Goal: Task Accomplishment & Management: Use online tool/utility

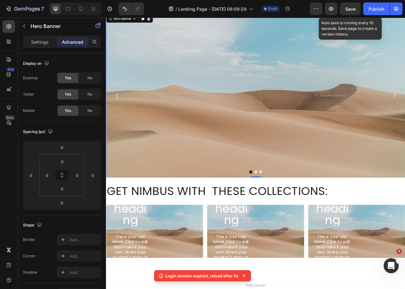
scroll to position [933, 0]
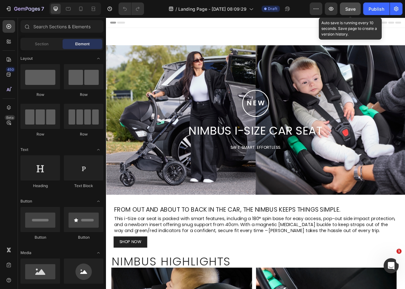
click at [348, 14] on button "Save" at bounding box center [350, 9] width 21 height 13
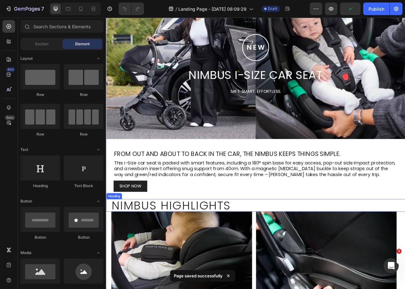
scroll to position [114, 0]
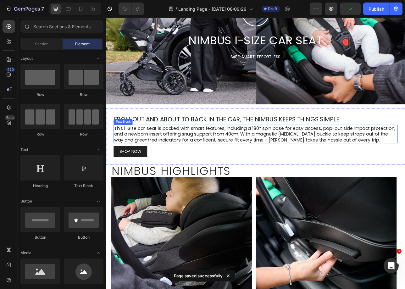
click at [177, 159] on p "This i-Size car seat is packed with smart features, including a 180° spin base …" at bounding box center [295, 165] width 358 height 22
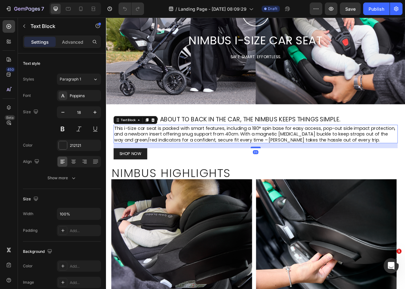
click at [296, 181] on div at bounding box center [295, 182] width 13 height 2
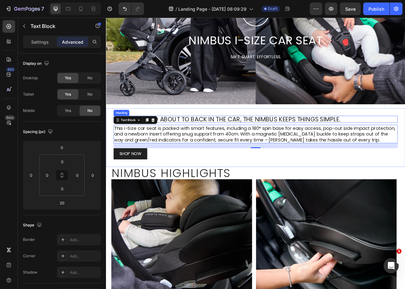
click at [304, 146] on h2 "From out and about to back in the car, the Nimbus keeps things simple." at bounding box center [295, 146] width 359 height 9
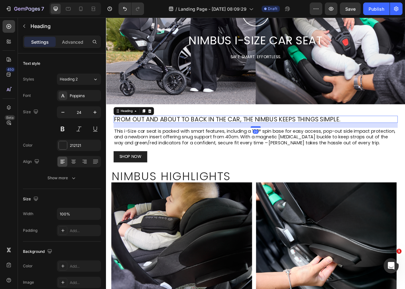
drag, startPoint x: 294, startPoint y: 151, endPoint x: 294, endPoint y: 155, distance: 3.8
click at [294, 155] on div at bounding box center [295, 156] width 13 height 2
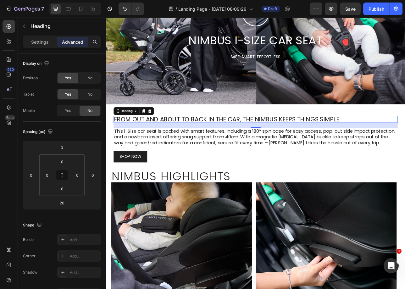
click at [293, 154] on div "20" at bounding box center [295, 153] width 359 height 6
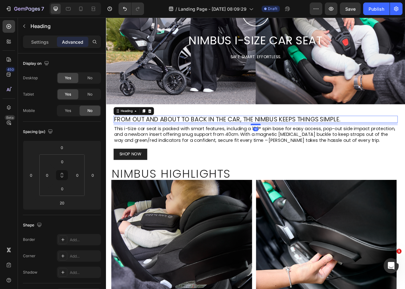
drag, startPoint x: 294, startPoint y: 155, endPoint x: 292, endPoint y: 152, distance: 3.4
click at [292, 152] on div at bounding box center [295, 153] width 13 height 2
type input "10"
click at [267, 190] on div "SHOP NOW Button" at bounding box center [295, 190] width 359 height 14
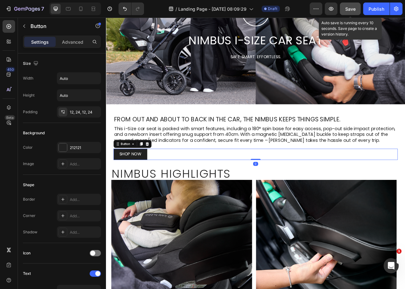
click at [352, 9] on span "Save" at bounding box center [351, 8] width 10 height 5
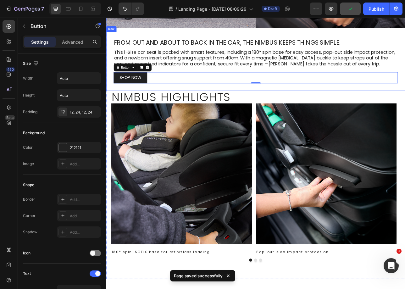
scroll to position [213, 0]
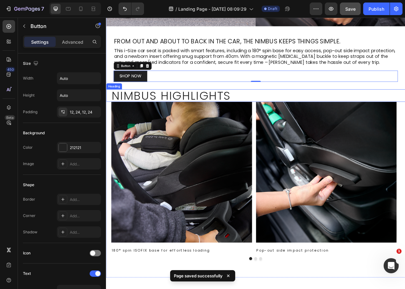
click at [273, 114] on h2 "Nimbus Highlights" at bounding box center [294, 116] width 365 height 16
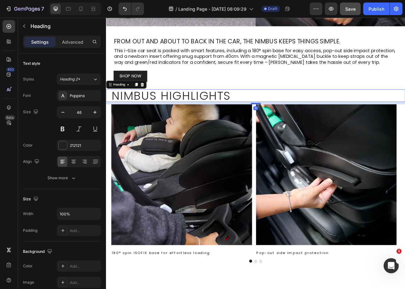
drag, startPoint x: 292, startPoint y: 123, endPoint x: 293, endPoint y: 126, distance: 3.4
click at [293, 126] on div at bounding box center [295, 126] width 13 height 2
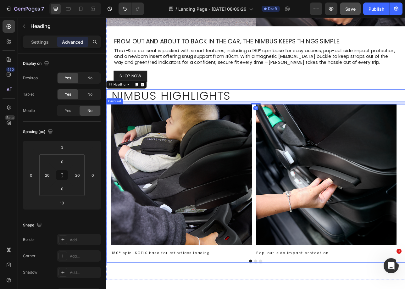
click at [292, 167] on div "Image 180° spin ISOFIX base for effortless loading Text Block Image Pop-out sid…" at bounding box center [294, 222] width 365 height 191
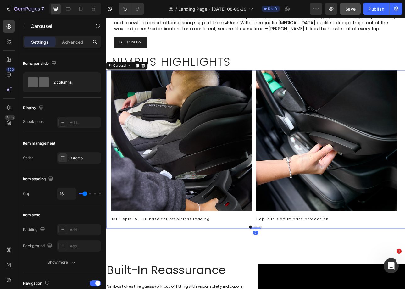
scroll to position [379, 0]
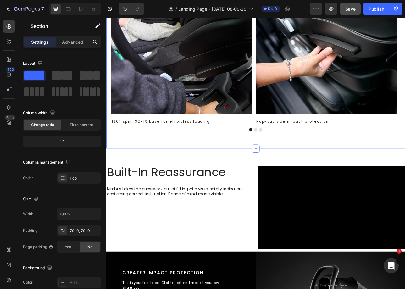
click at [73, 47] on div "Settings Advanced" at bounding box center [62, 42] width 78 height 13
click at [73, 46] on div "Advanced" at bounding box center [72, 42] width 31 height 10
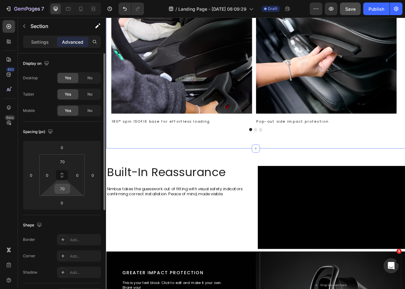
click at [66, 192] on input "70" at bounding box center [62, 188] width 13 height 9
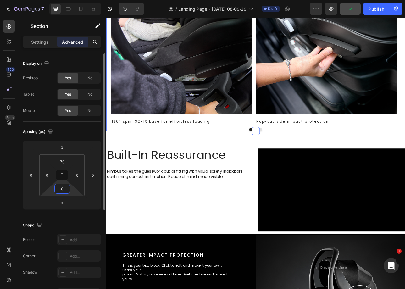
type input "0"
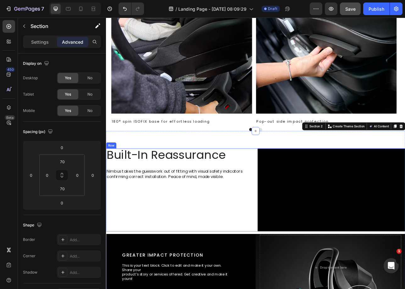
click at [253, 249] on div "Built-In Reassurance Heading Built-In Reassurance Heading Nimbus takes the gues…" at bounding box center [199, 235] width 186 height 105
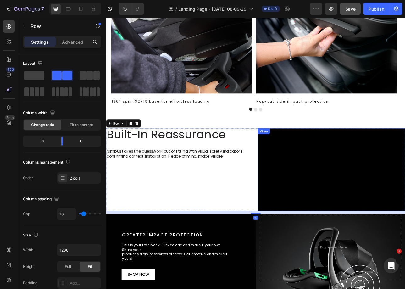
scroll to position [489, 0]
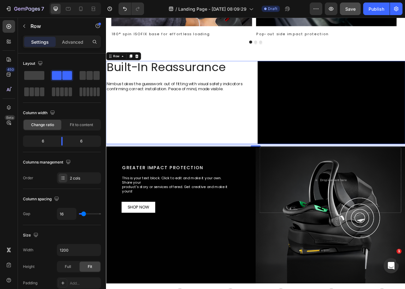
click at [199, 150] on div "Built-In Reassurance Heading Built-In Reassurance Heading Nimbus takes the gues…" at bounding box center [199, 124] width 186 height 105
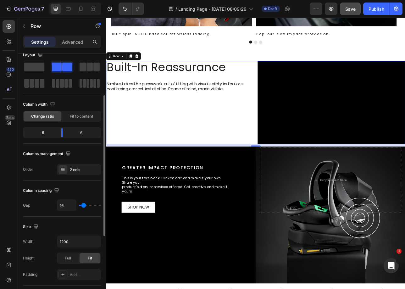
scroll to position [32, 0]
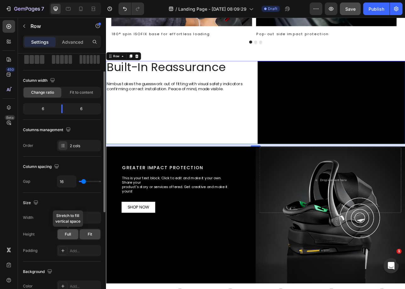
click at [70, 236] on span "Full" at bounding box center [68, 235] width 6 height 6
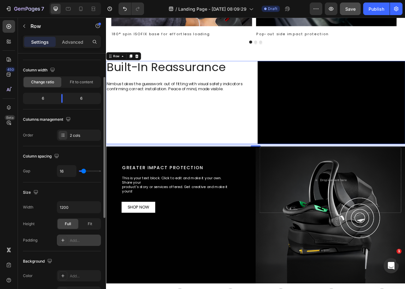
scroll to position [59, 0]
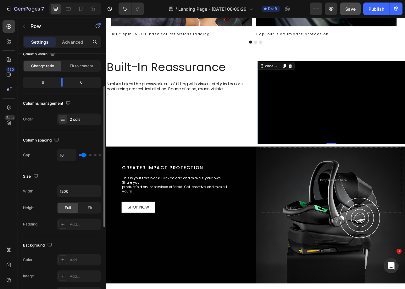
click at [306, 134] on video at bounding box center [390, 124] width 186 height 105
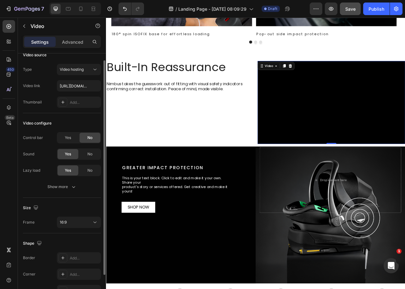
scroll to position [46, 0]
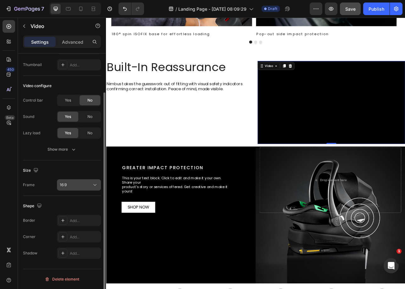
click at [87, 183] on div "16:9" at bounding box center [76, 185] width 32 height 6
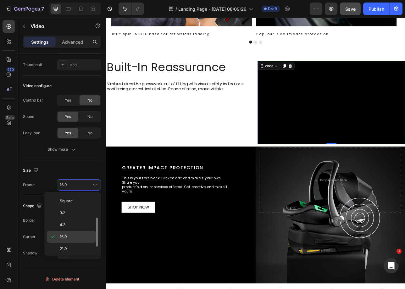
scroll to position [61, 0]
click at [58, 251] on div "Custom" at bounding box center [71, 247] width 49 height 12
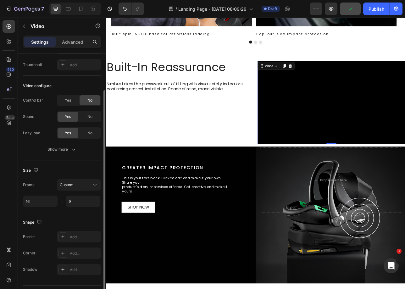
click at [80, 167] on div "Size" at bounding box center [62, 171] width 78 height 10
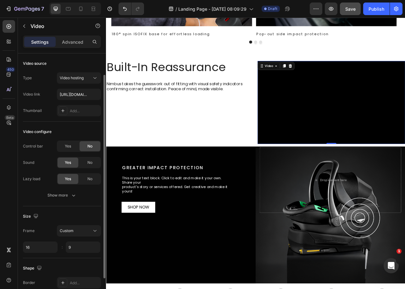
scroll to position [62, 0]
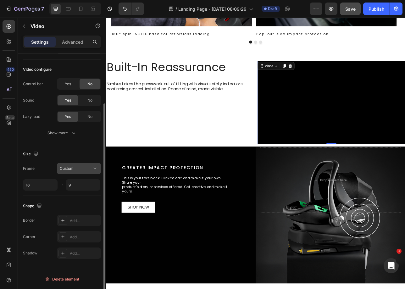
click at [83, 174] on button "Custom" at bounding box center [79, 168] width 44 height 11
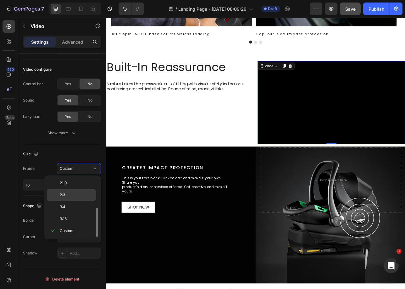
scroll to position [0, 0]
click at [80, 190] on div "Original" at bounding box center [71, 196] width 49 height 12
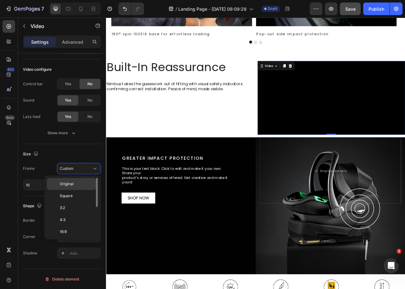
scroll to position [46, 0]
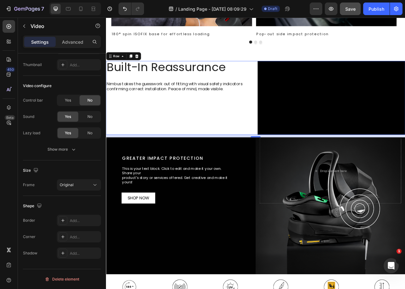
click at [234, 166] on div "Built-In Reassurance Heading Built-In Reassurance Heading Nimbus takes the gues…" at bounding box center [199, 118] width 186 height 93
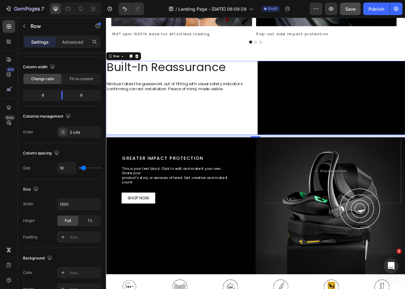
scroll to position [0, 0]
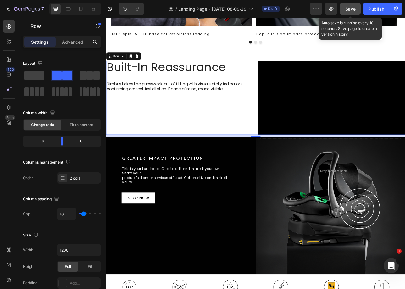
click at [348, 12] on button "Save" at bounding box center [350, 9] width 21 height 13
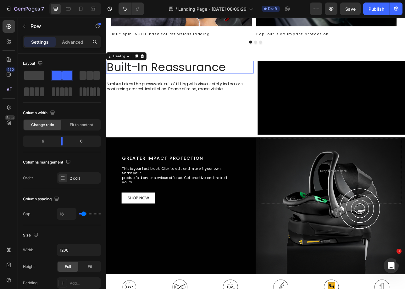
click at [202, 81] on h2 "Built-In Reassurance" at bounding box center [199, 80] width 186 height 16
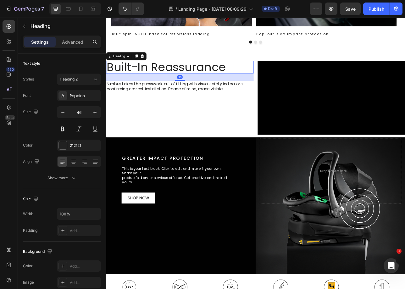
click at [81, 51] on div "Settings Advanced" at bounding box center [62, 45] width 88 height 18
click at [81, 47] on div "Advanced" at bounding box center [72, 42] width 31 height 10
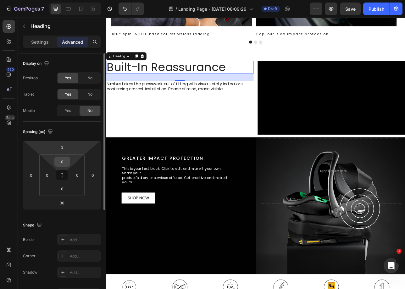
click at [64, 162] on input "0" at bounding box center [62, 161] width 13 height 9
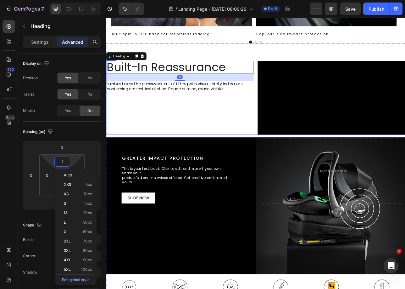
type input "22"
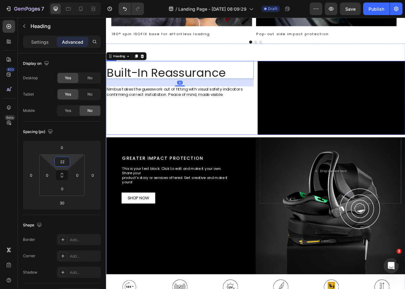
drag, startPoint x: 180, startPoint y: 164, endPoint x: 186, endPoint y: 150, distance: 15.0
click at [180, 164] on div "Built-In Reassurance Heading Built-In Reassurance Heading 30 Nimbus takes the g…" at bounding box center [199, 118] width 186 height 93
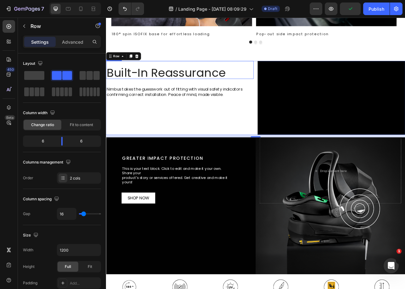
click at [173, 87] on h2 "Built-In Reassurance" at bounding box center [199, 87] width 186 height 16
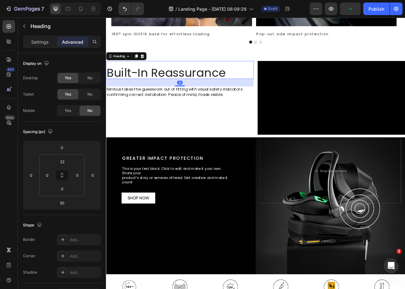
click at [173, 87] on h2 "Built-In Reassurance" at bounding box center [199, 87] width 186 height 16
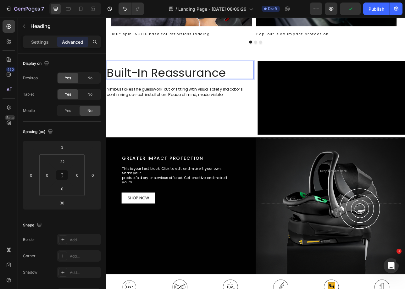
click at [173, 87] on p "Built-In Reassurance" at bounding box center [199, 87] width 185 height 14
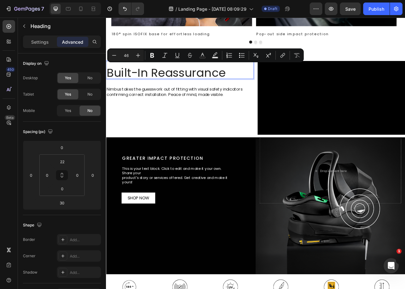
click at [46, 48] on div "Settings Advanced" at bounding box center [62, 42] width 78 height 13
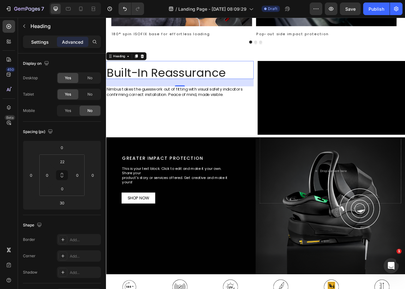
click at [49, 41] on div "Settings" at bounding box center [39, 42] width 31 height 10
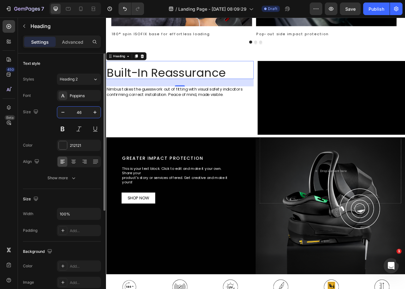
drag, startPoint x: 78, startPoint y: 110, endPoint x: 15, endPoint y: 143, distance: 70.7
click at [78, 110] on input "46" at bounding box center [79, 112] width 21 height 11
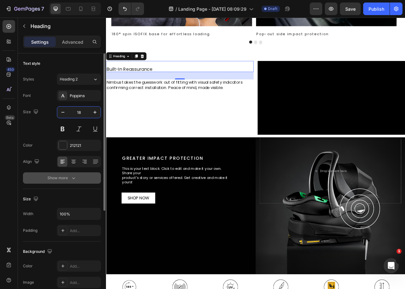
type input "18"
click at [66, 181] on div "Show more" at bounding box center [62, 178] width 29 height 6
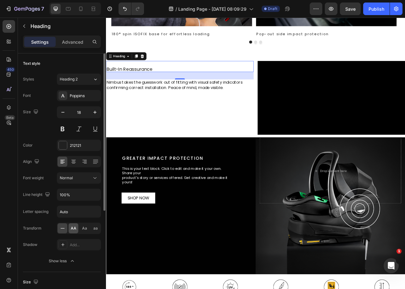
click at [72, 227] on span "AA" at bounding box center [74, 229] width 6 height 6
click at [78, 197] on input "100%" at bounding box center [78, 194] width 43 height 11
type input "122%"
click at [75, 215] on input "Auto" at bounding box center [78, 211] width 43 height 11
type input "2.88"
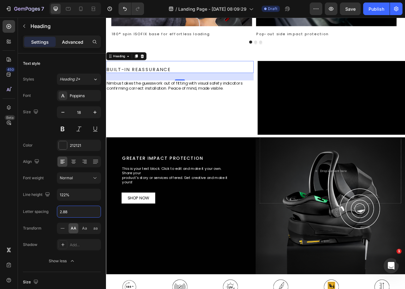
click at [77, 43] on p "Advanced" at bounding box center [72, 42] width 21 height 7
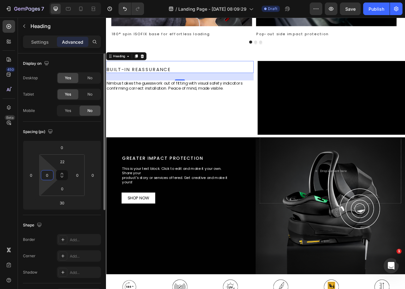
click at [49, 0] on html "7 Version history / Landing Page - [DATE] 08:09:29 Draft Preview Save Publish 4…" at bounding box center [202, 0] width 405 height 0
type input "2"
type input "31"
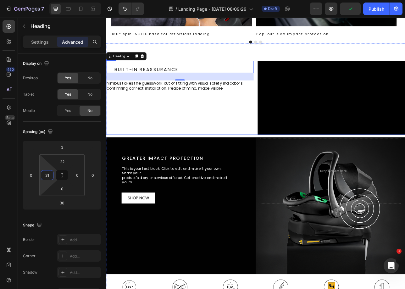
click at [146, 119] on div "Built-In Reassurance Heading Built-In Reassurance Heading 30 Nimbus takes the g…" at bounding box center [199, 118] width 186 height 93
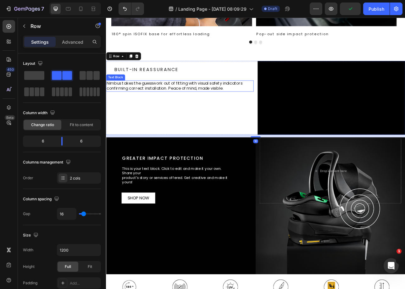
click at [155, 100] on p "Nimbus takes the guesswork out of fitting with visual safety indicators confirm…" at bounding box center [199, 104] width 185 height 13
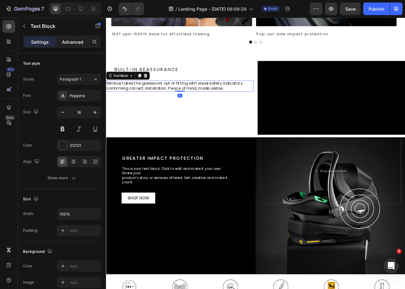
click at [70, 45] on p "Advanced" at bounding box center [72, 42] width 21 height 7
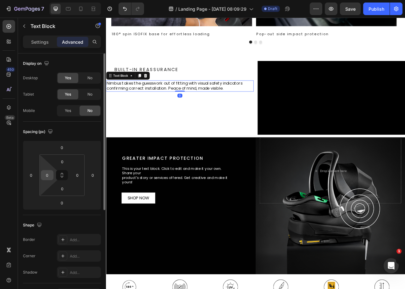
click at [45, 176] on input "0" at bounding box center [46, 175] width 9 height 9
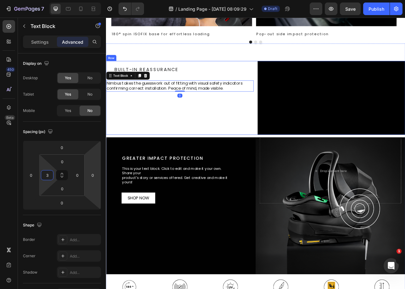
type input "31"
click at [135, 166] on div "Built-In Reassurance Heading Built-In Reassurance Heading Nimbus takes the gues…" at bounding box center [199, 118] width 186 height 93
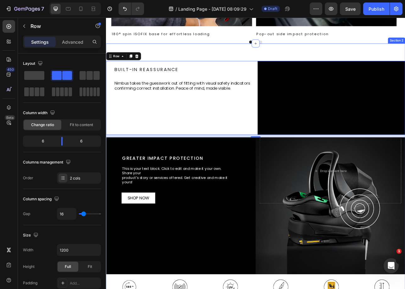
click at [180, 54] on div "Built-In Reassurance Heading Built-In Reassurance Heading Nimbus takes the gues…" at bounding box center [295, 230] width 378 height 360
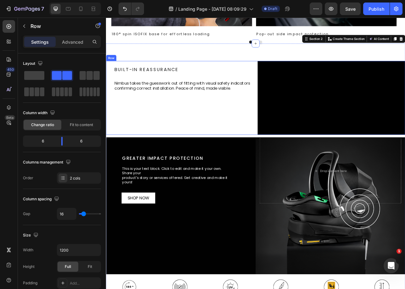
click at [197, 165] on div "Built-In Reassurance Heading Built-In Reassurance Heading Nimbus takes the gues…" at bounding box center [199, 118] width 186 height 93
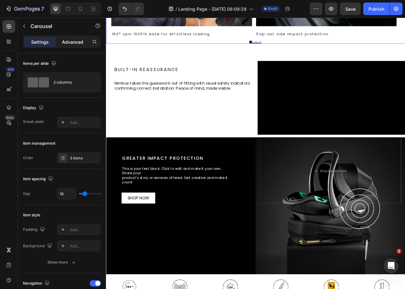
click at [73, 43] on p "Advanced" at bounding box center [72, 42] width 21 height 7
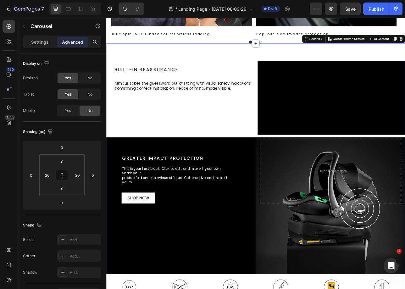
click at [398, 63] on div "Built-In Reassurance Heading Built-In Reassurance Heading Nimbus takes the gues…" at bounding box center [295, 230] width 378 height 360
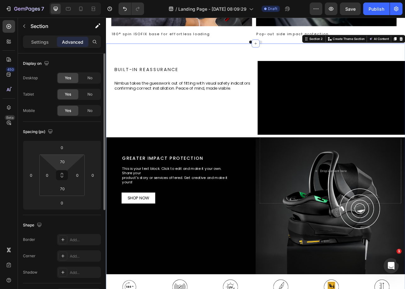
click at [72, 0] on html "7 Version history / Landing Page - [DATE] 08:09:29 Draft Preview Save Publish 4…" at bounding box center [202, 0] width 405 height 0
type input "2"
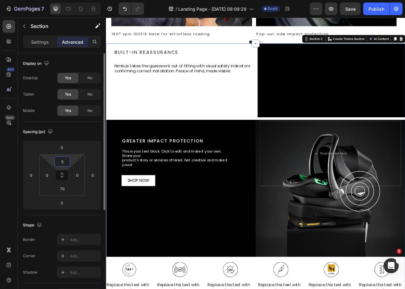
type input "50"
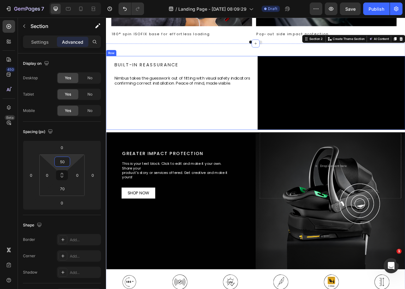
click at [236, 159] on div "Built-In Reassurance Heading Built-In Reassurance Heading Nimbus takes the gues…" at bounding box center [199, 112] width 186 height 93
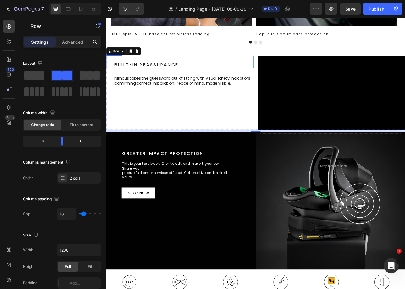
click at [179, 68] on div "Built-In Reassurance Heading" at bounding box center [199, 73] width 186 height 15
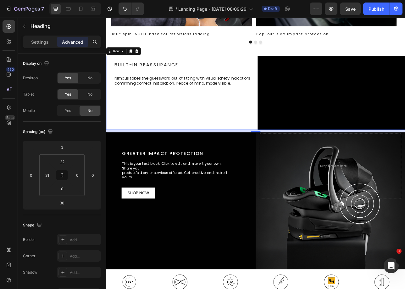
click at [197, 115] on div "Built-In Reassurance Heading Built-In Reassurance Heading Nimbus takes the gues…" at bounding box center [199, 112] width 186 height 93
click at [274, 94] on p "Nimbus takes the guesswork out of fitting with visual safety indicators confirm…" at bounding box center [203, 97] width 175 height 13
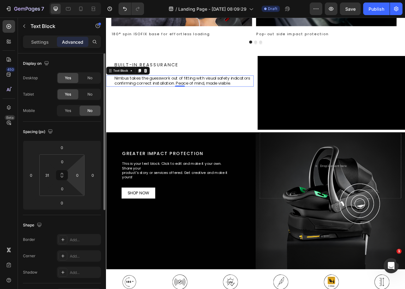
click at [78, 0] on html "7 Version history / Landing Page - [DATE] 08:09:29 Draft Preview Save Publish 4…" at bounding box center [202, 0] width 405 height 0
type input "110"
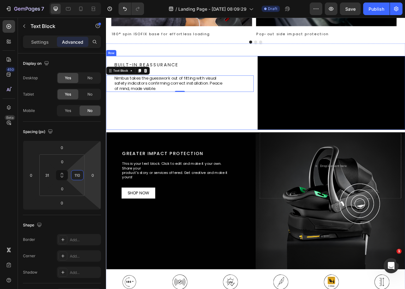
click at [159, 159] on div "Built-In Reassurance Heading Built-In Reassurance Heading Nimbus takes the gues…" at bounding box center [199, 112] width 186 height 93
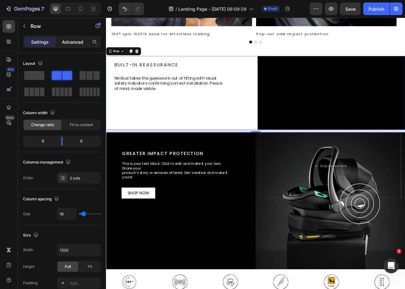
click at [74, 38] on div "Advanced" at bounding box center [72, 42] width 31 height 10
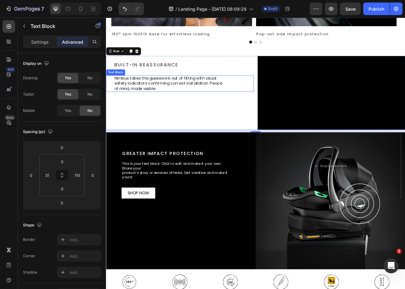
click at [273, 103] on div "Nimbus takes the guesswork out of fitting with visual safety indicators confirm…" at bounding box center [199, 101] width 186 height 21
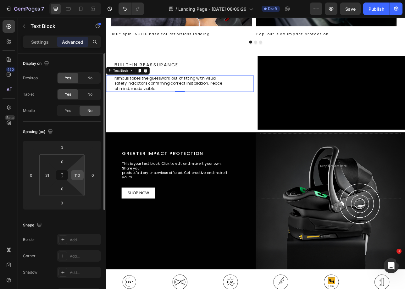
click at [80, 176] on input "110" at bounding box center [77, 175] width 9 height 9
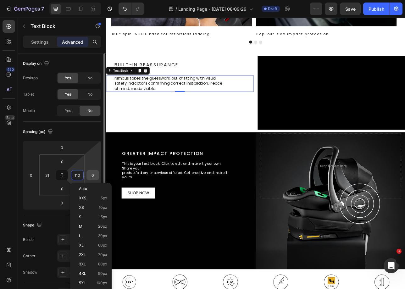
click at [93, 170] on div "0" at bounding box center [93, 175] width 13 height 10
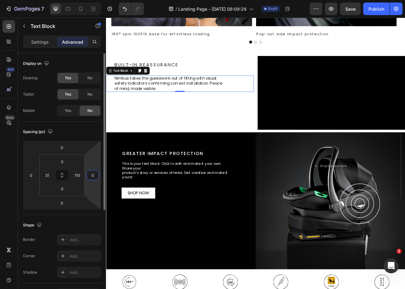
click at [91, 174] on input "0" at bounding box center [92, 175] width 9 height 9
type input "110"
click at [75, 172] on input "110" at bounding box center [77, 175] width 9 height 9
type input "29.72"
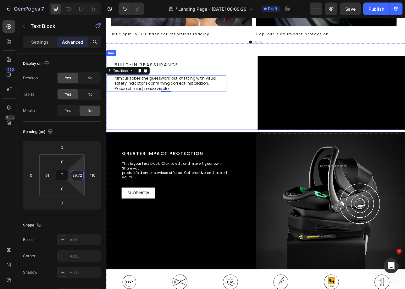
click at [210, 159] on div "Built-In Reassurance Heading Built-In Reassurance Heading Nimbus takes the gues…" at bounding box center [199, 112] width 186 height 93
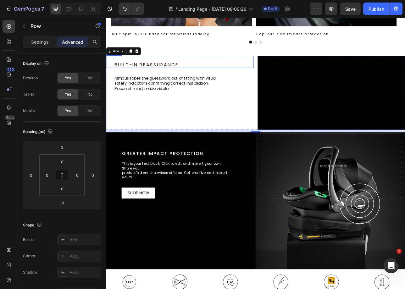
click at [178, 72] on div "Built-In Reassurance Heading" at bounding box center [199, 73] width 186 height 15
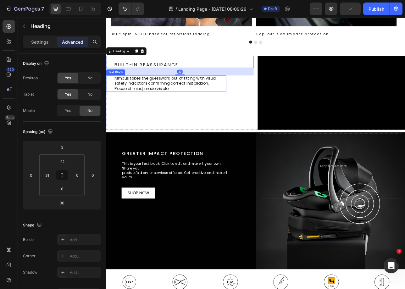
click at [197, 92] on p "Nimbus takes the guesswork out of fitting with visual safety indicators confirm…" at bounding box center [182, 101] width 132 height 20
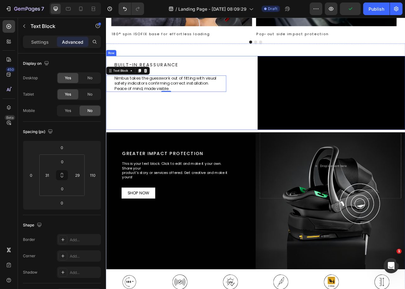
click at [199, 86] on div "Built-In Reassurance Heading Built-In Reassurance Heading Nimbus takes the gues…" at bounding box center [199, 112] width 186 height 93
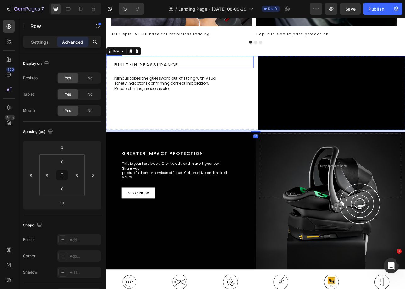
click at [199, 76] on p "Built-In Reassurance" at bounding box center [203, 77] width 175 height 7
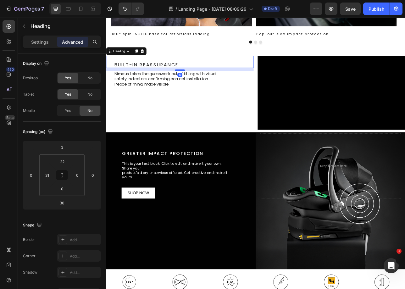
drag, startPoint x: 200, startPoint y: 89, endPoint x: 200, endPoint y: 83, distance: 5.7
click at [200, 83] on div at bounding box center [199, 84] width 13 height 2
type input "12"
click at [214, 149] on div "Built-In Reassurance Heading Built-In Reassurance Heading 12 Nimbus takes the g…" at bounding box center [199, 112] width 186 height 93
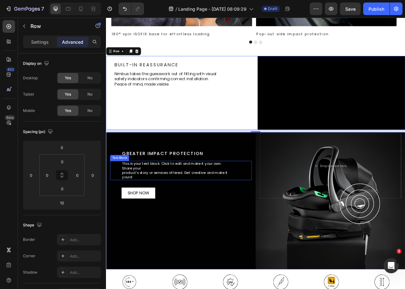
click at [202, 223] on div "This is your text block. Click to edit and make it your own. Share your product…" at bounding box center [194, 211] width 136 height 24
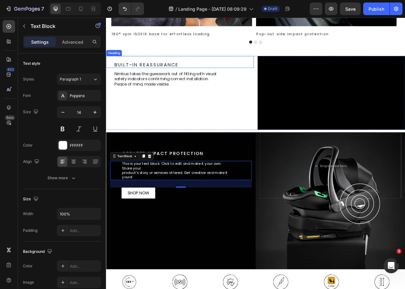
click at [171, 76] on p "Built-In Reassurance" at bounding box center [203, 77] width 175 height 7
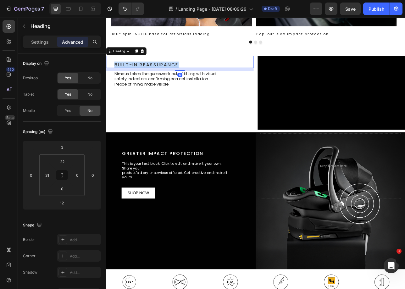
click at [171, 76] on p "Built-In Reassurance" at bounding box center [203, 77] width 175 height 7
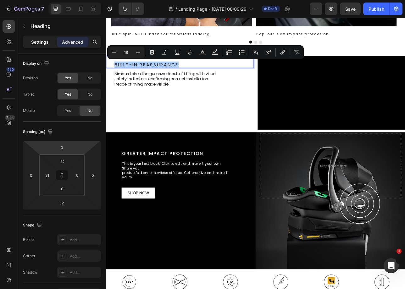
click at [38, 44] on p "Settings" at bounding box center [40, 42] width 18 height 7
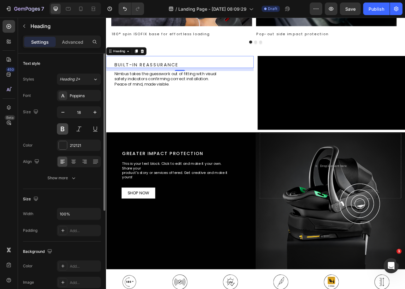
click at [65, 127] on button at bounding box center [62, 128] width 11 height 11
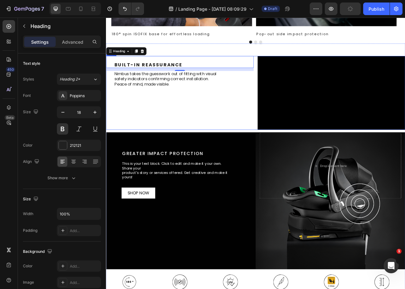
drag, startPoint x: 205, startPoint y: 182, endPoint x: 254, endPoint y: 157, distance: 54.9
click at [205, 159] on div "Built-In Reassurance Heading Built-In Reassurance Heading 12 Nimbus takes the g…" at bounding box center [199, 112] width 186 height 93
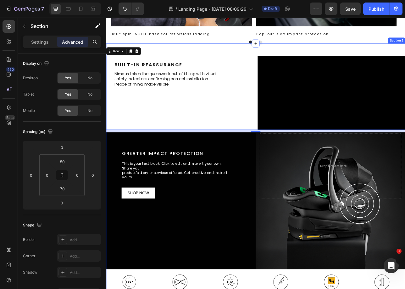
click at [168, 59] on div "Built-In Reassurance Heading Built-In Reassurance Heading Nimbus takes the gues…" at bounding box center [295, 226] width 378 height 353
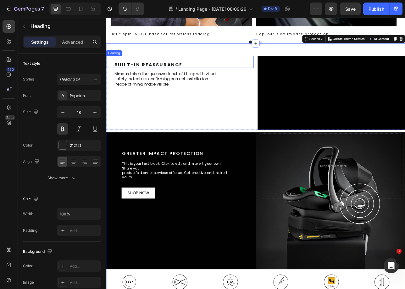
click at [176, 68] on div "Built-In Reassurance Heading" at bounding box center [199, 73] width 186 height 15
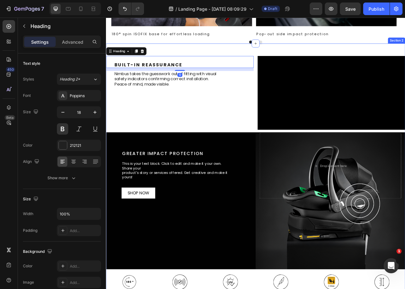
click at [176, 57] on div "Built-In Reassurance Heading Built-In Reassurance Heading 12 Nimbus takes the g…" at bounding box center [295, 226] width 378 height 353
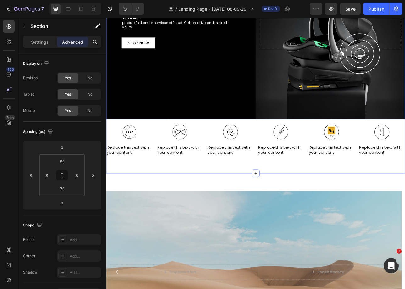
scroll to position [687, 0]
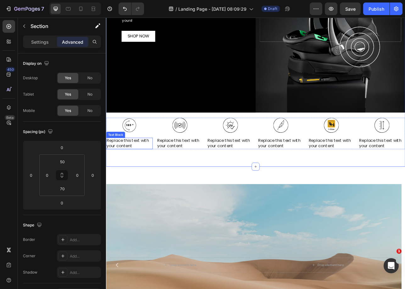
click at [130, 184] on div "Replace this text with your content" at bounding box center [135, 176] width 59 height 14
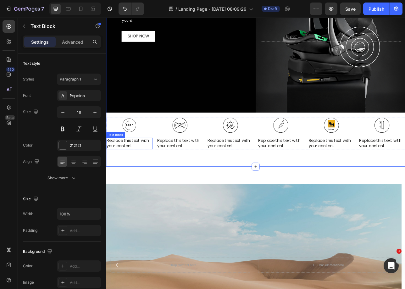
click at [130, 184] on div "Replace this text with your content" at bounding box center [135, 176] width 59 height 14
click at [130, 183] on p "Replace this text with your content" at bounding box center [136, 176] width 58 height 13
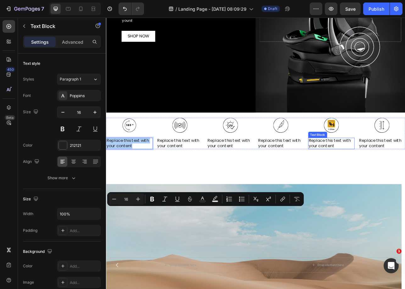
click at [372, 184] on div "Replace this text with your content" at bounding box center [390, 176] width 59 height 14
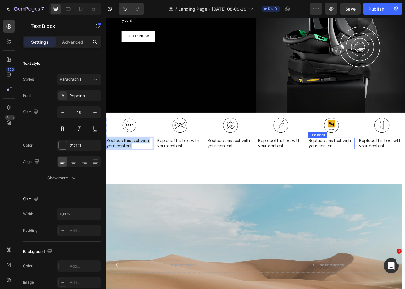
click at [372, 184] on div "Replace this text with your content" at bounding box center [390, 176] width 59 height 14
click at [372, 183] on p "Replace this text with your content" at bounding box center [391, 176] width 58 height 13
click at [135, 183] on p "Replace this text with your content" at bounding box center [136, 176] width 58 height 13
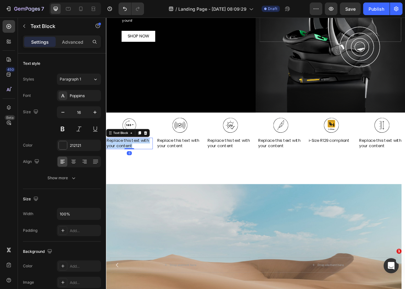
click at [135, 183] on p "Replace this text with your content" at bounding box center [136, 176] width 58 height 13
click at [134, 177] on p "i-Size R129 compliant" at bounding box center [136, 173] width 58 height 7
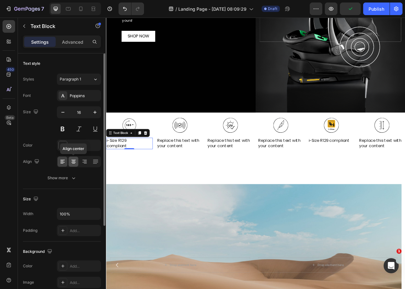
click at [70, 164] on icon at bounding box center [73, 162] width 6 height 6
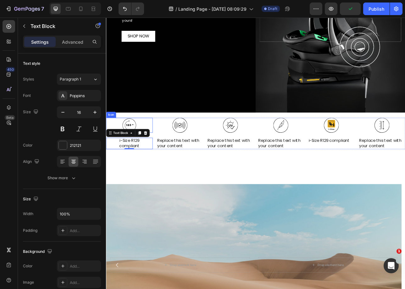
click at [130, 163] on icon at bounding box center [135, 153] width 19 height 19
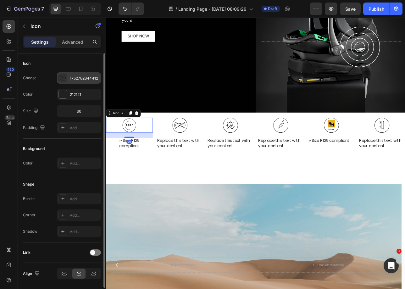
click at [75, 81] on div "1752782644412" at bounding box center [85, 79] width 30 height 6
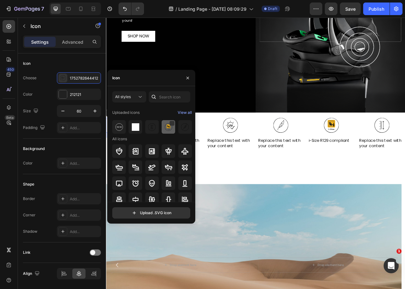
click at [178, 131] on div at bounding box center [185, 127] width 14 height 14
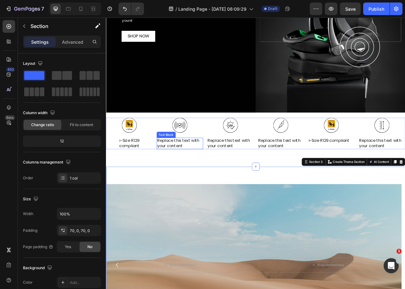
click at [185, 184] on div "Replace this text with your content" at bounding box center [199, 176] width 59 height 14
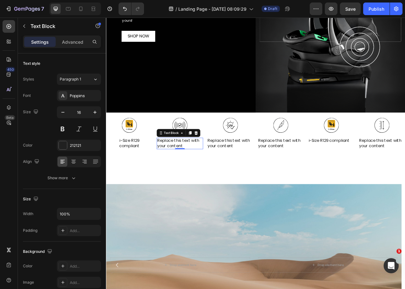
click at [185, 184] on div "Replace this text with your content" at bounding box center [199, 176] width 59 height 14
click at [185, 183] on p "Replace this text with your content" at bounding box center [200, 176] width 58 height 13
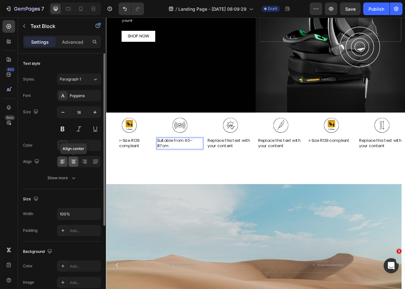
click at [75, 164] on icon at bounding box center [73, 162] width 6 height 6
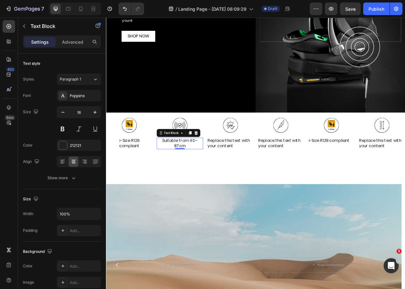
click at [198, 183] on p "Suitable from 40–87cm" at bounding box center [200, 176] width 58 height 13
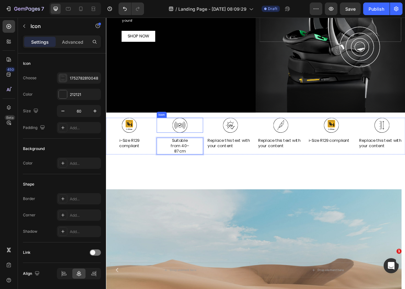
click at [208, 163] on div "Icon" at bounding box center [199, 153] width 59 height 19
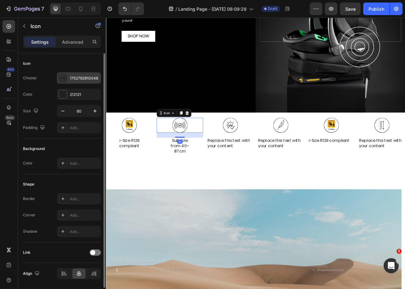
click at [79, 74] on div "1752782810048" at bounding box center [79, 77] width 44 height 11
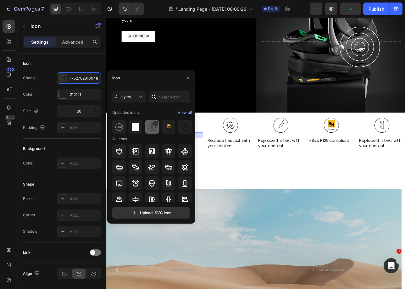
click at [149, 128] on img at bounding box center [152, 127] width 8 height 8
click at [261, 212] on div "Built-In Reassurance Heading Built-In Reassurance Heading Nimbus takes the gues…" at bounding box center [295, 32] width 378 height 360
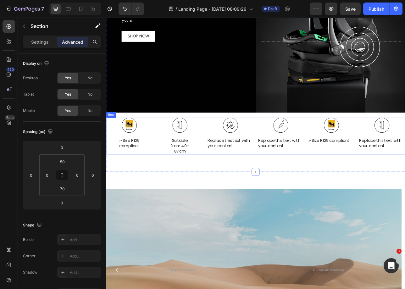
click at [254, 184] on div "Replace this text with your content" at bounding box center [263, 176] width 59 height 14
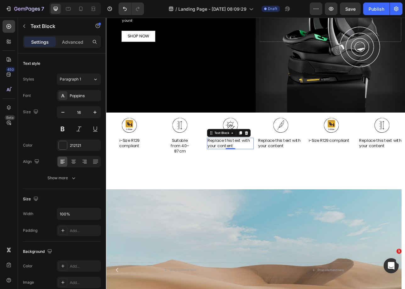
click at [254, 184] on div "Replace this text with your content" at bounding box center [263, 176] width 59 height 14
click at [254, 183] on p "Replace this text with your content" at bounding box center [263, 176] width 58 height 13
click at [257, 183] on p "Pop-out side impact protection" at bounding box center [263, 176] width 58 height 13
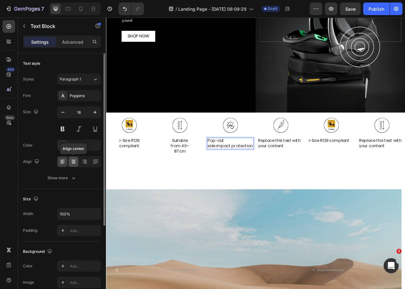
click at [71, 161] on icon at bounding box center [73, 162] width 6 height 6
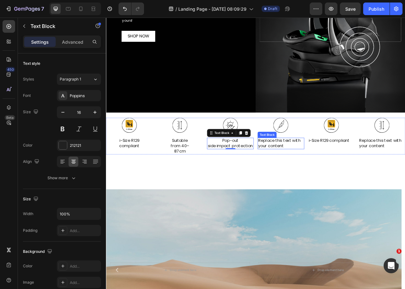
click at [318, 184] on div "Replace this text with your content" at bounding box center [326, 176] width 59 height 14
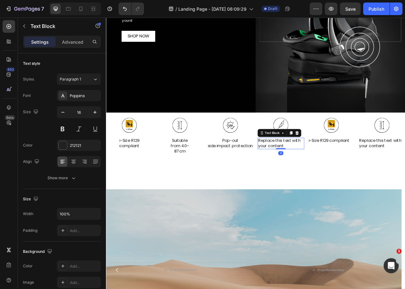
click at [318, 184] on div "Replace this text with your content" at bounding box center [326, 176] width 59 height 14
click at [318, 183] on p "Replace this text with your content" at bounding box center [327, 176] width 58 height 13
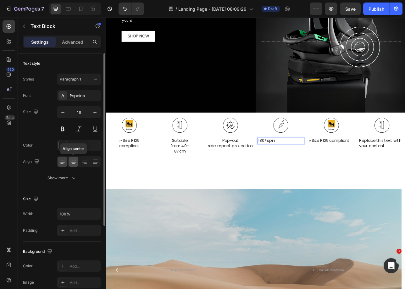
click at [73, 165] on div at bounding box center [74, 162] width 10 height 10
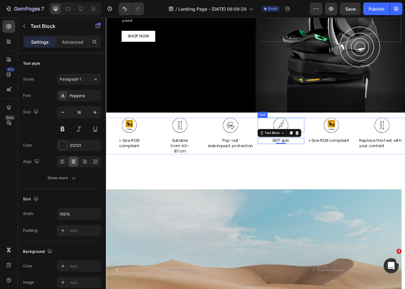
click at [331, 163] on icon at bounding box center [326, 153] width 19 height 19
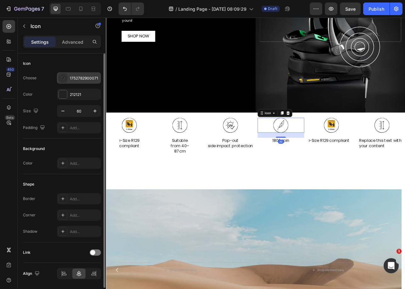
click at [72, 78] on div "1752782900071" at bounding box center [85, 79] width 30 height 6
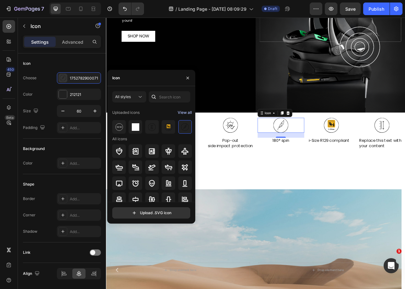
click at [184, 114] on div "View all" at bounding box center [185, 113] width 14 height 8
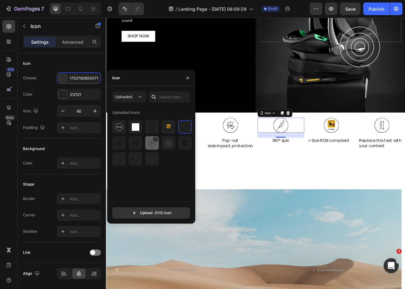
click at [152, 145] on img at bounding box center [152, 143] width 8 height 8
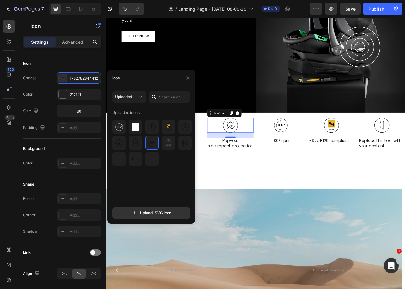
click at [264, 163] on icon at bounding box center [263, 153] width 19 height 19
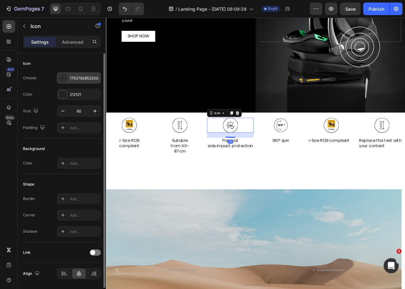
click at [77, 77] on div "1752782852200" at bounding box center [85, 79] width 30 height 6
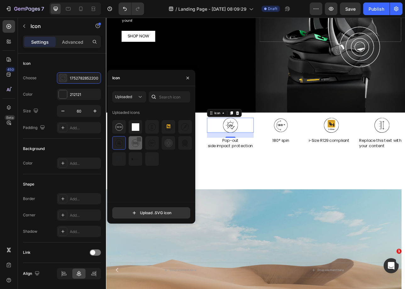
click at [137, 139] on div at bounding box center [139, 139] width 5 height 5
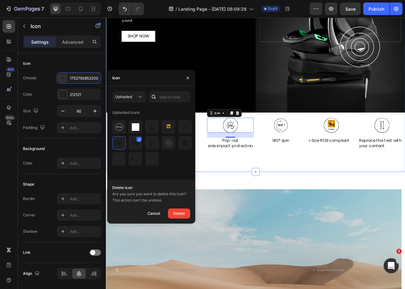
click at [187, 212] on div "Built-In Reassurance Heading Built-In Reassurance Heading Nimbus takes the gues…" at bounding box center [295, 32] width 378 height 360
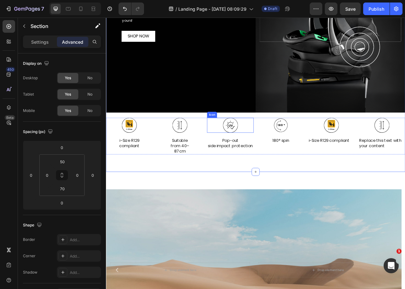
click at [268, 163] on icon at bounding box center [263, 153] width 19 height 19
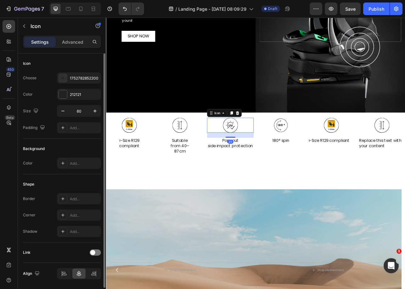
drag, startPoint x: 73, startPoint y: 80, endPoint x: 77, endPoint y: 87, distance: 8.6
click at [73, 80] on div "1752782852200" at bounding box center [85, 79] width 30 height 6
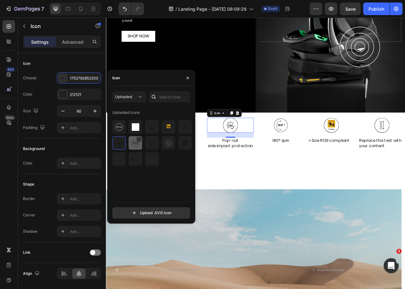
click at [133, 144] on img at bounding box center [136, 143] width 8 height 8
click at [306, 212] on div "Built-In Reassurance Heading Built-In Reassurance Heading Nimbus takes the gues…" at bounding box center [295, 32] width 378 height 360
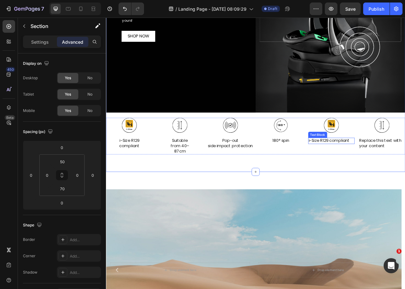
click at [374, 177] on p "i-Size R129 compliant" at bounding box center [391, 173] width 58 height 7
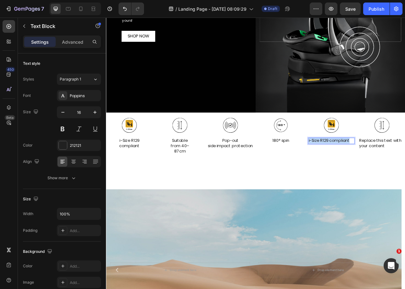
click at [374, 177] on p "i-Size R129 compliant" at bounding box center [391, 173] width 58 height 7
click at [387, 177] on p "Lightweight seat: 4.7kg" at bounding box center [391, 173] width 58 height 7
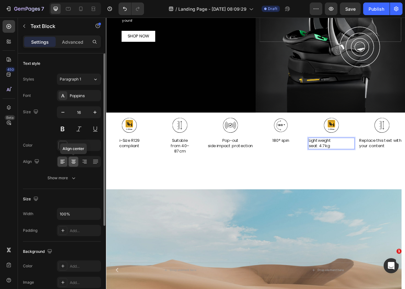
click at [72, 159] on icon at bounding box center [73, 162] width 6 height 6
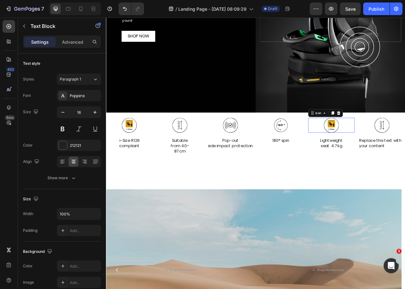
click at [391, 156] on icon at bounding box center [390, 151] width 9 height 9
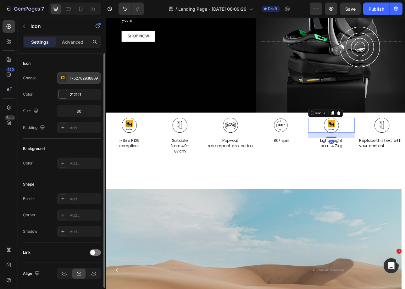
click at [79, 80] on div "1752782938869" at bounding box center [85, 79] width 30 height 6
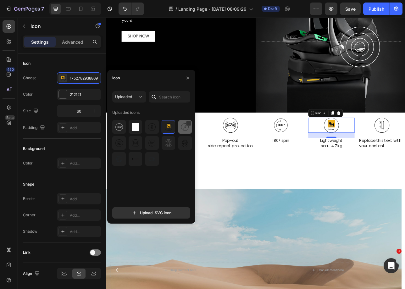
click at [183, 125] on img at bounding box center [185, 127] width 8 height 8
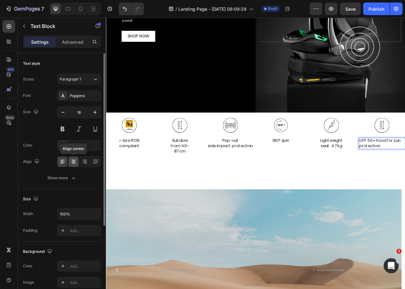
click at [75, 163] on icon at bounding box center [73, 162] width 6 height 6
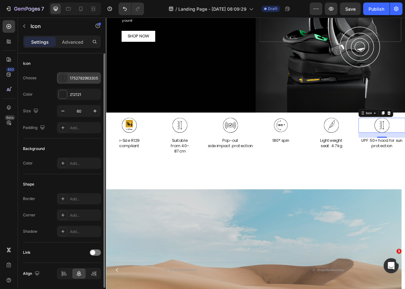
click at [78, 76] on div "1752782963305" at bounding box center [85, 79] width 30 height 6
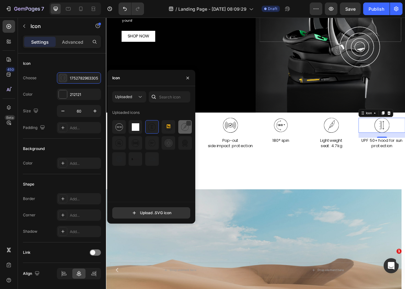
click at [185, 130] on img at bounding box center [185, 127] width 8 height 8
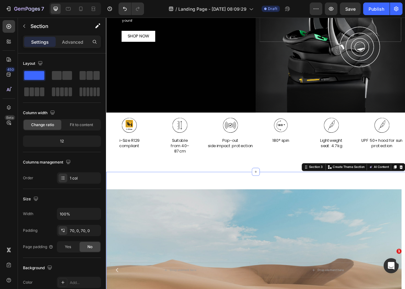
scroll to position [687, 0]
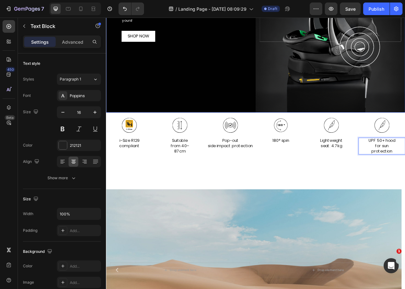
click at [301, 138] on div "Background Image" at bounding box center [295, 50] width 378 height 173
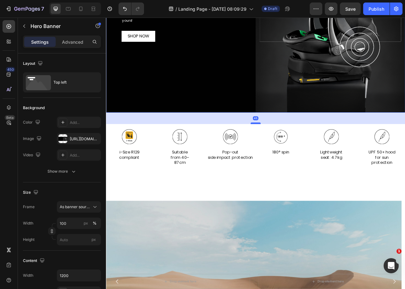
drag, startPoint x: 293, startPoint y: 227, endPoint x: 293, endPoint y: 239, distance: 12.3
click at [293, 152] on div at bounding box center [295, 151] width 13 height 2
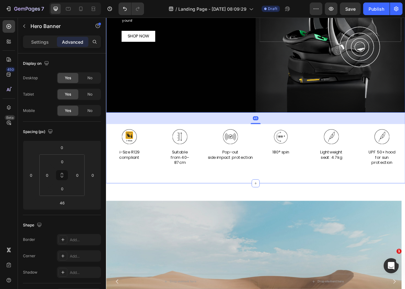
click at [288, 205] on div "Built-In Reassurance Heading Built-In Reassurance Heading Nimbus takes the gues…" at bounding box center [295, 36] width 378 height 337
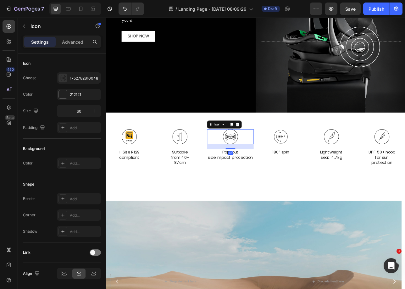
click at [289, 178] on div "Icon 20" at bounding box center [263, 168] width 59 height 19
click at [65, 43] on p "Advanced" at bounding box center [72, 42] width 21 height 7
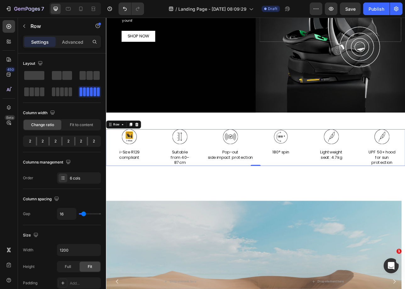
click at [226, 205] on div "Icon Suitable from 40– 87cm Text Block" at bounding box center [199, 182] width 59 height 46
click at [69, 45] on p "Advanced" at bounding box center [72, 42] width 21 height 7
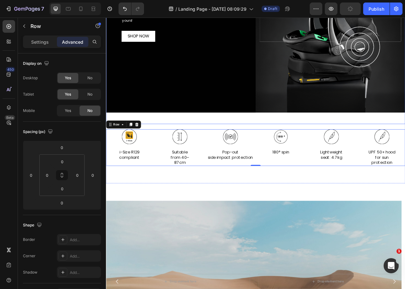
click at [253, 152] on div "Greater impact protection Heading This is your text block. Click to edit and ma…" at bounding box center [295, 58] width 378 height 188
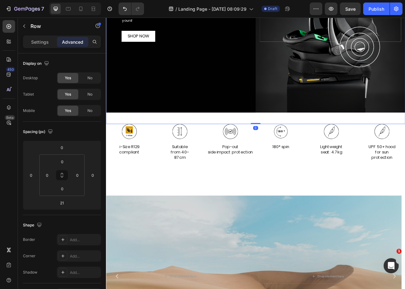
drag, startPoint x: 291, startPoint y: 245, endPoint x: 291, endPoint y: 234, distance: 12.0
click at [291, 152] on div "Greater impact protection Heading This is your text block. Click to edit and ma…" at bounding box center [295, 58] width 378 height 188
type input "0"
click at [290, 138] on div "Background Image" at bounding box center [295, 50] width 378 height 173
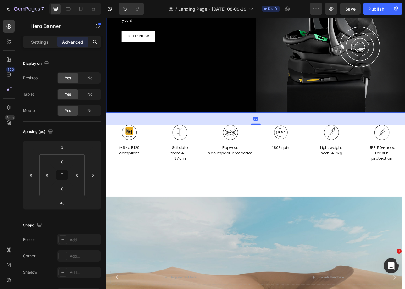
click at [292, 153] on div at bounding box center [295, 152] width 13 height 2
type input "50"
click at [290, 199] on div "Icon i-Size R129 compliant Text Block Icon Suitable from 40– 87cm Text Block Ic…" at bounding box center [295, 176] width 378 height 46
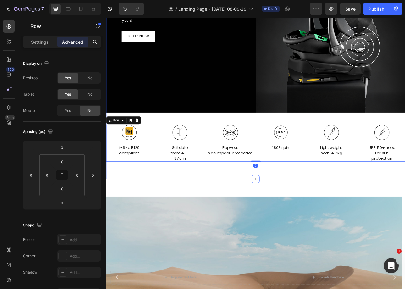
click at [242, 222] on div "Built-In Reassurance Heading Built-In Reassurance Heading Nimbus takes the gues…" at bounding box center [295, 36] width 378 height 369
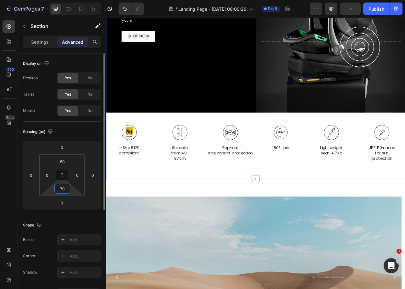
click at [65, 192] on input "70" at bounding box center [62, 188] width 13 height 9
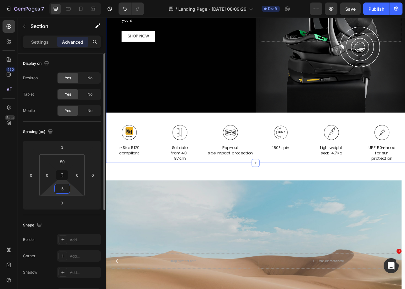
type input "50"
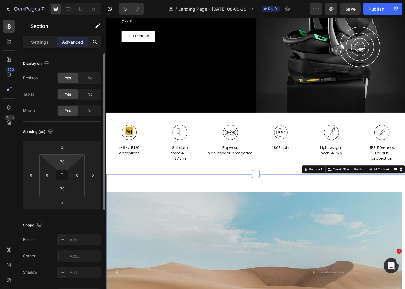
click at [63, 0] on html "7 Version history / Landing Page - [DATE] 08:09:29 Draft Preview Save Publish 4…" at bounding box center [202, 0] width 405 height 0
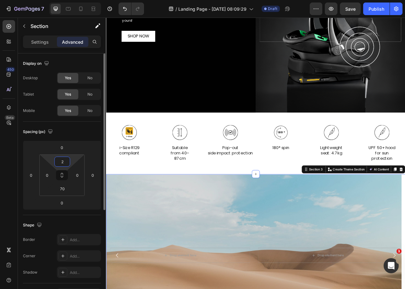
type input "0"
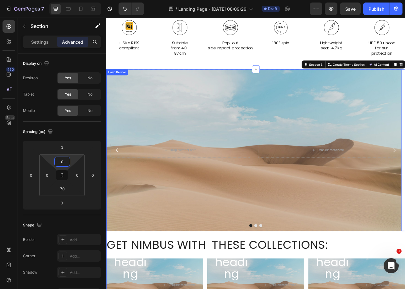
scroll to position [920, 0]
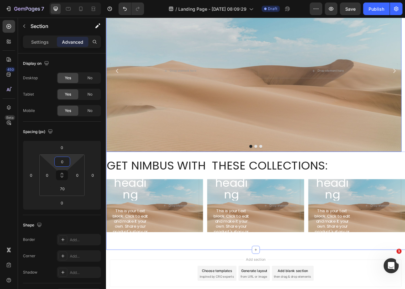
click at [259, 186] on div "Background Image" at bounding box center [292, 85] width 373 height 204
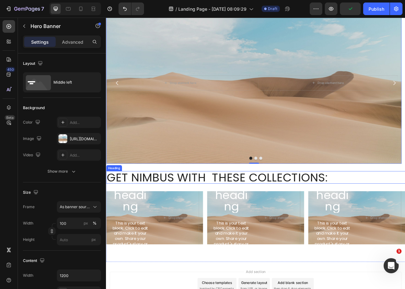
scroll to position [989, 0]
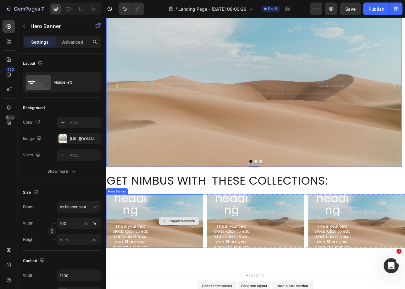
click at [173, 289] on div "Drop element here" at bounding box center [197, 274] width 51 height 160
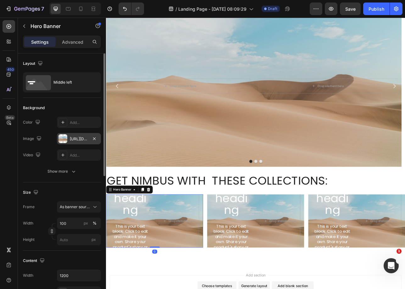
click at [71, 135] on div "[URL][DOMAIN_NAME]" at bounding box center [79, 138] width 44 height 11
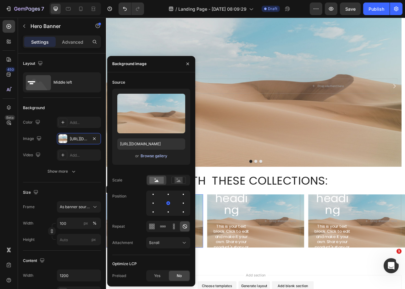
click at [145, 158] on div "Browse gallery" at bounding box center [154, 156] width 27 height 6
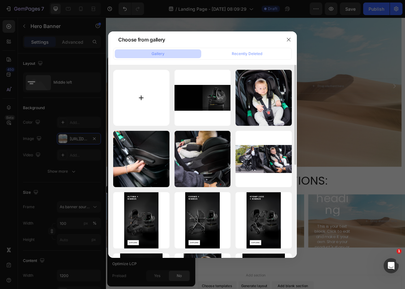
click at [147, 98] on input "file" at bounding box center [141, 98] width 56 height 56
type input "C:\fakepath\Card 1 Stomp Luxe Nimbus_Desktop (1).png"
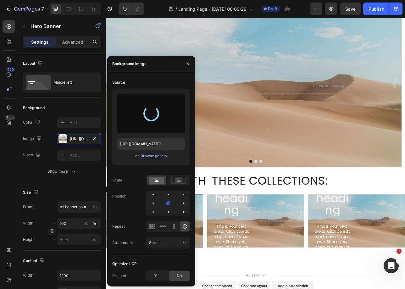
type input "[URL][DOMAIN_NAME]"
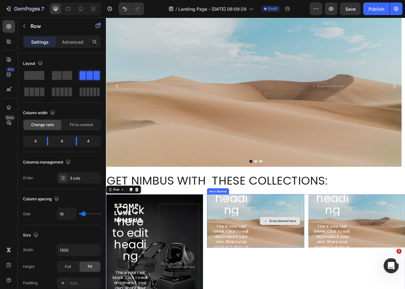
scroll to position [1001, 0]
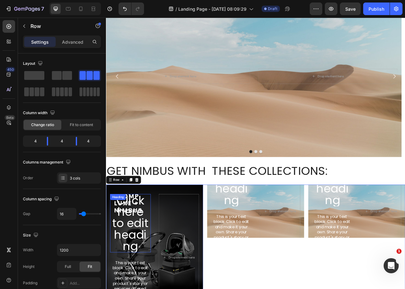
click at [135, 247] on div "Click here to edit heading Heading" at bounding box center [136, 277] width 51 height 74
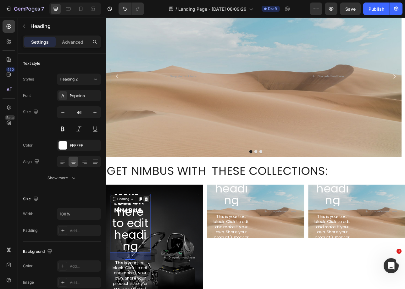
click at [158, 243] on div at bounding box center [157, 247] width 8 height 8
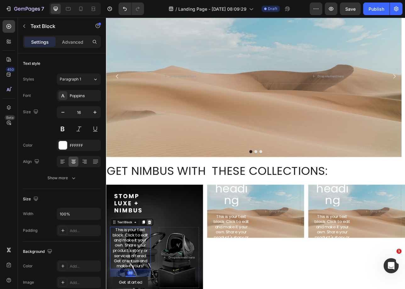
click at [158, 276] on icon at bounding box center [160, 275] width 5 height 5
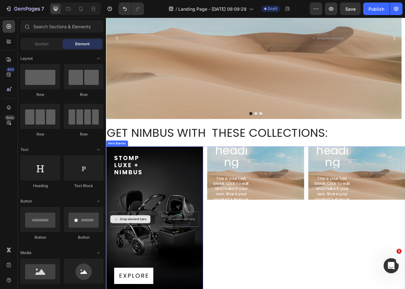
scroll to position [1100, 0]
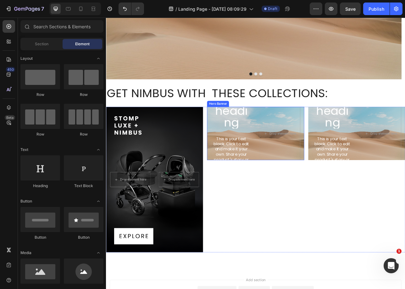
click at [288, 186] on div "Click here to edit heading Heading This is your text block. Click to edit and m…" at bounding box center [295, 164] width 122 height 163
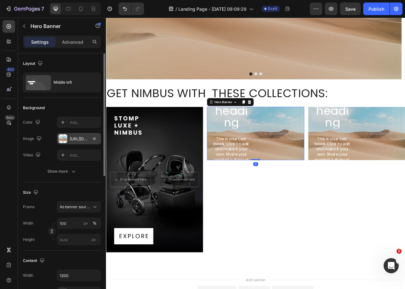
click at [82, 141] on div "[URL][DOMAIN_NAME]" at bounding box center [79, 139] width 18 height 6
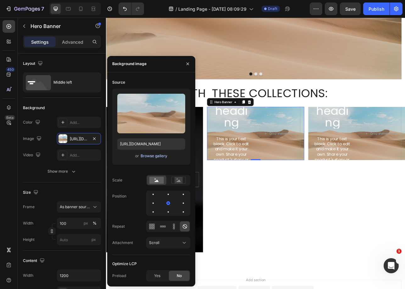
click at [147, 158] on div "Browse gallery" at bounding box center [154, 156] width 27 height 6
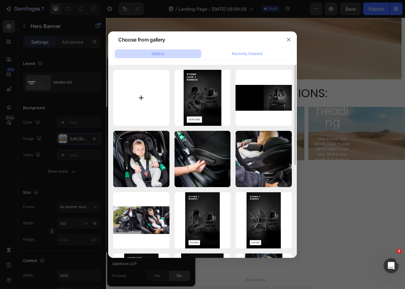
click at [149, 100] on input "file" at bounding box center [141, 98] width 56 height 56
type input "C:\fakepath\Card 2 Cosmo Nimbus_Desktop (1).png"
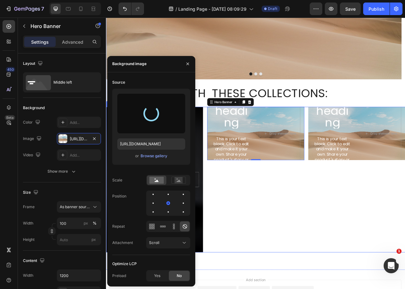
type input "[URL][DOMAIN_NAME]"
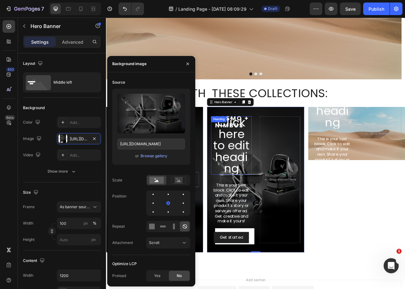
click at [283, 152] on h2 "Click here to edit heading" at bounding box center [264, 179] width 51 height 74
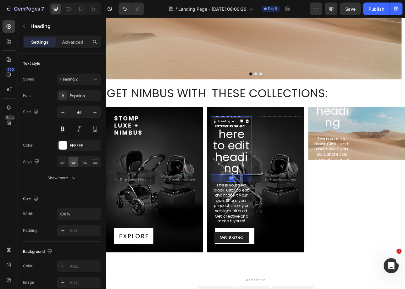
click at [284, 151] on div "Heading" at bounding box center [264, 149] width 51 height 10
click at [284, 149] on icon at bounding box center [284, 148] width 5 height 5
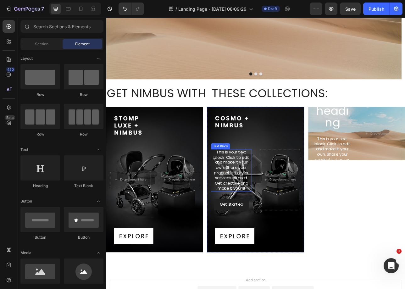
click at [271, 232] on div "This is your text block. Click to edit and make it your own. Share your product…" at bounding box center [264, 211] width 51 height 54
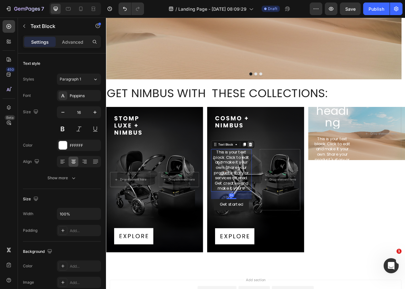
click at [287, 176] on icon at bounding box center [288, 178] width 4 height 4
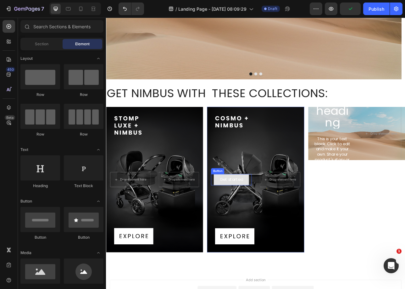
click at [280, 220] on button "Get started" at bounding box center [264, 222] width 44 height 14
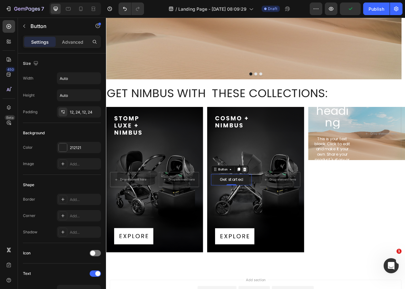
click at [279, 210] on icon at bounding box center [281, 209] width 4 height 4
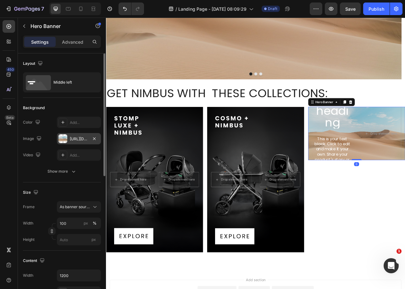
click at [69, 141] on div "[URL][DOMAIN_NAME]" at bounding box center [79, 138] width 44 height 11
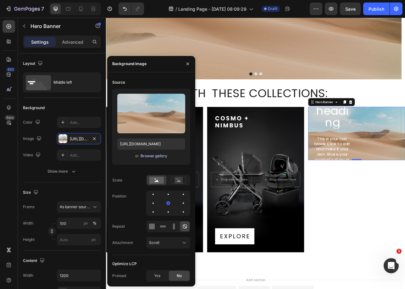
click at [153, 157] on div "Browse gallery" at bounding box center [154, 156] width 27 height 6
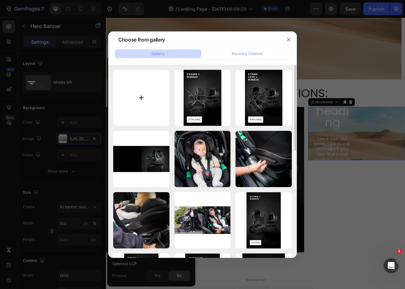
click at [150, 105] on input "file" at bounding box center [141, 98] width 56 height 56
type input "C:\fakepath\Card 3 Altima Nimbus_Desktop (1).png"
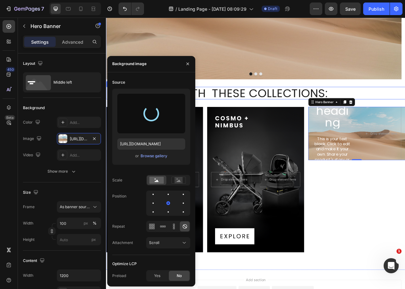
type input "[URL][DOMAIN_NAME]"
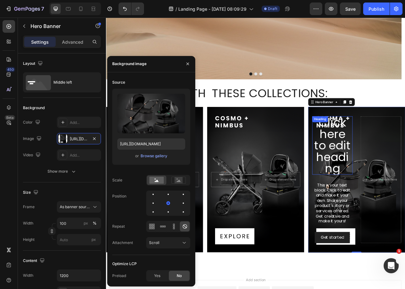
click at [405, 171] on h2 "Click here to edit heading" at bounding box center [391, 179] width 51 height 74
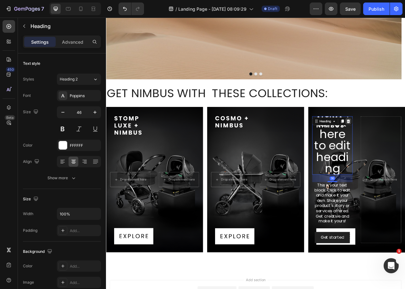
click at [405, 149] on icon at bounding box center [411, 148] width 5 height 5
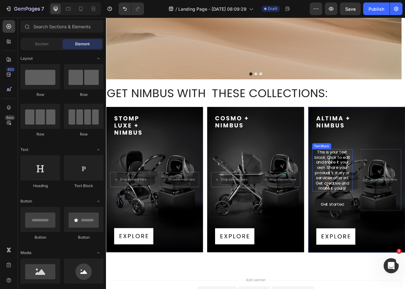
click at [395, 214] on div "This is your text block. Click to edit and make it your own. Share your product…" at bounding box center [391, 211] width 51 height 54
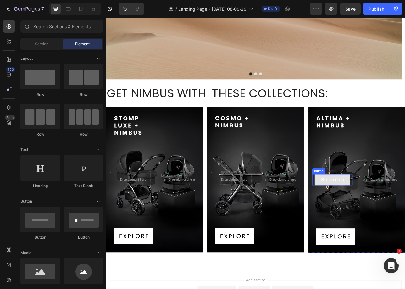
click at [405, 223] on button "Get started" at bounding box center [391, 222] width 44 height 14
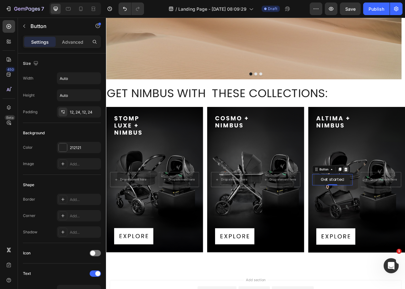
click at [405, 207] on icon at bounding box center [409, 209] width 4 height 4
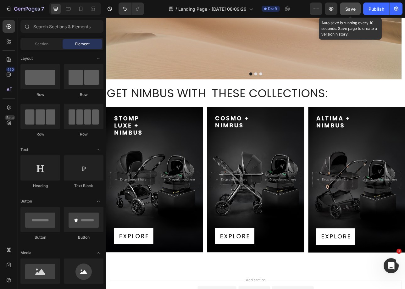
click at [355, 7] on span "Save" at bounding box center [351, 8] width 10 height 5
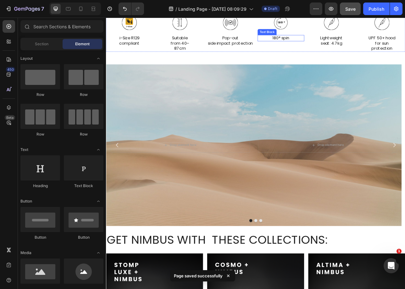
scroll to position [855, 0]
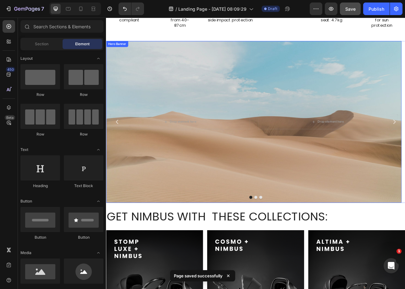
click at [278, 177] on div "Background Image" at bounding box center [292, 149] width 373 height 204
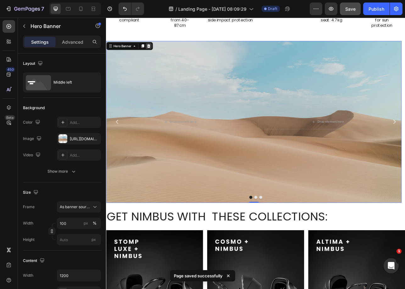
click at [160, 56] on icon at bounding box center [160, 53] width 4 height 4
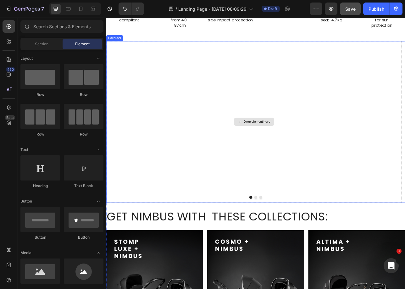
click at [145, 154] on div "Drop element here" at bounding box center [292, 149] width 373 height 204
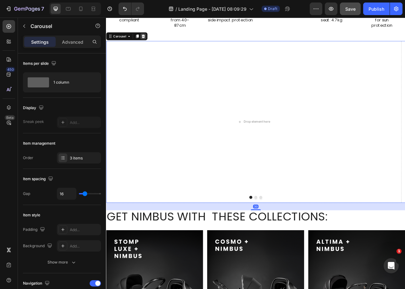
click at [154, 43] on icon at bounding box center [153, 41] width 4 height 4
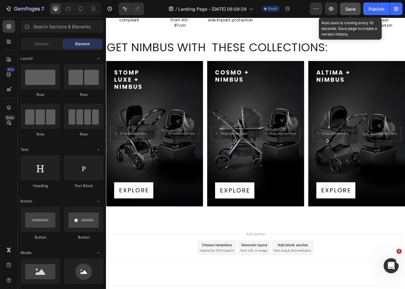
click at [343, 7] on button "Save" at bounding box center [350, 9] width 21 height 13
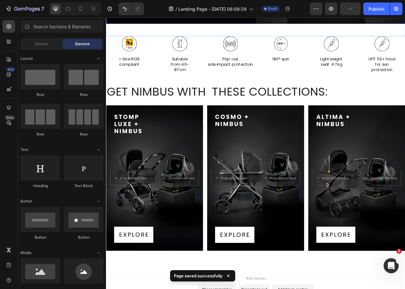
scroll to position [741, 0]
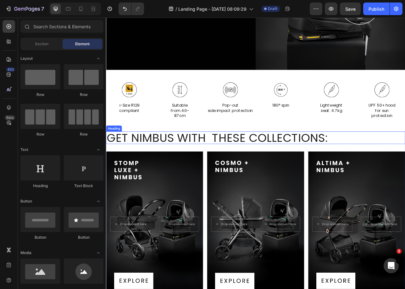
click at [182, 177] on p "GET NIMBUS WITH  THESE COLLECTIONS:" at bounding box center [295, 169] width 376 height 14
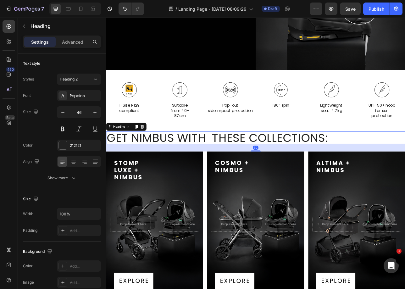
click at [182, 177] on p "GET NIMBUS WITH  THESE COLLECTIONS:" at bounding box center [295, 169] width 376 height 14
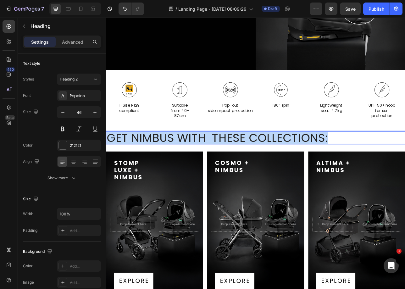
click at [182, 177] on p "GET NIMBUS WITH  THESE COLLECTIONS:" at bounding box center [295, 169] width 376 height 14
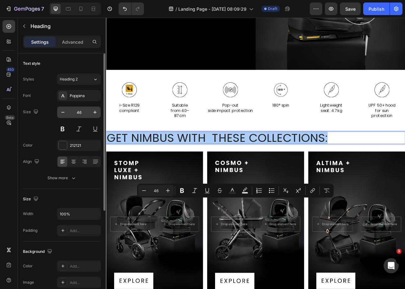
click at [80, 111] on input "46" at bounding box center [79, 112] width 21 height 11
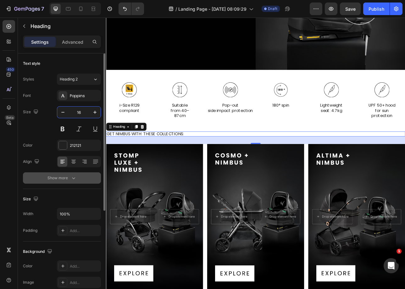
type input "16"
click at [70, 175] on div "Show more" at bounding box center [62, 178] width 29 height 6
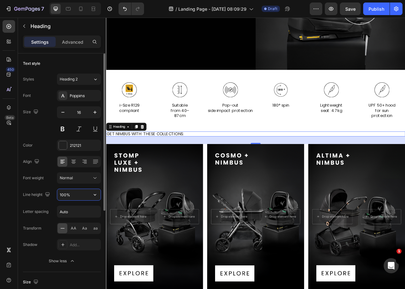
click at [65, 196] on input "100%" at bounding box center [78, 194] width 43 height 11
click at [76, 210] on input "Auto" at bounding box center [78, 211] width 43 height 11
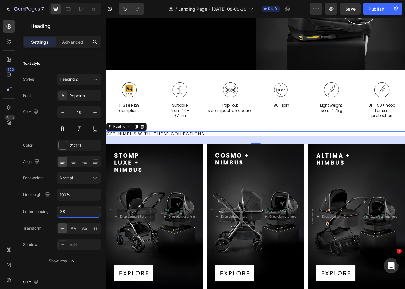
type input "2.5"
click at [82, 194] on input "100%" at bounding box center [78, 194] width 43 height 11
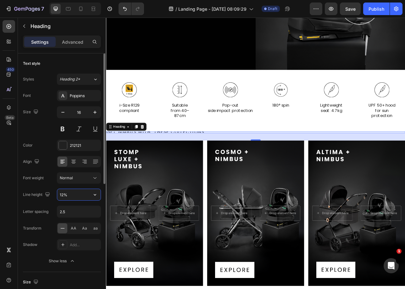
type input "125%"
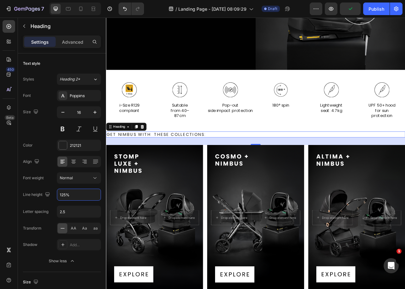
click at [78, 47] on div "Advanced" at bounding box center [72, 42] width 31 height 10
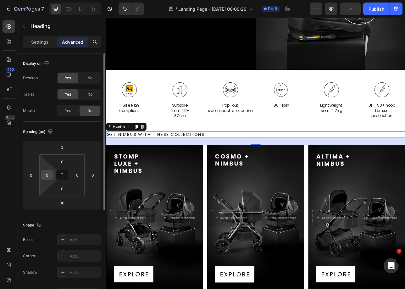
click at [51, 175] on input "0" at bounding box center [46, 175] width 9 height 9
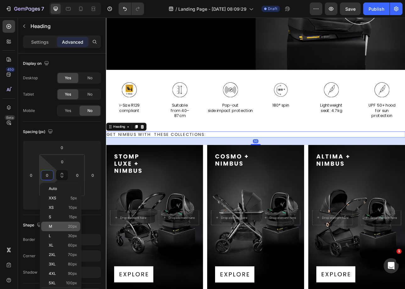
click at [69, 223] on div "M 20px" at bounding box center [60, 226] width 39 height 9
type input "20"
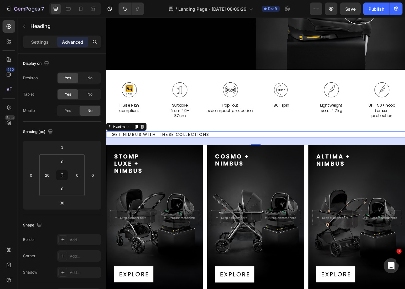
click at [210, 178] on div "30" at bounding box center [295, 173] width 378 height 9
click at [291, 176] on div "30" at bounding box center [294, 173] width 7 height 5
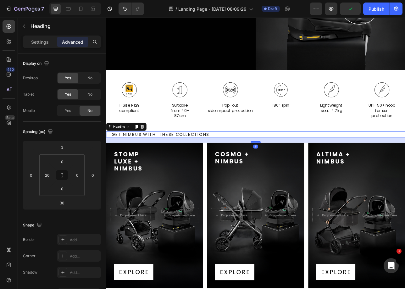
click at [292, 176] on div at bounding box center [295, 175] width 13 height 2
type input "21"
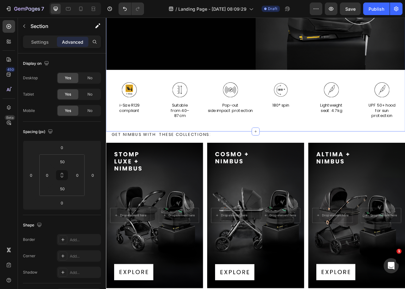
click at [350, 8] on span "Save" at bounding box center [351, 8] width 10 height 5
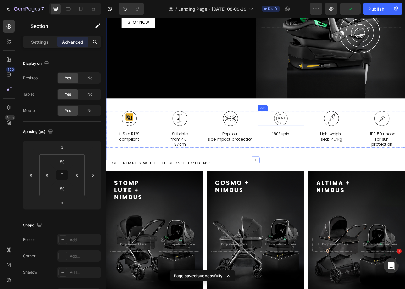
scroll to position [703, 0]
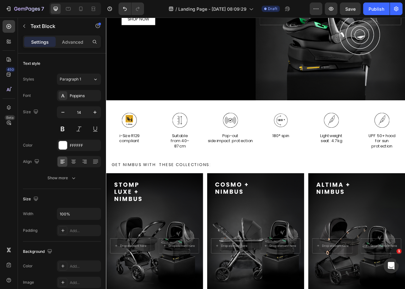
click at [209, 8] on p "confidently knowing your little one is comfy and protected on every trip." at bounding box center [193, 2] width 135 height 11
click at [243, 122] on div "Background Image" at bounding box center [295, 35] width 378 height 173
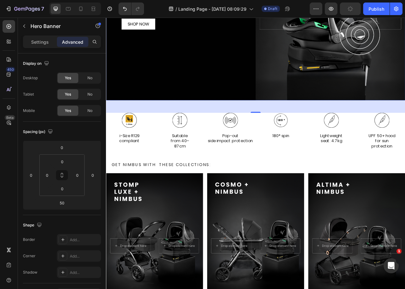
click at [147, 3] on p "confidently knowing your little one is" at bounding box center [193, 0] width 135 height 6
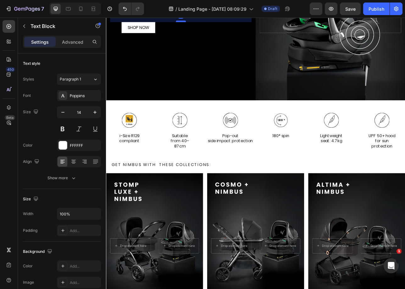
drag, startPoint x: 198, startPoint y: 108, endPoint x: 199, endPoint y: 113, distance: 4.5
click at [199, 23] on div at bounding box center [200, 22] width 13 height 2
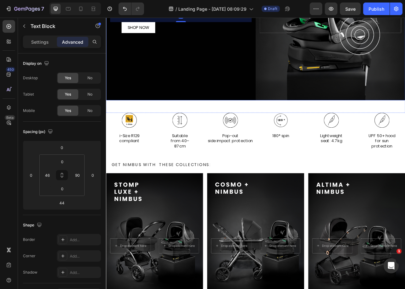
click at [194, 122] on div "Background Image" at bounding box center [295, 35] width 378 height 173
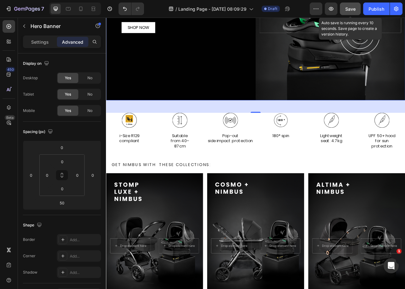
click at [357, 8] on button "Save" at bounding box center [350, 9] width 21 height 13
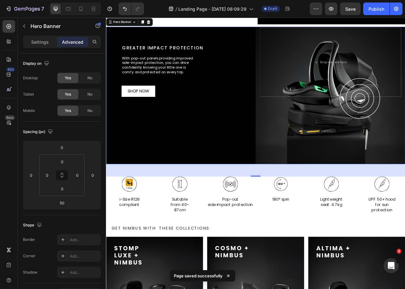
scroll to position [353, 0]
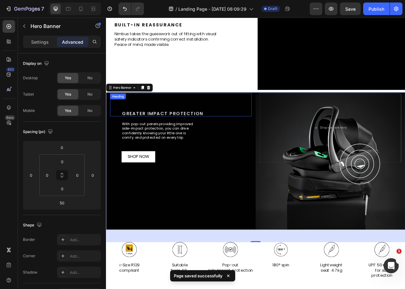
click at [183, 142] on div "Greater impact protection Heading" at bounding box center [200, 127] width 179 height 29
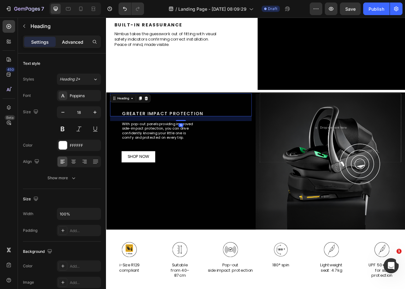
click at [79, 40] on p "Advanced" at bounding box center [72, 42] width 21 height 7
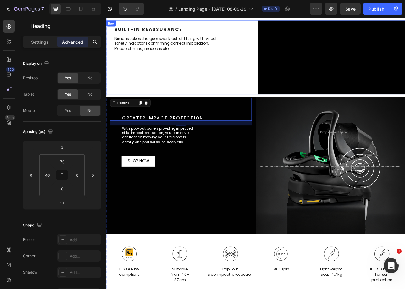
scroll to position [517, 0]
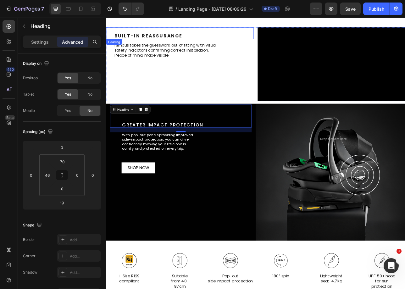
click at [186, 31] on div "Built-In Reassurance Heading" at bounding box center [199, 37] width 186 height 15
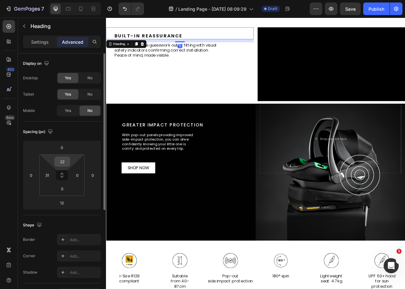
click at [66, 160] on input "22" at bounding box center [62, 161] width 13 height 9
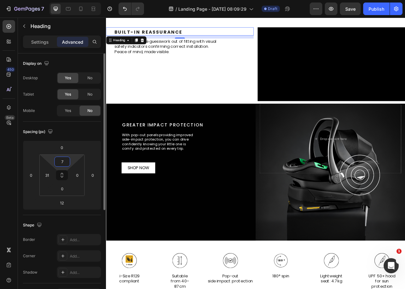
type input "70"
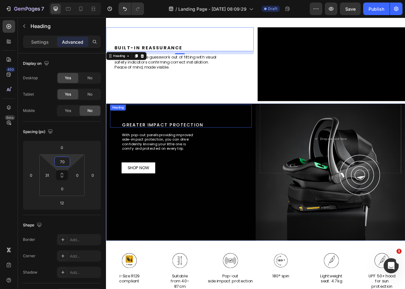
click at [194, 215] on div "Greater impact protection Heading With pop-out panels providing improved side-i…" at bounding box center [200, 170] width 179 height 87
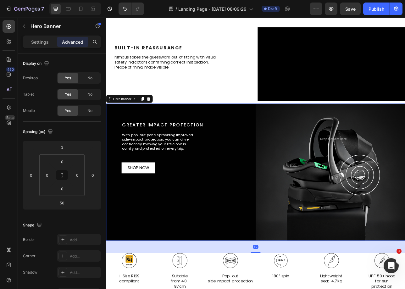
click at [194, 215] on div "Greater impact protection Heading With pop-out panels providing improved side-i…" at bounding box center [200, 170] width 179 height 87
click at [195, 156] on h2 "Greater impact protection" at bounding box center [208, 152] width 164 height 7
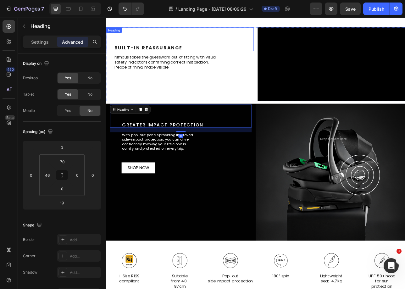
click at [193, 55] on h2 "Built-In Reassurance" at bounding box center [204, 56] width 177 height 8
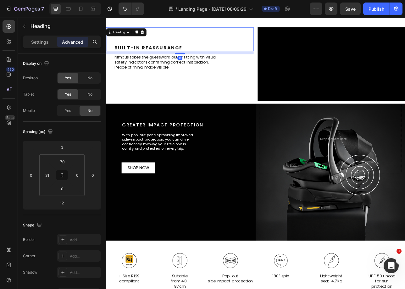
click at [199, 60] on div "12" at bounding box center [209, 60] width 186 height 0
click at [200, 64] on div at bounding box center [199, 65] width 13 height 2
type input "19"
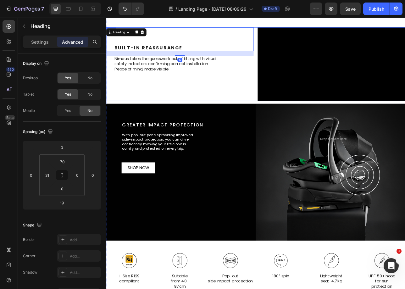
click at [229, 109] on div "Built-In Reassurance Heading Built-In Reassurance Heading 19 Nimbus takes the g…" at bounding box center [199, 76] width 186 height 93
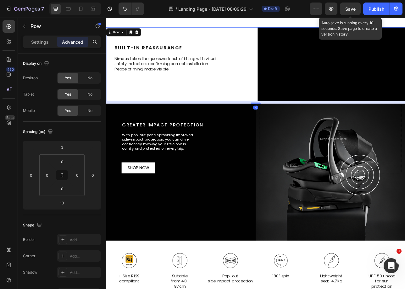
click at [352, 8] on span "Save" at bounding box center [351, 8] width 10 height 5
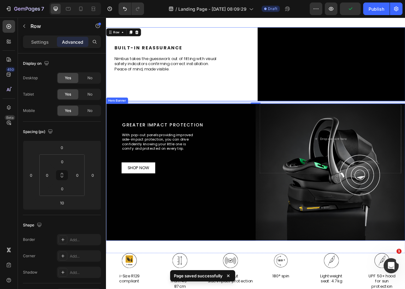
click at [160, 215] on div "Greater impact protection Heading With pop-out panels providing improved side-i…" at bounding box center [200, 170] width 179 height 87
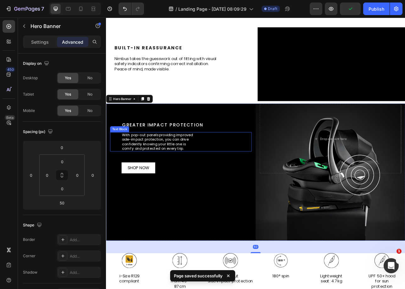
click at [161, 180] on p "confidently knowing your little one is" at bounding box center [193, 177] width 135 height 6
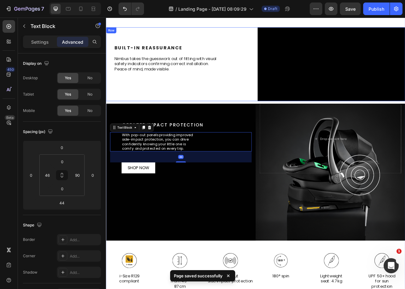
click at [131, 74] on p "Nimbus takes the guesswork out of fitting with visual safety indicators confirm…" at bounding box center [182, 77] width 132 height 20
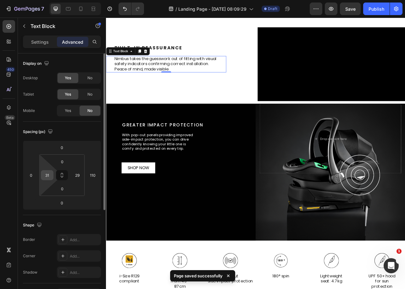
click at [49, 171] on input "31" at bounding box center [46, 175] width 9 height 9
type input "46"
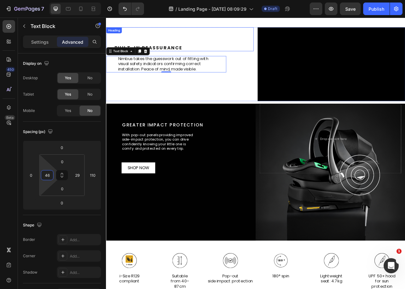
click at [183, 49] on div "Built-In Reassurance Heading" at bounding box center [199, 45] width 186 height 30
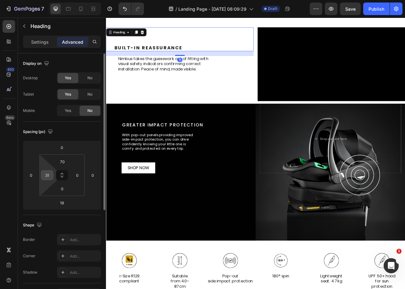
click at [48, 171] on input "31" at bounding box center [46, 175] width 9 height 9
type input "46"
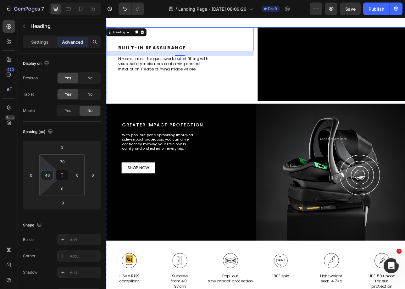
click at [197, 123] on div "Built-In Reassurance Heading Built-In Reassurance Heading 19 Nimbus takes the g…" at bounding box center [199, 76] width 186 height 93
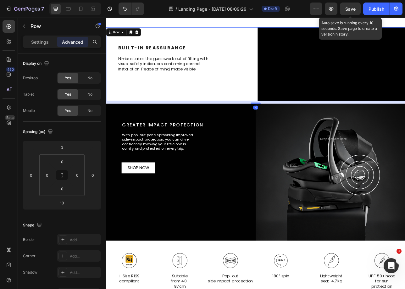
click at [351, 9] on span "Save" at bounding box center [351, 8] width 10 height 5
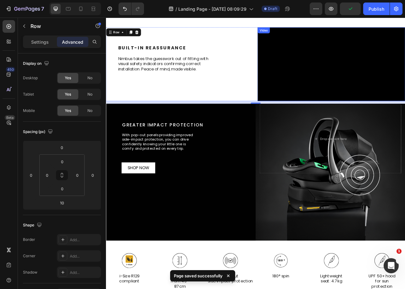
click at [398, 122] on video at bounding box center [390, 76] width 186 height 93
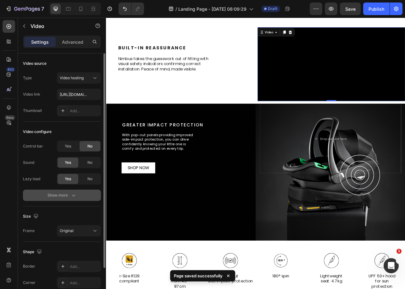
click at [76, 199] on button "Show more" at bounding box center [62, 195] width 78 height 11
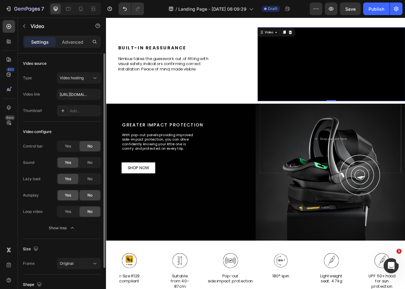
click at [69, 196] on span "Yes" at bounding box center [68, 196] width 6 height 6
click at [73, 210] on div "Yes" at bounding box center [68, 212] width 21 height 10
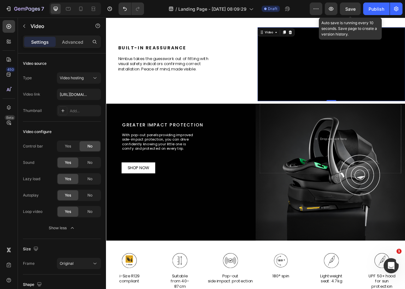
click at [346, 6] on span "Save" at bounding box center [351, 8] width 10 height 5
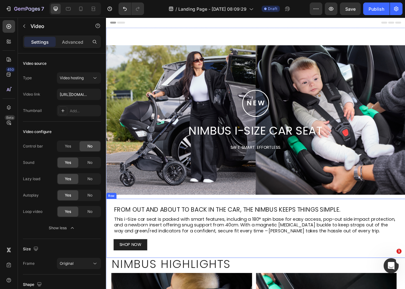
scroll to position [10, 0]
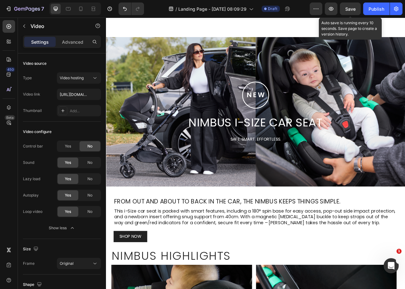
click at [351, 8] on span "Save" at bounding box center [351, 8] width 10 height 5
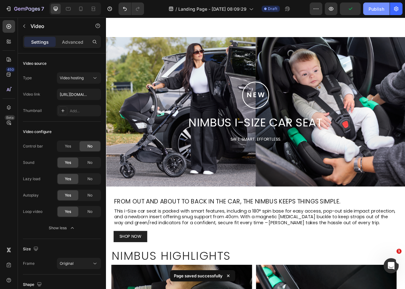
click at [376, 8] on div "Publish" at bounding box center [377, 9] width 16 height 7
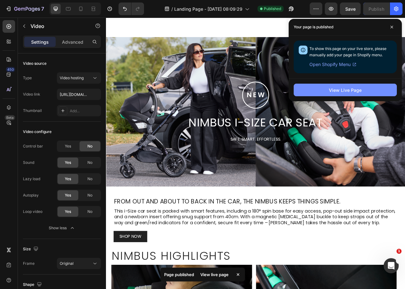
click at [337, 85] on button "View Live Page" at bounding box center [345, 90] width 103 height 13
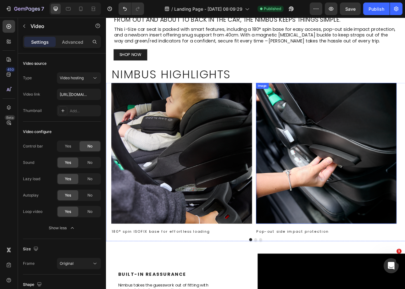
scroll to position [265, 0]
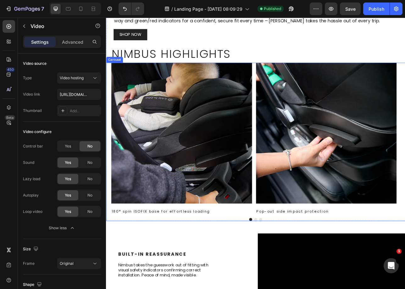
click at [295, 272] on div at bounding box center [294, 273] width 365 height 4
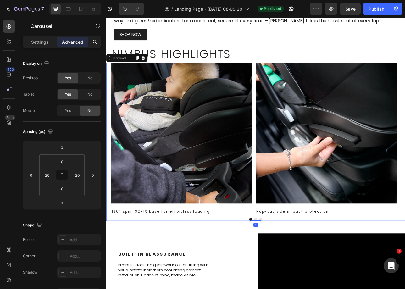
click at [293, 271] on button "Dot" at bounding box center [295, 273] width 4 height 4
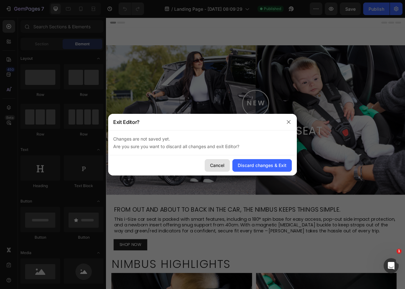
click at [208, 171] on button "Cancel" at bounding box center [217, 165] width 25 height 13
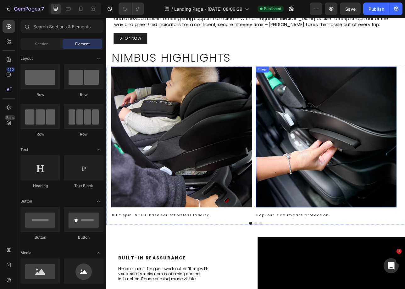
scroll to position [281, 0]
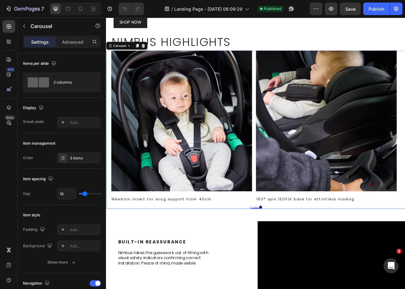
click at [123, 155] on icon "Carousel Back Arrow" at bounding box center [126, 155] width 8 height 8
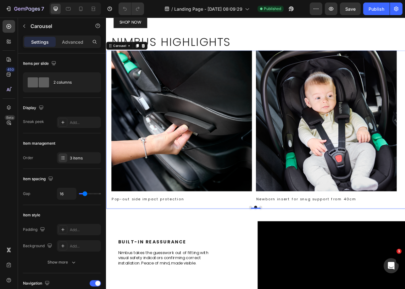
click at [124, 155] on icon "Carousel Back Arrow" at bounding box center [126, 155] width 8 height 8
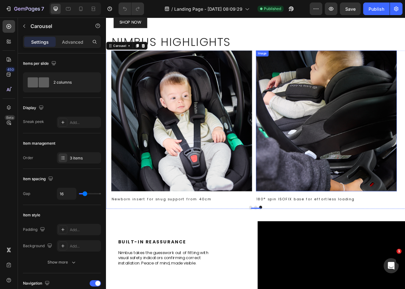
click at [386, 149] on img at bounding box center [384, 148] width 178 height 178
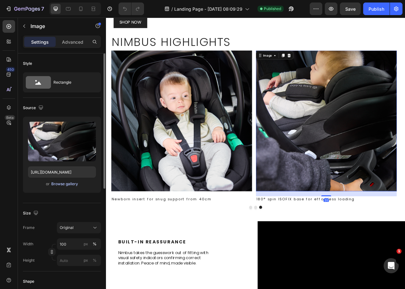
click at [63, 183] on div "Browse gallery" at bounding box center [64, 184] width 27 height 6
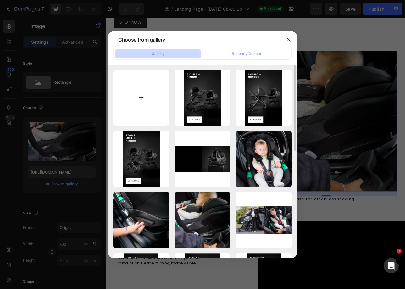
click at [150, 109] on input "file" at bounding box center [141, 98] width 56 height 56
type input "C:\fakepath\Nimbus Highlight 4_Hood.png"
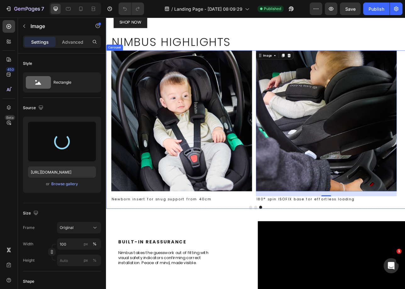
type input "https://cdn.shopify.com/s/files/1/0680/1820/9052/files/gempages_467963313750279…"
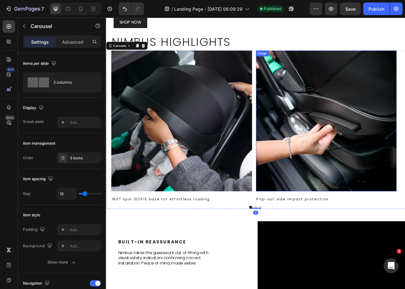
click at [348, 171] on img at bounding box center [384, 148] width 178 height 178
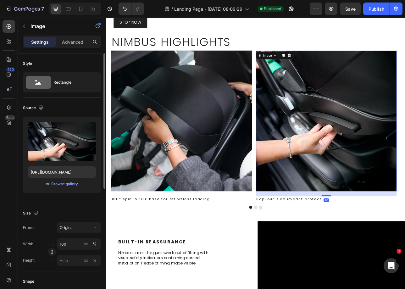
click at [62, 187] on div "or Browse gallery" at bounding box center [62, 184] width 68 height 8
click at [63, 184] on div "Browse gallery" at bounding box center [64, 184] width 27 height 6
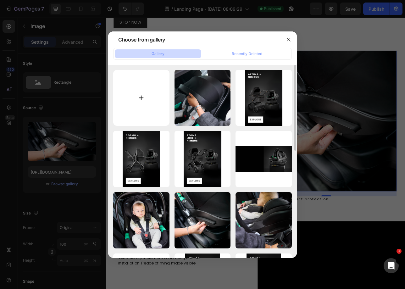
click at [140, 97] on input "file" at bounding box center [141, 98] width 56 height 56
type input "C:\fakepath\Nimbus Highlight 5_Crotch Pad.png"
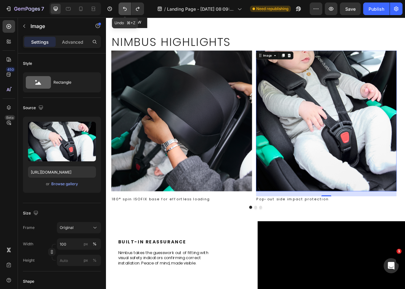
click at [123, 11] on icon "Undo/Redo" at bounding box center [125, 9] width 6 height 6
type input "https://cdn.shopify.com/s/files/1/0680/1820/9052/files/gempages_467963313750279…"
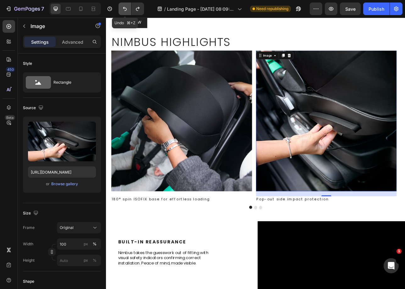
click at [123, 11] on icon "Undo/Redo" at bounding box center [125, 9] width 6 height 6
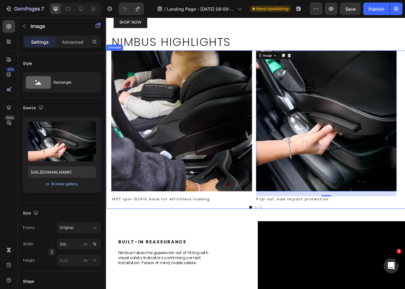
click at [293, 256] on button "Dot" at bounding box center [295, 257] width 4 height 4
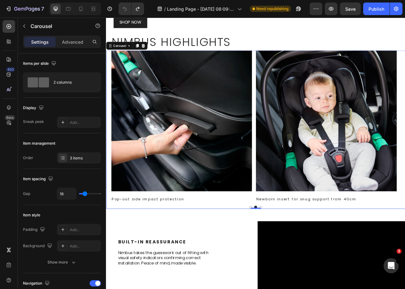
click at [299, 256] on button "Dot" at bounding box center [301, 257] width 4 height 4
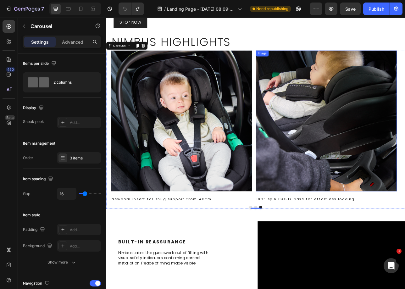
click at [389, 155] on img at bounding box center [384, 148] width 178 height 178
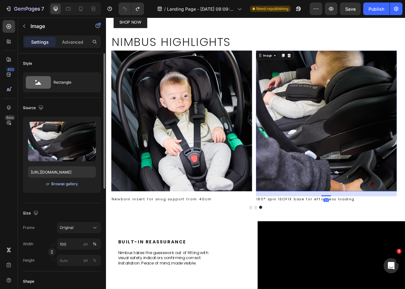
click at [62, 184] on div "Browse gallery" at bounding box center [64, 184] width 27 height 6
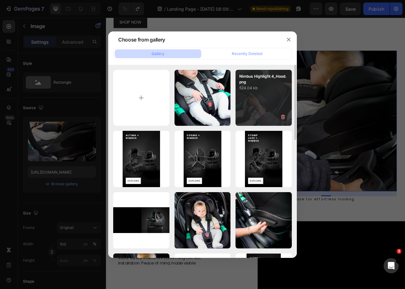
click at [261, 104] on div "Nimbus Highlight 4_Hood.png 524.04 kb" at bounding box center [264, 98] width 56 height 56
type input "https://cdn.shopify.com/s/files/1/0680/1820/9052/files/gempages_467963313750279…"
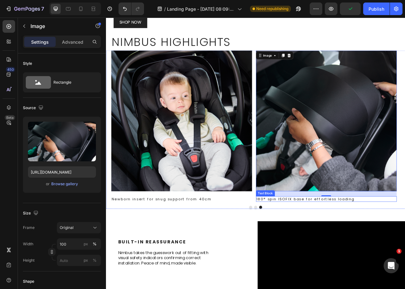
click at [381, 245] on p "180° spin ISOFIX base for effortless loading" at bounding box center [384, 247] width 177 height 6
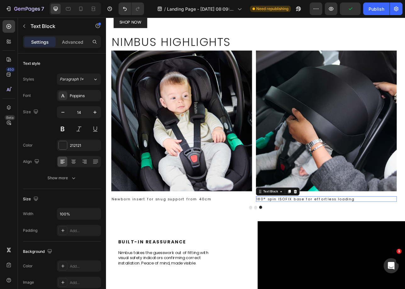
click at [381, 245] on p "180° spin ISOFIX base for effortless loading" at bounding box center [384, 247] width 177 height 6
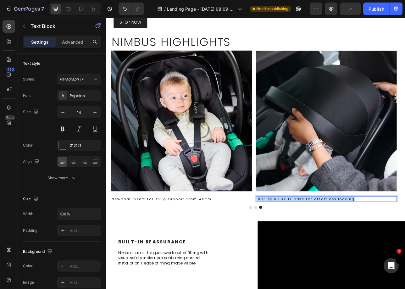
click at [381, 245] on p "180° spin ISOFIX base for effortless loading" at bounding box center [384, 247] width 177 height 6
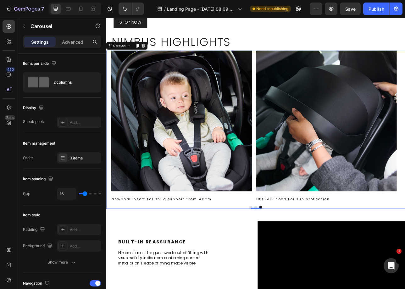
click at [287, 255] on button "Dot" at bounding box center [289, 257] width 4 height 4
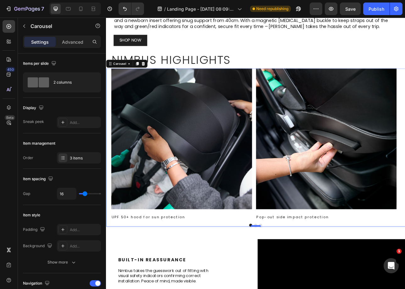
scroll to position [257, 0]
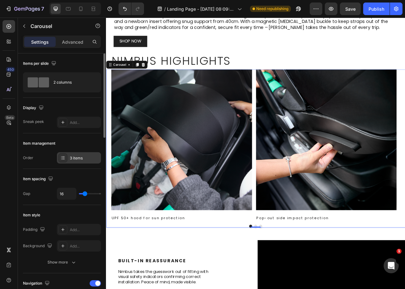
click at [73, 155] on div "3 items" at bounding box center [85, 158] width 30 height 6
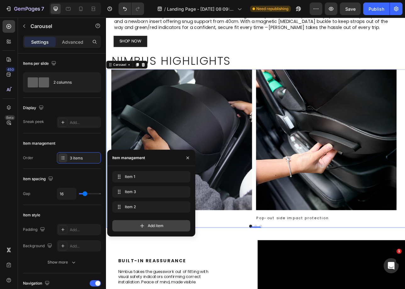
click at [158, 227] on span "Add item" at bounding box center [156, 226] width 16 height 6
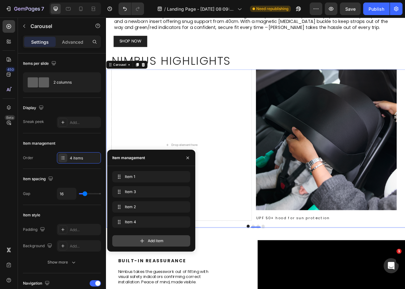
click at [154, 241] on span "Add item" at bounding box center [156, 241] width 16 height 6
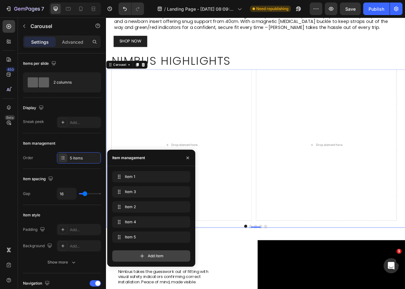
click at [148, 254] on span "Add item" at bounding box center [156, 256] width 16 height 6
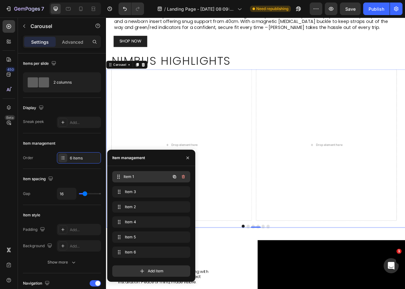
click at [125, 181] on div "Item 1 Item 1" at bounding box center [142, 176] width 55 height 9
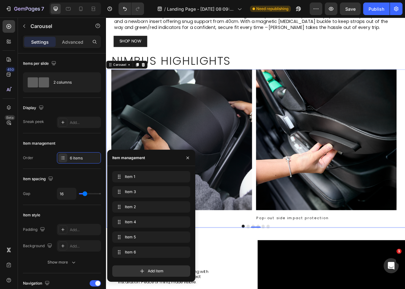
click at [209, 127] on img at bounding box center [201, 172] width 178 height 178
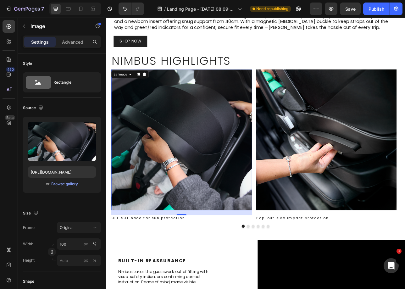
click at [194, 156] on img at bounding box center [201, 172] width 178 height 178
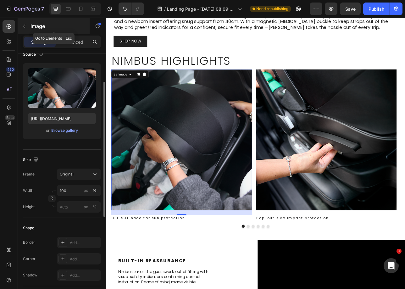
click at [31, 30] on div "Image" at bounding box center [54, 26] width 72 height 16
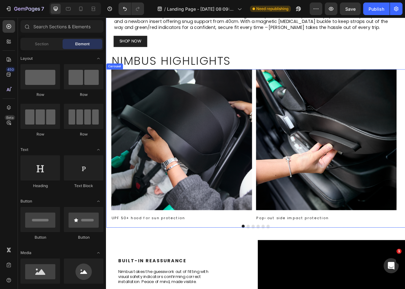
click at [220, 275] on div "Image UPF 50+ hood for sun protection Text Block Image Pop-out side impact prot…" at bounding box center [295, 183] width 378 height 200
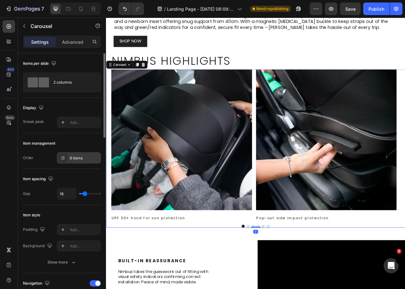
click at [77, 157] on div "6 items" at bounding box center [85, 158] width 30 height 6
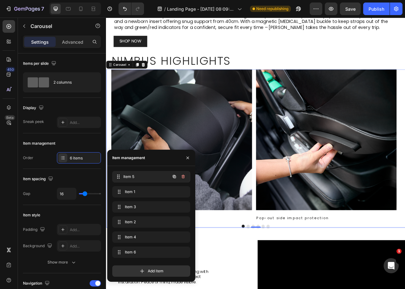
drag, startPoint x: 136, startPoint y: 238, endPoint x: 136, endPoint y: 178, distance: 60.4
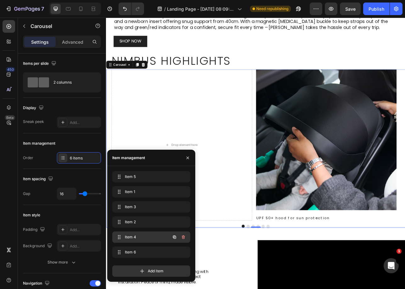
click at [156, 237] on span "Item 4" at bounding box center [143, 237] width 36 height 6
click at [172, 236] on icon "button" at bounding box center [174, 237] width 5 height 5
click at [172, 236] on div "Item 5 Item 5 Item 1 Item 1 Item 3 Item 3 Item 2 Item 2 Item 4 Item 4 Item 6 It…" at bounding box center [151, 215] width 78 height 89
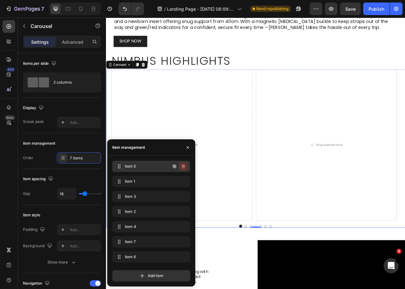
click at [183, 166] on icon "button" at bounding box center [183, 166] width 5 height 5
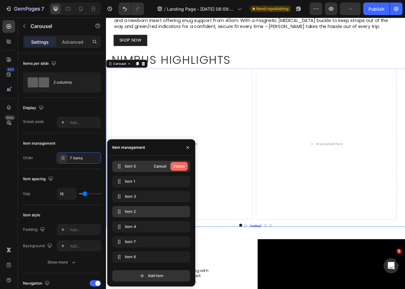
click at [182, 167] on div "Delete" at bounding box center [179, 167] width 12 height 6
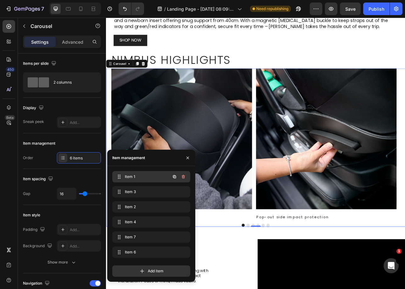
click at [151, 177] on span "Item 1" at bounding box center [143, 177] width 36 height 6
click at [172, 175] on button "button" at bounding box center [174, 176] width 9 height 9
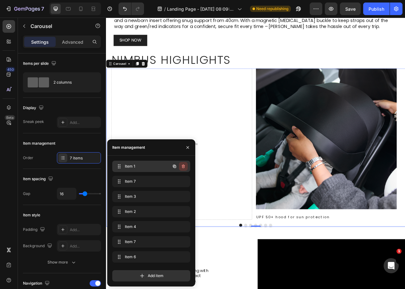
click at [185, 165] on icon "button" at bounding box center [183, 166] width 5 height 5
click at [182, 169] on div "Delete" at bounding box center [179, 167] width 12 height 6
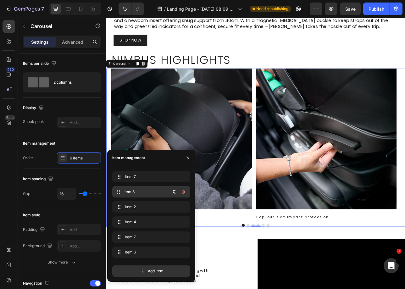
click at [143, 190] on span "Item 3" at bounding box center [147, 192] width 47 height 6
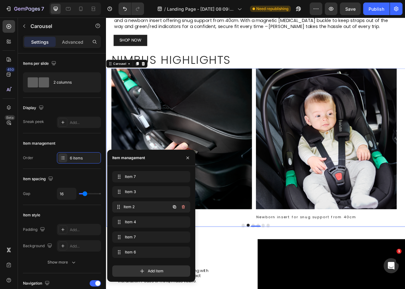
click at [143, 207] on span "Item 2" at bounding box center [147, 207] width 47 height 6
click at [142, 222] on span "Item 4" at bounding box center [147, 222] width 47 height 6
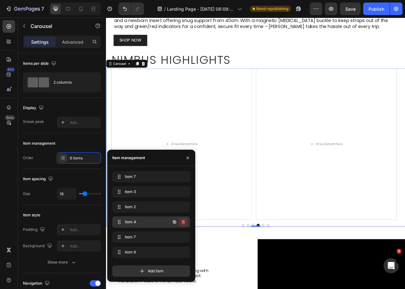
click at [184, 226] on button "button" at bounding box center [183, 222] width 9 height 9
click at [184, 224] on div "Delete" at bounding box center [179, 222] width 12 height 6
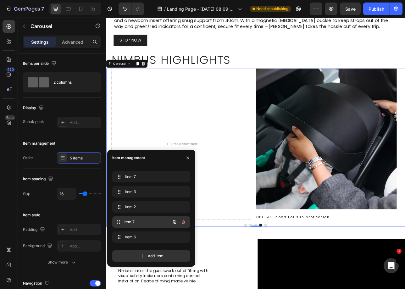
click at [161, 224] on div "Item 7 Item 7" at bounding box center [142, 222] width 55 height 9
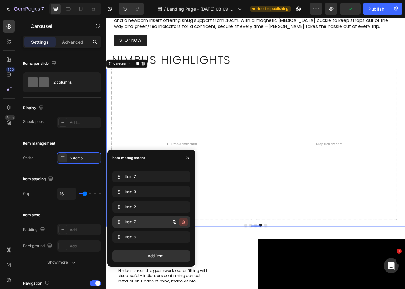
click at [183, 221] on icon "button" at bounding box center [183, 222] width 5 height 5
click at [183, 221] on div "Delete" at bounding box center [179, 222] width 12 height 6
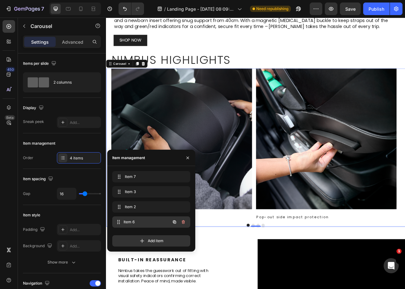
click at [145, 221] on span "Item 6" at bounding box center [147, 222] width 47 height 6
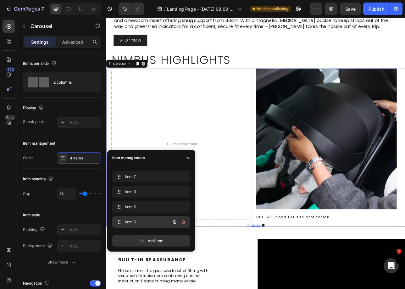
click at [185, 222] on icon "button" at bounding box center [183, 222] width 5 height 5
click at [185, 222] on button "Delete" at bounding box center [179, 222] width 17 height 9
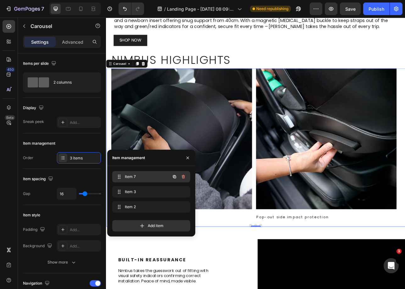
click at [150, 179] on span "Item 7" at bounding box center [143, 177] width 36 height 6
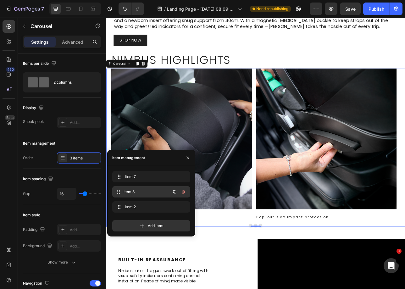
click at [147, 188] on div "Item 3 Item 3" at bounding box center [142, 192] width 55 height 9
click at [147, 211] on div "Item 2 Item 2" at bounding box center [151, 206] width 78 height 11
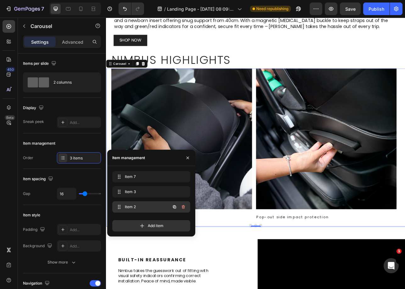
click at [147, 210] on span "Item 2" at bounding box center [143, 207] width 36 height 6
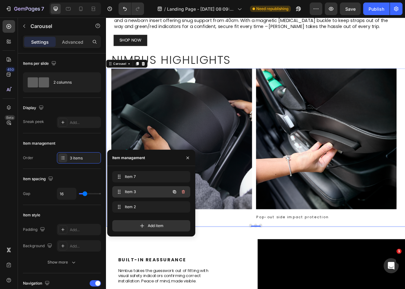
click at [153, 191] on span "Item 3" at bounding box center [143, 192] width 36 height 6
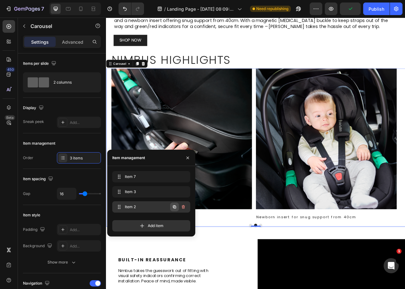
click at [176, 208] on icon "button" at bounding box center [174, 207] width 5 height 5
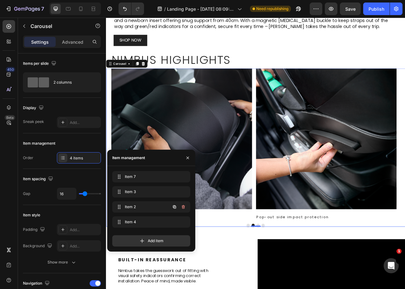
click at [176, 208] on icon "button" at bounding box center [174, 207] width 5 height 5
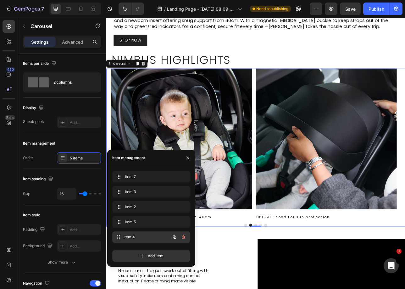
click at [143, 239] on span "Item 4" at bounding box center [147, 237] width 47 height 6
click at [146, 223] on span "Item 5" at bounding box center [147, 222] width 47 height 6
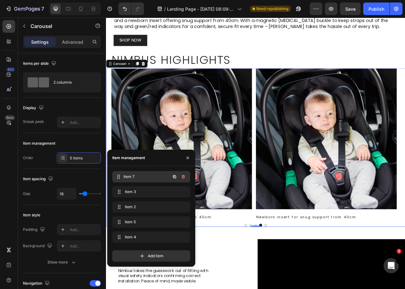
click at [152, 176] on span "Item 7" at bounding box center [147, 177] width 47 height 6
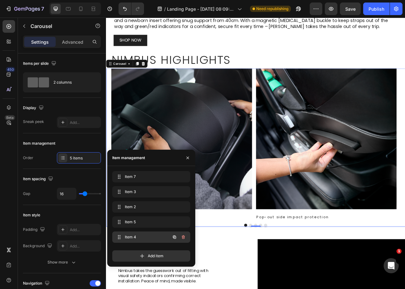
click at [157, 234] on div "Item 4 Item 4" at bounding box center [142, 237] width 55 height 9
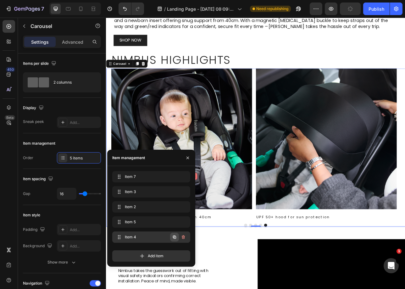
click at [176, 236] on icon "button" at bounding box center [174, 237] width 5 height 5
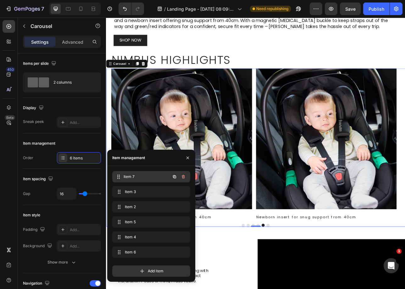
click at [161, 181] on div "Item 7 Item 7" at bounding box center [142, 176] width 55 height 9
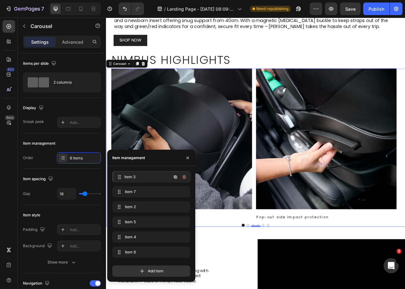
drag, startPoint x: 145, startPoint y: 195, endPoint x: 147, endPoint y: 180, distance: 14.5
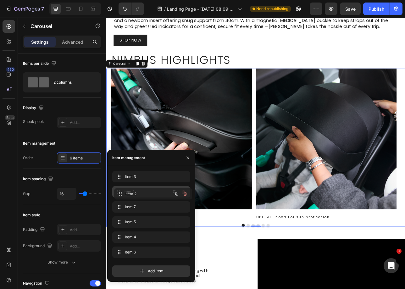
drag, startPoint x: 150, startPoint y: 209, endPoint x: 152, endPoint y: 196, distance: 13.4
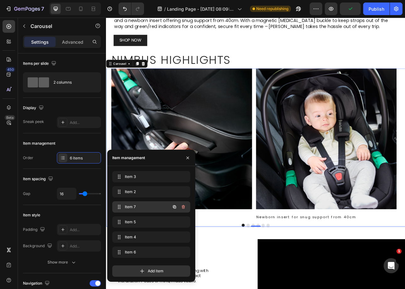
click at [146, 208] on span "Item 7" at bounding box center [143, 207] width 36 height 6
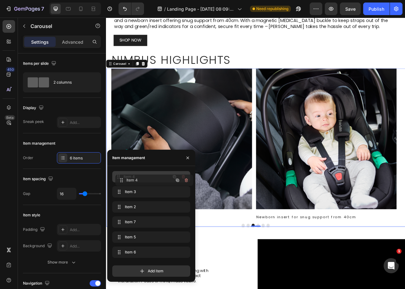
drag, startPoint x: 125, startPoint y: 237, endPoint x: 128, endPoint y: 180, distance: 57.4
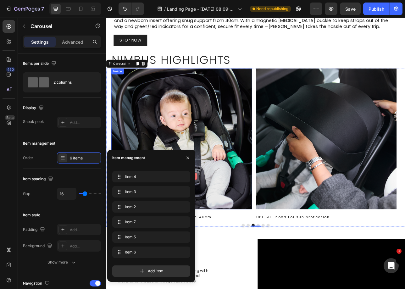
click at [196, 143] on img at bounding box center [201, 171] width 178 height 178
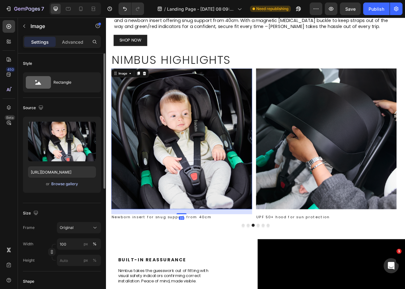
click at [69, 183] on div "Browse gallery" at bounding box center [64, 184] width 27 height 6
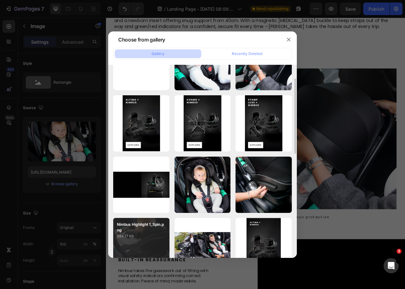
scroll to position [85, 0]
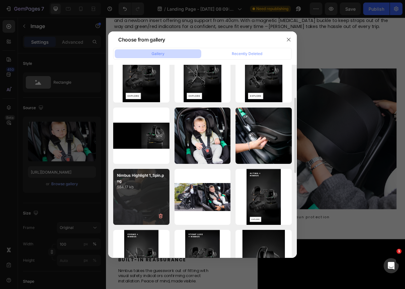
click at [138, 210] on div "Nimbus Highlight 1_Spin.png 584.17 kb" at bounding box center [141, 197] width 56 height 56
type input "https://cdn.shopify.com/s/files/1/0680/1820/9052/files/gempages_467963313750279…"
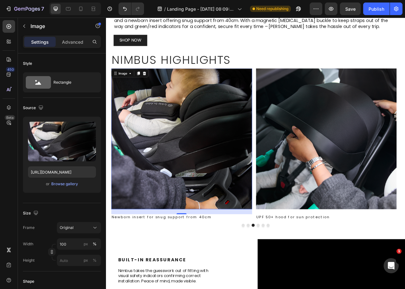
click at [199, 270] on div "20" at bounding box center [201, 270] width 7 height 5
click at [200, 269] on div "20" at bounding box center [201, 270] width 7 height 5
click at [200, 268] on div "20" at bounding box center [201, 270] width 7 height 5
click at [200, 267] on p "Newborn insert for snug support from 40cm" at bounding box center [201, 270] width 177 height 6
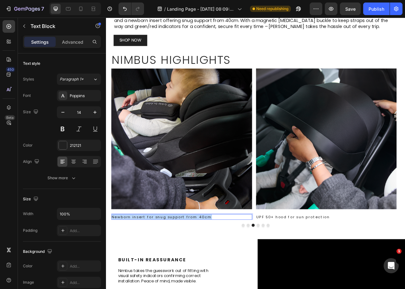
click at [200, 267] on p "Newborn insert for snug support from 40cm" at bounding box center [201, 270] width 177 height 6
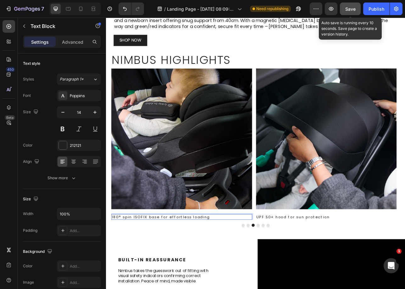
click at [358, 12] on button "Save" at bounding box center [350, 9] width 21 height 13
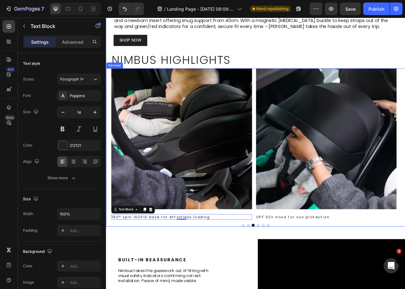
click at [341, 274] on div "Image Newborn insert for snug support from 40cm Text Block Image Pop-out side i…" at bounding box center [295, 182] width 378 height 200
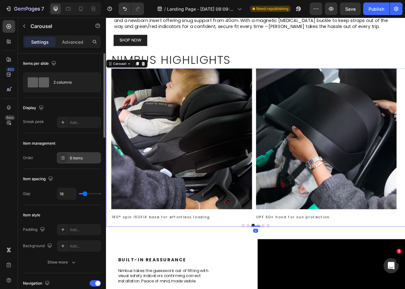
click at [63, 159] on icon at bounding box center [63, 159] width 3 height 0
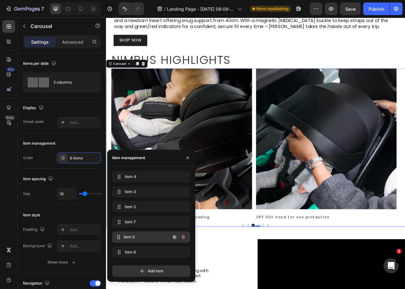
click at [144, 234] on span "Item 5" at bounding box center [147, 237] width 47 height 6
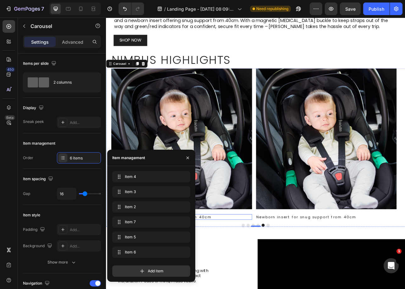
click at [237, 268] on p "Newborn insert for snug support from 40cm" at bounding box center [201, 270] width 177 height 6
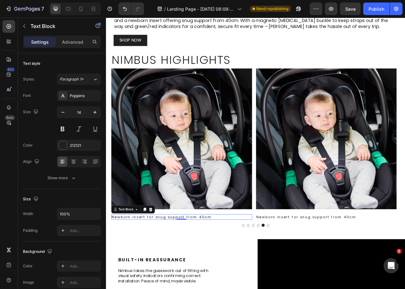
click at [237, 268] on p "Newborn insert for snug support from 40cm" at bounding box center [201, 270] width 177 height 6
click at [238, 268] on p "Newborn insert for snug support from 40cm" at bounding box center [201, 270] width 177 height 6
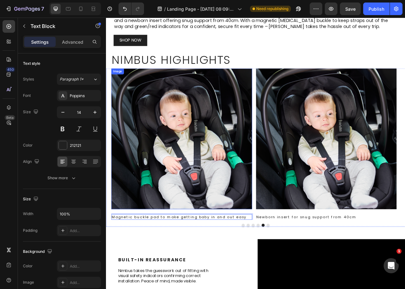
click at [165, 170] on img at bounding box center [201, 171] width 178 height 178
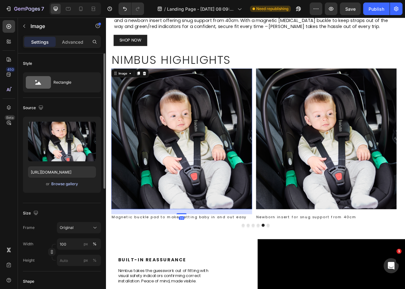
click at [62, 184] on div "Browse gallery" at bounding box center [64, 184] width 27 height 6
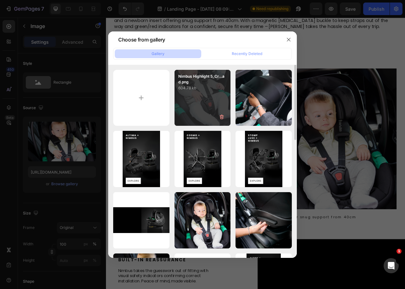
click at [193, 99] on div "Nimbus Highlight 5_Cr...ad.png 604.78 kb" at bounding box center [203, 98] width 56 height 56
type input "https://cdn.shopify.com/s/files/1/0680/1820/9052/files/gempages_467963313750279…"
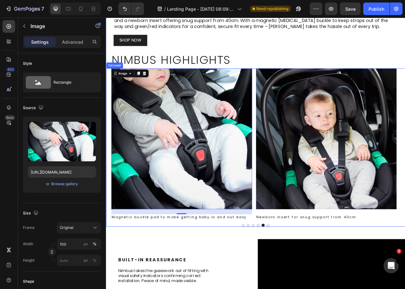
click at [309, 278] on button "Dot" at bounding box center [311, 280] width 4 height 4
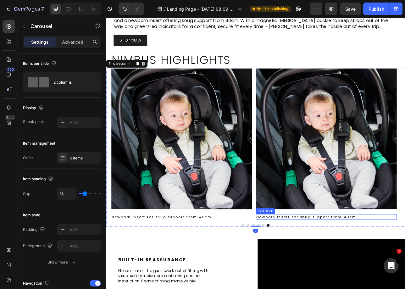
click at [320, 267] on p "Newborn insert for snug support from 40cm" at bounding box center [384, 270] width 177 height 6
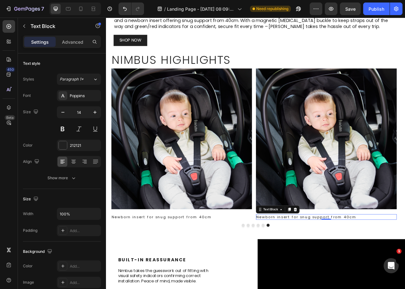
click at [320, 267] on p "Newborn insert for snug support from 40cm" at bounding box center [384, 270] width 177 height 6
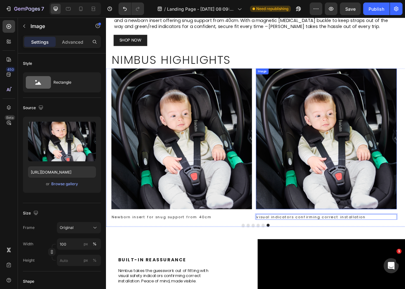
click at [398, 126] on img at bounding box center [384, 171] width 178 height 178
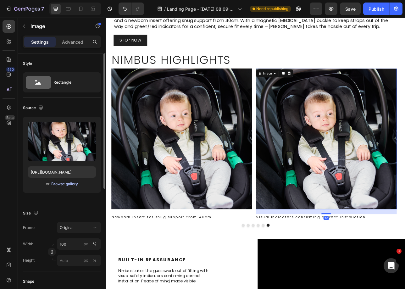
click at [74, 184] on div "Browse gallery" at bounding box center [64, 184] width 27 height 6
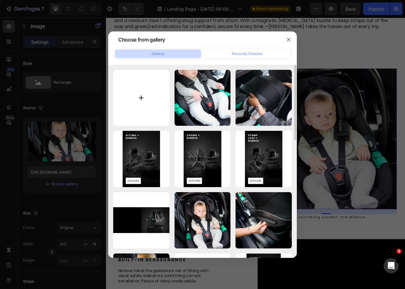
click at [146, 98] on input "file" at bounding box center [141, 98] width 56 height 56
type input "C:\fakepath\Nimbus Highlight 6_Visual Indicators.png"
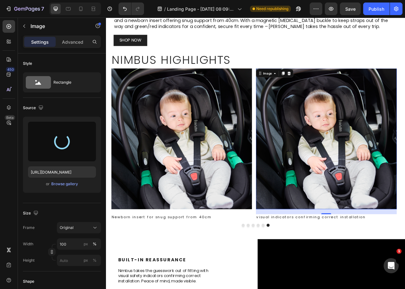
type input "https://cdn.shopify.com/s/files/1/0680/1820/9052/files/gempages_467963313750279…"
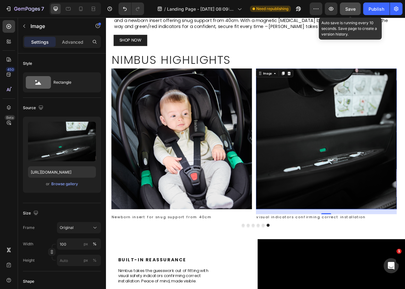
click at [344, 8] on button "Save" at bounding box center [350, 9] width 21 height 13
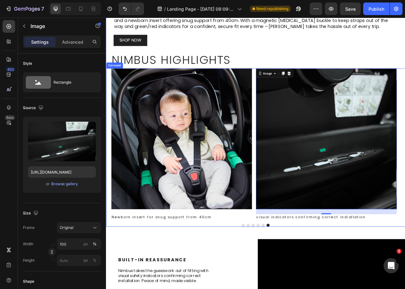
click at [279, 279] on button "Dot" at bounding box center [279, 280] width 4 height 4
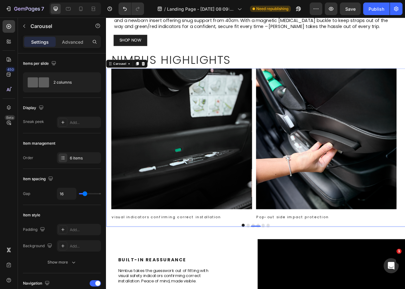
click at [284, 278] on button "Dot" at bounding box center [286, 280] width 4 height 4
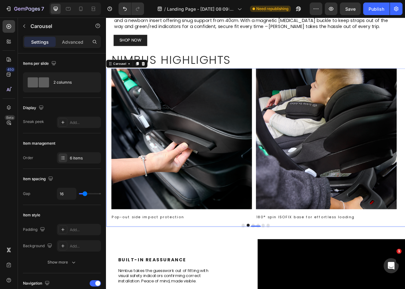
click at [277, 278] on button "Dot" at bounding box center [279, 280] width 4 height 4
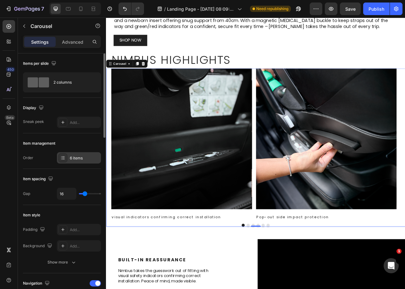
click at [79, 160] on div "6 items" at bounding box center [85, 158] width 30 height 6
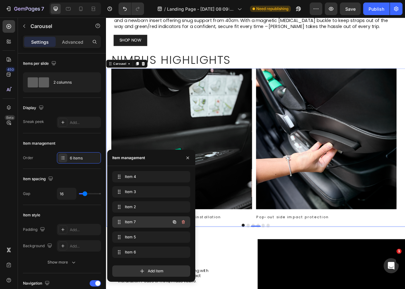
click at [158, 224] on span "Item 7" at bounding box center [143, 222] width 36 height 6
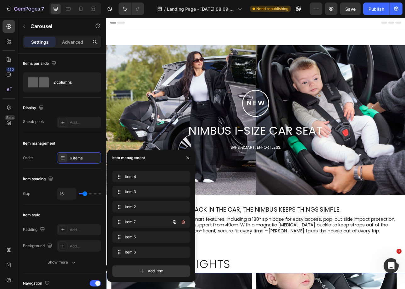
scroll to position [258, 0]
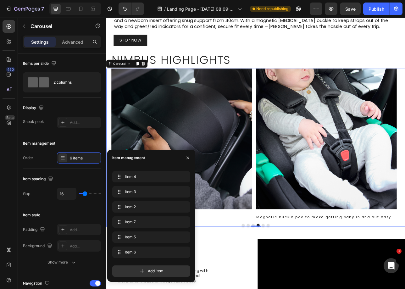
click at [149, 186] on div "Item 4 Item 4" at bounding box center [151, 193] width 78 height 14
click at [152, 173] on div "Item 4 Item 4" at bounding box center [142, 176] width 55 height 9
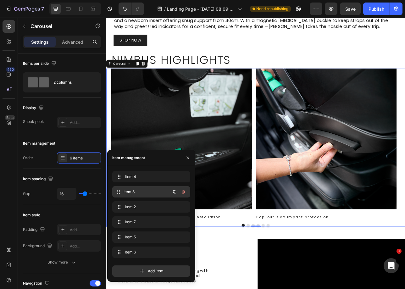
click at [152, 188] on div "Item 3 Item 3" at bounding box center [142, 192] width 55 height 9
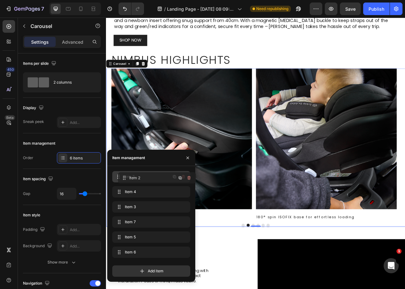
drag, startPoint x: 151, startPoint y: 207, endPoint x: 157, endPoint y: 178, distance: 29.5
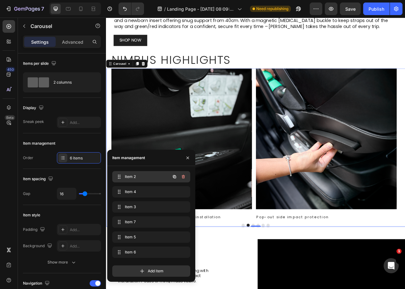
click at [153, 179] on span "Item 2" at bounding box center [143, 177] width 36 height 6
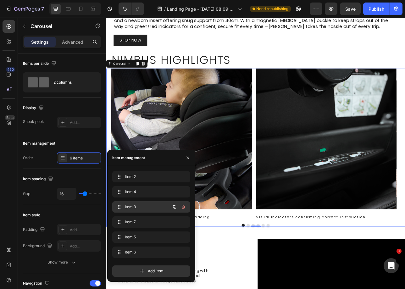
click at [133, 205] on span "Item 3" at bounding box center [143, 207] width 36 height 6
click at [136, 221] on span "Item 7" at bounding box center [147, 222] width 47 height 6
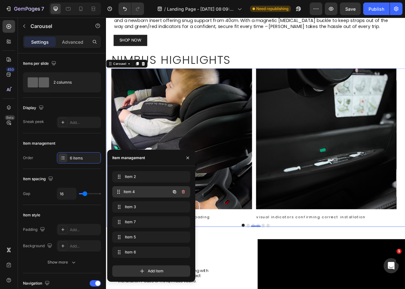
click at [141, 187] on div "Item 4 Item 4" at bounding box center [151, 191] width 78 height 11
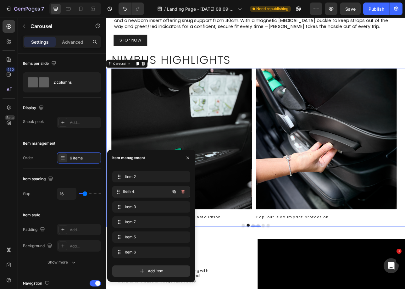
click at [139, 191] on span "Item 4" at bounding box center [147, 192] width 47 height 6
click at [148, 179] on span "Item 2" at bounding box center [143, 177] width 36 height 6
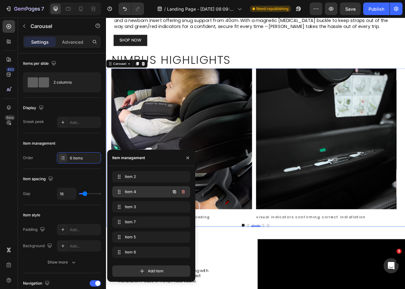
click at [147, 188] on div "Item 4 Item 4" at bounding box center [142, 192] width 55 height 9
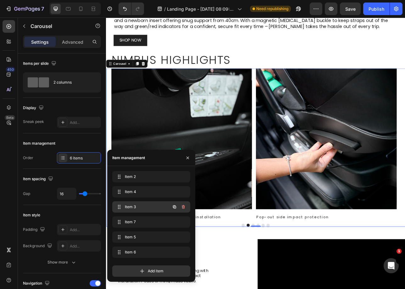
click at [145, 203] on div "Item 3 Item 3" at bounding box center [142, 207] width 55 height 9
drag, startPoint x: 144, startPoint y: 204, endPoint x: 147, endPoint y: 187, distance: 17.2
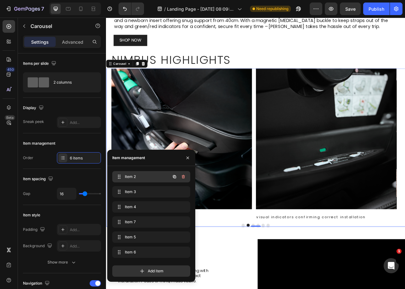
click at [140, 178] on span "Item 2" at bounding box center [143, 177] width 36 height 6
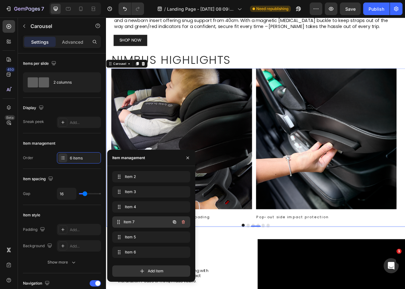
click at [155, 223] on span "Item 7" at bounding box center [147, 222] width 47 height 6
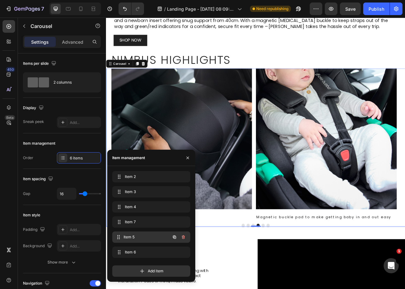
click at [143, 237] on span "Item 5" at bounding box center [147, 237] width 47 height 6
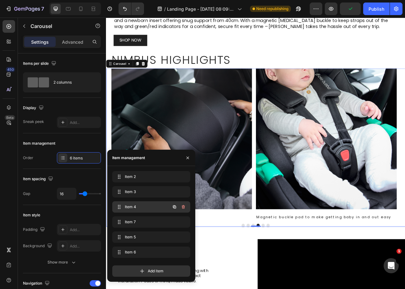
click at [143, 208] on span "Item 4" at bounding box center [143, 207] width 36 height 6
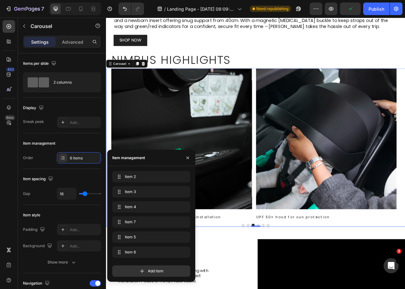
click at [150, 258] on div "Item 6 Item 6" at bounding box center [151, 254] width 78 height 14
click at [150, 254] on span "Item 6" at bounding box center [143, 253] width 36 height 6
click at [150, 239] on span "Item 5" at bounding box center [147, 237] width 47 height 6
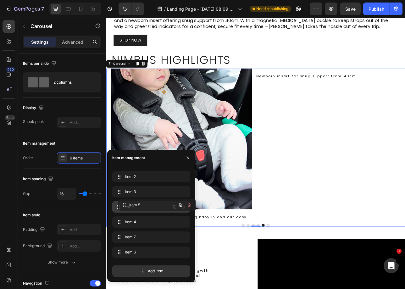
drag, startPoint x: 153, startPoint y: 235, endPoint x: 159, endPoint y: 203, distance: 32.7
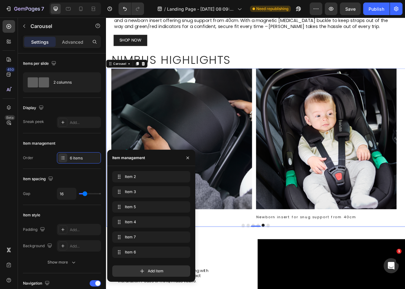
click at [157, 170] on div "Item 2 Item 2 Item 3 Item 3 Item 5 Item 5 Item 4 Item 4 Item 7 Item 7 Item 6 It…" at bounding box center [151, 224] width 88 height 116
click at [157, 174] on div "Item 2 Item 2" at bounding box center [142, 176] width 55 height 9
click at [138, 177] on span "Item 2" at bounding box center [143, 177] width 36 height 6
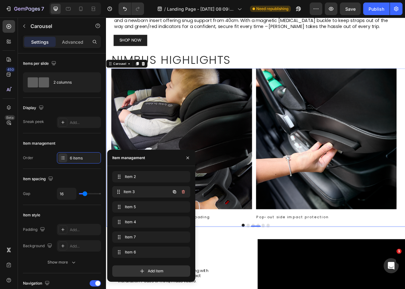
click at [131, 190] on span "Item 3" at bounding box center [147, 192] width 47 height 6
click at [132, 205] on span "Item 5" at bounding box center [143, 207] width 36 height 6
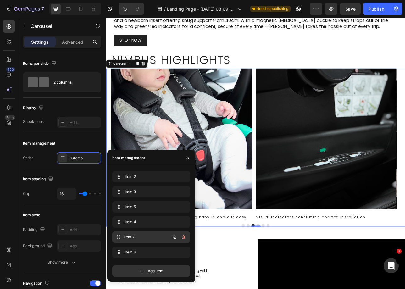
click at [138, 232] on div "Item 7 Item 7" at bounding box center [151, 237] width 78 height 11
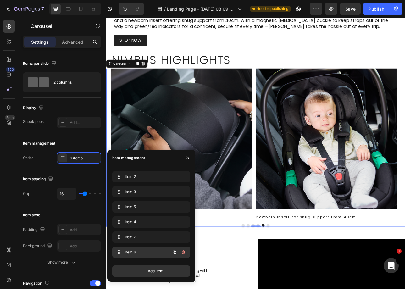
click at [153, 250] on span "Item 6" at bounding box center [143, 253] width 36 height 6
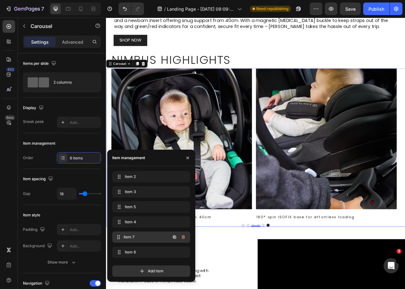
click at [154, 239] on span "Item 7" at bounding box center [147, 237] width 47 height 6
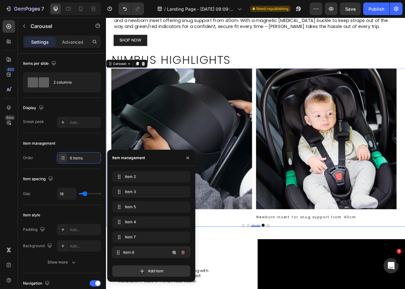
click at [154, 253] on span "Item 6" at bounding box center [147, 253] width 47 height 6
drag, startPoint x: 154, startPoint y: 253, endPoint x: 154, endPoint y: 202, distance: 51.0
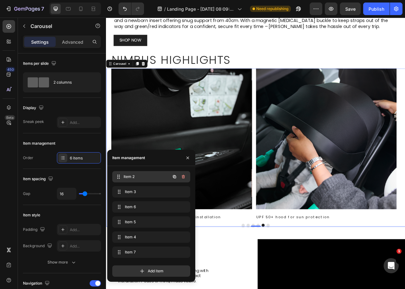
click at [130, 173] on div "Item 2 Item 2" at bounding box center [142, 176] width 55 height 9
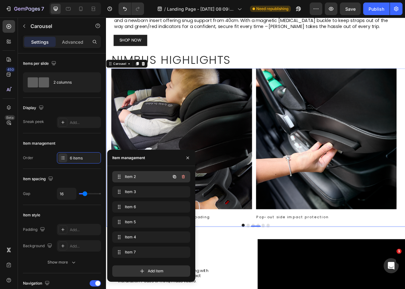
click at [149, 179] on span "Item 2" at bounding box center [143, 177] width 36 height 6
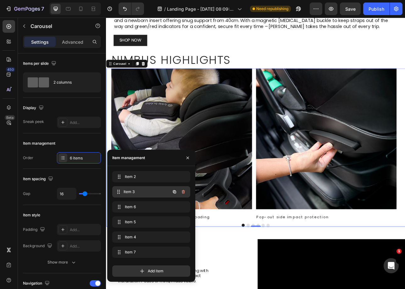
click at [146, 193] on span "Item 3" at bounding box center [147, 192] width 47 height 6
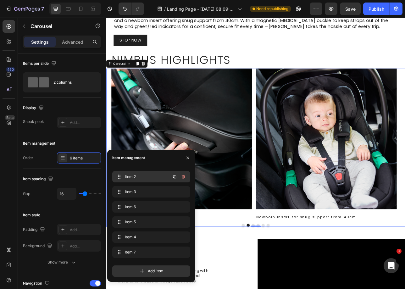
click at [145, 177] on span "Item 2" at bounding box center [143, 177] width 36 height 6
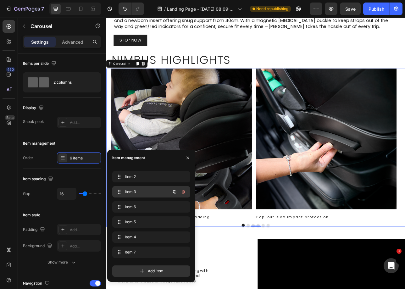
click at [138, 188] on div "Item 3 Item 3" at bounding box center [142, 192] width 55 height 9
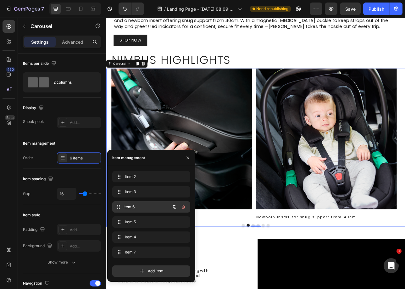
click at [140, 209] on span "Item 6" at bounding box center [147, 207] width 47 height 6
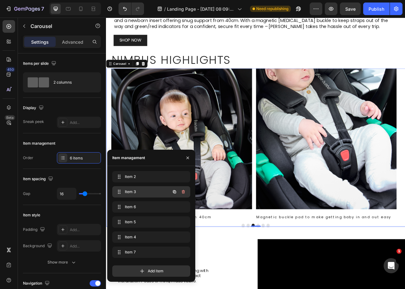
click at [143, 195] on div "Item 3 Item 3" at bounding box center [142, 192] width 55 height 9
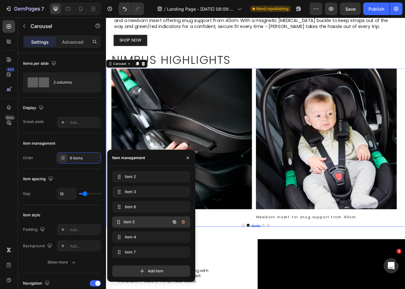
click at [131, 220] on span "Item 5" at bounding box center [147, 222] width 47 height 6
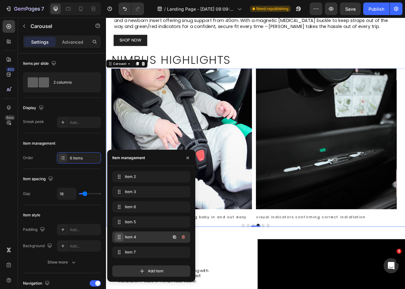
click at [122, 240] on span at bounding box center [119, 237] width 9 height 9
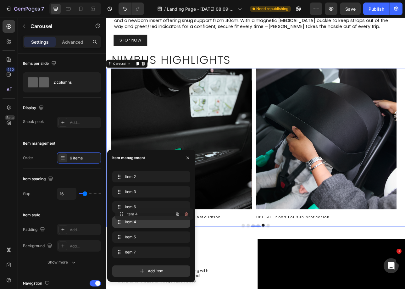
drag, startPoint x: 123, startPoint y: 239, endPoint x: 148, endPoint y: 186, distance: 58.2
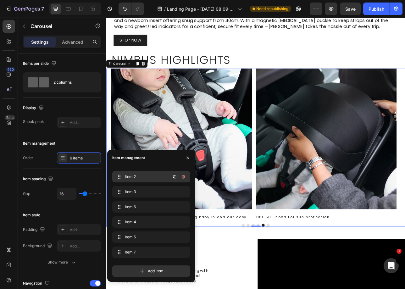
click at [149, 172] on div "Item 2 Item 2" at bounding box center [151, 176] width 78 height 11
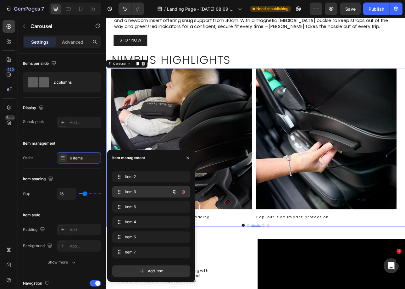
click at [152, 191] on span "Item 3" at bounding box center [143, 192] width 36 height 6
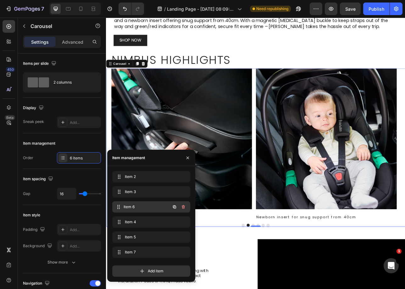
click at [138, 206] on span "Item 6" at bounding box center [147, 207] width 47 height 6
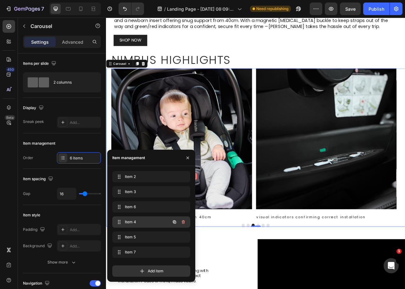
click at [135, 220] on span "Item 4" at bounding box center [143, 222] width 36 height 6
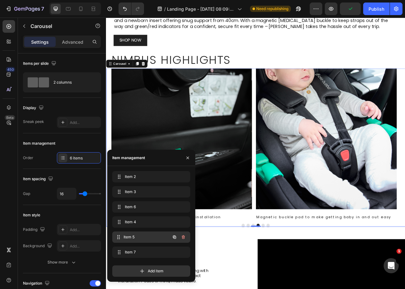
click at [135, 239] on span "Item 5" at bounding box center [147, 237] width 47 height 6
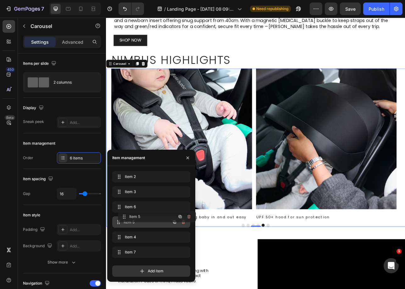
drag, startPoint x: 135, startPoint y: 239, endPoint x: 140, endPoint y: 218, distance: 21.2
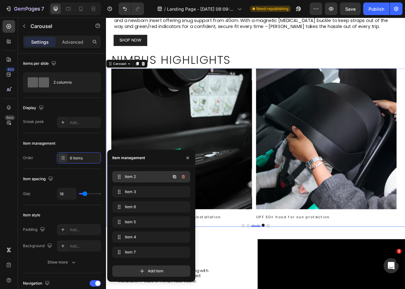
click at [146, 179] on span "Item 2" at bounding box center [143, 177] width 36 height 6
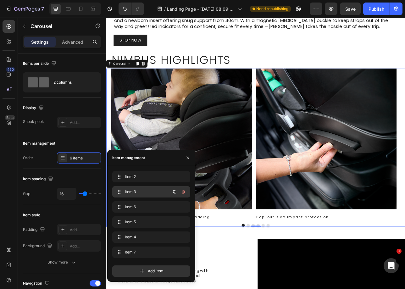
click at [145, 188] on div "Item 3 Item 3" at bounding box center [142, 192] width 55 height 9
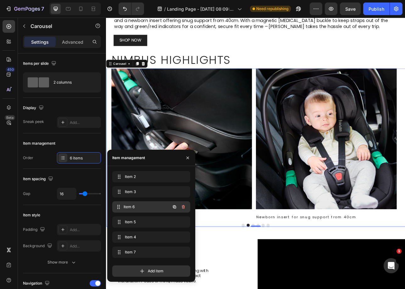
click at [133, 206] on span "Item 6" at bounding box center [147, 207] width 47 height 6
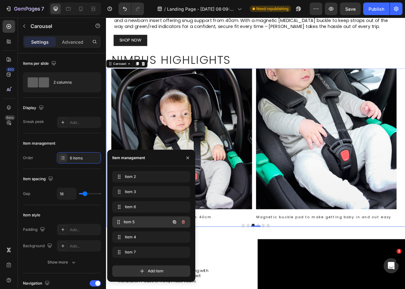
click at [133, 220] on span "Item 5" at bounding box center [147, 222] width 47 height 6
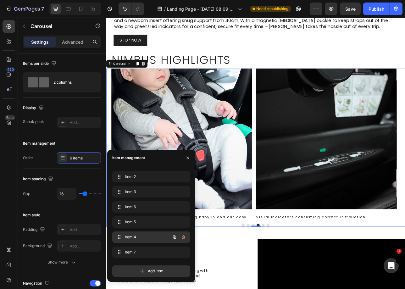
click at [130, 241] on div "Item 4 Item 4" at bounding box center [142, 237] width 55 height 9
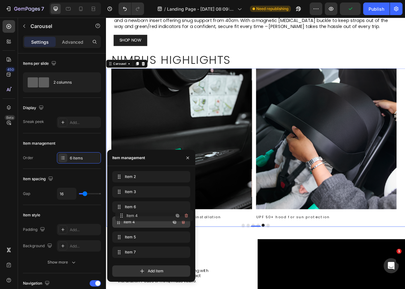
drag, startPoint x: 133, startPoint y: 239, endPoint x: 136, endPoint y: 217, distance: 21.9
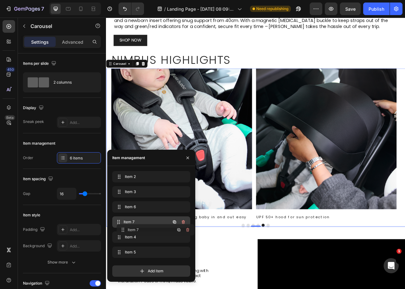
drag, startPoint x: 136, startPoint y: 248, endPoint x: 140, endPoint y: 226, distance: 22.7
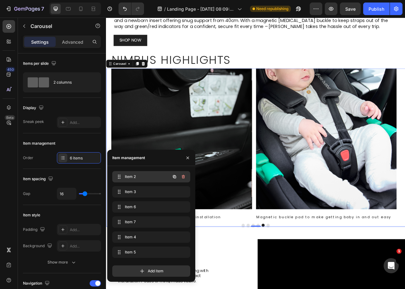
click at [141, 182] on div "Item 2 Item 2" at bounding box center [151, 176] width 78 height 11
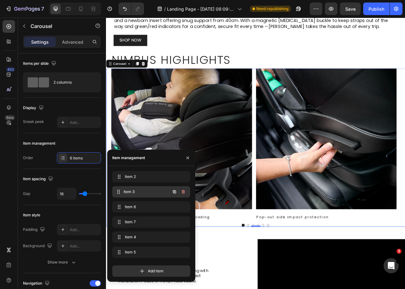
click at [143, 196] on div "Item 3 Item 3" at bounding box center [142, 192] width 55 height 9
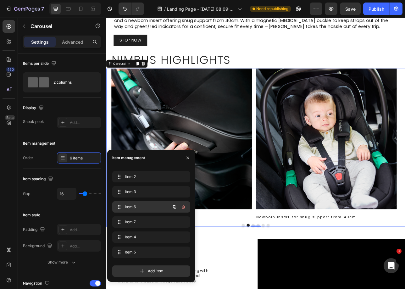
click at [144, 203] on div "Item 6 Item 6" at bounding box center [142, 207] width 55 height 9
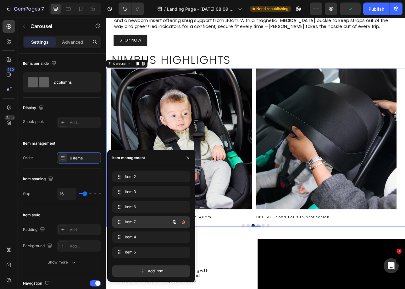
click at [144, 217] on div "Item 7 Item 7" at bounding box center [151, 222] width 78 height 11
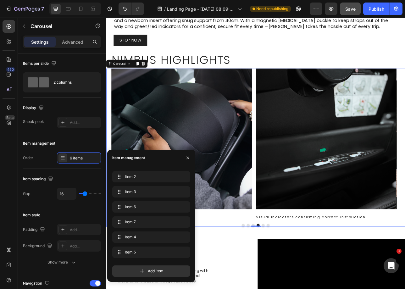
click at [354, 13] on button "Save" at bounding box center [350, 9] width 21 height 13
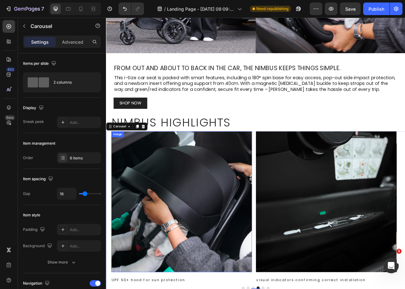
scroll to position [138, 0]
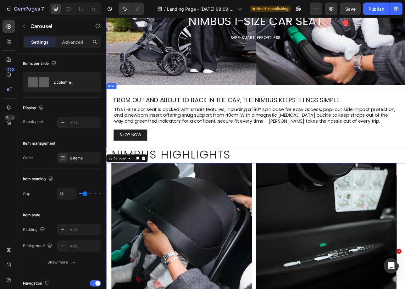
click at [174, 166] on div "SHOP NOW Button" at bounding box center [295, 166] width 359 height 14
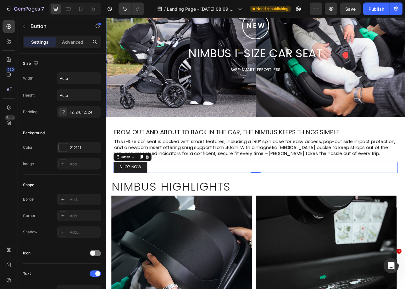
scroll to position [0, 0]
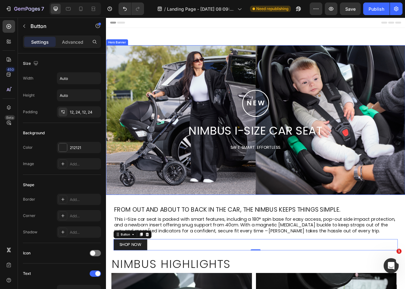
click at [171, 83] on div "Background Image" at bounding box center [295, 147] width 378 height 189
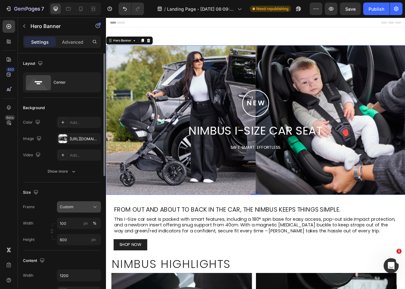
click at [74, 209] on div "Custom" at bounding box center [75, 207] width 31 height 6
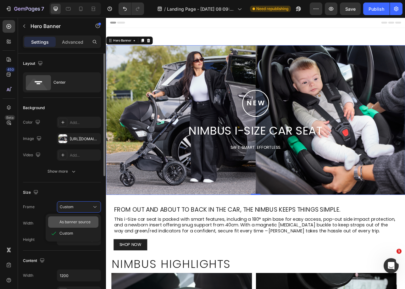
click at [74, 224] on span "As banner source" at bounding box center [74, 222] width 31 height 6
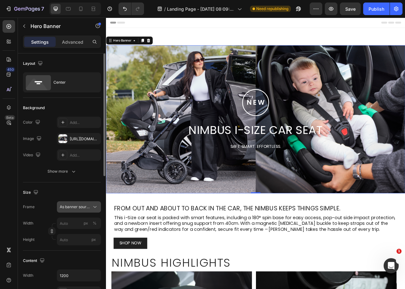
click at [73, 212] on button "As banner source" at bounding box center [79, 206] width 44 height 11
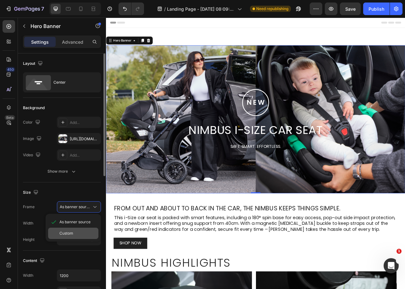
click at [76, 234] on div "Custom" at bounding box center [77, 234] width 37 height 6
type input "1212"
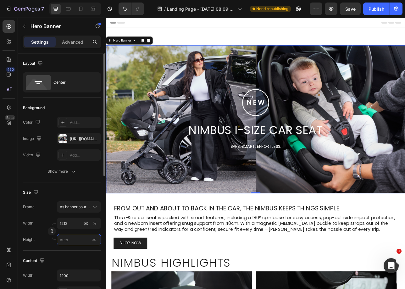
click at [63, 240] on input "px" at bounding box center [79, 239] width 44 height 11
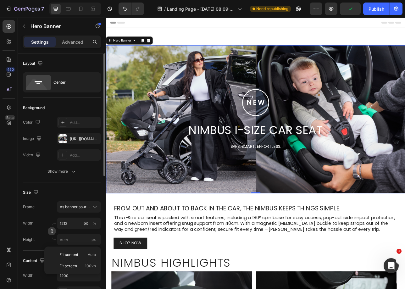
click at [52, 232] on icon "button" at bounding box center [52, 231] width 0 height 2
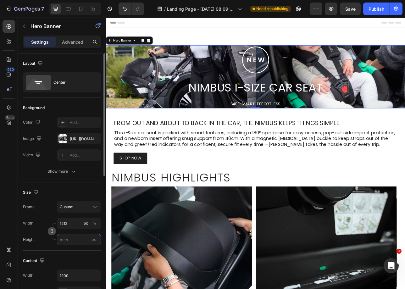
click at [75, 240] on input "px" at bounding box center [79, 239] width 44 height 11
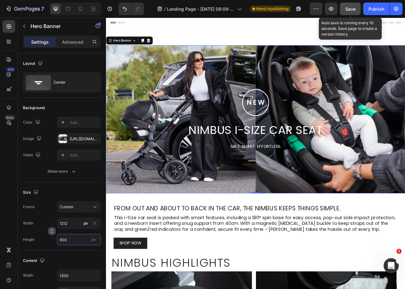
type input "600"
click at [350, 12] on div "Save" at bounding box center [351, 9] width 10 height 7
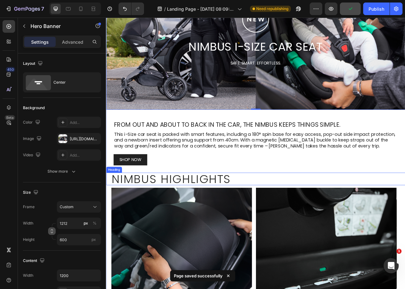
scroll to position [134, 0]
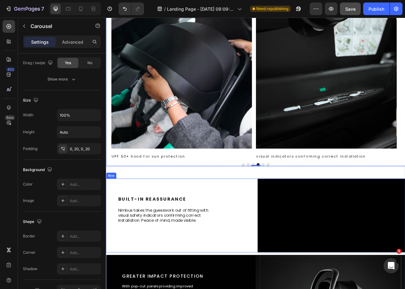
scroll to position [454, 0]
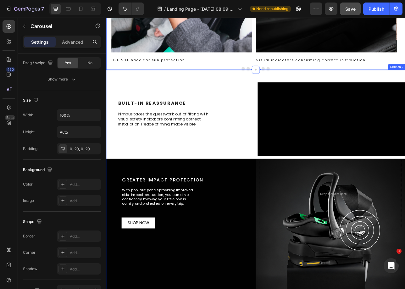
click at [291, 91] on div "Built-In Reassurance Heading Built-In Reassurance Heading Nimbus takes the gues…" at bounding box center [295, 265] width 378 height 363
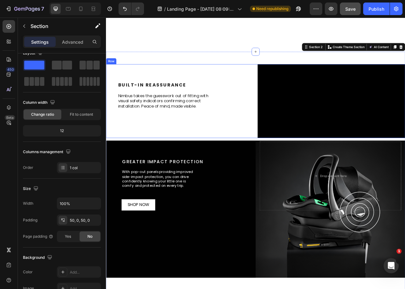
scroll to position [569, 0]
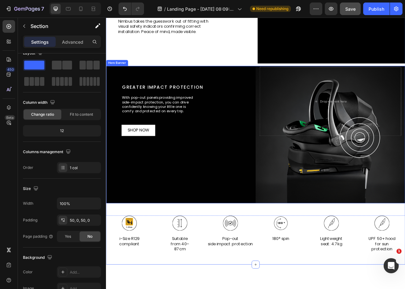
click at [295, 168] on div "Greater impact protection Heading With pop-out panels providing improved side-i…" at bounding box center [295, 124] width 378 height 90
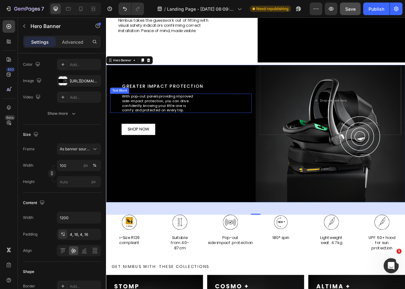
scroll to position [870, 0]
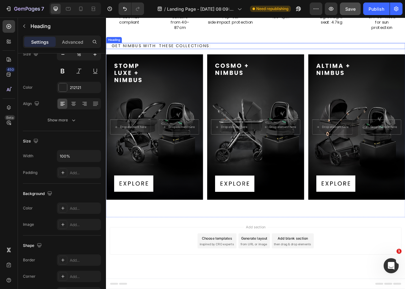
click at [243, 57] on p "GET NIMBUS WITH  THESE COLLECTIONS:" at bounding box center [298, 53] width 370 height 6
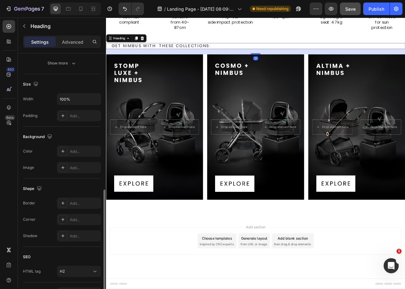
scroll to position [155, 0]
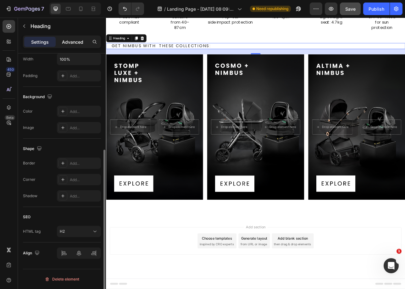
click at [71, 37] on div "Advanced" at bounding box center [72, 42] width 31 height 10
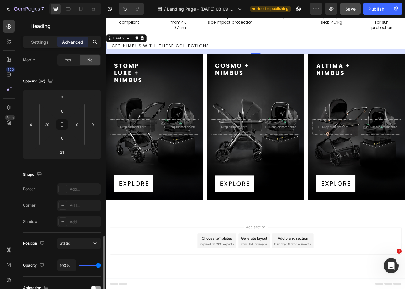
scroll to position [0, 0]
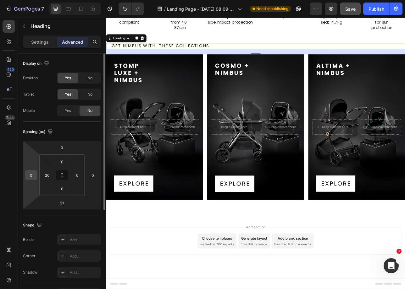
click at [33, 179] on input "0" at bounding box center [30, 175] width 9 height 9
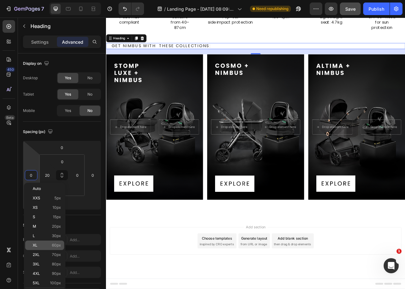
click at [51, 245] on p "XL 60px" at bounding box center [47, 245] width 28 height 4
type input "60"
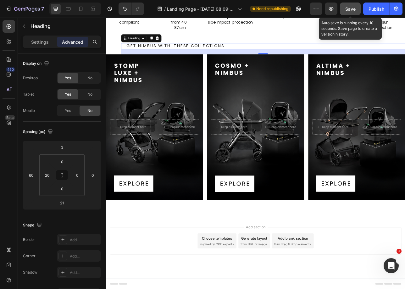
click at [347, 6] on span "Save" at bounding box center [351, 8] width 10 height 5
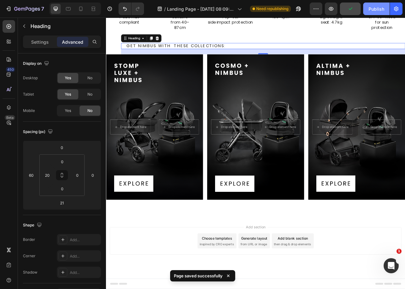
click at [370, 11] on div "Publish" at bounding box center [377, 9] width 16 height 7
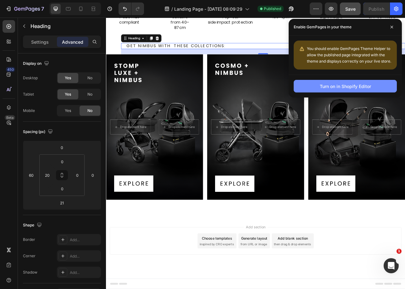
click at [326, 88] on div "Turn on in Shopify Editor" at bounding box center [345, 86] width 51 height 7
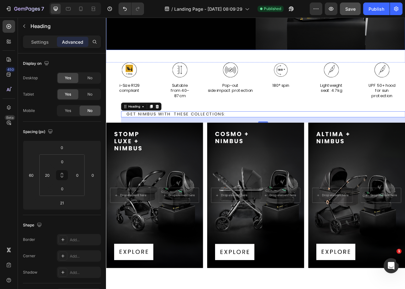
scroll to position [673, 0]
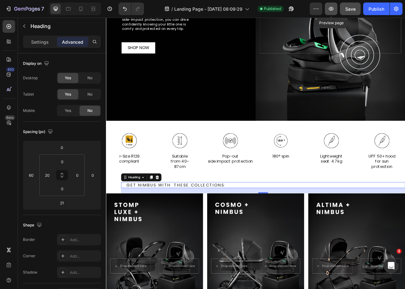
click at [334, 13] on button "button" at bounding box center [331, 9] width 13 height 13
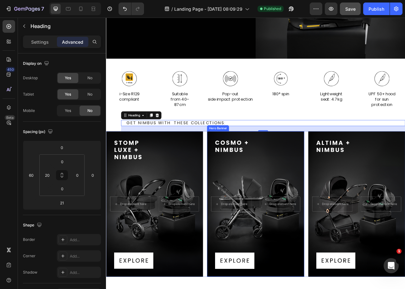
scroll to position [755, 0]
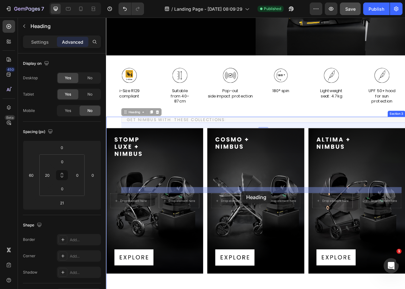
drag, startPoint x: 273, startPoint y: 232, endPoint x: 277, endPoint y: 234, distance: 4.1
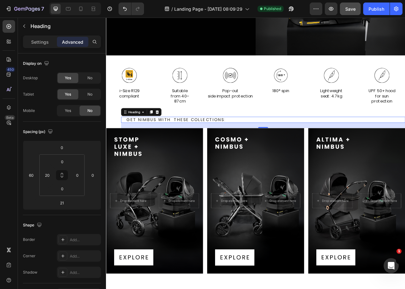
scroll to position [885, 0]
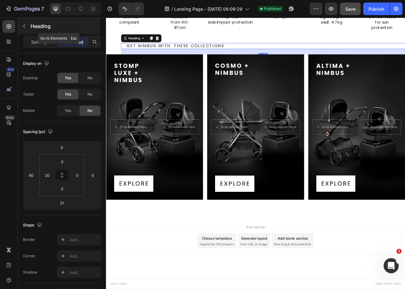
click at [26, 29] on button "button" at bounding box center [24, 26] width 10 height 10
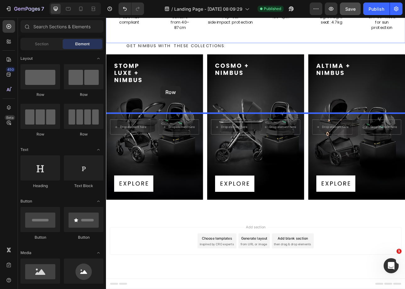
drag, startPoint x: 154, startPoint y: 99, endPoint x: 175, endPoint y: 104, distance: 21.3
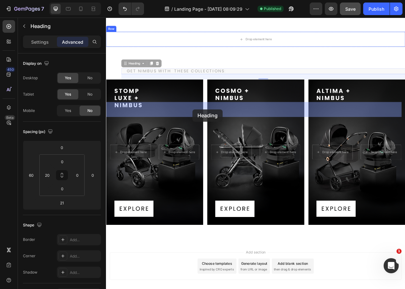
drag, startPoint x: 208, startPoint y: 171, endPoint x: 216, endPoint y: 133, distance: 38.6
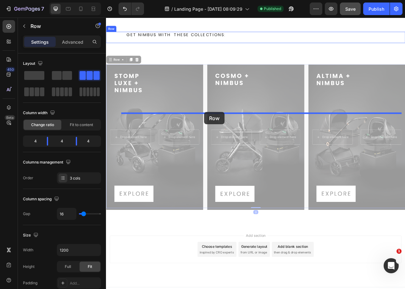
drag, startPoint x: 229, startPoint y: 174, endPoint x: 230, endPoint y: 137, distance: 37.5
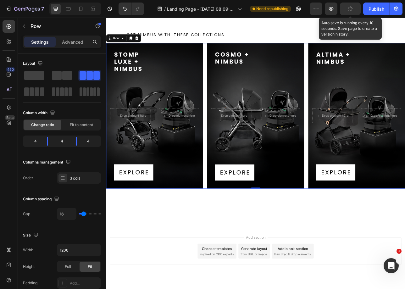
click at [354, 15] on button "button" at bounding box center [350, 9] width 21 height 13
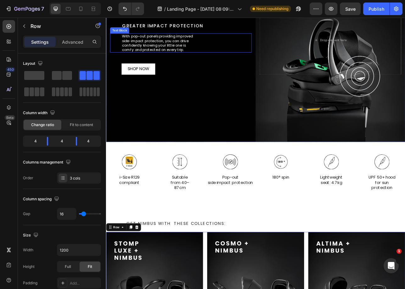
scroll to position [636, 0]
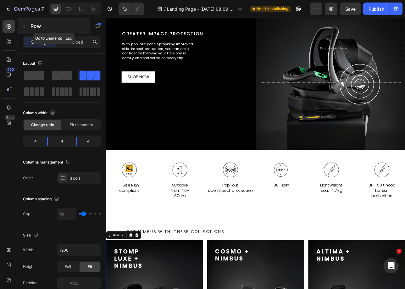
click at [31, 29] on p "Row" at bounding box center [58, 26] width 54 height 8
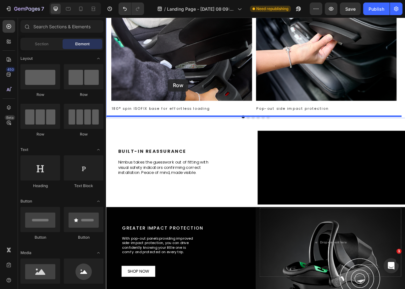
scroll to position [231, 0]
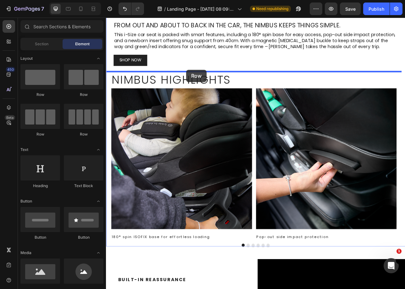
drag, startPoint x: 207, startPoint y: 115, endPoint x: 207, endPoint y: 83, distance: 31.2
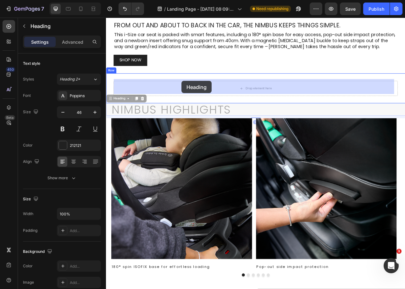
drag, startPoint x: 194, startPoint y: 125, endPoint x: 201, endPoint y: 98, distance: 28.5
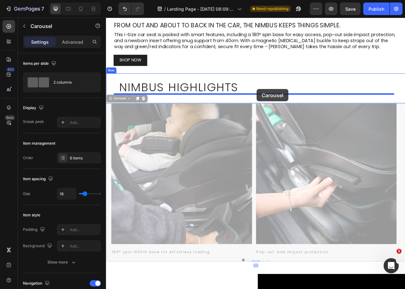
drag, startPoint x: 292, startPoint y: 130, endPoint x: 305, endPoint y: 101, distance: 31.4
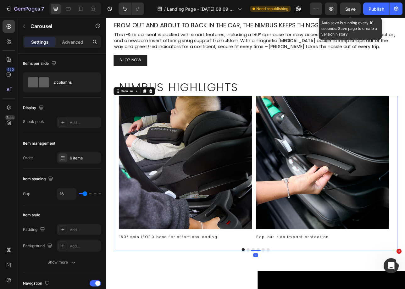
drag, startPoint x: 352, startPoint y: 9, endPoint x: 361, endPoint y: 8, distance: 9.5
click at [352, 9] on span "Save" at bounding box center [351, 8] width 10 height 5
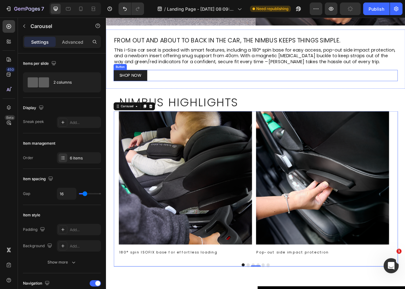
scroll to position [182, 0]
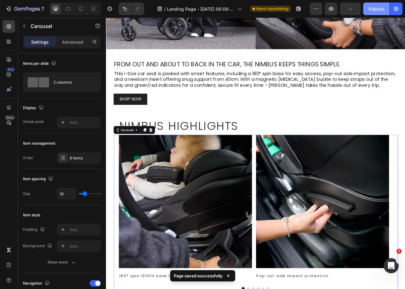
click at [376, 6] on div "Publish" at bounding box center [377, 9] width 16 height 7
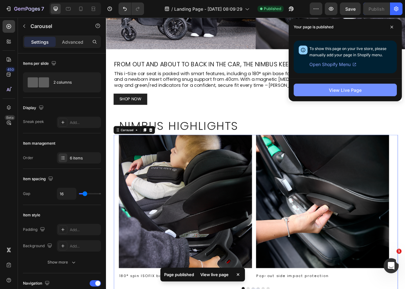
click at [342, 95] on button "View Live Page" at bounding box center [345, 90] width 103 height 13
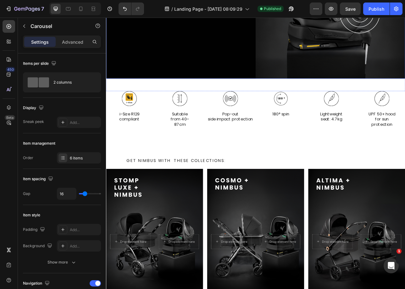
scroll to position [787, 0]
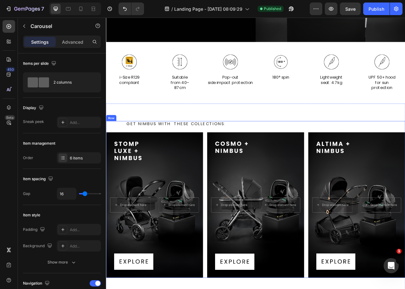
click at [146, 155] on p "GET NIMBUS WITH  THESE COLLECTIONS:" at bounding box center [307, 152] width 351 height 6
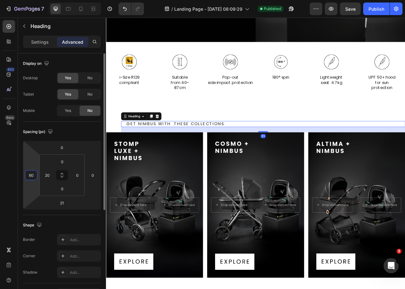
click at [33, 177] on input "60" at bounding box center [30, 175] width 9 height 9
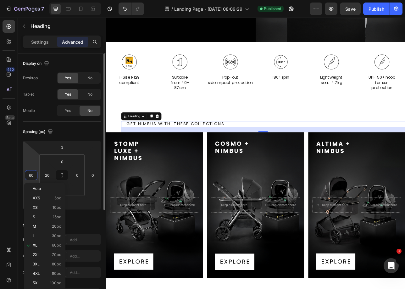
type input "0"
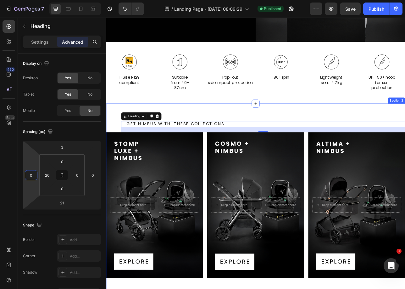
click at [112, 218] on div "GET NIMBUS WITH  THESE COLLECTIONS: Heading 21 Drop element here Drop element h…" at bounding box center [295, 249] width 378 height 247
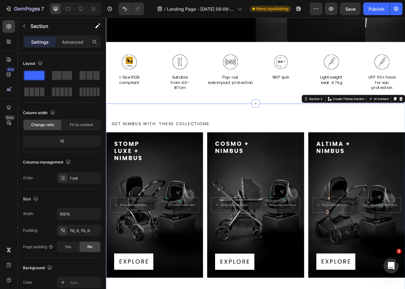
click at [147, 236] on div "GET NIMBUS WITH  THESE COLLECTIONS: Heading Drop element here Drop element here…" at bounding box center [295, 249] width 378 height 247
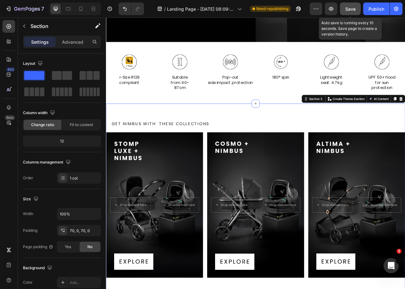
click at [353, 14] on button "Save" at bounding box center [350, 9] width 21 height 13
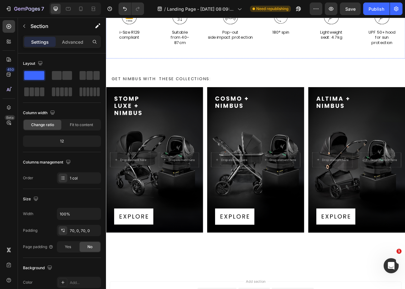
scroll to position [845, 0]
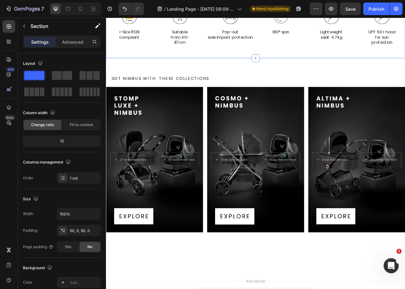
click at [224, 53] on div "Icon Suitable from 40– 87cm Text Block" at bounding box center [199, 30] width 59 height 46
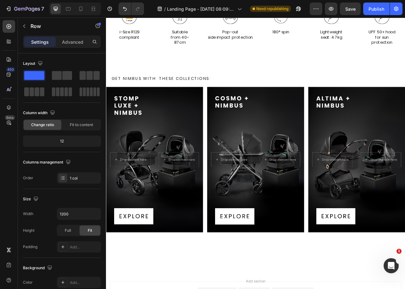
click at [76, 46] on div "Advanced" at bounding box center [72, 42] width 31 height 10
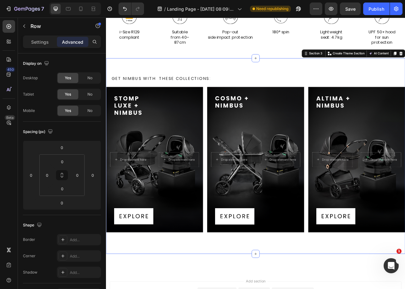
click at [249, 171] on div "GET NIMBUS WITH  THESE COLLECTIONS: Heading Drop element here Drop element here…" at bounding box center [295, 192] width 378 height 247
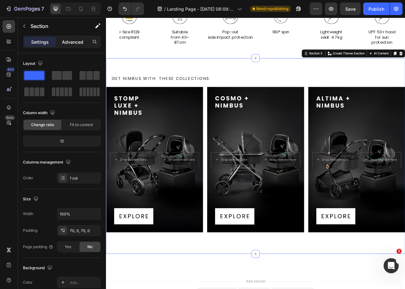
click at [74, 43] on p "Advanced" at bounding box center [72, 42] width 21 height 7
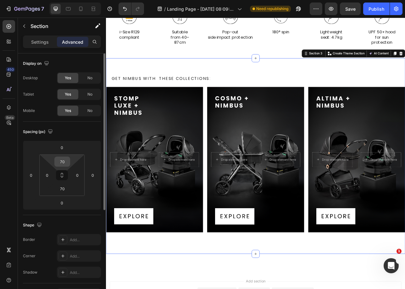
click at [65, 160] on input "70" at bounding box center [62, 161] width 13 height 9
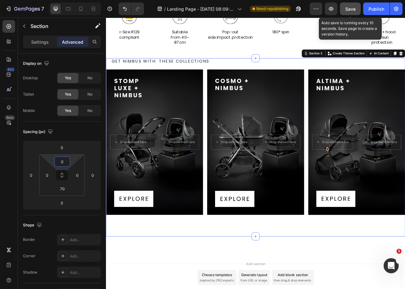
type input "0"
click at [351, 14] on button "Save" at bounding box center [350, 9] width 21 height 13
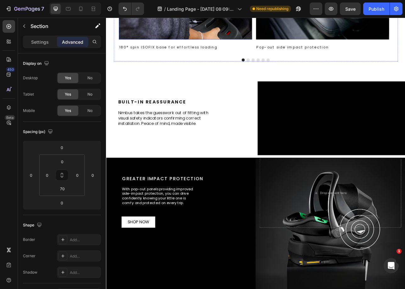
scroll to position [572, 0]
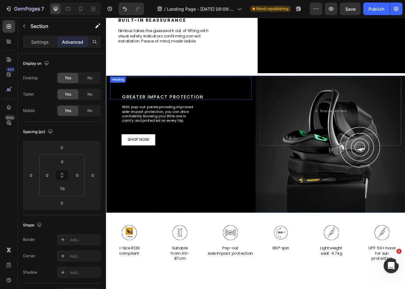
click at [169, 121] on h2 "Greater impact protection" at bounding box center [208, 117] width 164 height 7
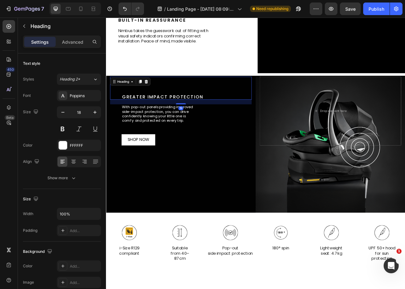
click at [169, 121] on h2 "Greater impact protection" at bounding box center [208, 117] width 164 height 7
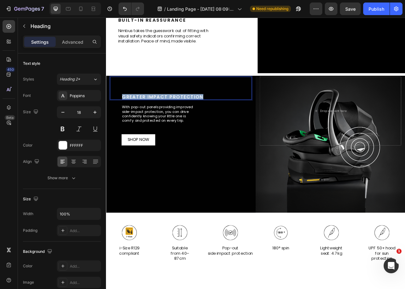
click at [169, 121] on p "Greater impact protection" at bounding box center [207, 118] width 163 height 6
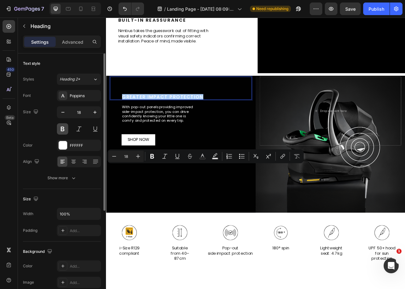
click at [63, 132] on button at bounding box center [62, 128] width 11 height 11
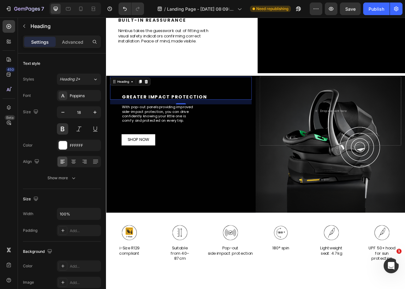
click at [176, 88] on div "Built-In Reassurance Heading Built-In Reassurance Heading Nimbus takes the gues…" at bounding box center [199, 41] width 186 height 93
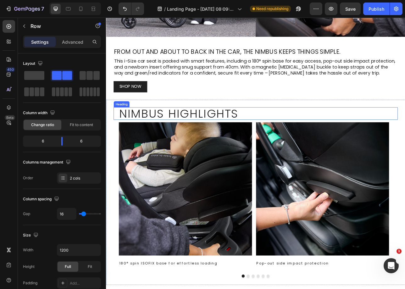
scroll to position [172, 0]
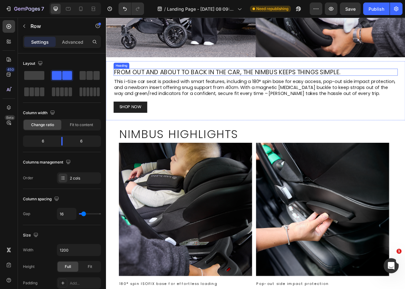
click at [280, 82] on h2 "From out and about to back in the car, the Nimbus keeps things simple." at bounding box center [295, 86] width 359 height 9
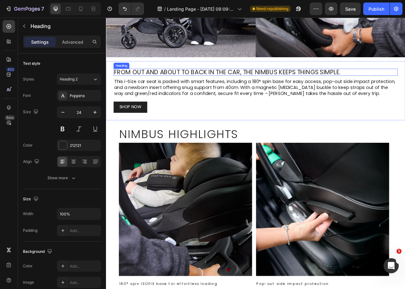
click at [281, 82] on h2 "From out and about to back in the car, the Nimbus keeps things simple." at bounding box center [295, 86] width 359 height 9
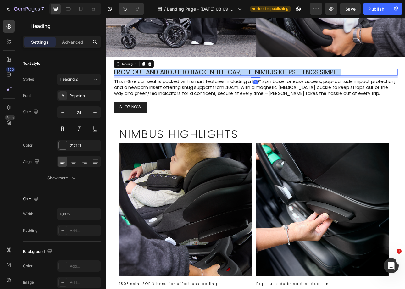
click at [281, 83] on p "From out and about to back in the car, the Nimbus keeps things simple." at bounding box center [295, 87] width 358 height 8
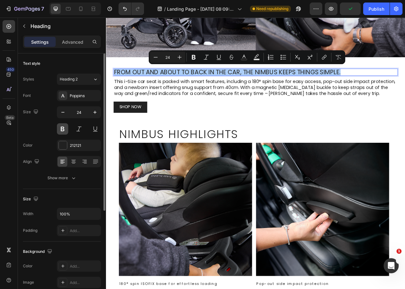
click at [65, 132] on button at bounding box center [62, 128] width 11 height 11
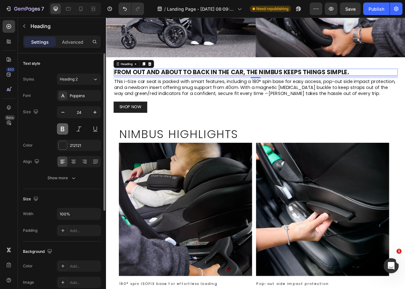
click at [64, 134] on button at bounding box center [62, 128] width 11 height 11
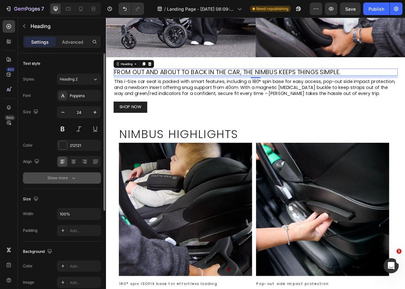
click at [73, 178] on icon "button" at bounding box center [73, 179] width 3 height 2
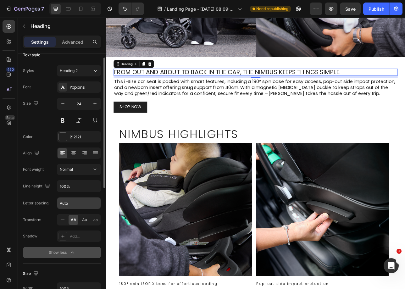
scroll to position [17, 0]
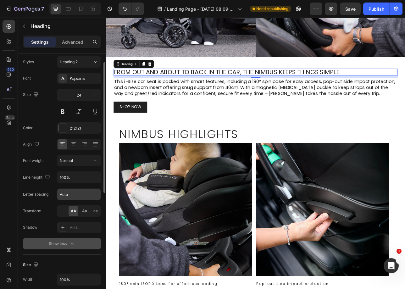
click at [74, 197] on input "Auto" at bounding box center [78, 194] width 43 height 11
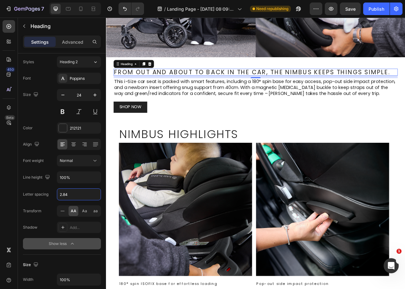
type input "2.84"
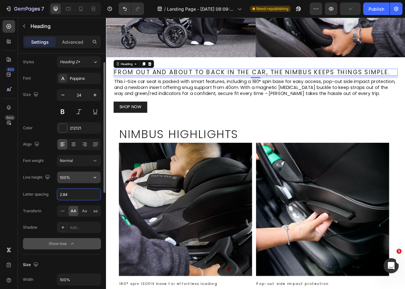
click at [85, 182] on input "100%" at bounding box center [78, 177] width 43 height 11
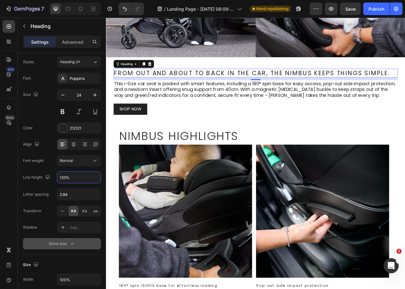
type input "133%"
click at [183, 93] on div "10" at bounding box center [295, 94] width 359 height 3
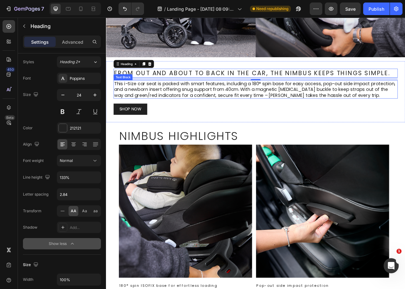
click at [209, 110] on p "This i-Size car seat is packed with smart features, including a 180° spin base …" at bounding box center [295, 108] width 358 height 22
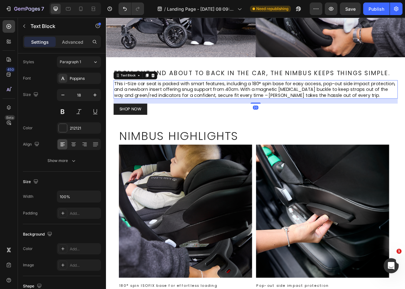
scroll to position [0, 0]
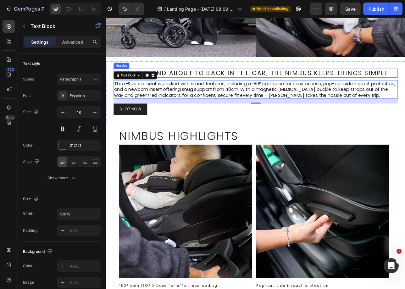
click at [267, 86] on p "From out and about to back in the car, the Nimbus keeps things simple." at bounding box center [295, 88] width 358 height 10
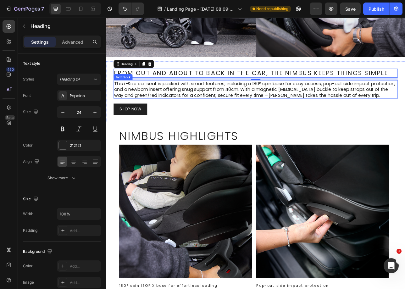
click at [273, 105] on p "This i-Size car seat is packed with smart features, including a 180° spin base …" at bounding box center [295, 108] width 358 height 22
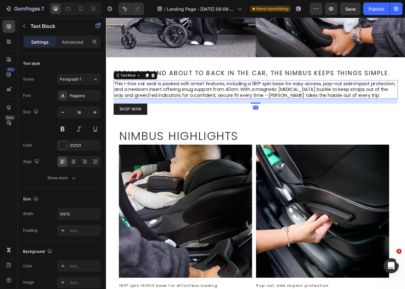
click at [272, 107] on p "This i-Size car seat is packed with smart features, including a 180° spin base …" at bounding box center [295, 108] width 358 height 22
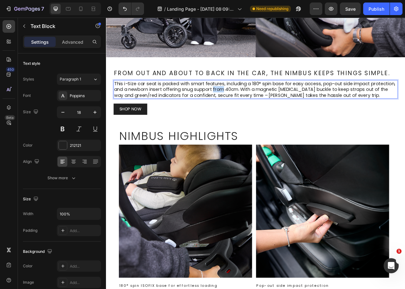
click at [272, 107] on p "This i-Size car seat is packed with smart features, including a 180° spin base …" at bounding box center [295, 108] width 358 height 22
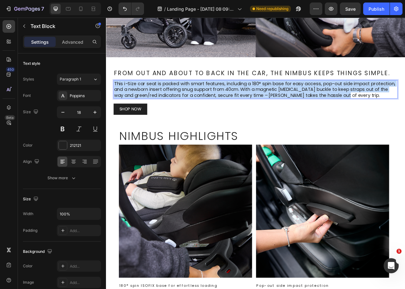
click at [272, 107] on p "This i-Size car seat is packed with smart features, including a 180° spin base …" at bounding box center [295, 108] width 358 height 22
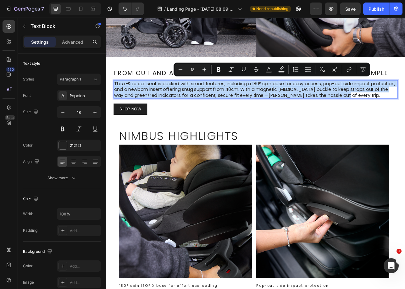
click at [378, 99] on p "This i-Size car seat is packed with smart features, including a 180° spin base …" at bounding box center [295, 108] width 358 height 22
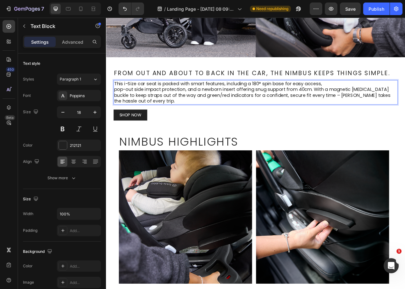
click at [387, 106] on p "pop-out side impact protection, and a newborn insert offering snug support from…" at bounding box center [295, 115] width 358 height 22
click at [384, 114] on p "magnetic crotch buckle to keep straps out of the way and green/red indicators f…" at bounding box center [295, 119] width 358 height 15
click at [385, 114] on p "magnetic crotch buckle to keep straps out of the way and green/red indicators f…" at bounding box center [295, 119] width 358 height 15
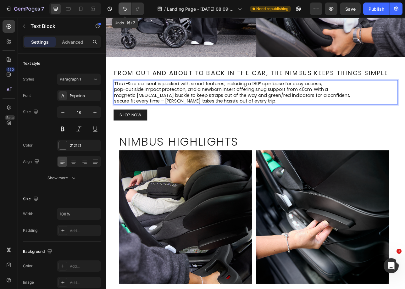
click at [126, 9] on icon "Undo/Redo" at bounding box center [125, 9] width 6 height 6
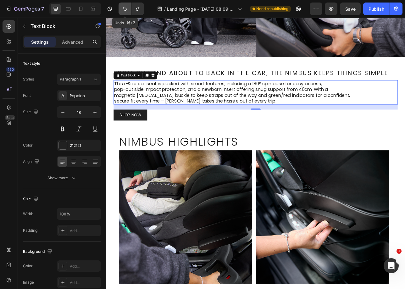
click at [126, 9] on icon "Undo/Redo" at bounding box center [125, 9] width 6 height 6
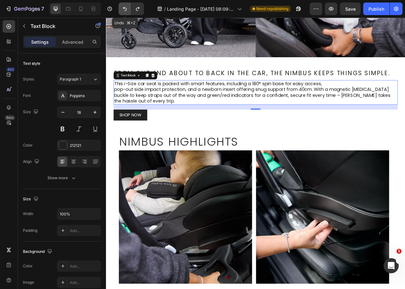
click at [126, 9] on icon "Undo/Redo" at bounding box center [125, 9] width 6 height 6
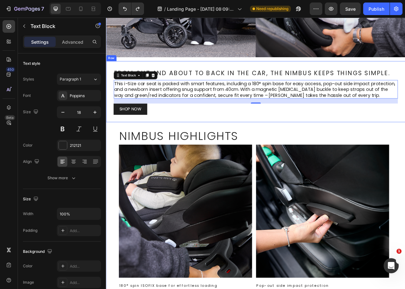
click at [312, 144] on div "From out and about to back in the car, the Nimbus keeps things simple. Heading …" at bounding box center [295, 111] width 378 height 77
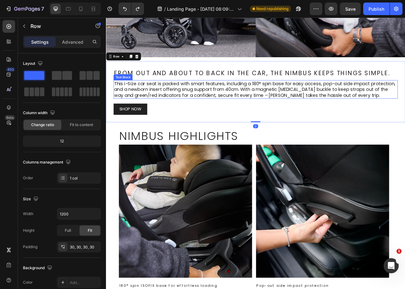
click at [358, 111] on p "This i-Size car seat is packed with smart features, including a 180° spin base …" at bounding box center [295, 108] width 358 height 22
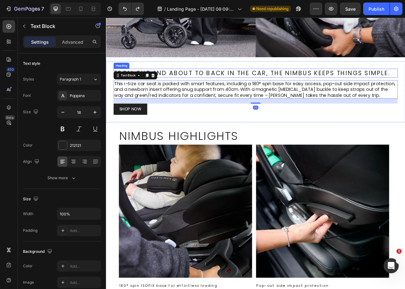
click at [349, 89] on p "From out and about to back in the car, the Nimbus keeps things simple." at bounding box center [295, 88] width 358 height 10
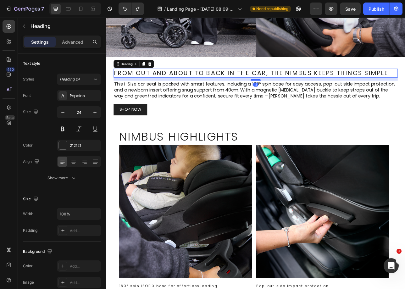
click at [297, 95] on div at bounding box center [295, 96] width 13 height 2
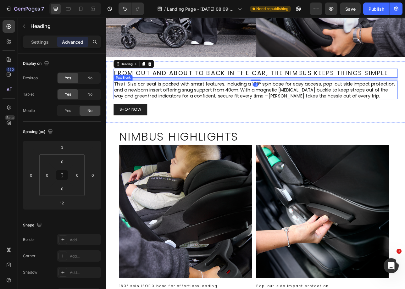
click at [301, 105] on p "This i-Size car seat is packed with smart features, including a 180° spin base …" at bounding box center [295, 109] width 358 height 22
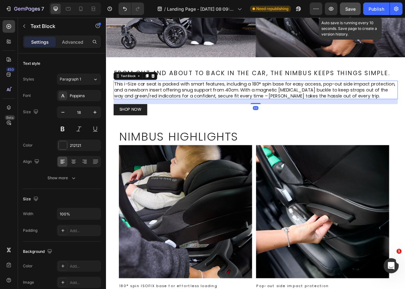
click at [345, 6] on button "Save" at bounding box center [350, 9] width 21 height 13
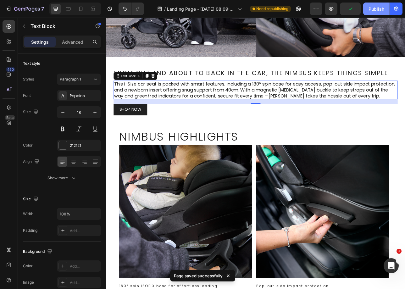
click at [376, 6] on div "Publish" at bounding box center [377, 9] width 16 height 7
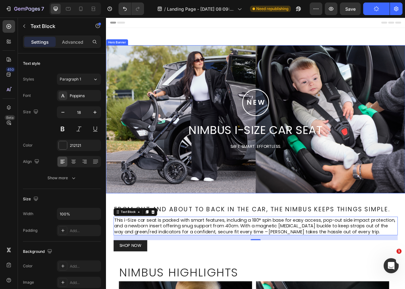
click at [269, 103] on div "Background Image" at bounding box center [295, 146] width 378 height 187
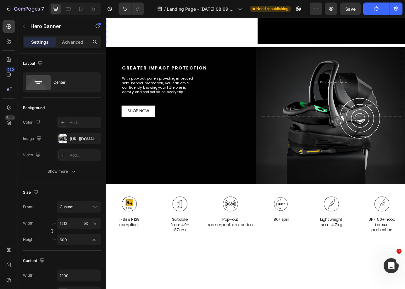
scroll to position [595, 0]
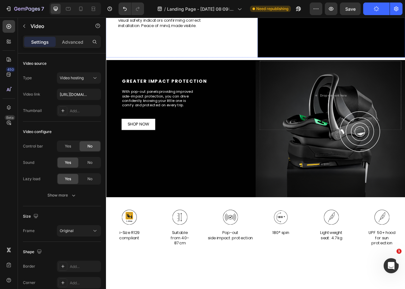
click at [373, 68] on video at bounding box center [390, 21] width 186 height 93
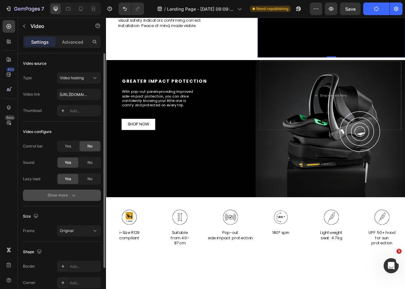
click at [64, 197] on div "Show more" at bounding box center [62, 195] width 29 height 6
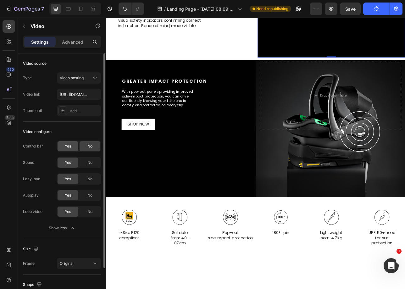
click at [65, 146] on span "Yes" at bounding box center [68, 147] width 6 height 6
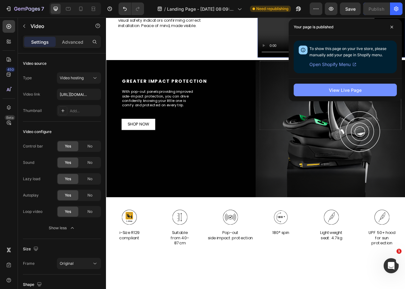
click at [352, 91] on div "View Live Page" at bounding box center [345, 90] width 33 height 7
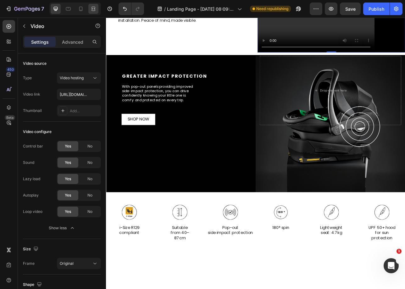
scroll to position [393, 0]
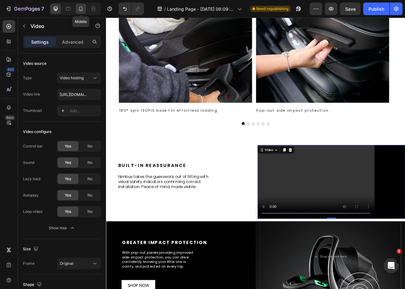
click at [83, 10] on icon at bounding box center [81, 9] width 6 height 6
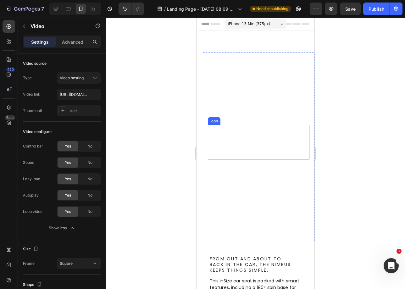
click at [246, 148] on icon ".id580741988890968618 .st0 { fill: none; stroke: #fff; stroke-miterlimit: 10; s…" at bounding box center [259, 142] width 35 height 35
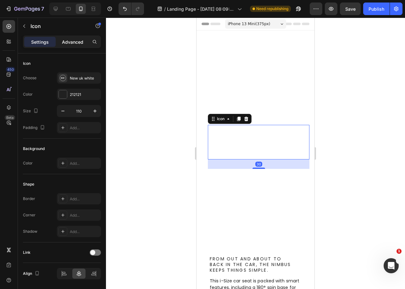
click at [80, 45] on div "Advanced" at bounding box center [72, 42] width 31 height 10
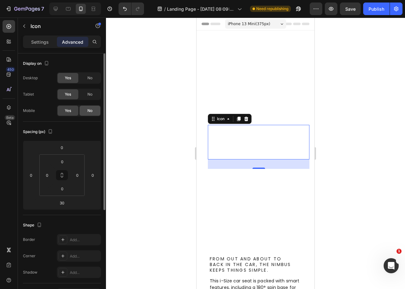
click at [91, 113] on span "No" at bounding box center [89, 111] width 5 height 6
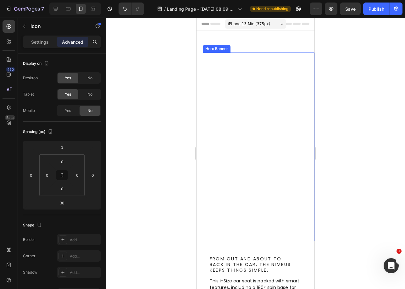
click at [264, 103] on video "Background Image" at bounding box center [259, 147] width 112 height 189
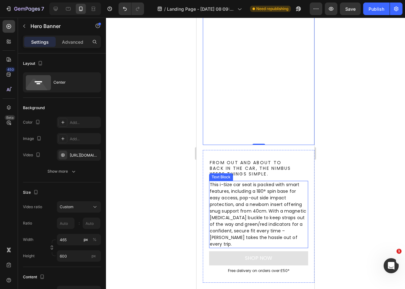
scroll to position [150, 0]
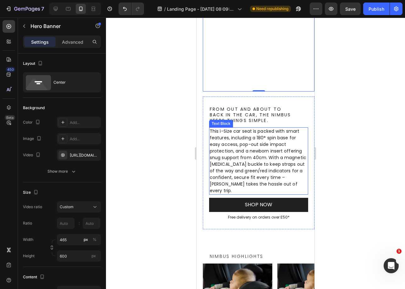
click at [253, 178] on p "This i-Size car seat is packed with smart features, including a 180° spin base …" at bounding box center [259, 161] width 98 height 66
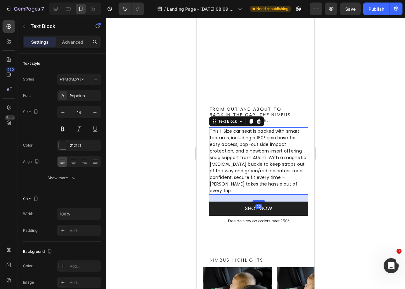
drag, startPoint x: 257, startPoint y: 190, endPoint x: 262, endPoint y: 157, distance: 33.5
click at [256, 200] on div at bounding box center [259, 200] width 13 height 1
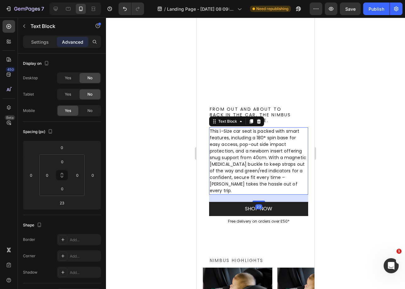
click at [263, 154] on p "This i-Size car seat is packed with smart features, including a 180° spin base …" at bounding box center [259, 161] width 98 height 66
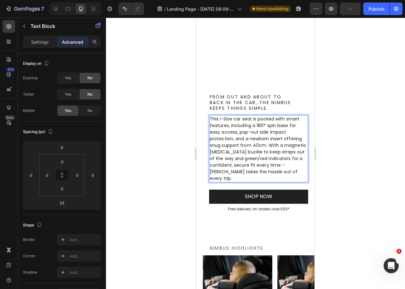
scroll to position [194, 0]
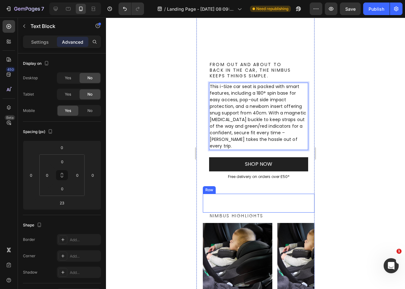
click at [241, 198] on div "Nimbus Highlights Heading Image 180° spin ISOFIX base for effortless loading Te…" at bounding box center [259, 203] width 112 height 19
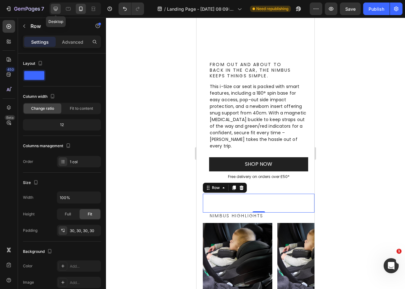
click at [56, 7] on icon at bounding box center [56, 9] width 4 height 4
type input "1200"
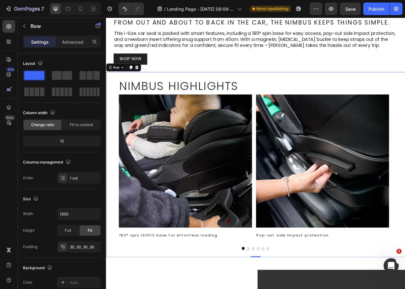
scroll to position [189, 0]
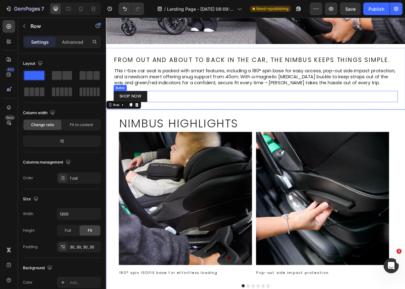
click at [284, 116] on div "SHOP NOW Button" at bounding box center [295, 117] width 359 height 14
click at [284, 139] on div "Nimbus Highlights Heading Image 180° spin ISOFIX base for effortless loading Te…" at bounding box center [295, 251] width 378 height 234
click at [79, 45] on p "Advanced" at bounding box center [72, 42] width 21 height 7
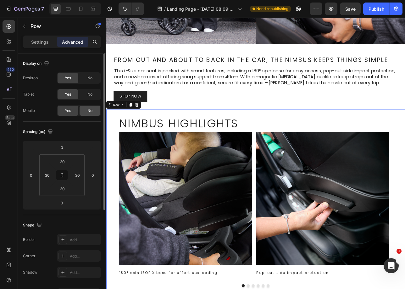
click at [87, 112] on span "No" at bounding box center [89, 111] width 5 height 6
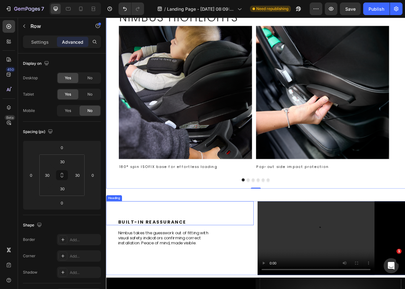
scroll to position [413, 0]
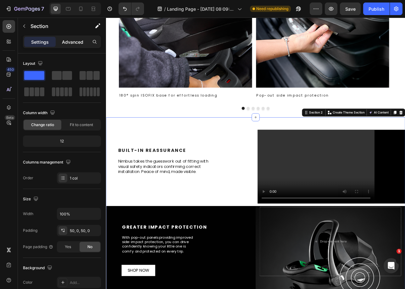
click at [74, 45] on p "Advanced" at bounding box center [72, 42] width 21 height 7
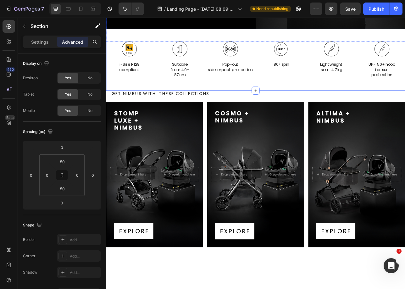
scroll to position [817, 0]
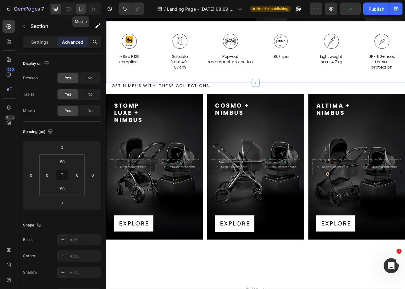
click at [82, 11] on icon at bounding box center [81, 9] width 6 height 6
type input "0"
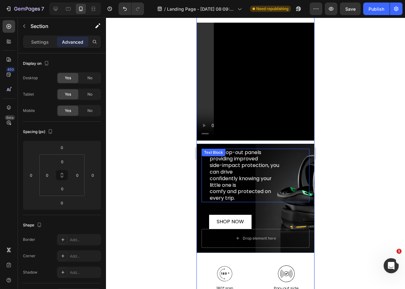
scroll to position [490, 0]
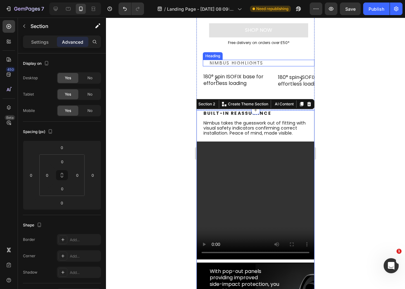
scroll to position [296, 0]
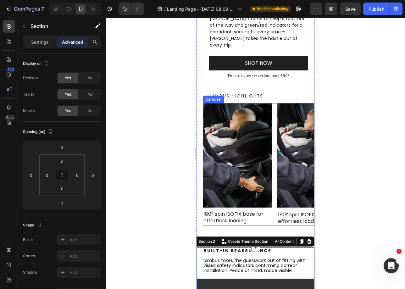
click at [277, 106] on div "Image 180° spin ISOFIX base for effortless loading Text Block Image 180° spin I…" at bounding box center [259, 164] width 112 height 122
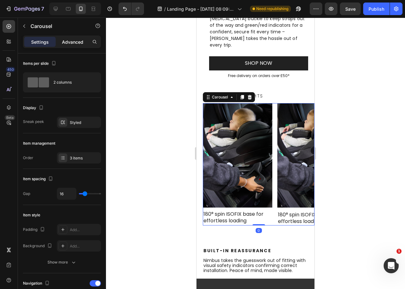
click at [67, 37] on div "Advanced" at bounding box center [72, 42] width 31 height 10
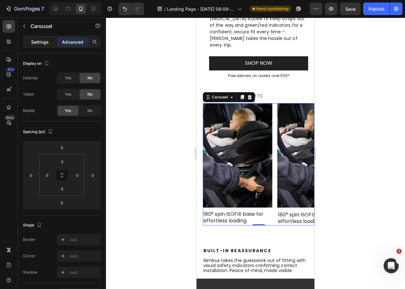
click at [44, 43] on p "Settings" at bounding box center [40, 42] width 18 height 7
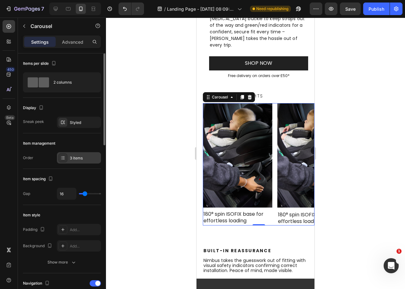
click at [86, 162] on div "3 items" at bounding box center [79, 157] width 44 height 11
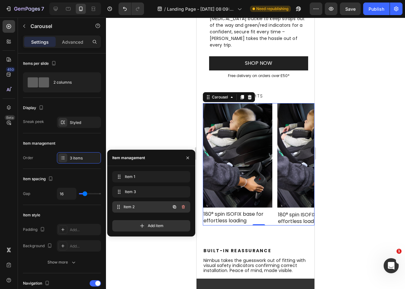
click at [163, 206] on div "Item 2 Item 2" at bounding box center [142, 207] width 55 height 9
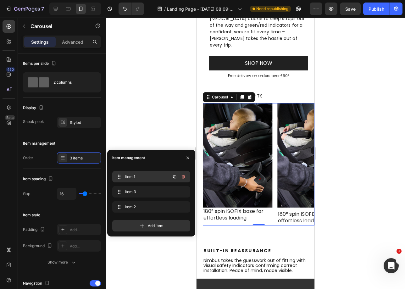
click at [135, 175] on span "Item 1" at bounding box center [143, 177] width 36 height 6
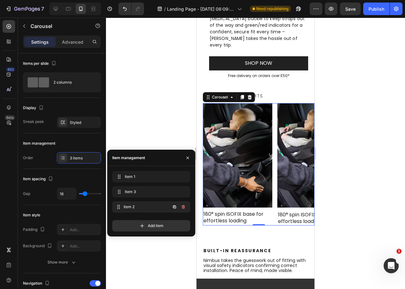
click at [145, 205] on span "Item 2" at bounding box center [147, 207] width 47 height 6
click at [173, 206] on icon "button" at bounding box center [174, 207] width 3 height 3
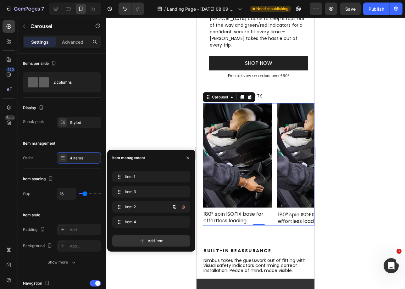
click at [173, 206] on icon "button" at bounding box center [174, 207] width 3 height 3
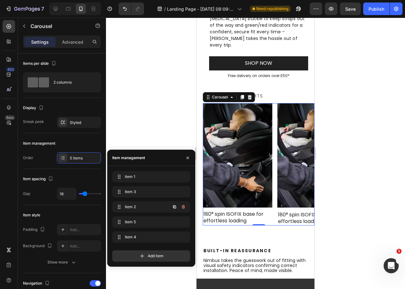
click at [173, 206] on icon "button" at bounding box center [174, 207] width 3 height 3
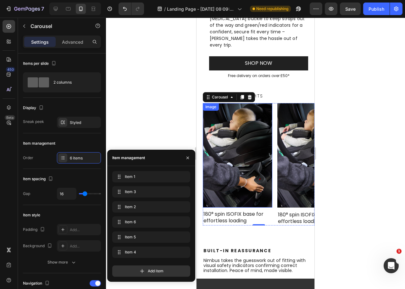
click at [245, 139] on img at bounding box center [238, 155] width 70 height 104
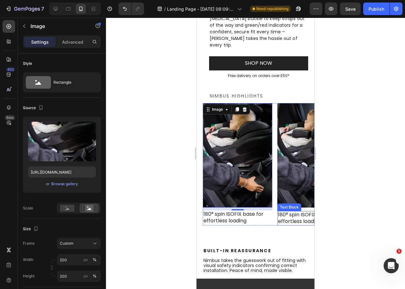
click at [288, 212] on p "180° spin ISOFIX base for effortless loading" at bounding box center [312, 218] width 68 height 13
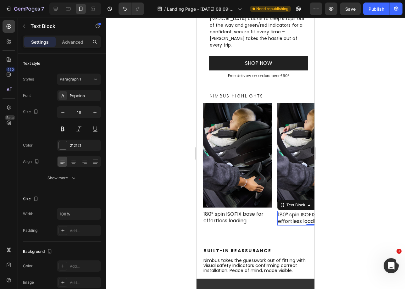
click at [288, 212] on p "180° spin ISOFIX base for effortless loading" at bounding box center [312, 218] width 68 height 13
click at [303, 140] on img at bounding box center [313, 155] width 70 height 104
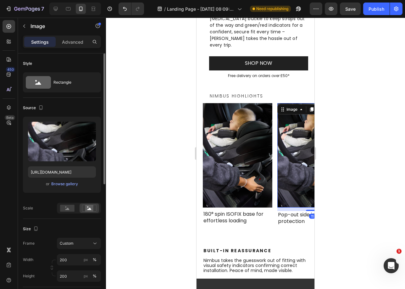
click at [73, 188] on div "Upload Image https://cdn.shopify.com/s/files/1/0680/1820/9052/files/gempages_46…" at bounding box center [62, 155] width 78 height 76
click at [75, 186] on div "Browse gallery" at bounding box center [64, 184] width 27 height 6
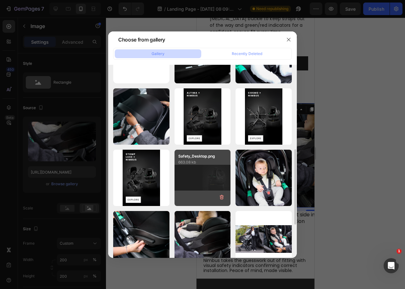
scroll to position [144, 0]
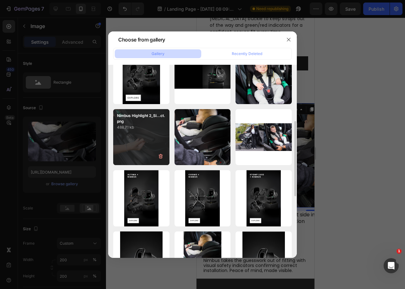
click at [139, 145] on div "Nimbus Highlight 2_Si...ct.png 488.71 kb" at bounding box center [141, 137] width 56 height 56
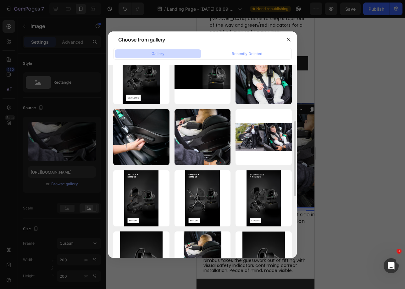
type input "[URL][DOMAIN_NAME]"
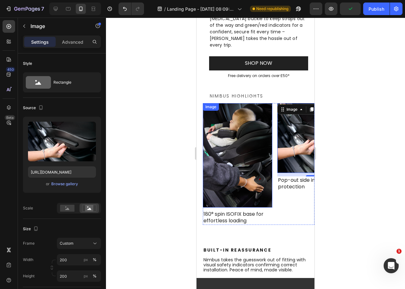
click at [250, 134] on img at bounding box center [238, 155] width 70 height 104
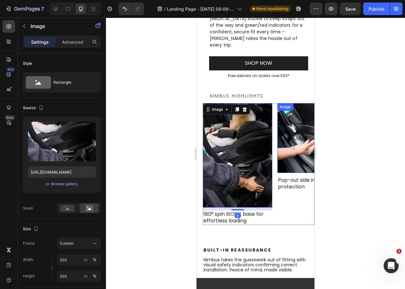
click at [300, 134] on img at bounding box center [313, 138] width 70 height 70
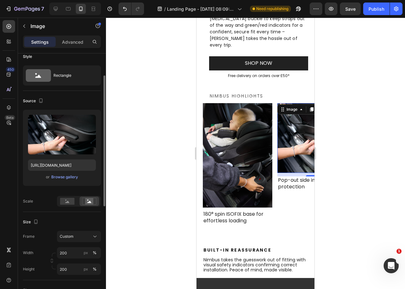
scroll to position [47, 0]
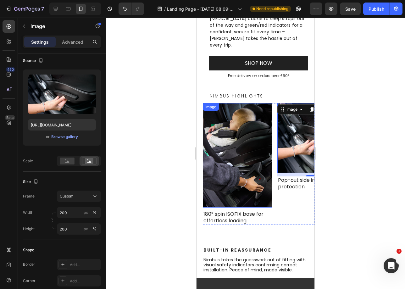
click at [247, 135] on img at bounding box center [238, 155] width 70 height 104
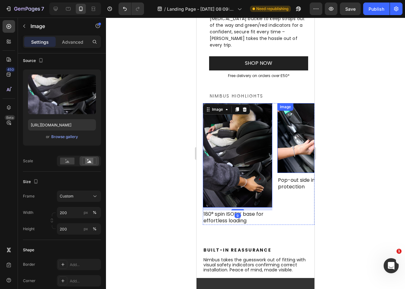
click at [292, 132] on img at bounding box center [313, 138] width 70 height 70
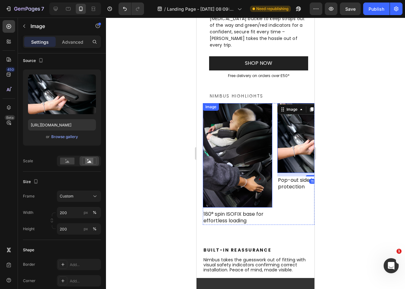
click at [252, 137] on img at bounding box center [238, 155] width 70 height 104
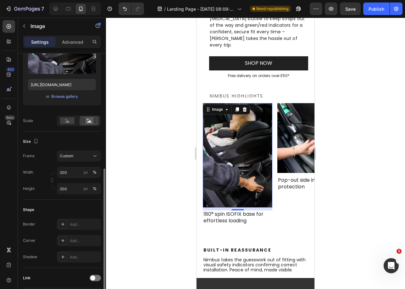
scroll to position [134, 0]
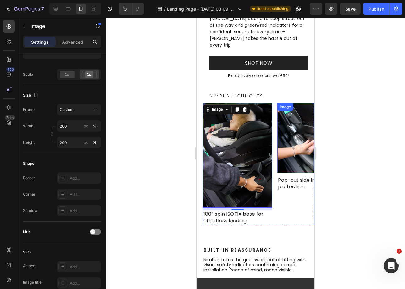
click at [299, 134] on img at bounding box center [313, 138] width 70 height 70
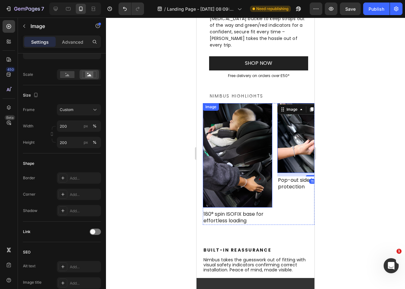
click at [253, 153] on img at bounding box center [238, 155] width 70 height 104
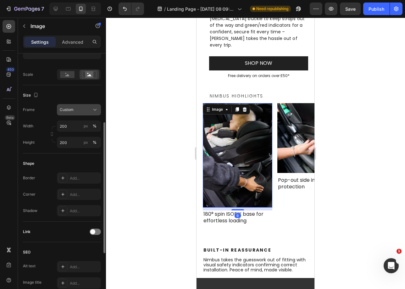
click at [75, 110] on div "Custom" at bounding box center [75, 110] width 31 height 6
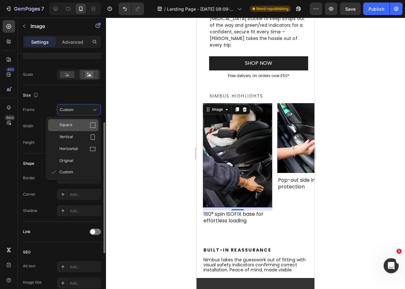
click at [84, 129] on div "Square" at bounding box center [73, 125] width 50 height 12
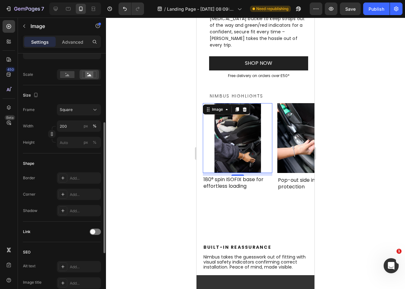
type input "200"
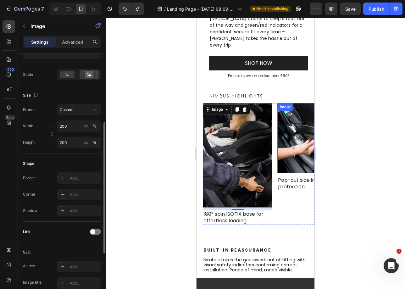
click at [300, 155] on button "Carousel Next Arrow" at bounding box center [301, 164] width 18 height 18
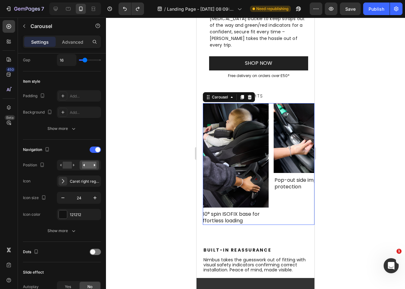
scroll to position [0, 0]
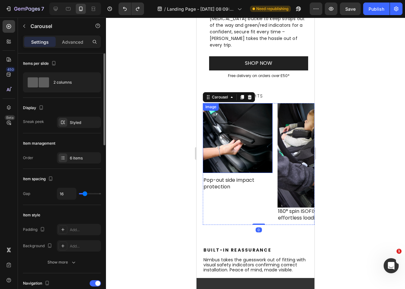
click at [255, 126] on img at bounding box center [238, 138] width 70 height 70
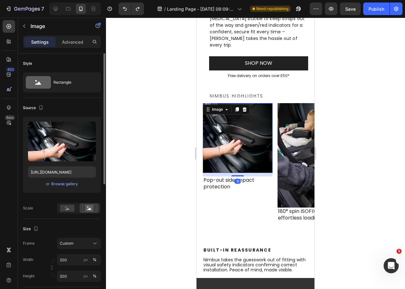
scroll to position [55, 0]
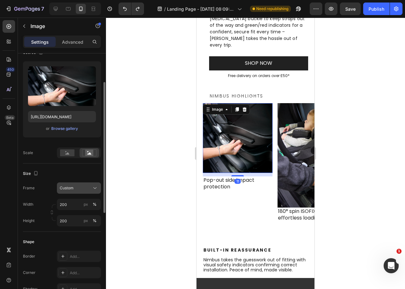
click at [70, 192] on button "Custom" at bounding box center [79, 188] width 44 height 11
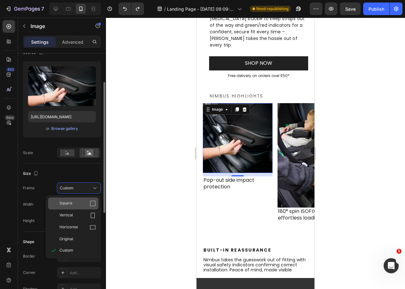
click at [76, 200] on div "Square" at bounding box center [73, 204] width 50 height 12
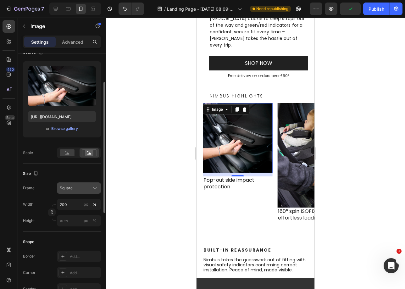
click at [73, 192] on button "Square" at bounding box center [79, 188] width 44 height 11
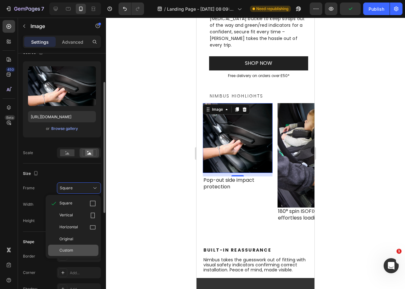
click at [70, 246] on div "Custom" at bounding box center [73, 250] width 50 height 11
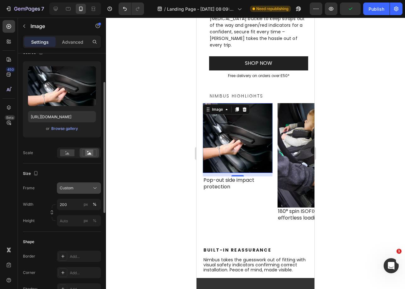
click at [81, 189] on div "Custom" at bounding box center [75, 188] width 31 height 6
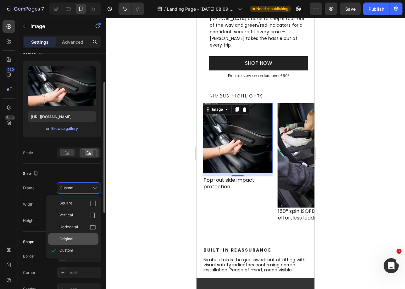
click at [74, 240] on div "Original" at bounding box center [77, 239] width 37 height 6
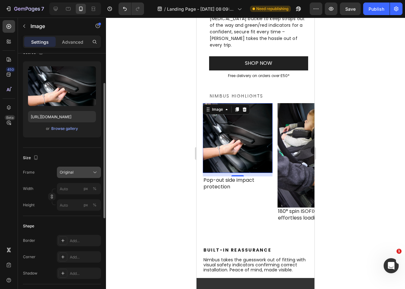
click at [73, 172] on span "Original" at bounding box center [67, 173] width 14 height 6
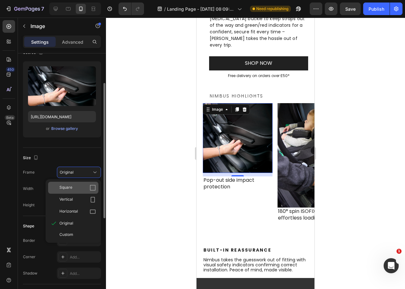
click at [74, 186] on div "Square" at bounding box center [77, 188] width 37 height 6
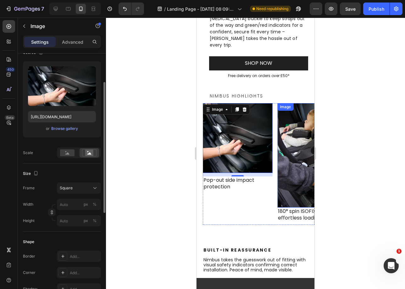
click at [290, 174] on img at bounding box center [313, 155] width 70 height 104
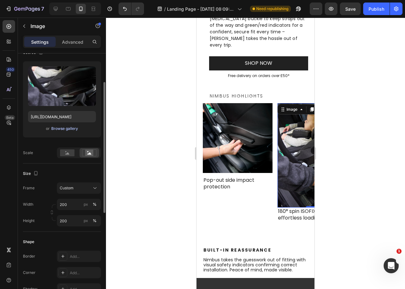
click at [60, 130] on div "Browse gallery" at bounding box center [64, 129] width 27 height 6
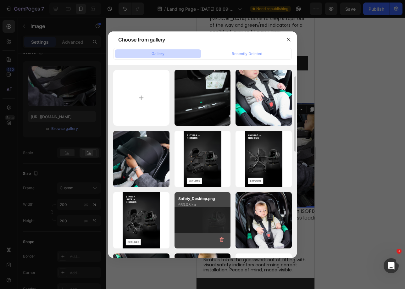
scroll to position [8, 0]
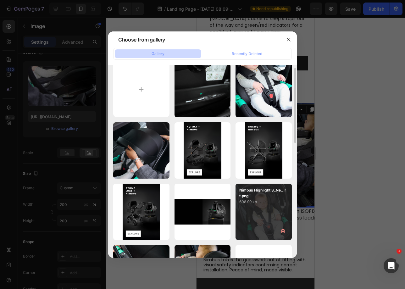
click at [250, 204] on p "608.99 kb" at bounding box center [264, 202] width 49 height 6
type input "[URL][DOMAIN_NAME]"
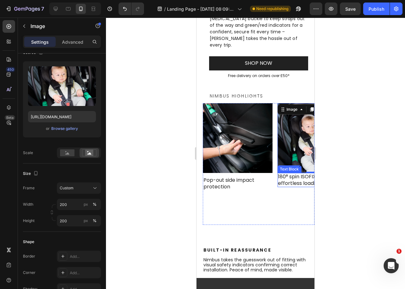
click at [290, 174] on p "180° spin ISOFIX base for effortless loading" at bounding box center [312, 180] width 68 height 13
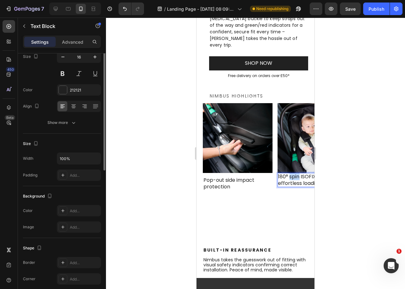
scroll to position [0, 0]
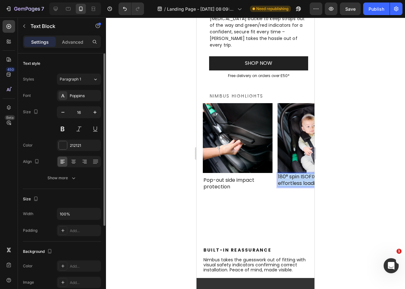
click at [290, 174] on p "180° spin ISOFIX base for effortless loading" at bounding box center [312, 180] width 68 height 13
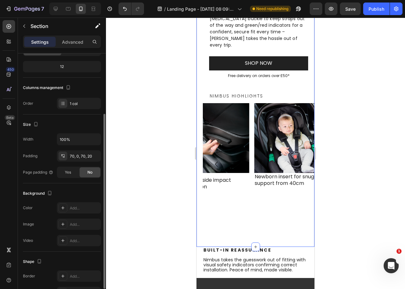
scroll to position [114, 0]
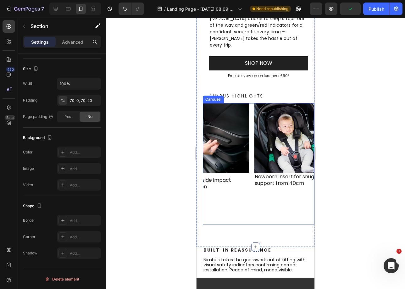
click at [251, 165] on div "Image 180° spin ISOFIX base for effortless loading Text Block Image Pop-out sid…" at bounding box center [259, 163] width 112 height 121
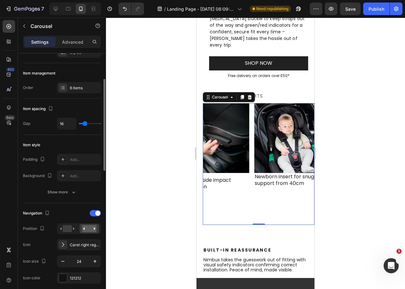
scroll to position [181, 0]
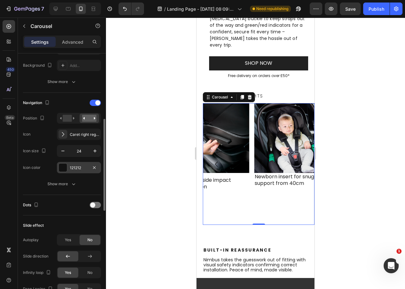
click at [87, 171] on div "121212" at bounding box center [79, 167] width 44 height 11
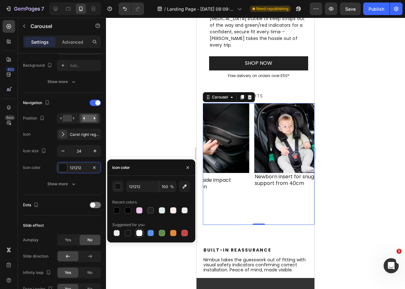
click at [138, 234] on div at bounding box center [139, 233] width 6 height 6
type input "FFFFFF"
click at [96, 207] on div at bounding box center [95, 205] width 11 height 6
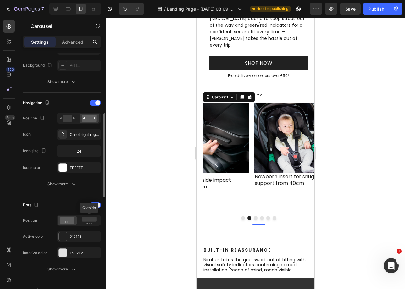
click at [86, 225] on div at bounding box center [90, 220] width 20 height 9
click at [88, 223] on icon at bounding box center [89, 220] width 14 height 7
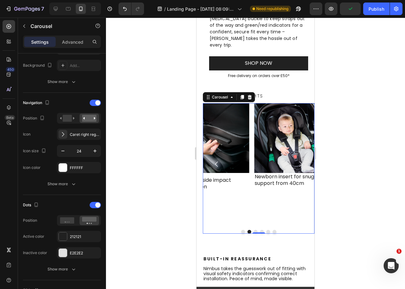
click at [300, 161] on icon "Carousel Next Arrow" at bounding box center [301, 163] width 3 height 5
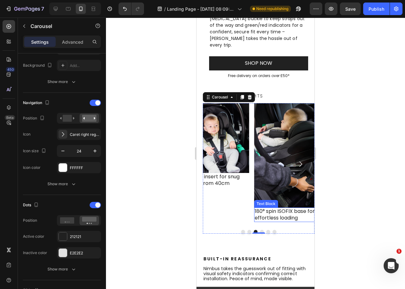
click at [293, 208] on p "180° spin ISOFIX base for effortless loading" at bounding box center [289, 214] width 68 height 13
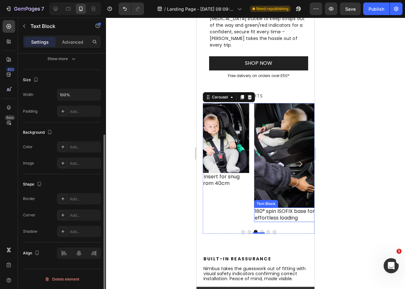
click at [293, 208] on p "180° spin ISOFIX base for effortless loading" at bounding box center [289, 214] width 68 height 13
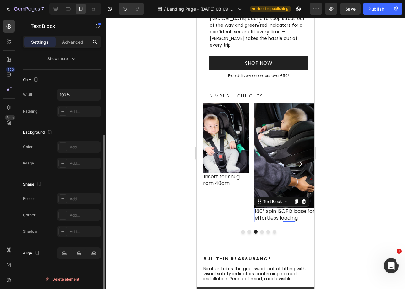
scroll to position [0, 0]
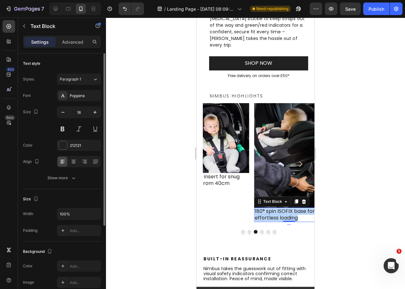
click at [293, 208] on p "180° spin ISOFIX base for effortless loading" at bounding box center [289, 214] width 68 height 13
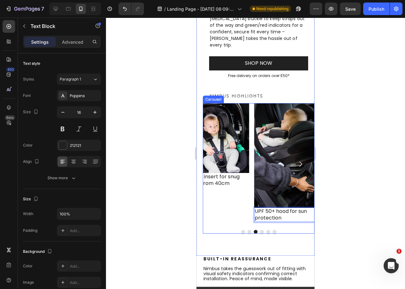
click at [292, 155] on button "Carousel Next Arrow" at bounding box center [301, 164] width 18 height 18
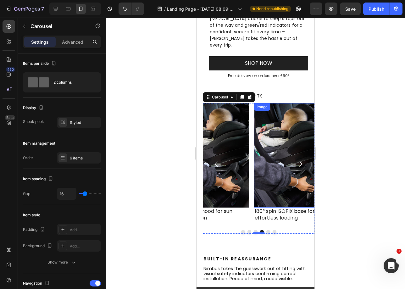
click at [273, 136] on img at bounding box center [289, 155] width 70 height 104
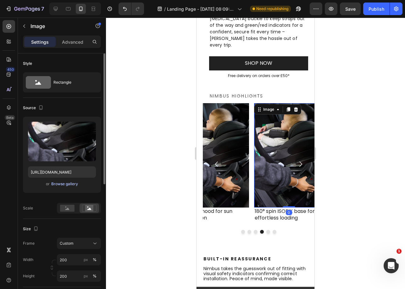
click at [61, 182] on div "Browse gallery" at bounding box center [64, 184] width 27 height 6
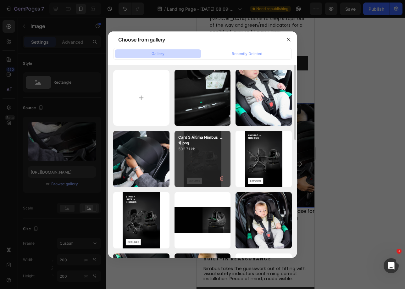
scroll to position [8, 0]
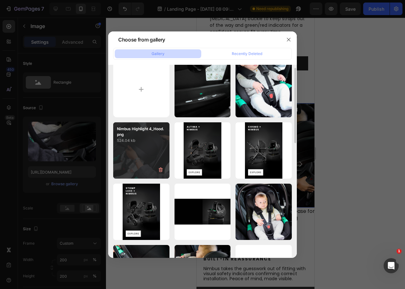
click at [148, 157] on div "Nimbus Highlight 4_Hood.png 524.04 kb" at bounding box center [141, 150] width 56 height 56
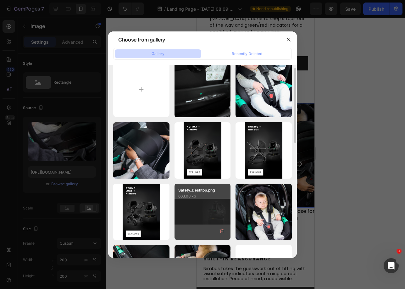
type input "[URL][DOMAIN_NAME]"
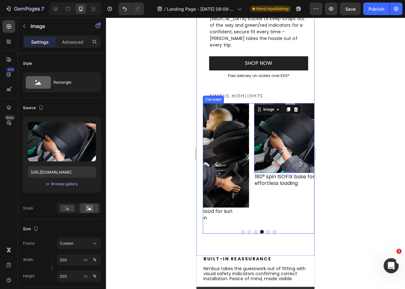
click at [254, 230] on button "Dot" at bounding box center [256, 232] width 4 height 4
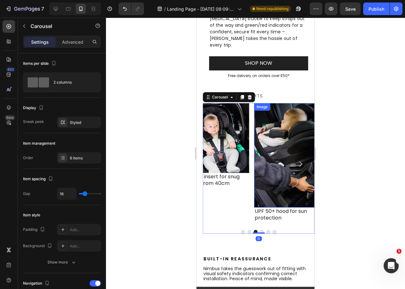
click at [296, 147] on img at bounding box center [289, 155] width 70 height 104
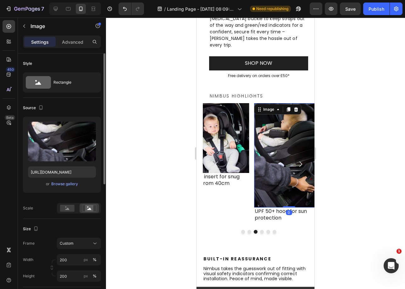
click at [59, 187] on div "or Browse gallery" at bounding box center [62, 184] width 68 height 8
click at [59, 186] on div "Browse gallery" at bounding box center [64, 184] width 27 height 6
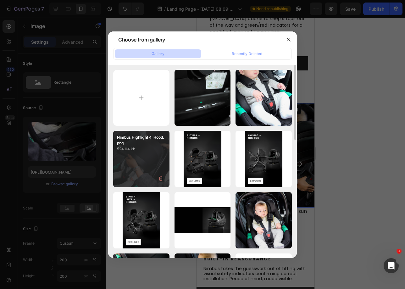
click at [139, 169] on div "Nimbus Highlight 4_Hood.png 524.04 kb" at bounding box center [141, 159] width 56 height 56
type input "[URL][DOMAIN_NAME]"
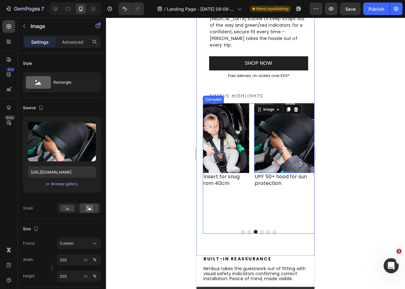
click at [260, 230] on button "Dot" at bounding box center [262, 232] width 4 height 4
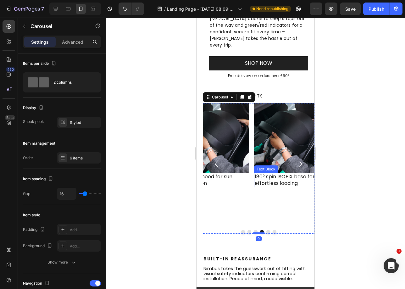
click at [268, 174] on p "180° spin ISOFIX base for effortless loading" at bounding box center [289, 180] width 68 height 13
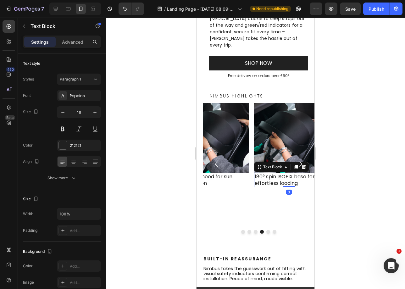
click at [268, 174] on p "180° spin ISOFIX base for effortless loading" at bounding box center [289, 180] width 68 height 13
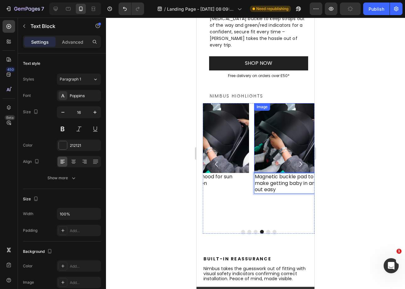
click at [274, 122] on img at bounding box center [289, 138] width 70 height 70
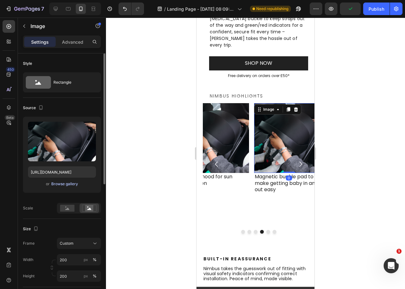
click at [71, 185] on div "Browse gallery" at bounding box center [64, 184] width 27 height 6
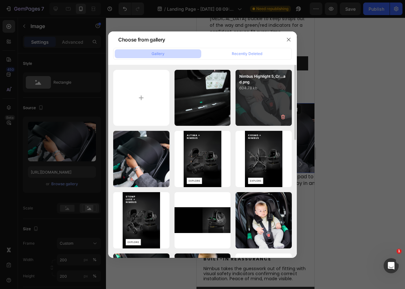
click at [243, 96] on div "Nimbus Highlight 5_Cr...ad.png 604.78 kb" at bounding box center [264, 98] width 56 height 56
type input "[URL][DOMAIN_NAME]"
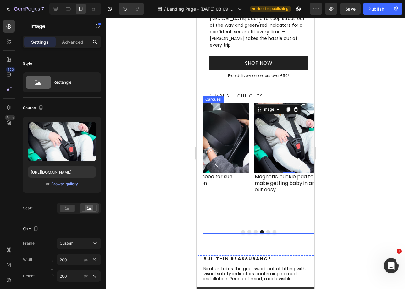
click at [267, 230] on button "Dot" at bounding box center [269, 232] width 4 height 4
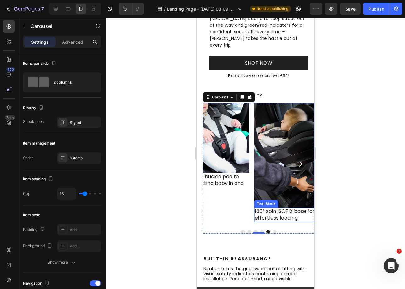
click at [275, 208] on div "180° spin ISOFIX base for effortless loading" at bounding box center [289, 215] width 70 height 14
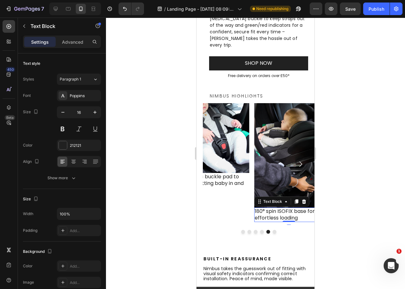
click at [272, 208] on p "180° spin ISOFIX base for effortless loading" at bounding box center [289, 214] width 68 height 13
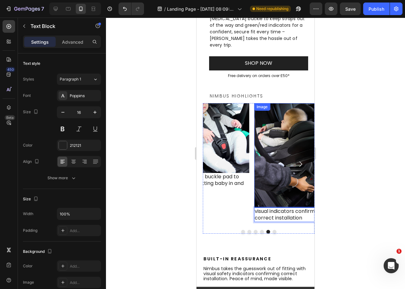
click at [275, 121] on img at bounding box center [289, 155] width 70 height 104
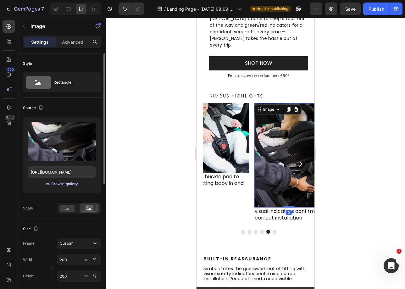
click at [74, 181] on div "Browse gallery" at bounding box center [64, 184] width 27 height 6
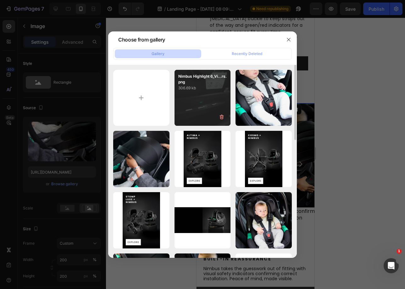
click at [213, 107] on div "Nimbus Highlight 6_Vi...rs.png 306.69 kb" at bounding box center [203, 98] width 56 height 56
type input "[URL][DOMAIN_NAME]"
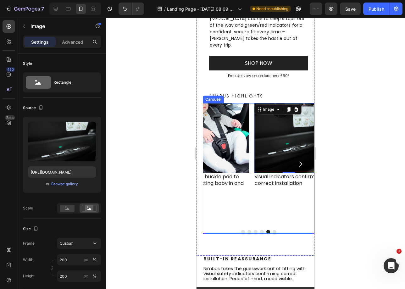
click at [273, 230] on button "Dot" at bounding box center [275, 232] width 4 height 4
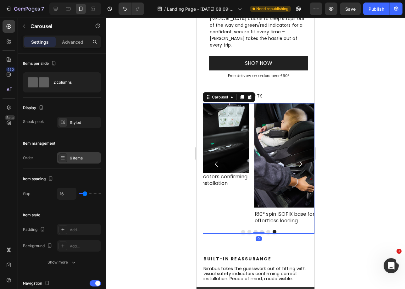
click at [84, 158] on div "6 items" at bounding box center [85, 158] width 30 height 6
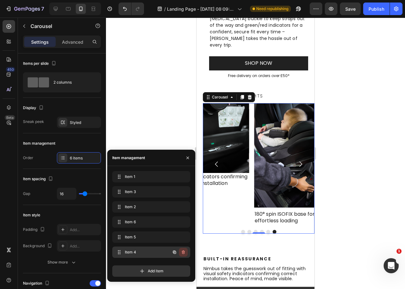
click at [183, 253] on icon "button" at bounding box center [183, 252] width 5 height 5
click at [183, 252] on div "Delete" at bounding box center [179, 253] width 12 height 6
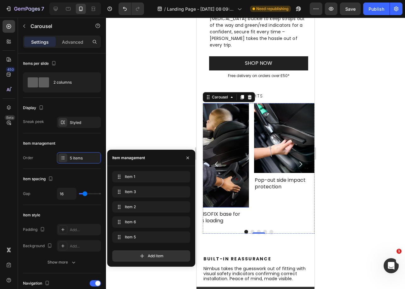
click at [238, 177] on img at bounding box center [215, 155] width 70 height 104
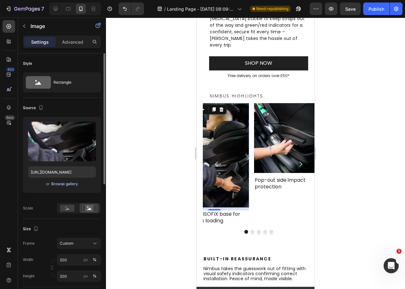
click at [68, 184] on div "Browse gallery" at bounding box center [64, 184] width 27 height 6
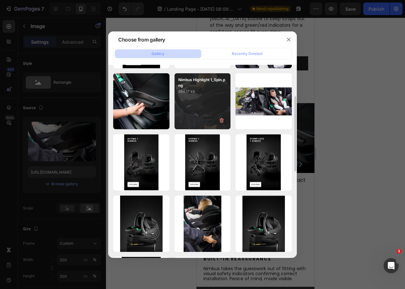
scroll to position [152, 0]
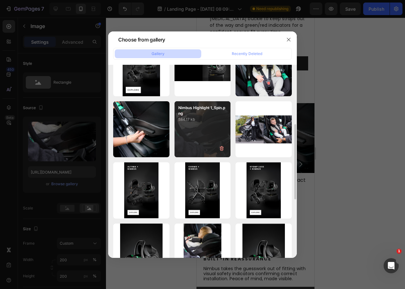
click at [209, 124] on div "Nimbus Highlight 1_Spin.png 584.17 kb" at bounding box center [203, 129] width 56 height 56
type input "[URL][DOMAIN_NAME]"
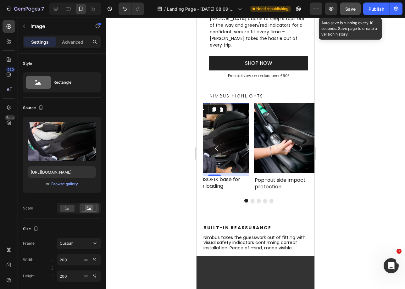
click at [352, 6] on div "Save" at bounding box center [351, 9] width 10 height 7
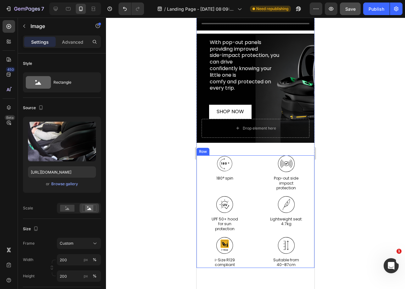
scroll to position [632, 0]
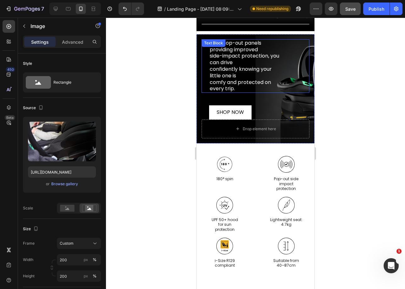
click at [258, 85] on p "comfy and protected on every trip." at bounding box center [245, 85] width 71 height 13
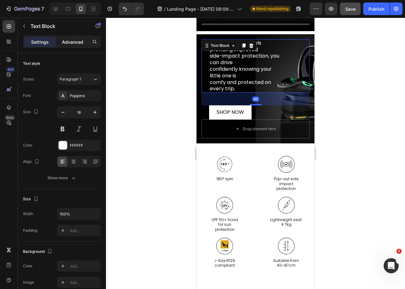
click at [76, 43] on p "Advanced" at bounding box center [72, 42] width 21 height 7
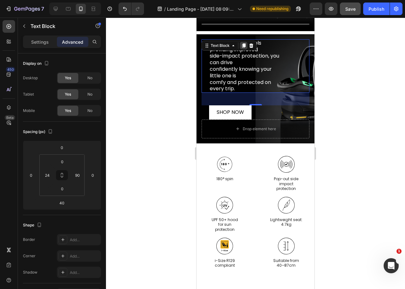
click at [245, 46] on icon at bounding box center [243, 45] width 3 height 4
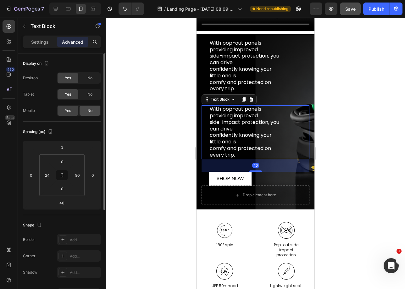
click at [82, 113] on div "No" at bounding box center [90, 111] width 21 height 10
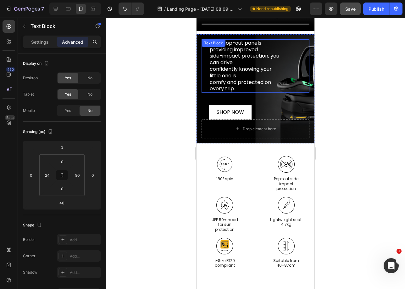
click at [270, 60] on p "side-impact protection, you can drive" at bounding box center [245, 59] width 71 height 13
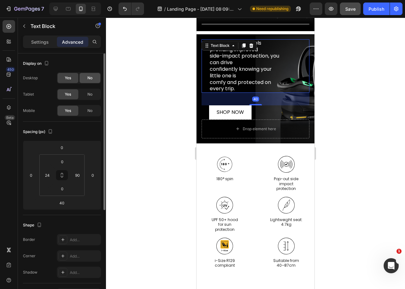
click at [88, 80] on span "No" at bounding box center [89, 78] width 5 height 6
click at [88, 93] on span "No" at bounding box center [89, 95] width 5 height 6
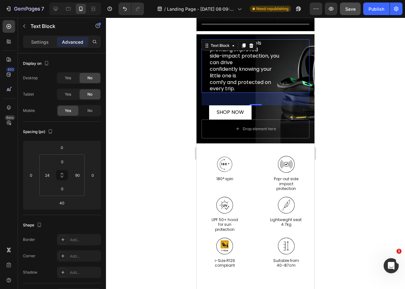
click at [224, 74] on p "confidently knowing your little one is" at bounding box center [245, 72] width 71 height 13
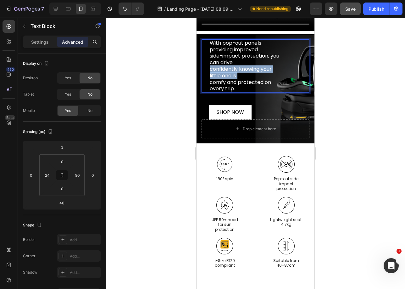
click at [224, 74] on p "confidently knowing your little one is" at bounding box center [245, 72] width 71 height 13
click at [231, 83] on p "comfy and protected on every trip." at bounding box center [245, 85] width 71 height 13
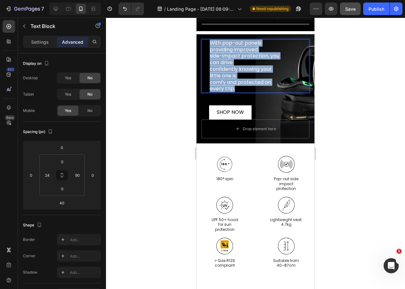
drag, startPoint x: 236, startPoint y: 90, endPoint x: 351, endPoint y: 76, distance: 115.7
click at [202, 39] on div "Greater impact protection Heading With pop-out panels providing improved side-i…" at bounding box center [256, 88] width 118 height 109
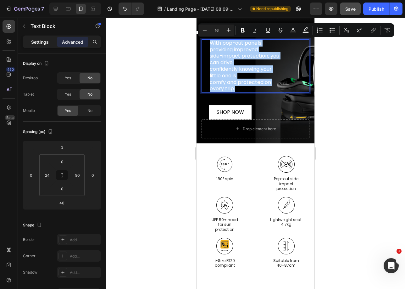
click at [30, 39] on div "Settings" at bounding box center [39, 42] width 31 height 10
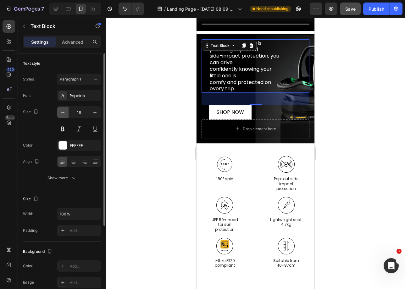
click at [65, 114] on icon "button" at bounding box center [63, 112] width 6 height 6
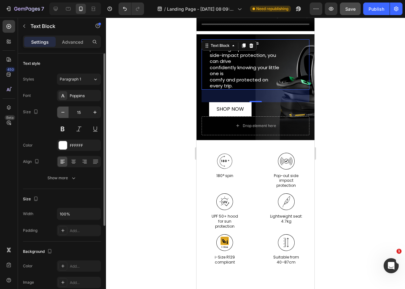
click at [65, 114] on icon "button" at bounding box center [63, 112] width 6 height 6
type input "14"
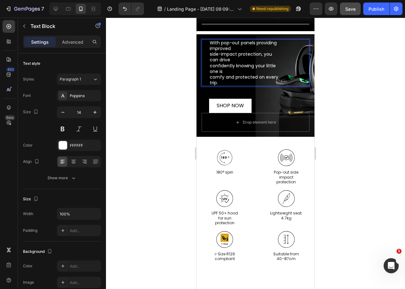
click at [250, 60] on p "side-impact protection, you can drive" at bounding box center [245, 56] width 71 height 11
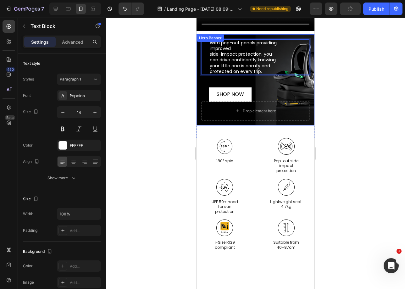
click at [280, 82] on div "Greater impact protection Heading With pop-out panels providing improved side-i…" at bounding box center [256, 70] width 108 height 62
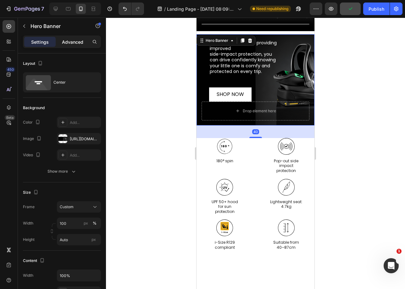
click at [69, 46] on div "Advanced" at bounding box center [72, 42] width 31 height 10
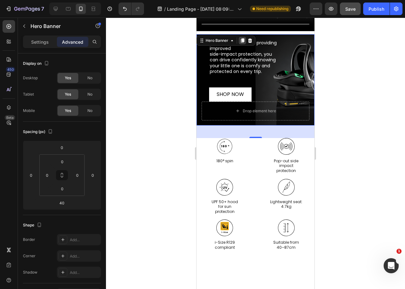
click at [244, 41] on icon at bounding box center [242, 40] width 3 height 4
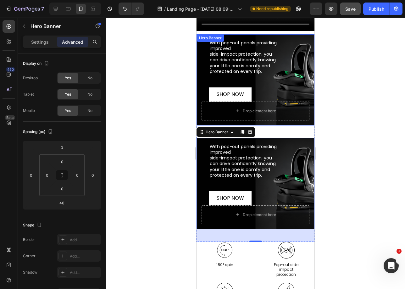
click at [271, 37] on div "Greater impact protection Heading With pop-out panels providing improved side-i…" at bounding box center [256, 79] width 118 height 91
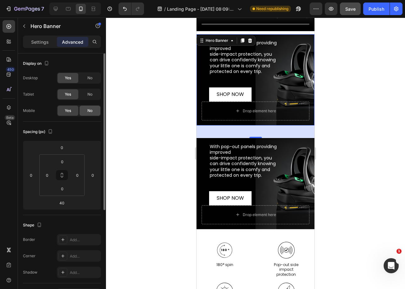
click at [93, 112] on div "No" at bounding box center [90, 111] width 21 height 10
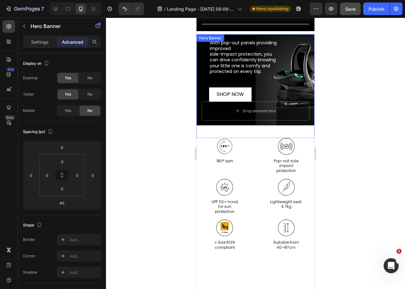
click at [259, 38] on div "Greater impact protection Heading With pop-out panels providing improved side-i…" at bounding box center [256, 79] width 118 height 91
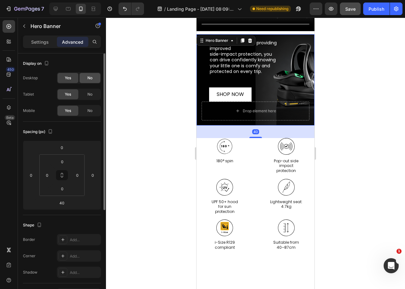
click at [93, 82] on div "No" at bounding box center [90, 78] width 21 height 10
click at [94, 91] on div "No" at bounding box center [90, 94] width 21 height 10
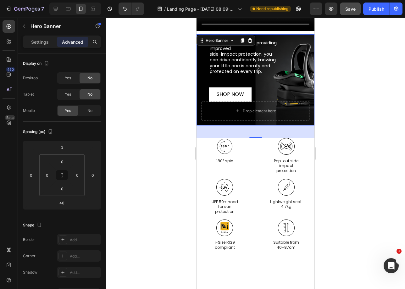
click at [266, 77] on div "Greater impact protection Heading With pop-out panels providing improved side-i…" at bounding box center [256, 70] width 108 height 62
click at [42, 43] on p "Settings" at bounding box center [40, 42] width 18 height 7
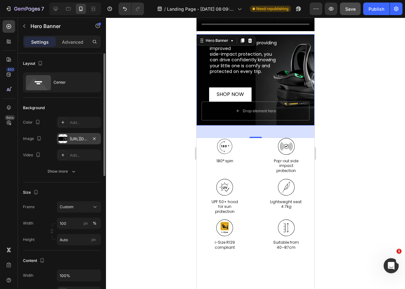
click at [77, 138] on div "[URL][DOMAIN_NAME]" at bounding box center [79, 139] width 18 height 6
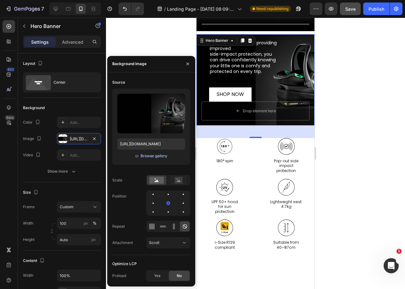
click at [145, 155] on div "Browse gallery" at bounding box center [154, 156] width 27 height 6
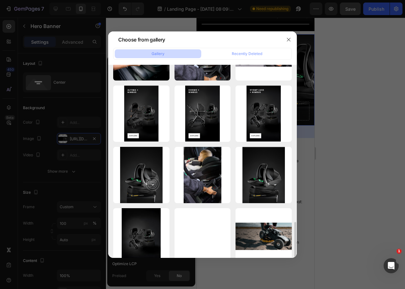
scroll to position [278, 0]
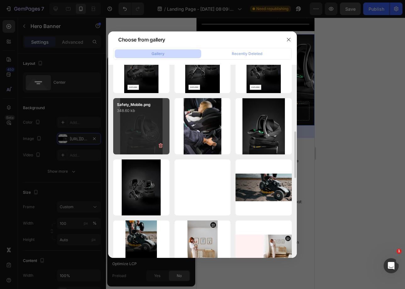
click at [140, 124] on div "Safety_Mobile.png 348.60 kb" at bounding box center [141, 126] width 56 height 56
type input "https://cdn.shopify.com/s/files/1/0680/1820/9052/files/gempages_467963313750279…"
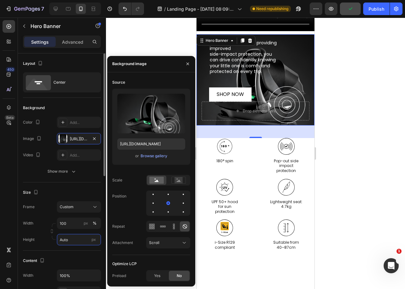
drag, startPoint x: 66, startPoint y: 242, endPoint x: 93, endPoint y: 244, distance: 26.2
click at [66, 242] on input "Auto" at bounding box center [79, 239] width 44 height 11
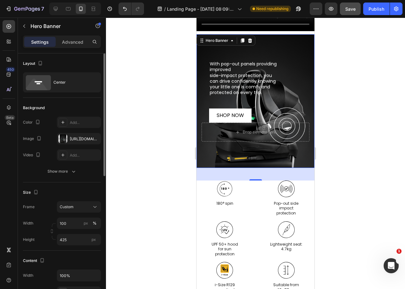
click at [40, 246] on div "Size Frame Custom Width 100 px % Height 425 px" at bounding box center [62, 217] width 78 height 68
click at [79, 237] on input "425" at bounding box center [79, 239] width 44 height 11
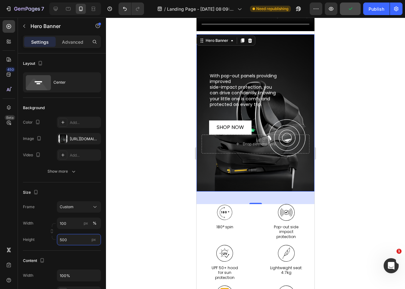
type input "500"
click at [286, 63] on div "Background Image" at bounding box center [256, 112] width 118 height 157
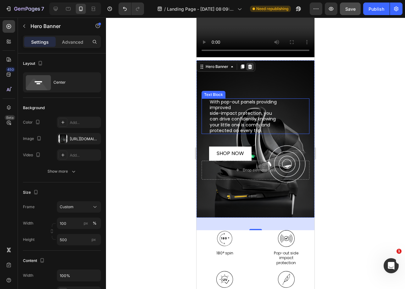
scroll to position [579, 0]
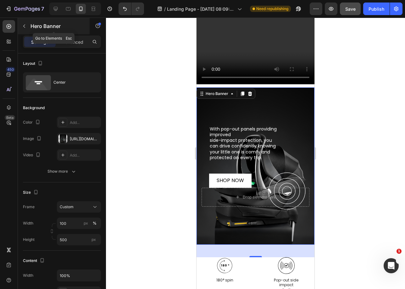
click at [24, 25] on icon "button" at bounding box center [24, 26] width 5 height 5
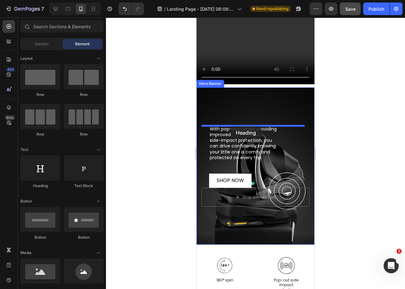
drag, startPoint x: 249, startPoint y: 186, endPoint x: 231, endPoint y: 127, distance: 62.1
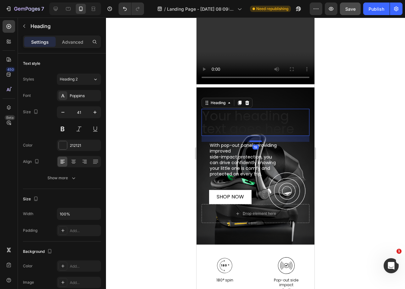
click at [242, 117] on h2 "Your heading text goes here" at bounding box center [256, 122] width 108 height 27
click at [242, 117] on p "Your heading text goes here" at bounding box center [255, 123] width 107 height 26
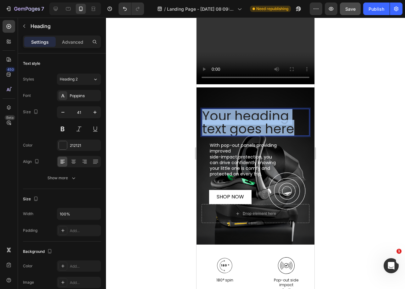
click at [242, 117] on p "Your heading text goes here" at bounding box center [255, 123] width 107 height 26
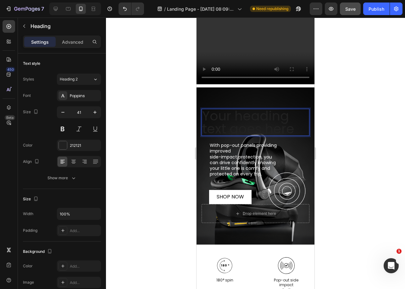
scroll to position [2, 0]
click at [240, 119] on p "Greater impact protection" at bounding box center [255, 121] width 107 height 26
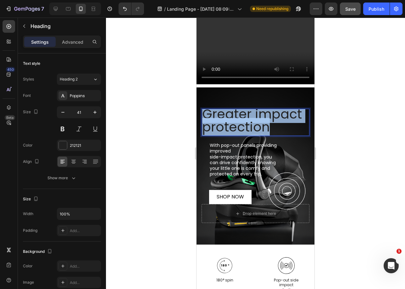
click at [240, 119] on p "Greater impact protection" at bounding box center [255, 121] width 107 height 26
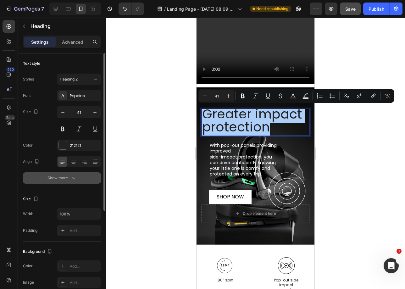
click at [69, 177] on div "Show more" at bounding box center [62, 178] width 29 height 6
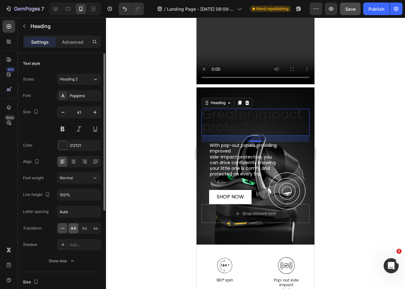
click at [71, 227] on span "AA" at bounding box center [74, 229] width 6 height 6
click at [73, 145] on div "212121" at bounding box center [79, 146] width 18 height 6
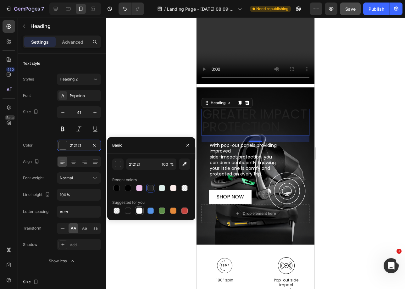
click at [137, 213] on div at bounding box center [139, 211] width 6 height 6
type input "FFFFFF"
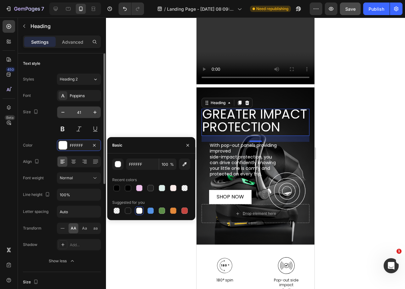
click at [71, 116] on input "41" at bounding box center [79, 112] width 21 height 11
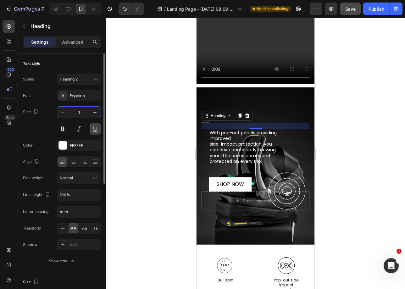
scroll to position [0, 0]
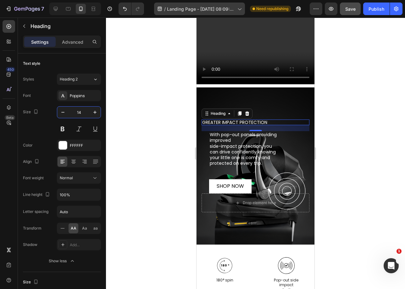
type input "14"
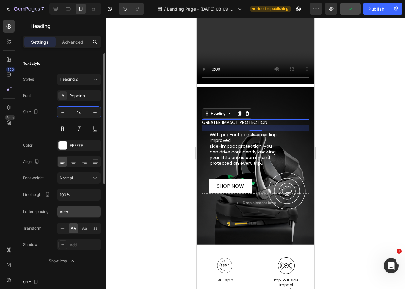
click at [86, 211] on input "Auto" at bounding box center [78, 211] width 43 height 11
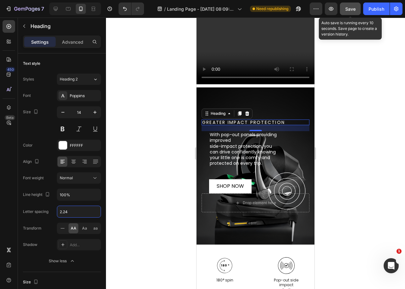
type input "2.24"
click at [343, 9] on button "Save" at bounding box center [350, 9] width 21 height 13
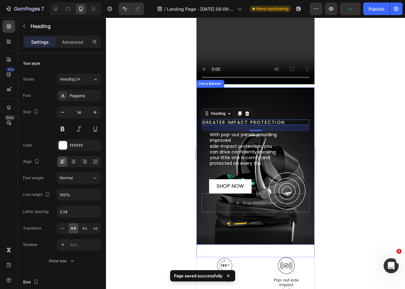
click at [292, 97] on div "Background Image" at bounding box center [256, 165] width 118 height 157
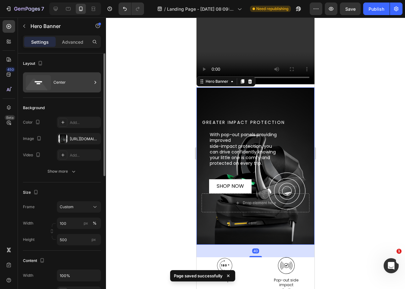
click at [59, 80] on div "Center" at bounding box center [73, 82] width 38 height 14
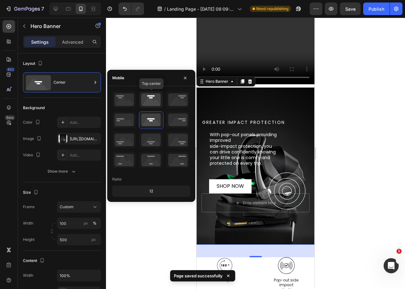
click at [152, 105] on icon at bounding box center [150, 100] width 23 height 16
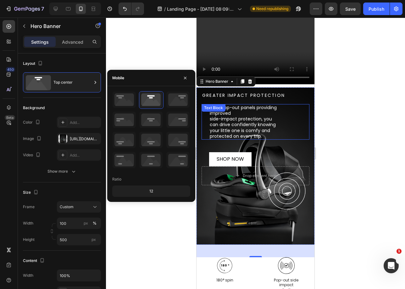
click at [228, 120] on p "side-impact protection, you can drive confidently knowing your little one is co…" at bounding box center [245, 127] width 71 height 23
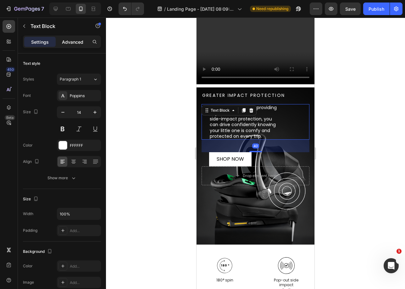
click at [67, 47] on div "Advanced" at bounding box center [72, 42] width 31 height 10
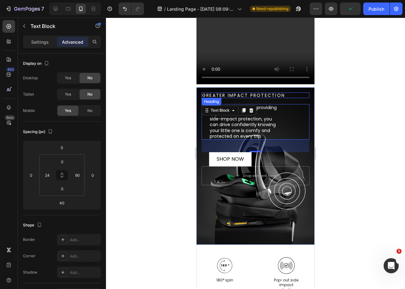
click at [249, 95] on p "Greater impact protection" at bounding box center [255, 95] width 107 height 4
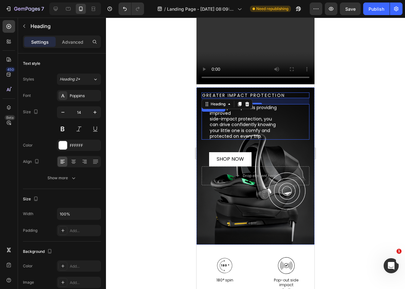
click at [258, 122] on p "side-impact protection, you can drive confidently knowing your little one is co…" at bounding box center [245, 127] width 71 height 23
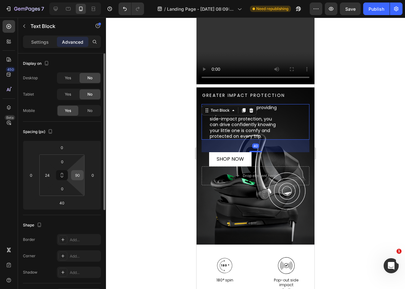
click at [75, 175] on input "90" at bounding box center [77, 175] width 9 height 9
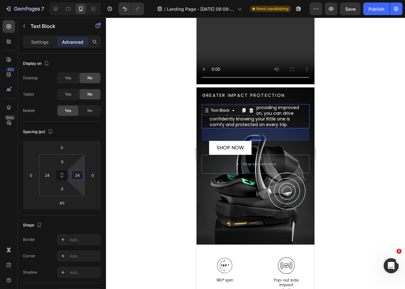
type input "24"
click at [296, 137] on div "40" at bounding box center [256, 134] width 108 height 13
click at [303, 123] on div "With pop-out panels providing improved side-impact protection, you can drive co…" at bounding box center [256, 116] width 108 height 24
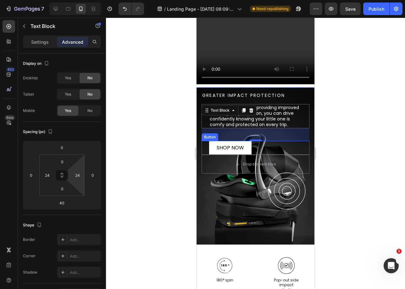
click at [290, 150] on div "SHOP NOW Button" at bounding box center [256, 148] width 108 height 14
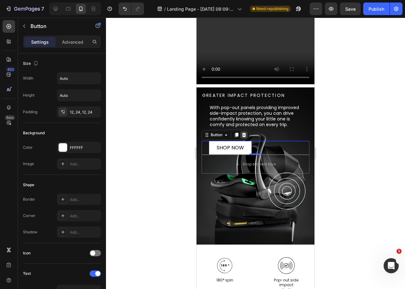
click at [244, 138] on icon at bounding box center [244, 134] width 5 height 5
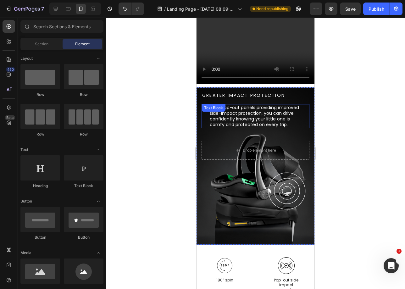
click at [256, 109] on div "With pop-out panels providing improved side-impact protection, you can drive co…" at bounding box center [256, 116] width 108 height 24
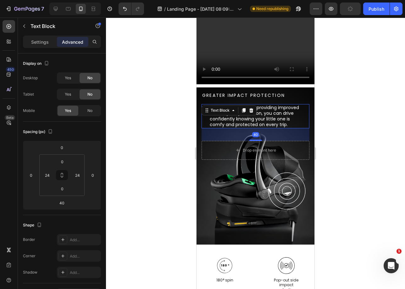
click at [272, 110] on p "With pop-out panels providing improved" at bounding box center [256, 108] width 92 height 6
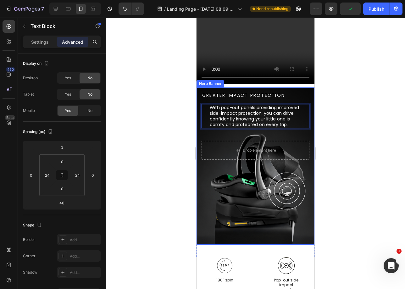
click at [268, 92] on div "Greater impact protection Heading Greater impact protection Heading With pop-ou…" at bounding box center [256, 125] width 118 height 77
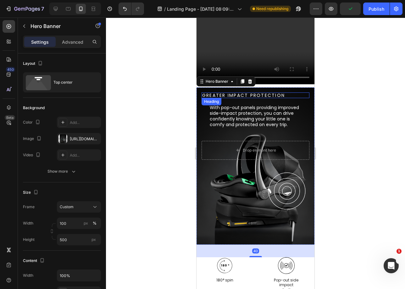
click at [268, 95] on p "Greater impact protection" at bounding box center [255, 95] width 107 height 4
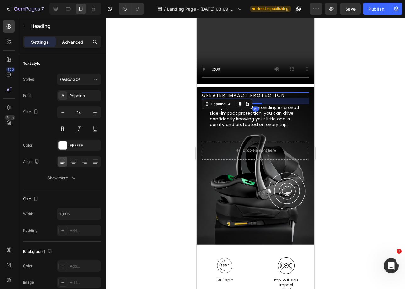
click at [73, 43] on p "Advanced" at bounding box center [72, 42] width 21 height 7
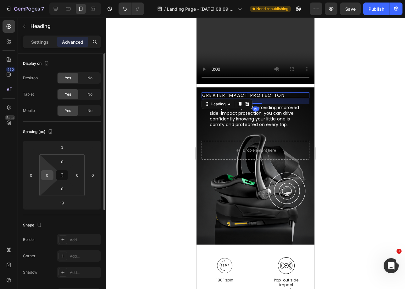
click at [49, 178] on input "0" at bounding box center [46, 175] width 9 height 9
type input "24"
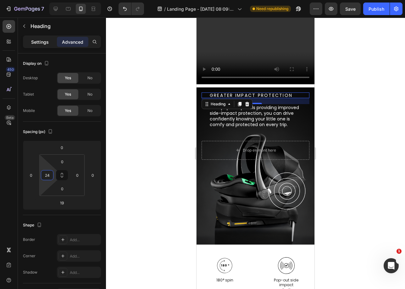
click at [45, 46] on div "Settings" at bounding box center [39, 42] width 31 height 10
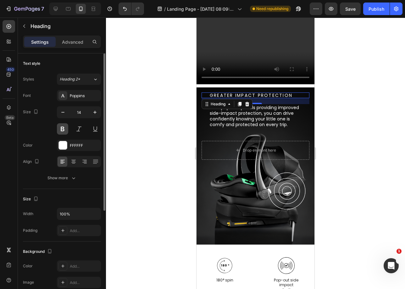
click at [65, 132] on button at bounding box center [62, 128] width 11 height 11
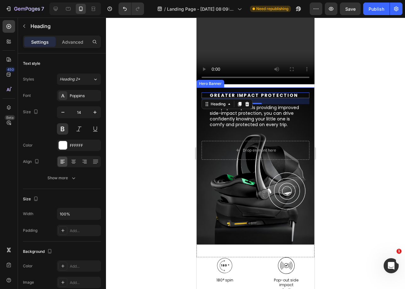
click at [292, 138] on div "Greater impact protection Heading Greater impact protection Heading 19 With pop…" at bounding box center [256, 117] width 108 height 48
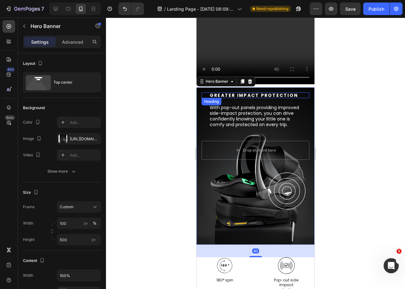
click at [286, 97] on p "Greater impact protection" at bounding box center [259, 95] width 99 height 4
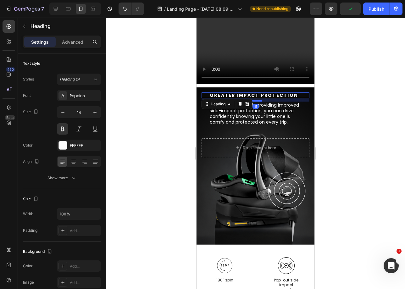
click at [256, 101] on div at bounding box center [256, 101] width 13 height 2
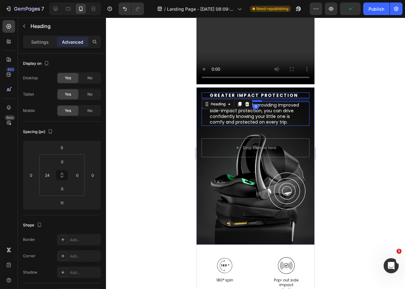
click at [293, 120] on p "With pop-out panels providing improved side-impact protection, you can drive co…" at bounding box center [256, 113] width 92 height 23
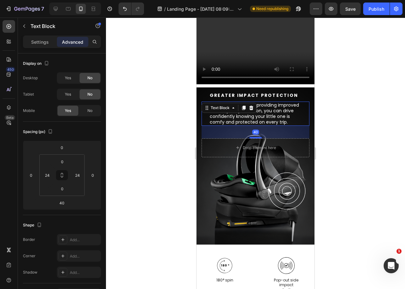
click at [297, 138] on div "40" at bounding box center [256, 132] width 108 height 13
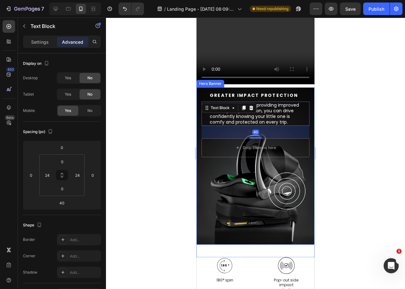
click at [299, 175] on div "Background Image" at bounding box center [256, 165] width 118 height 157
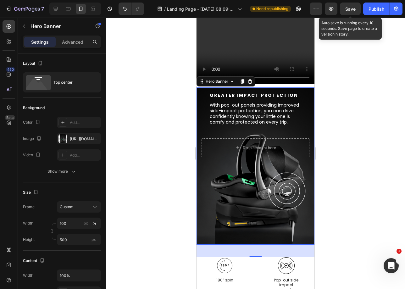
click at [354, 8] on span "Save" at bounding box center [351, 8] width 10 height 5
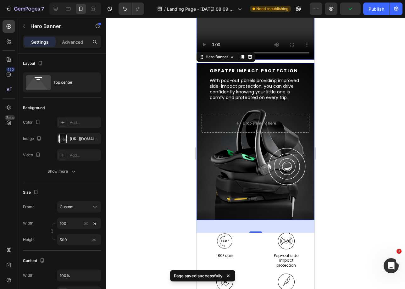
scroll to position [383, 0]
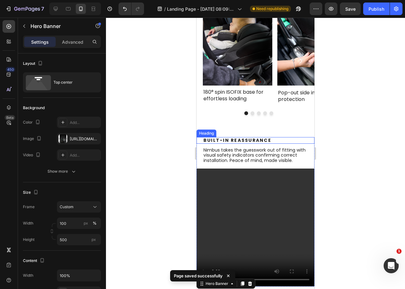
click at [271, 137] on h2 "Built-In Reassurance" at bounding box center [259, 140] width 112 height 7
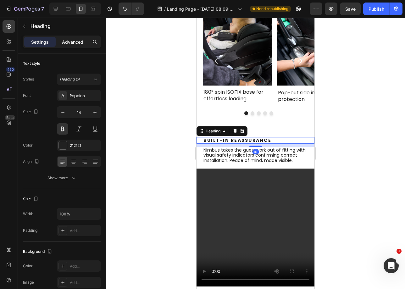
click at [74, 42] on p "Advanced" at bounding box center [72, 42] width 21 height 7
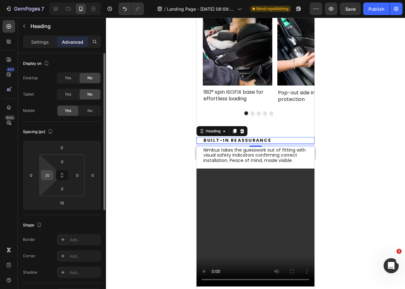
click at [51, 174] on input "20" at bounding box center [46, 175] width 9 height 9
type input "24"
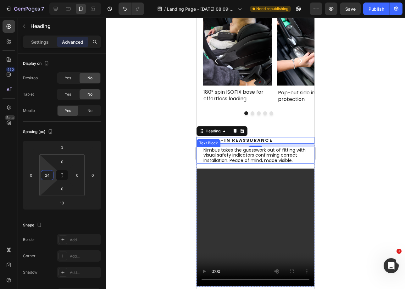
click at [225, 150] on p "Nimbus takes the guesswork out of fitting with visual safety indicators confirm…" at bounding box center [256, 155] width 104 height 15
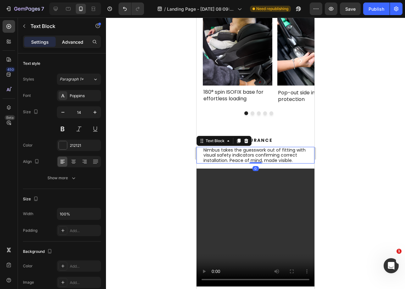
click at [62, 44] on p "Advanced" at bounding box center [72, 42] width 21 height 7
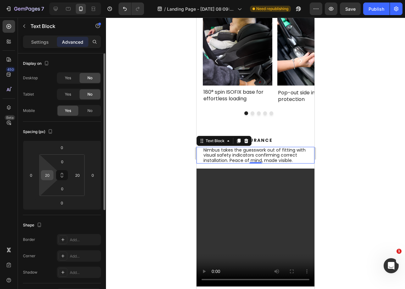
click at [51, 175] on input "20" at bounding box center [46, 175] width 9 height 9
type input "24"
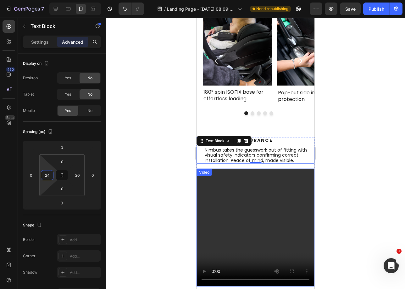
click at [303, 189] on video at bounding box center [256, 228] width 118 height 118
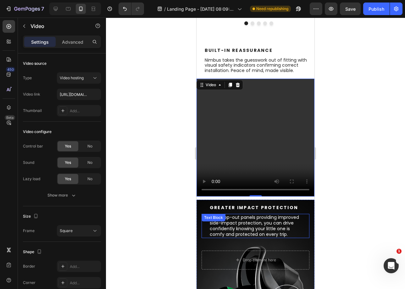
scroll to position [486, 0]
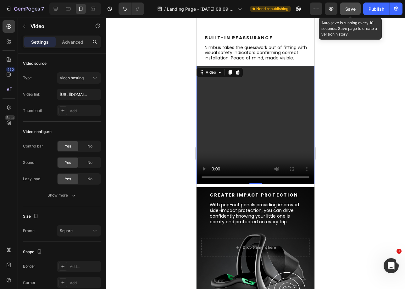
click at [341, 10] on button "Save" at bounding box center [350, 9] width 21 height 13
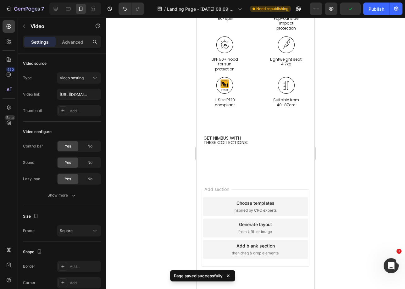
scroll to position [862, 0]
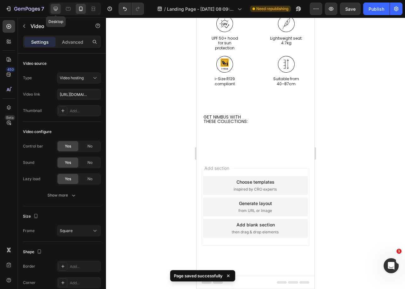
click at [58, 7] on icon at bounding box center [56, 9] width 4 height 4
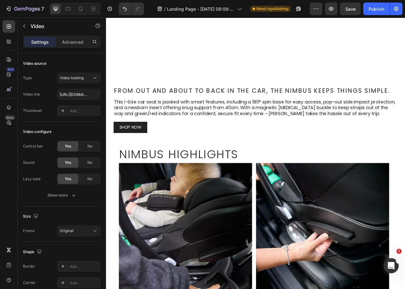
scroll to position [149, 0]
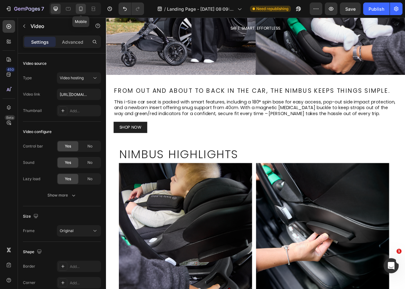
click at [81, 9] on icon at bounding box center [81, 9] width 6 height 6
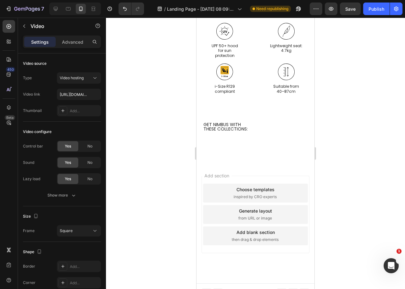
scroll to position [862, 0]
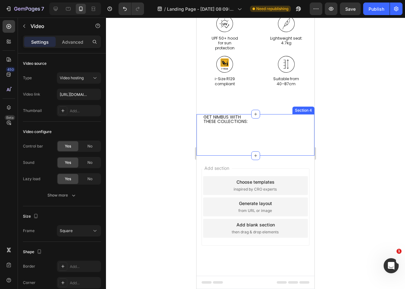
click at [240, 137] on div "GET NIMBUS WITH   THESE COLLECTIONS: Heading Section 4" at bounding box center [256, 135] width 118 height 42
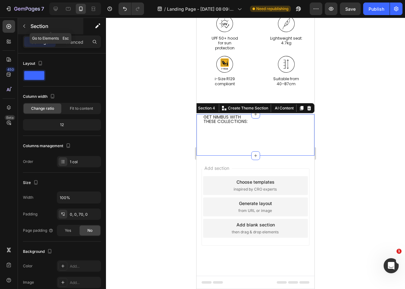
click at [25, 29] on button "button" at bounding box center [24, 26] width 10 height 10
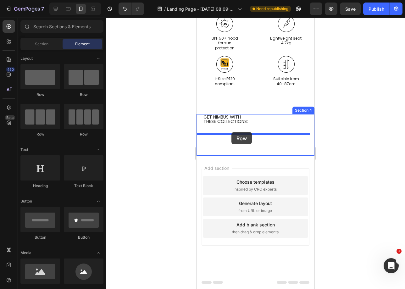
drag, startPoint x: 238, startPoint y: 103, endPoint x: 233, endPoint y: 132, distance: 29.8
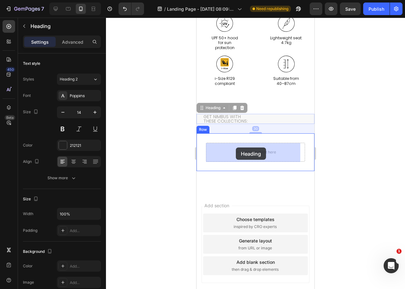
drag, startPoint x: 241, startPoint y: 116, endPoint x: 236, endPoint y: 148, distance: 31.6
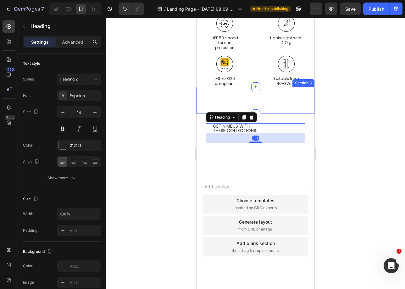
click at [269, 103] on div "GET NIMBUS WITH  THESE COLLECTIONS: Heading Hero Banner Hero Banner Hero Banner…" at bounding box center [256, 100] width 118 height 27
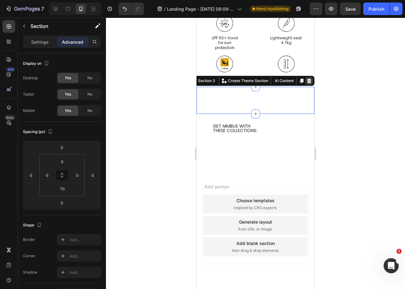
click at [307, 82] on icon at bounding box center [309, 80] width 5 height 5
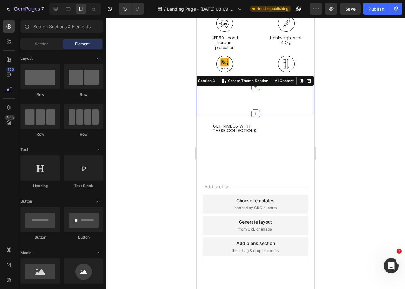
scroll to position [854, 0]
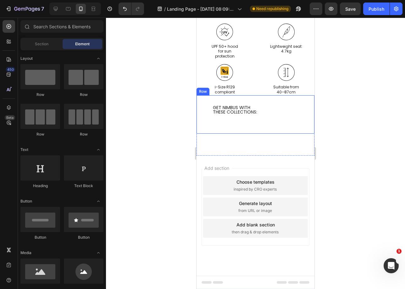
click at [268, 102] on div "GET NIMBUS WITH   THESE COLLECTIONS: Heading Row" at bounding box center [256, 114] width 118 height 38
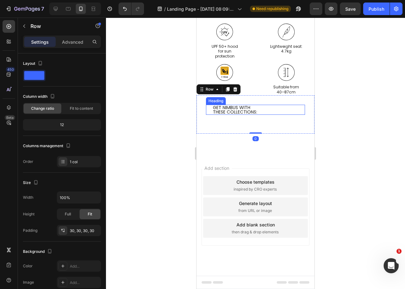
click at [269, 112] on p "GET NIMBUS WITH   THESE COLLECTIONS:" at bounding box center [259, 109] width 92 height 9
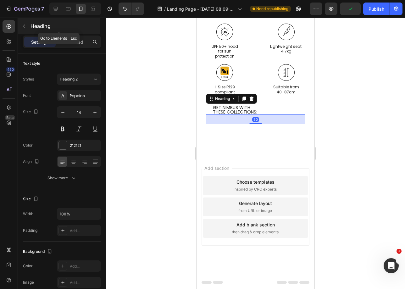
click at [28, 29] on button "button" at bounding box center [24, 26] width 10 height 10
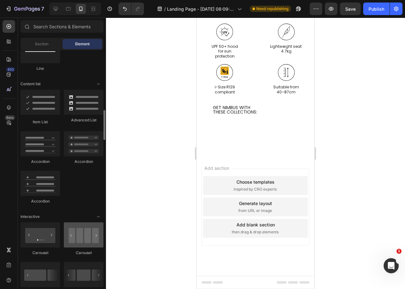
scroll to position [507, 0]
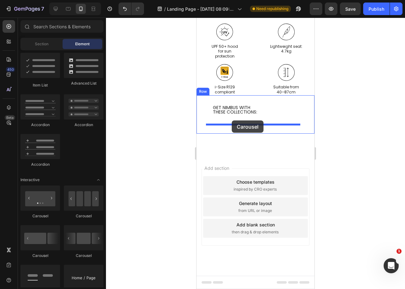
drag, startPoint x: 230, startPoint y: 257, endPoint x: 232, endPoint y: 121, distance: 136.3
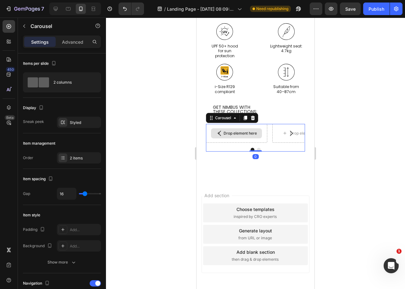
scroll to position [862, 0]
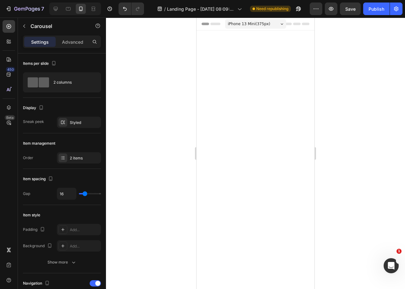
scroll to position [862, 0]
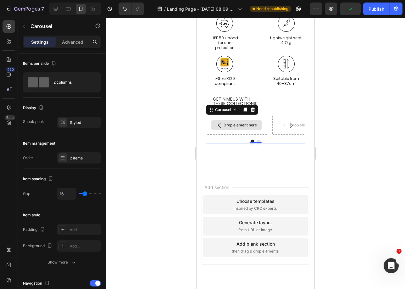
click at [230, 127] on div "Drop element here" at bounding box center [240, 125] width 33 height 5
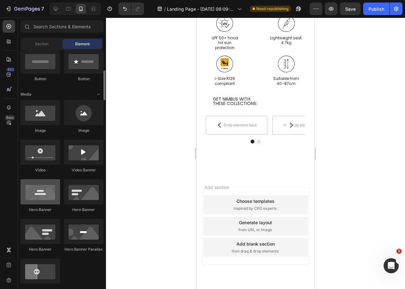
scroll to position [148, 0]
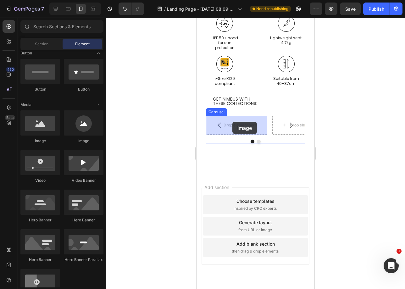
drag, startPoint x: 253, startPoint y: 141, endPoint x: 233, endPoint y: 122, distance: 27.4
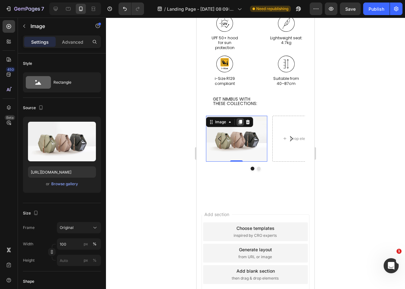
click at [238, 126] on div at bounding box center [241, 122] width 8 height 8
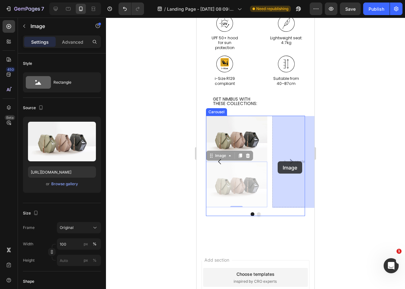
drag, startPoint x: 229, startPoint y: 181, endPoint x: 279, endPoint y: 162, distance: 53.4
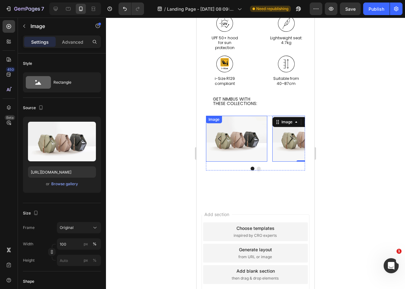
click at [234, 127] on div "Image" at bounding box center [236, 139] width 61 height 46
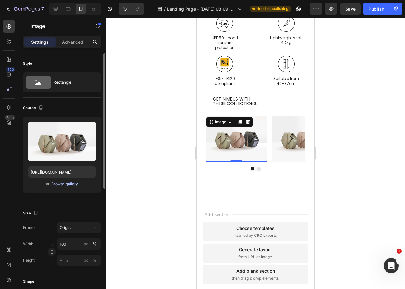
click at [56, 187] on button "Browse gallery" at bounding box center [64, 184] width 27 height 6
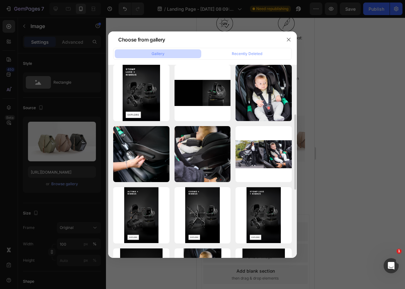
scroll to position [242, 0]
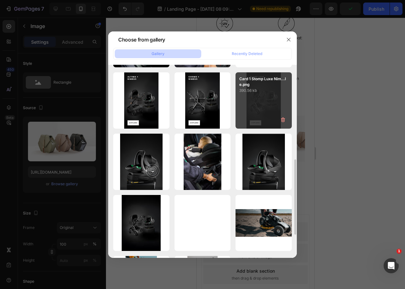
click at [272, 92] on p "390.56 kb" at bounding box center [264, 90] width 49 height 6
type input "[URL][DOMAIN_NAME]"
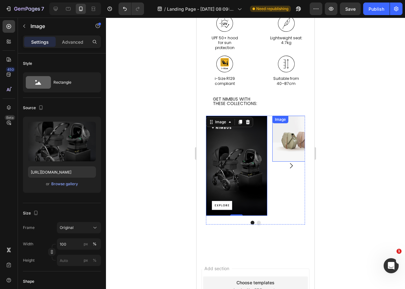
click at [284, 132] on img at bounding box center [303, 139] width 61 height 46
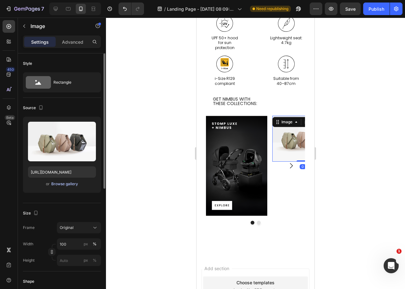
click at [68, 186] on div "Browse gallery" at bounding box center [64, 184] width 27 height 6
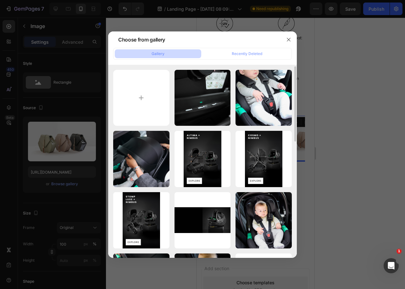
scroll to position [199, 0]
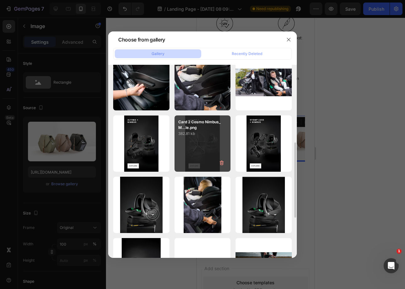
click at [208, 150] on div "Card 2 Cosmo Nimbus_M...le.png 382.81 kb" at bounding box center [203, 144] width 56 height 56
type input "[URL][DOMAIN_NAME]"
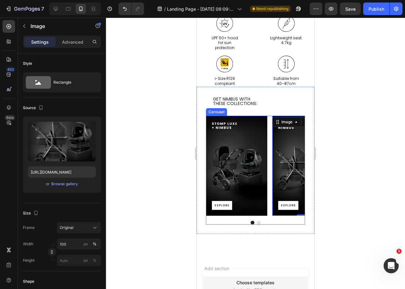
click at [257, 223] on button "Dot" at bounding box center [259, 223] width 4 height 4
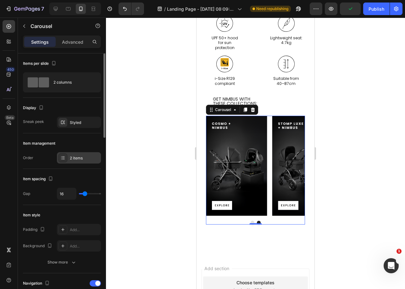
click at [69, 162] on div "2 items" at bounding box center [79, 157] width 44 height 11
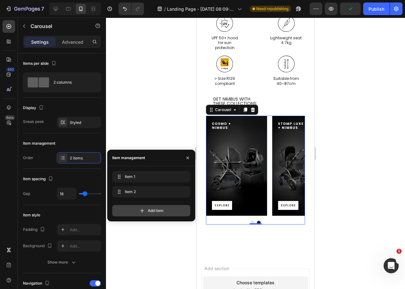
click at [146, 211] on div "Add item" at bounding box center [151, 210] width 78 height 11
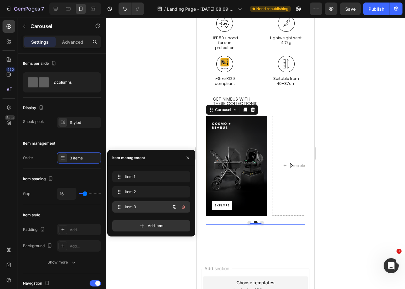
click at [147, 208] on span "Item 3" at bounding box center [143, 207] width 36 height 6
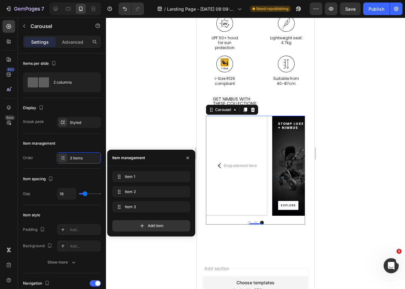
click at [288, 169] on icon "Carousel Next Arrow" at bounding box center [292, 166] width 8 height 8
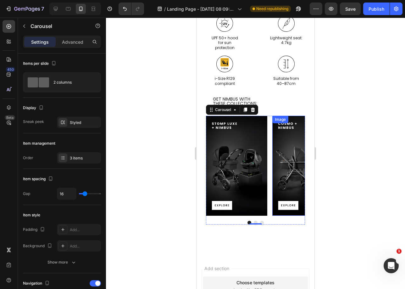
click at [297, 161] on img at bounding box center [303, 166] width 61 height 100
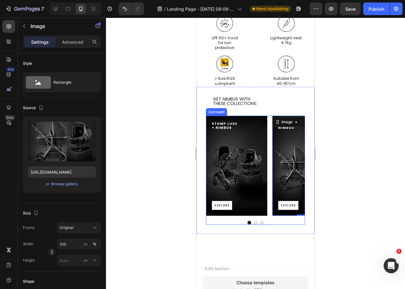
click at [292, 161] on button "Carousel Next Arrow" at bounding box center [292, 166] width 18 height 18
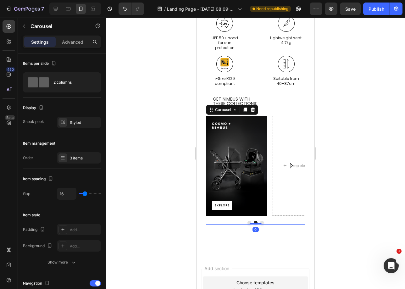
drag, startPoint x: 246, startPoint y: 111, endPoint x: 252, endPoint y: 177, distance: 66.1
click at [246, 111] on icon at bounding box center [245, 109] width 5 height 5
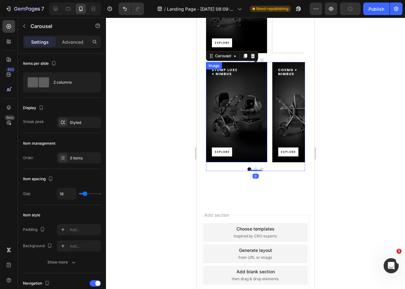
scroll to position [1047, 0]
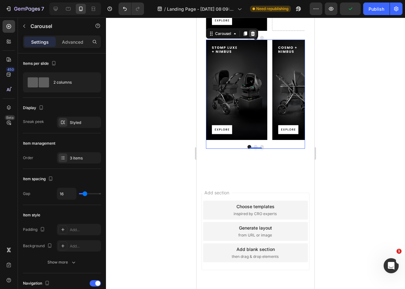
click at [252, 35] on icon at bounding box center [253, 33] width 4 height 4
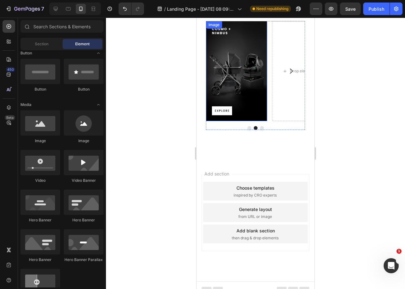
scroll to position [951, 0]
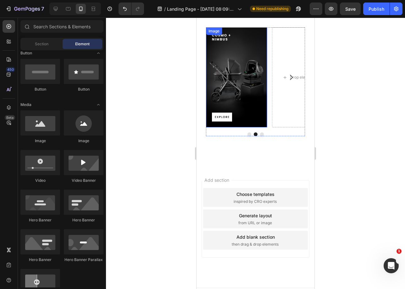
click at [240, 83] on img at bounding box center [236, 77] width 61 height 100
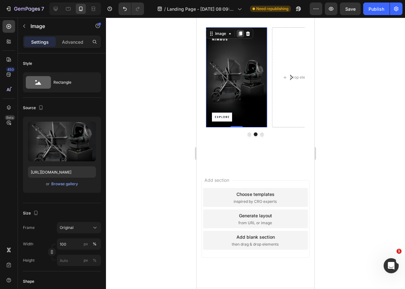
click at [243, 33] on div at bounding box center [241, 34] width 8 height 8
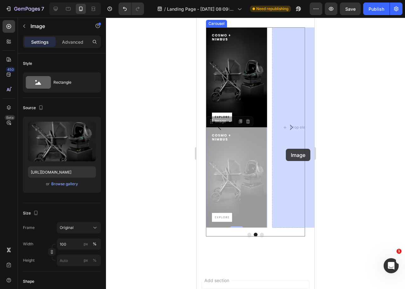
drag, startPoint x: 242, startPoint y: 172, endPoint x: 286, endPoint y: 149, distance: 49.8
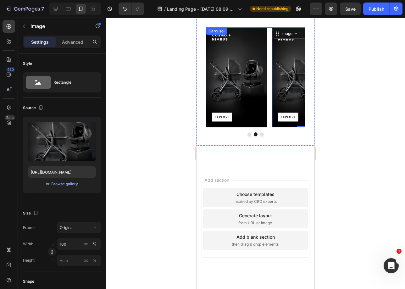
click at [291, 73] on button "Carousel Next Arrow" at bounding box center [292, 78] width 18 height 18
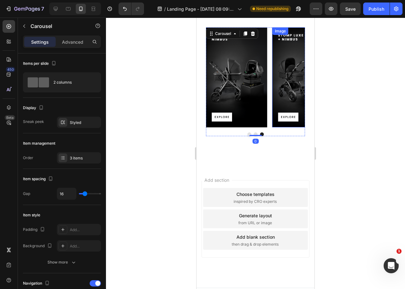
click at [292, 60] on img at bounding box center [303, 77] width 61 height 100
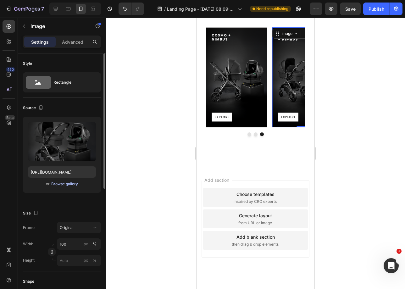
click at [52, 185] on div "Browse gallery" at bounding box center [64, 184] width 27 height 6
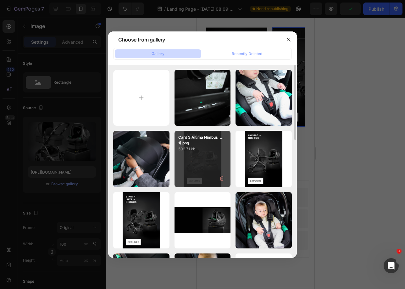
click at [193, 166] on div "Card 3 Altima Nimbus_...1).png 502.71 kb" at bounding box center [203, 159] width 56 height 56
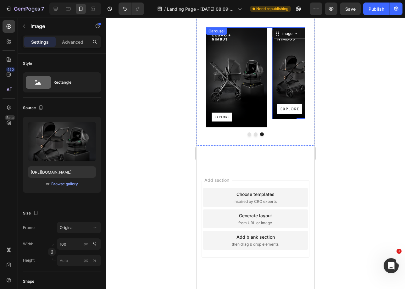
scroll to position [950, 0]
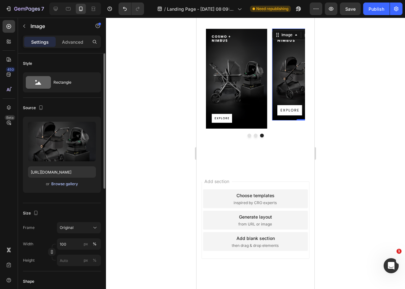
click at [58, 182] on div "Browse gallery" at bounding box center [64, 184] width 27 height 6
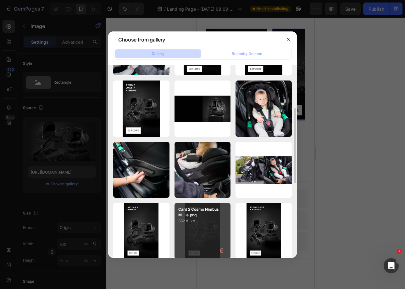
scroll to position [123, 0]
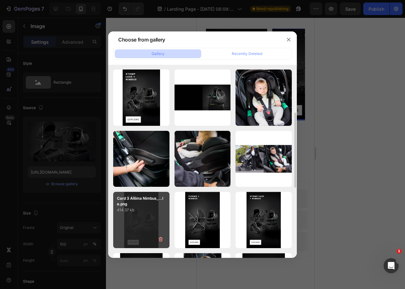
click at [143, 222] on div "Card 3 Altima Nimbus_...le.png 414.37 kb" at bounding box center [141, 220] width 56 height 56
type input "https://cdn.shopify.com/s/files/1/0680/1820/9052/files/gempages_467963313750279…"
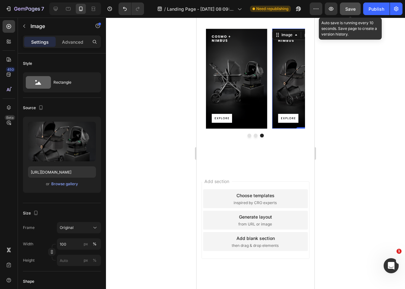
click at [355, 14] on button "Save" at bounding box center [350, 9] width 21 height 13
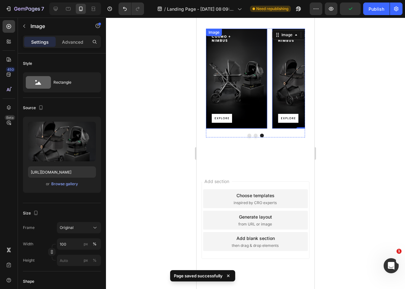
scroll to position [847, 0]
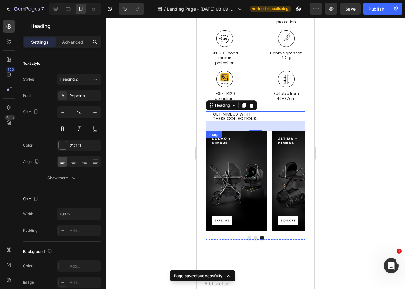
click at [255, 132] on img at bounding box center [236, 181] width 61 height 100
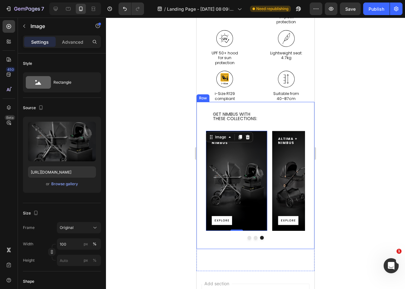
click at [257, 120] on p "GET NIMBUS WITH   THESE COLLECTIONS:" at bounding box center [259, 116] width 92 height 9
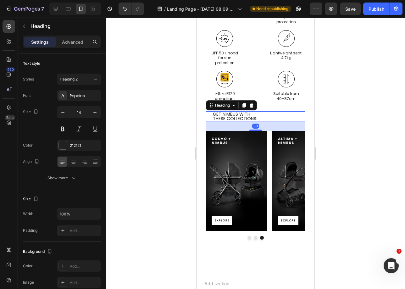
click at [256, 129] on div "30" at bounding box center [255, 125] width 99 height 9
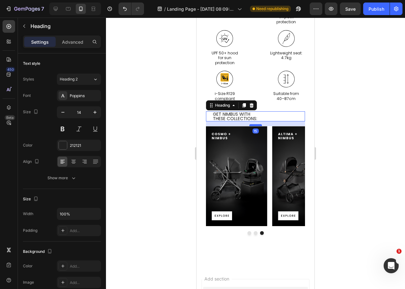
drag, startPoint x: 255, startPoint y: 131, endPoint x: 256, endPoint y: 126, distance: 4.9
click at [256, 126] on div at bounding box center [256, 125] width 13 height 2
click at [265, 90] on div "Icon Suitable from 40–87cm Text Block" at bounding box center [286, 86] width 57 height 31
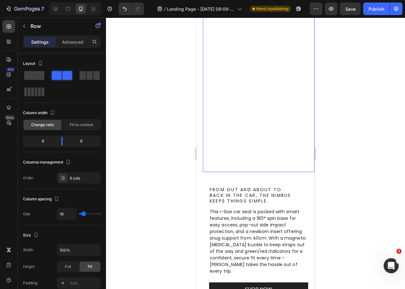
scroll to position [0, 0]
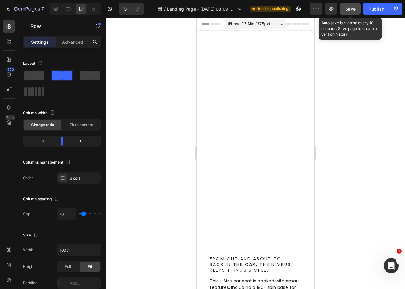
click at [342, 3] on button "Save" at bounding box center [350, 9] width 21 height 13
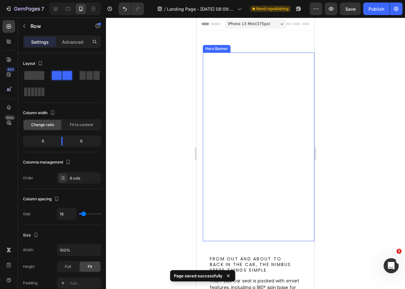
click at [289, 110] on video "Background Image" at bounding box center [259, 147] width 112 height 189
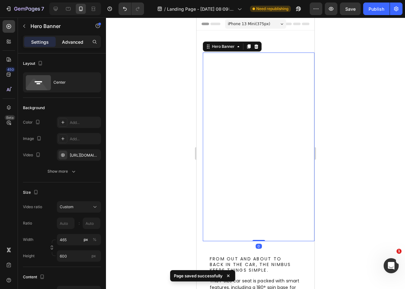
click at [76, 46] on div "Advanced" at bounding box center [72, 42] width 31 height 10
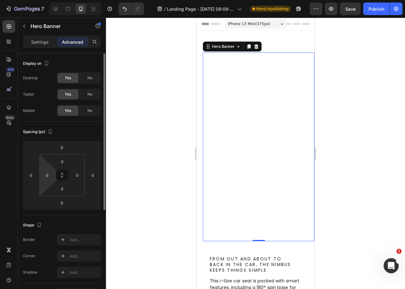
click at [49, 0] on html "7 Version history / Landing Page - Aug 27, 08:09:29 Need republishing Preview S…" at bounding box center [202, 0] width 405 height 0
click at [42, 172] on div "0" at bounding box center [47, 175] width 13 height 10
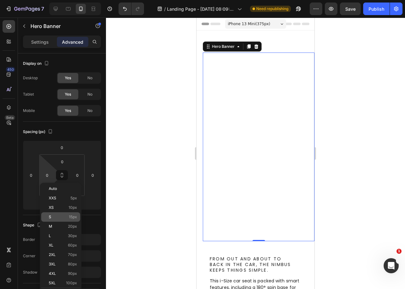
click at [55, 216] on p "S 15px" at bounding box center [63, 217] width 28 height 4
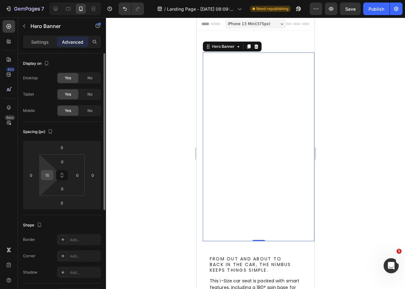
click at [51, 172] on input "15" at bounding box center [46, 175] width 9 height 9
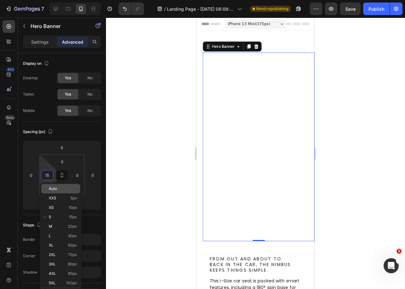
click at [57, 189] on p "Auto" at bounding box center [63, 189] width 28 height 4
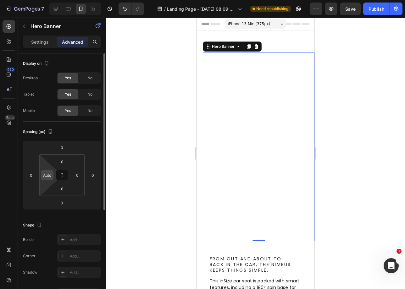
click at [49, 178] on input "Auto" at bounding box center [46, 175] width 9 height 9
type input "0"
click at [254, 127] on video "Background Image" at bounding box center [259, 147] width 112 height 189
click at [234, 82] on video "Background Image" at bounding box center [259, 147] width 112 height 189
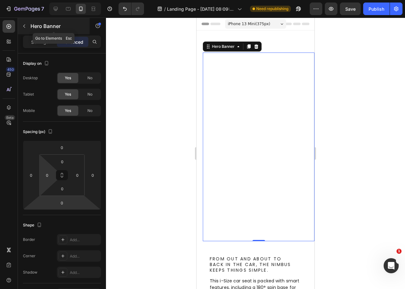
click at [47, 33] on div "Hero Banner" at bounding box center [54, 26] width 72 height 16
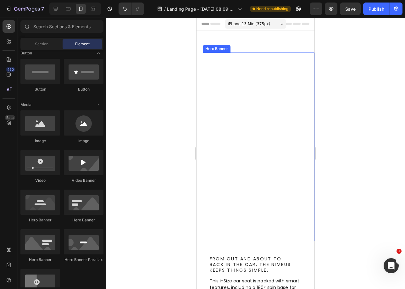
click at [227, 66] on video "Background Image" at bounding box center [259, 147] width 112 height 189
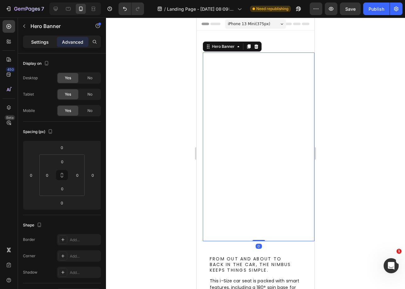
click at [40, 44] on p "Settings" at bounding box center [40, 42] width 18 height 7
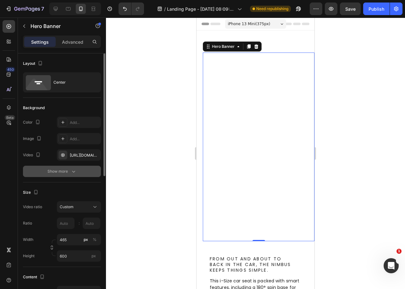
click at [73, 172] on icon "button" at bounding box center [73, 171] width 6 height 6
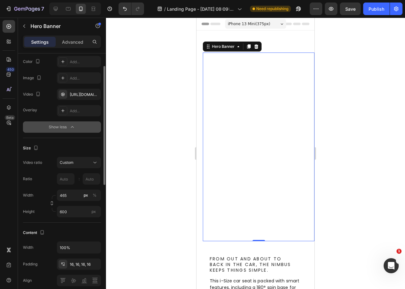
scroll to position [85, 0]
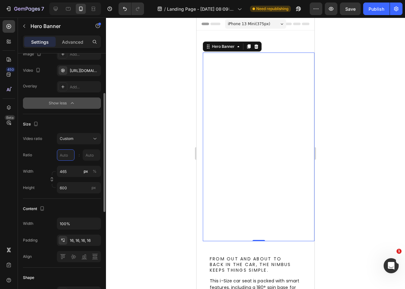
click at [63, 155] on input "text" at bounding box center [66, 154] width 18 height 11
click at [75, 141] on div "Custom" at bounding box center [76, 139] width 32 height 6
type input "1"
type input "9"
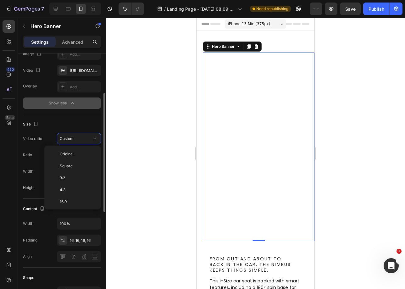
scroll to position [73, 0]
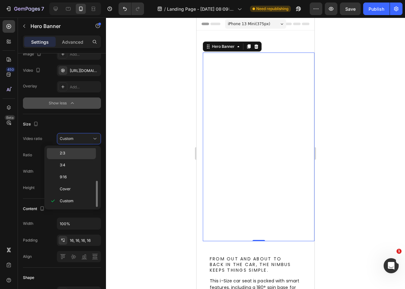
click at [71, 159] on div "2:3" at bounding box center [71, 165] width 49 height 12
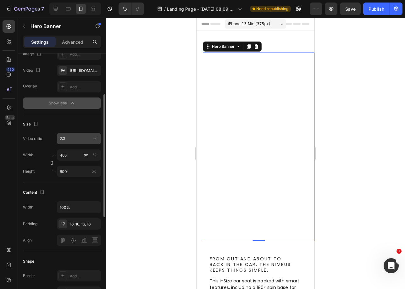
click at [73, 137] on div "2:3" at bounding box center [76, 139] width 32 height 6
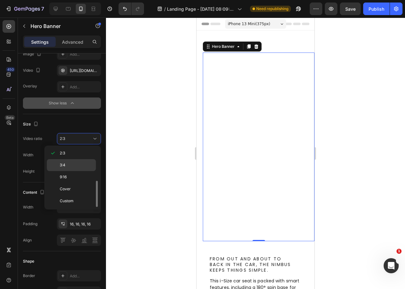
click at [72, 165] on p "3:4" at bounding box center [76, 165] width 33 height 6
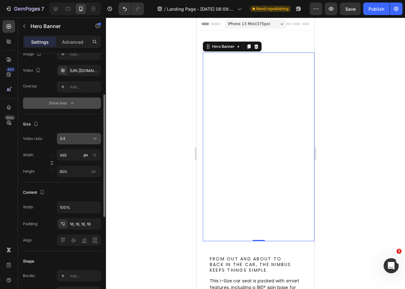
click at [73, 139] on div "3:4" at bounding box center [76, 139] width 32 height 6
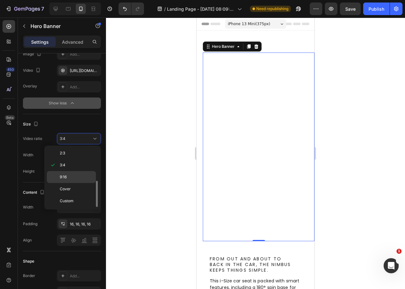
click at [72, 179] on p "9:16" at bounding box center [76, 177] width 33 height 6
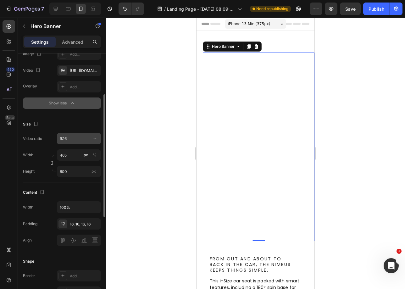
click at [80, 139] on div "9:16" at bounding box center [76, 139] width 32 height 6
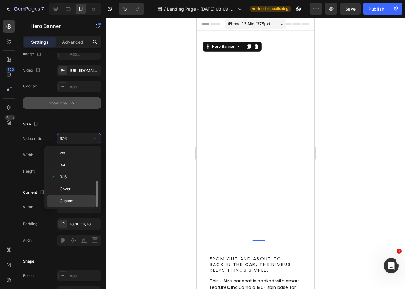
click at [78, 200] on p "Custom" at bounding box center [76, 201] width 33 height 6
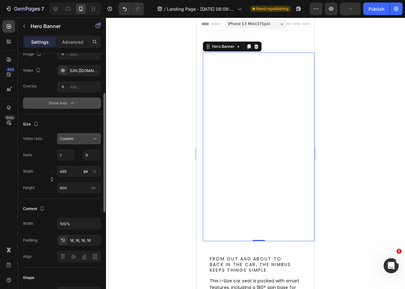
click at [76, 134] on button "Custom" at bounding box center [79, 138] width 44 height 11
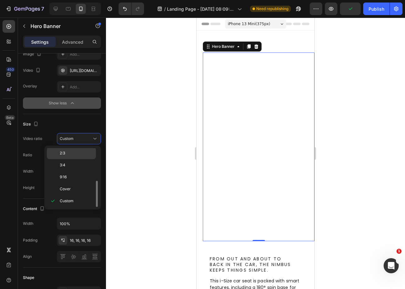
click at [73, 155] on p "2:3" at bounding box center [76, 153] width 33 height 6
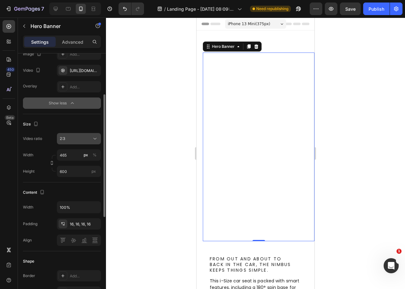
click at [75, 136] on div "2:3" at bounding box center [76, 139] width 32 height 6
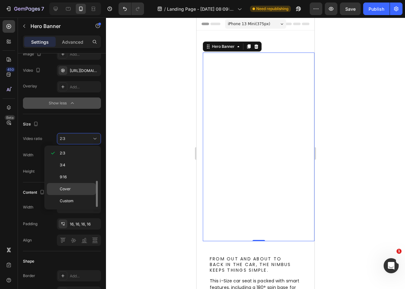
click at [67, 187] on span "Cover" at bounding box center [65, 189] width 11 height 6
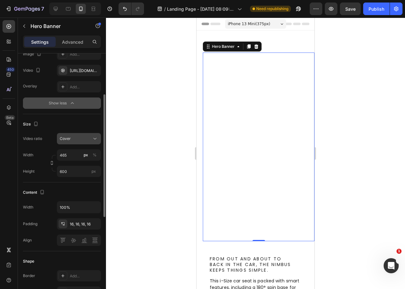
click at [81, 144] on button "Cover" at bounding box center [79, 138] width 44 height 11
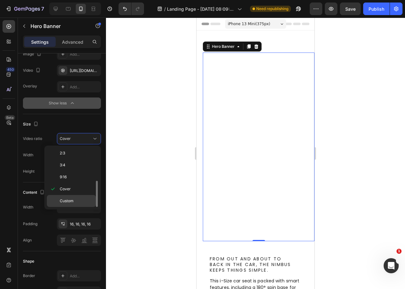
click at [83, 205] on div "Custom" at bounding box center [71, 201] width 49 height 12
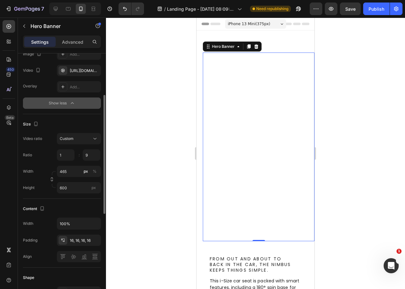
scroll to position [90, 0]
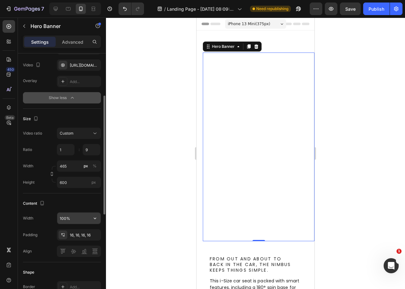
click at [80, 219] on input "100%" at bounding box center [78, 218] width 43 height 11
click at [95, 219] on icon "button" at bounding box center [95, 219] width 3 height 2
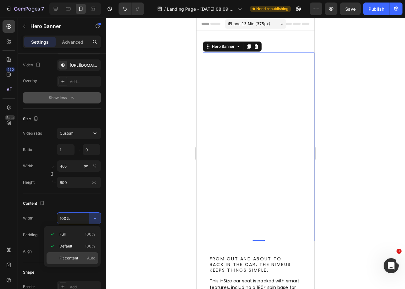
click at [84, 257] on p "Fit content Auto" at bounding box center [77, 259] width 36 height 6
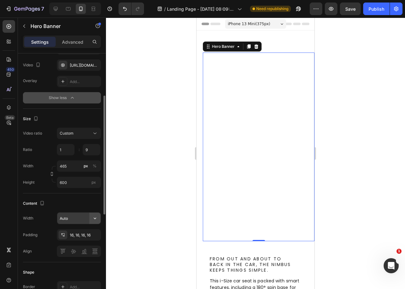
click at [95, 213] on button "button" at bounding box center [94, 218] width 11 height 11
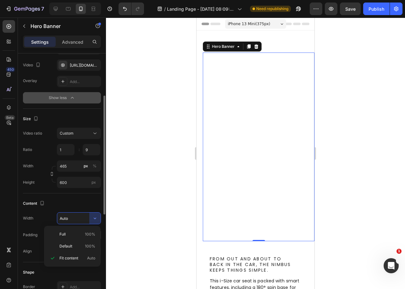
click at [77, 232] on p "Full 100%" at bounding box center [77, 235] width 36 height 6
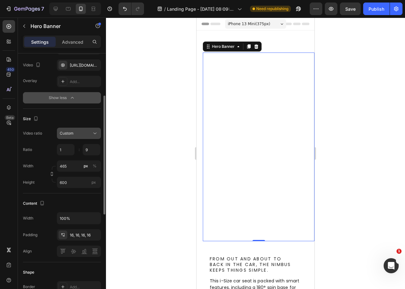
click at [96, 134] on icon at bounding box center [95, 133] width 6 height 6
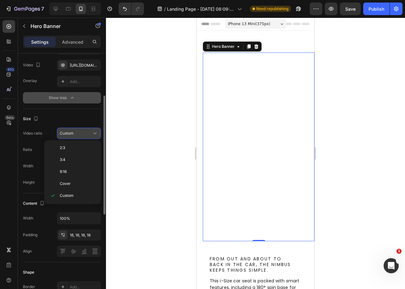
click at [96, 134] on icon at bounding box center [95, 133] width 6 height 6
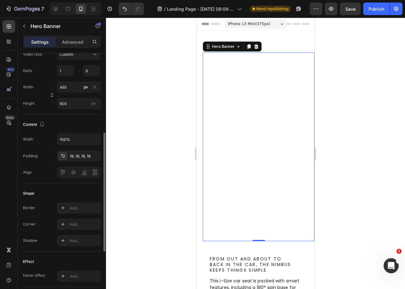
scroll to position [284, 0]
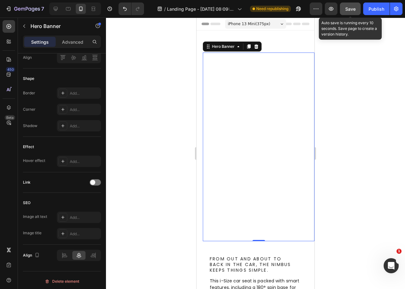
click at [346, 10] on span "Save" at bounding box center [351, 8] width 10 height 5
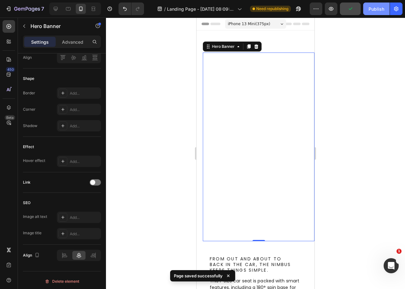
click at [379, 12] on div "Publish" at bounding box center [377, 9] width 16 height 7
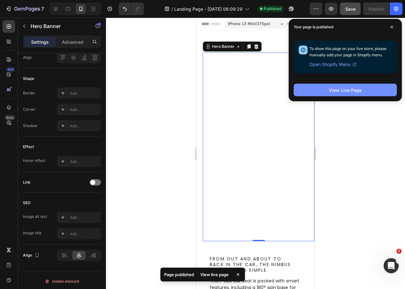
click at [348, 91] on div "View Live Page" at bounding box center [345, 90] width 33 height 7
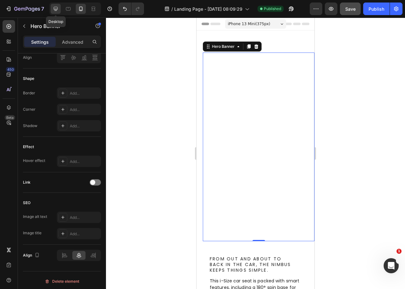
click at [51, 10] on div at bounding box center [56, 9] width 10 height 10
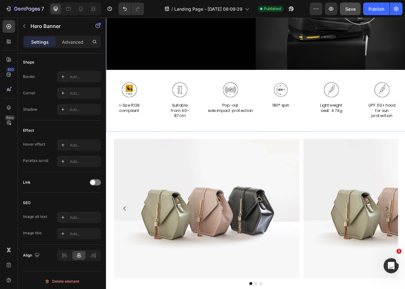
scroll to position [768, 0]
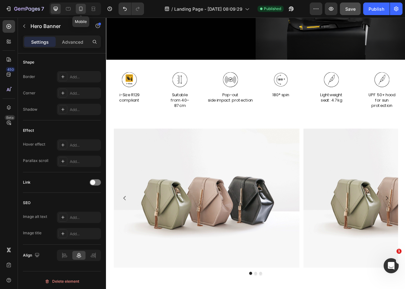
click at [81, 12] on div at bounding box center [81, 9] width 10 height 10
type input "100%"
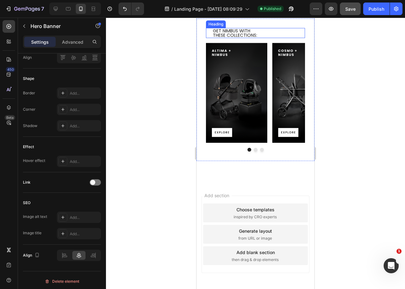
scroll to position [960, 0]
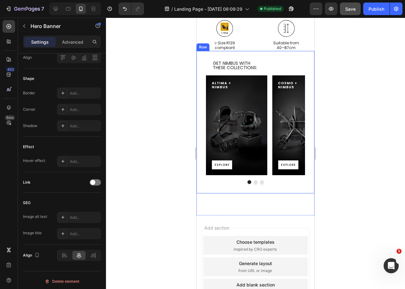
click at [277, 59] on div "GET NIMBUS WITH   THESE COLLECTIONS: Heading Image Image Image Carousel Row" at bounding box center [256, 122] width 118 height 143
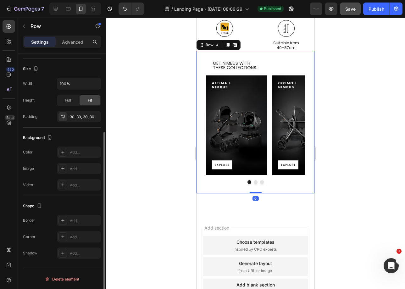
scroll to position [0, 0]
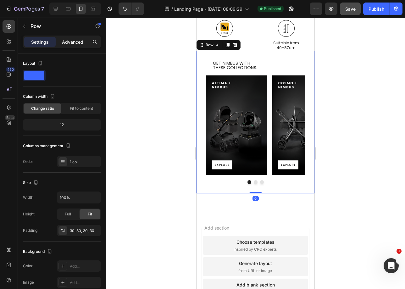
click at [74, 46] on div "Advanced" at bounding box center [72, 42] width 31 height 10
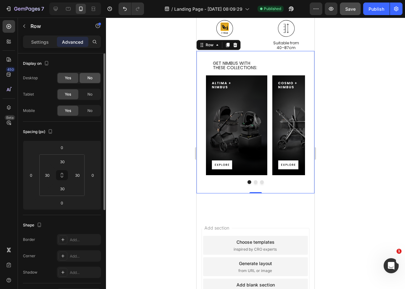
click at [93, 78] on div "No" at bounding box center [90, 78] width 21 height 10
drag, startPoint x: 91, startPoint y: 94, endPoint x: 98, endPoint y: 90, distance: 7.7
click at [90, 94] on span "No" at bounding box center [89, 95] width 5 height 6
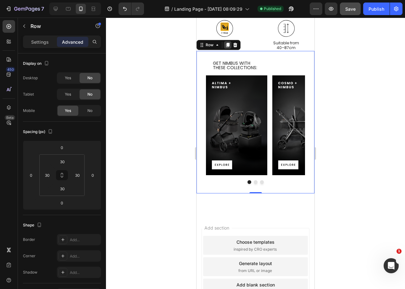
click at [226, 47] on icon at bounding box center [227, 44] width 5 height 5
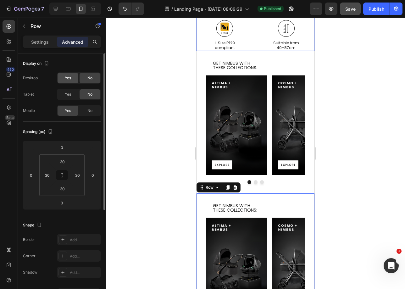
click at [63, 77] on div "Yes" at bounding box center [68, 78] width 21 height 10
drag, startPoint x: 64, startPoint y: 93, endPoint x: 87, endPoint y: 108, distance: 27.8
click at [64, 93] on div "Yes" at bounding box center [68, 94] width 21 height 10
click at [90, 112] on span "No" at bounding box center [89, 111] width 5 height 6
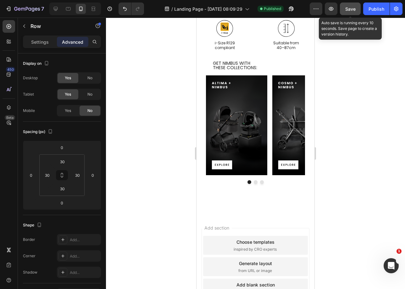
click at [347, 12] on div "Save" at bounding box center [351, 9] width 10 height 7
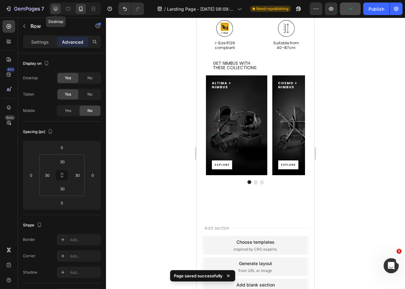
click at [55, 9] on icon at bounding box center [56, 9] width 4 height 4
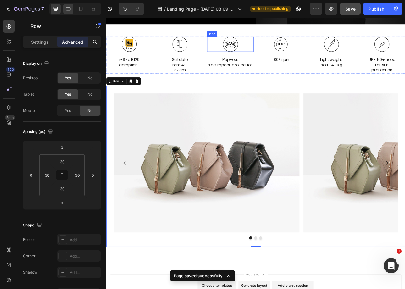
scroll to position [813, 0]
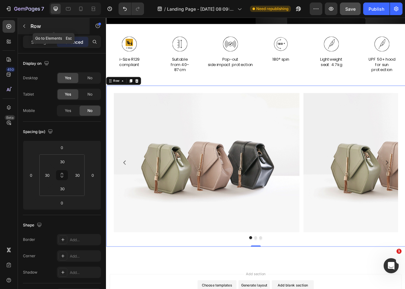
click at [31, 30] on p "Row" at bounding box center [58, 26] width 54 height 8
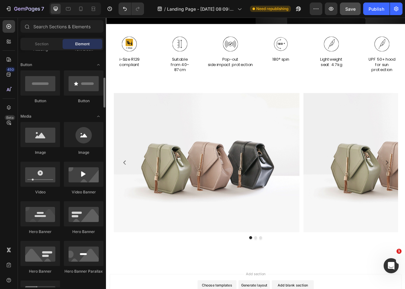
scroll to position [0, 0]
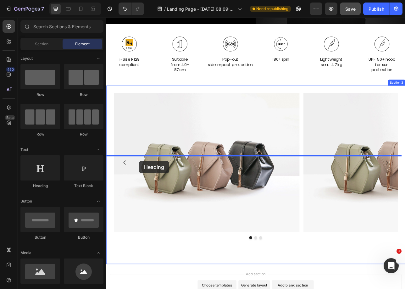
drag, startPoint x: 143, startPoint y: 187, endPoint x: 148, endPoint y: 199, distance: 12.8
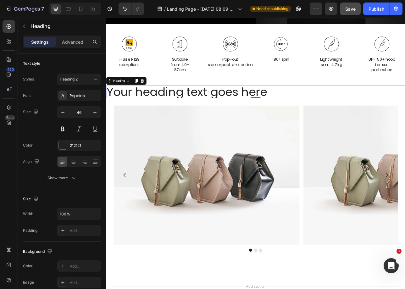
click at [264, 119] on h2 "Your heading text goes here" at bounding box center [295, 112] width 378 height 16
click at [264, 119] on p "Your heading text goes here" at bounding box center [295, 111] width 376 height 14
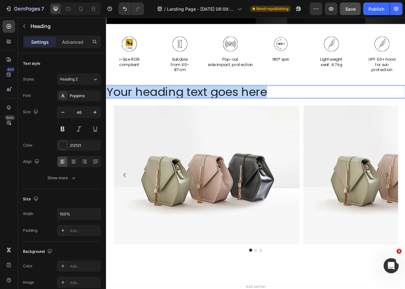
click at [264, 119] on p "Your heading text goes here" at bounding box center [295, 111] width 376 height 14
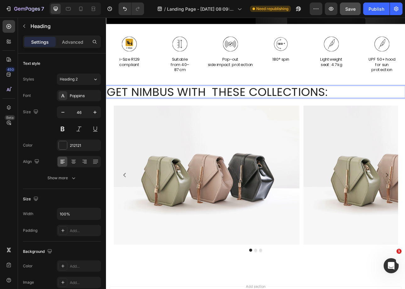
click at [173, 119] on p "GET NIMBUS WITH  THESE COLLECTIONS:" at bounding box center [295, 111] width 376 height 14
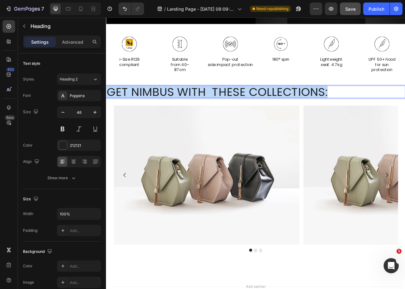
click at [173, 119] on p "GET NIMBUS WITH  THESE COLLECTIONS:" at bounding box center [295, 111] width 376 height 14
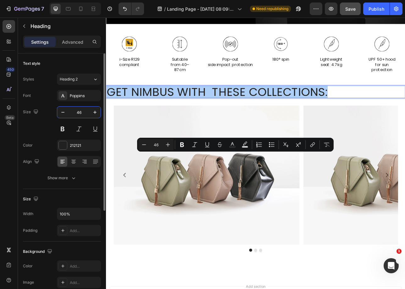
click at [84, 114] on input "46" at bounding box center [79, 112] width 21 height 11
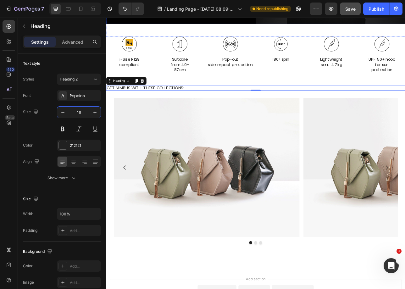
type input "1"
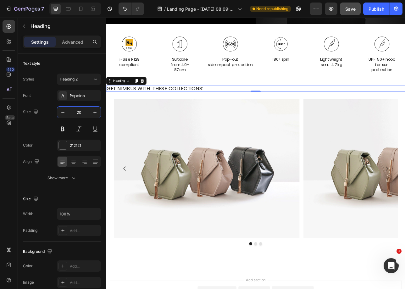
type input "20"
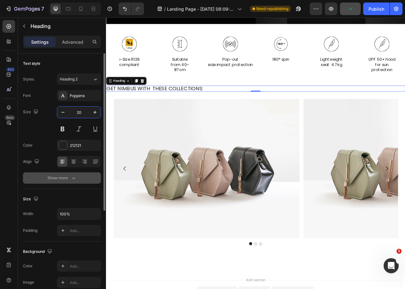
click at [76, 182] on button "Show more" at bounding box center [62, 177] width 78 height 11
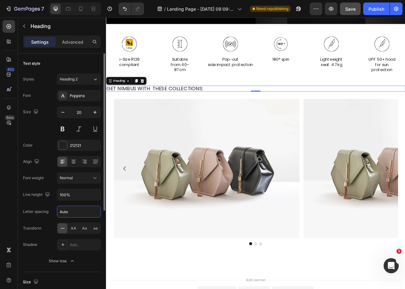
click at [70, 214] on input "Auto" at bounding box center [78, 211] width 43 height 11
type input "2.56"
click at [75, 197] on input "100%" at bounding box center [78, 194] width 43 height 11
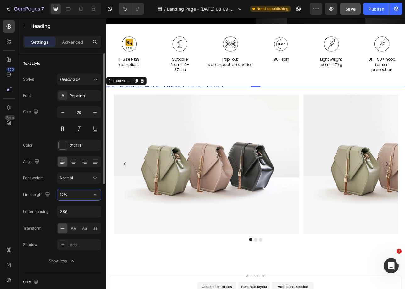
type input "121%"
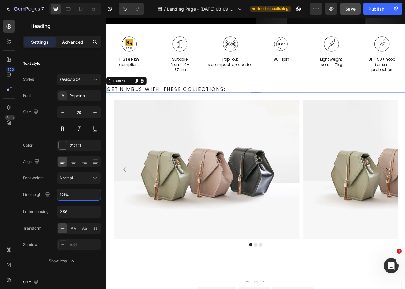
click at [74, 43] on p "Advanced" at bounding box center [72, 42] width 21 height 7
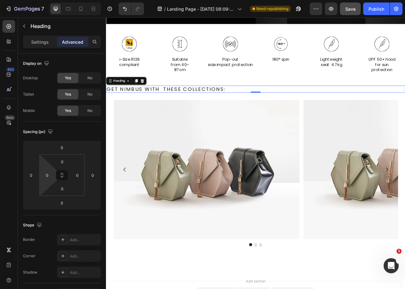
click at [44, 172] on input "0" at bounding box center [46, 175] width 9 height 9
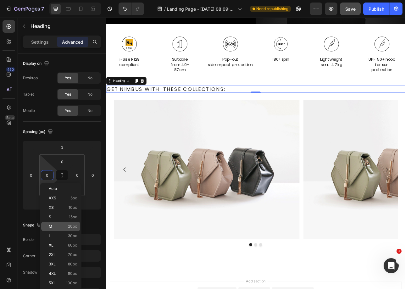
click at [69, 225] on span "20px" at bounding box center [72, 226] width 9 height 4
type input "20"
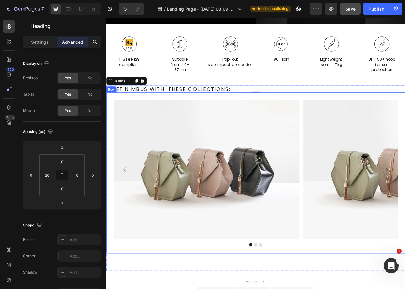
click at [109, 209] on div "GET NIMBUS WITH   THESE COLLECTIONS: Heading Image Image Image Carousel Row" at bounding box center [295, 214] width 378 height 204
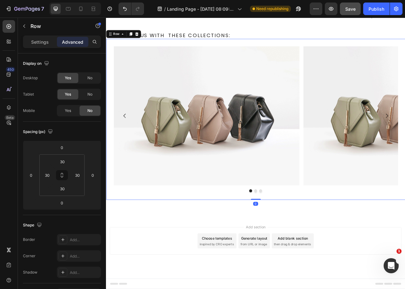
scroll to position [970, 0]
click at [174, 161] on img at bounding box center [233, 142] width 234 height 176
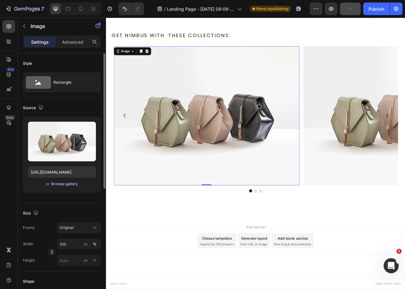
click at [67, 187] on div "Browse gallery" at bounding box center [64, 184] width 27 height 6
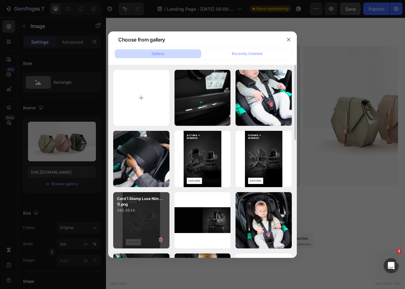
click at [136, 215] on div "Card 1 Stomp Luxe Nim...1).png 480.46 kb" at bounding box center [141, 220] width 56 height 56
type input "https://cdn.shopify.com/s/files/1/0680/1820/9052/files/gempages_467963313750279…"
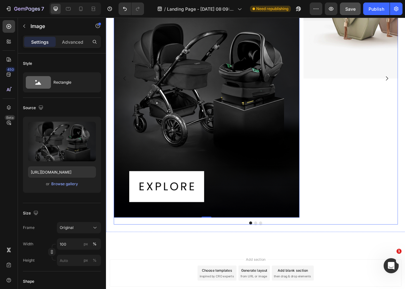
scroll to position [1019, 0]
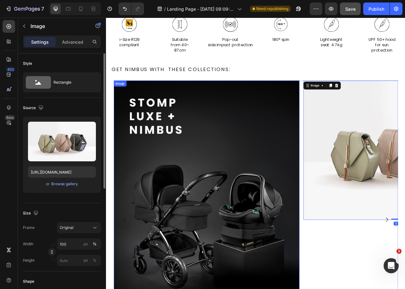
scroll to position [965, 0]
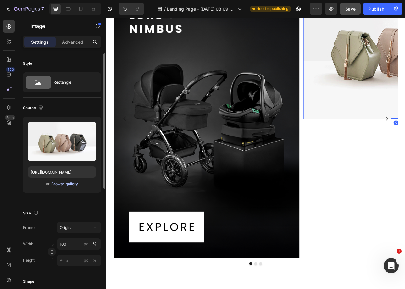
click at [68, 186] on div "Browse gallery" at bounding box center [64, 184] width 27 height 6
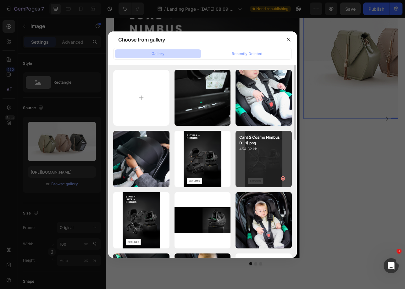
click at [278, 159] on div "Card 2 Cosmo Nimbus_D...1).png 454.32 kb" at bounding box center [264, 159] width 56 height 56
type input "https://cdn.shopify.com/s/files/1/0680/1820/9052/files/gempages_467963313750279…"
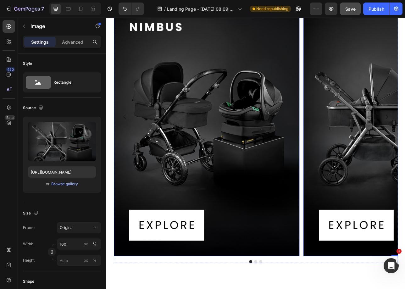
scroll to position [1108, 0]
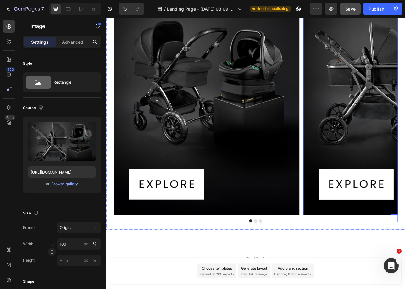
click at [291, 272] on div "Image Image 0 Image Carousel" at bounding box center [295, 96] width 359 height 360
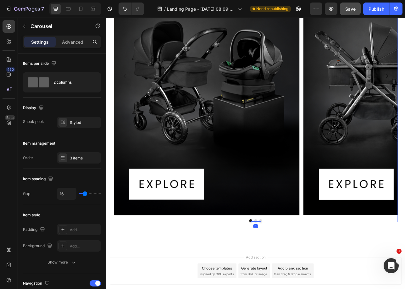
click at [293, 274] on button "Dot" at bounding box center [295, 274] width 4 height 4
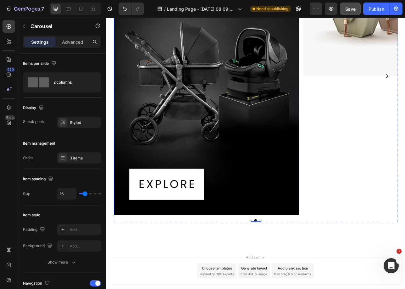
scroll to position [993, 0]
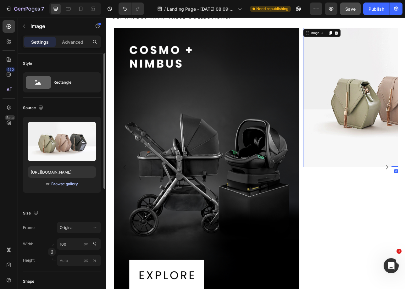
click at [69, 186] on div "Browse gallery" at bounding box center [64, 184] width 27 height 6
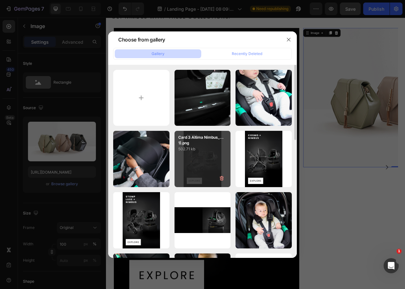
click at [199, 163] on div "Card 3 Altima Nimbus_...1).png 502.71 kb" at bounding box center [203, 159] width 56 height 56
type input "https://cdn.shopify.com/s/files/1/0680/1820/9052/files/gempages_467963313750279…"
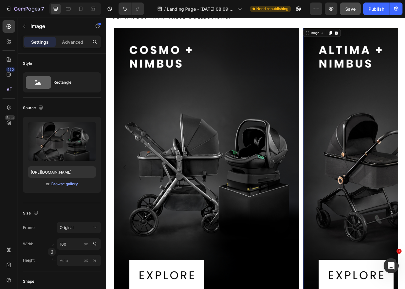
scroll to position [1146, 0]
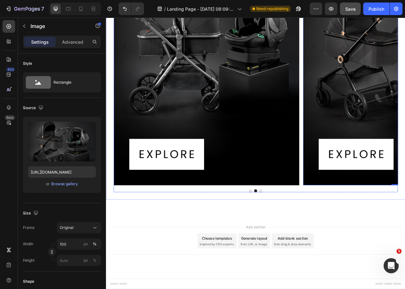
click at [299, 236] on button "Dot" at bounding box center [301, 236] width 4 height 4
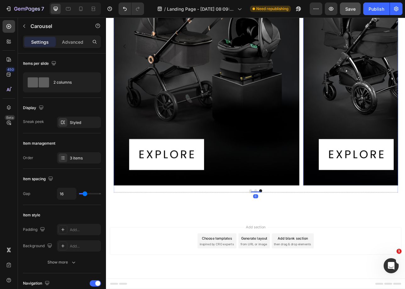
scroll to position [953, 0]
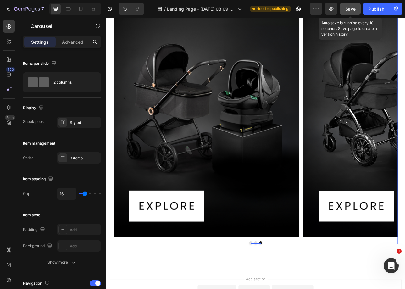
click at [356, 11] on div "Save" at bounding box center [351, 9] width 10 height 7
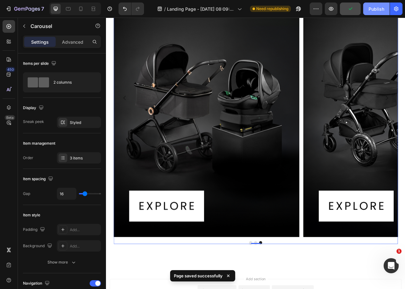
click at [375, 13] on button "Publish" at bounding box center [376, 9] width 26 height 13
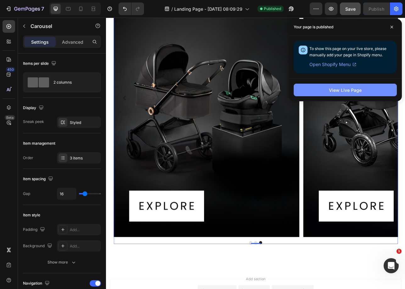
click at [343, 89] on div "View Live Page" at bounding box center [345, 90] width 33 height 7
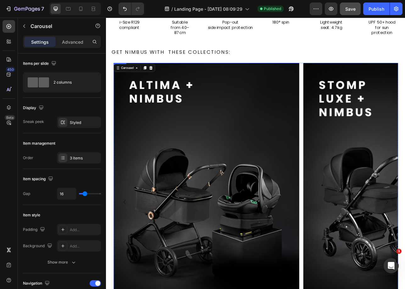
scroll to position [956, 0]
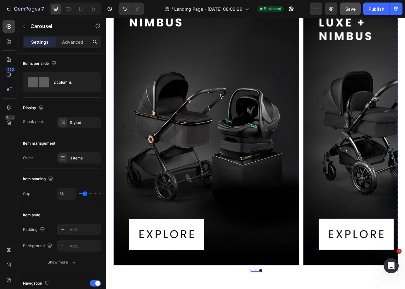
click at [233, 110] on img at bounding box center [233, 155] width 234 height 352
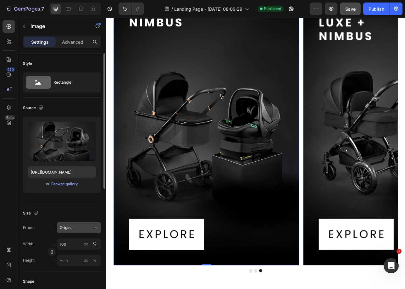
click at [73, 232] on button "Original" at bounding box center [79, 227] width 44 height 11
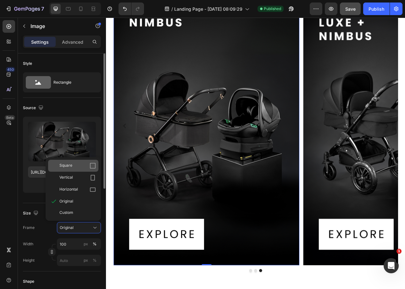
click at [62, 164] on span "Square" at bounding box center [65, 166] width 13 height 6
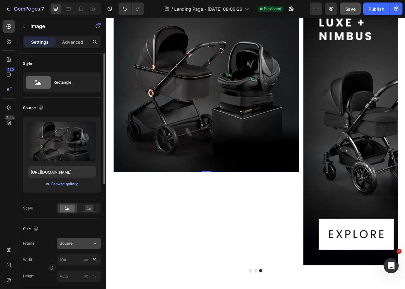
click at [73, 243] on div "Square" at bounding box center [75, 244] width 31 height 6
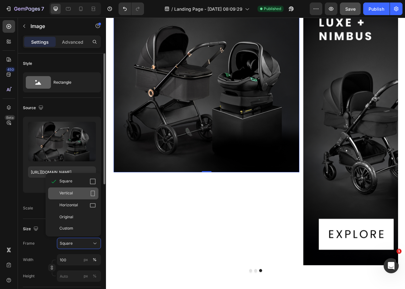
click at [75, 198] on div "Vertical" at bounding box center [73, 194] width 50 height 12
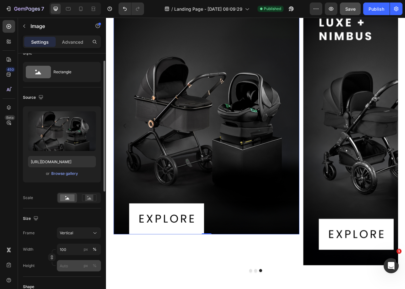
scroll to position [12, 0]
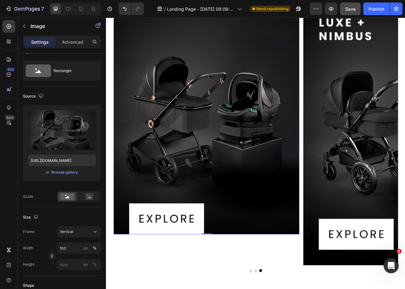
click at [268, 76] on img at bounding box center [233, 135] width 234 height 313
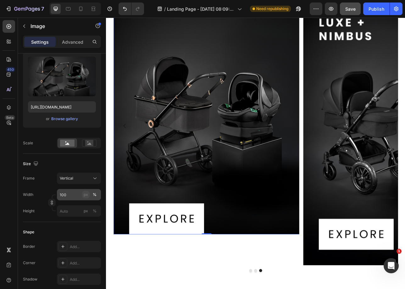
click at [85, 195] on div "px" at bounding box center [86, 195] width 4 height 6
type input "133"
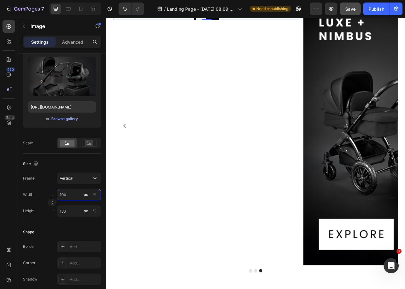
type input "3"
type input "4"
type input "30"
type input "40"
type input "300"
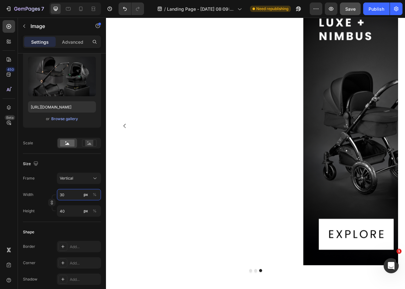
type input "400"
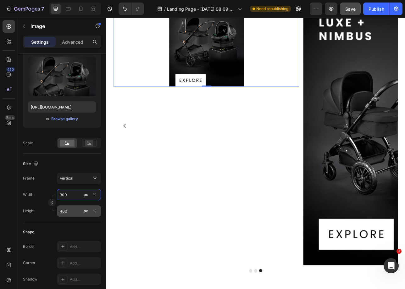
type input "300"
click at [78, 214] on input "400" at bounding box center [79, 211] width 44 height 11
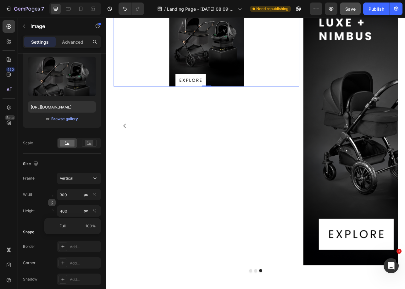
click at [52, 202] on icon "button" at bounding box center [52, 202] width 4 height 4
click at [76, 213] on input "400" at bounding box center [79, 211] width 44 height 11
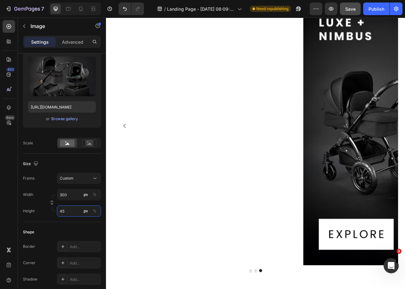
type input "450"
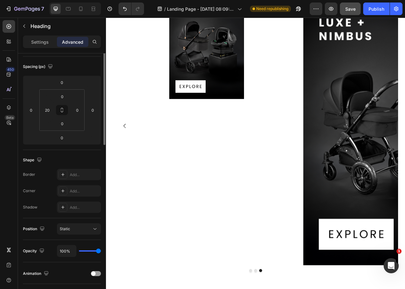
scroll to position [0, 0]
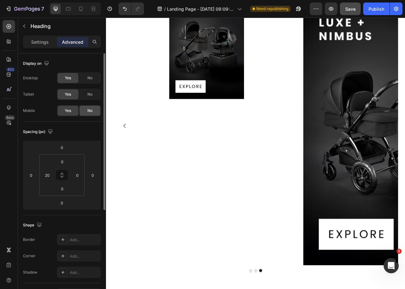
click at [94, 107] on div "No" at bounding box center [90, 111] width 21 height 10
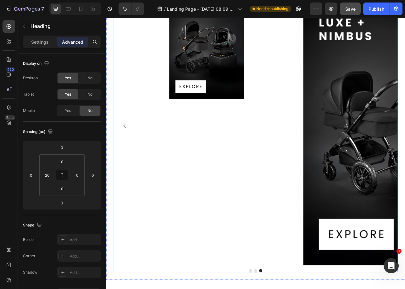
click at [351, 73] on div "Image Image Image" at bounding box center [295, 155] width 359 height 352
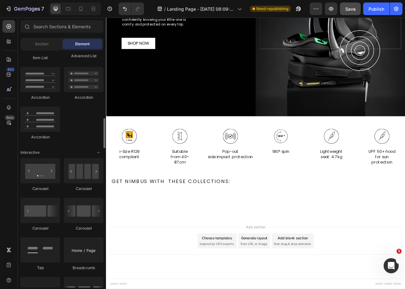
scroll to position [545, 0]
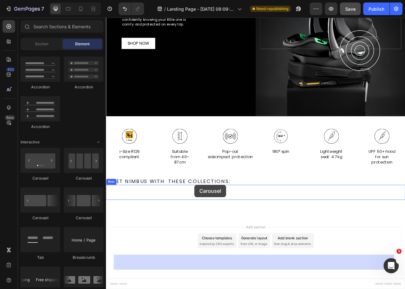
drag, startPoint x: 161, startPoint y: 225, endPoint x: 217, endPoint y: 229, distance: 57.1
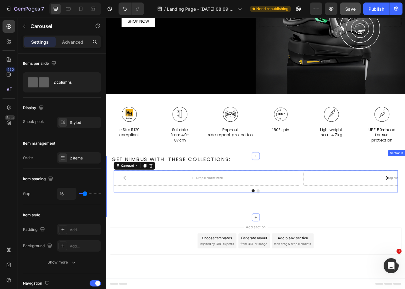
scroll to position [813, 0]
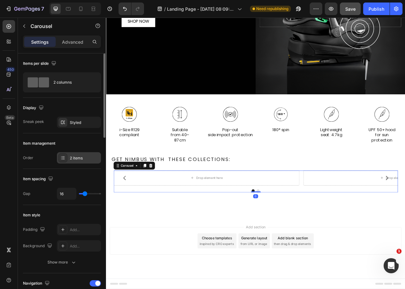
click at [79, 153] on div "2 items" at bounding box center [79, 157] width 44 height 11
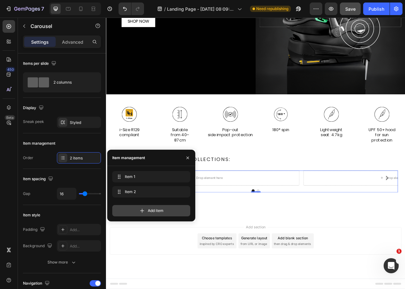
click at [157, 213] on span "Add item" at bounding box center [156, 211] width 16 height 6
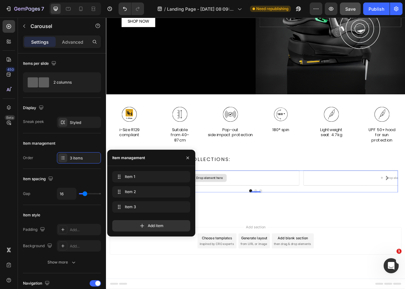
click at [283, 223] on div "Drop element here" at bounding box center [233, 220] width 234 height 19
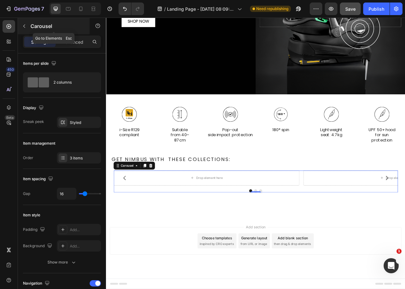
click at [25, 25] on icon "button" at bounding box center [24, 26] width 5 height 5
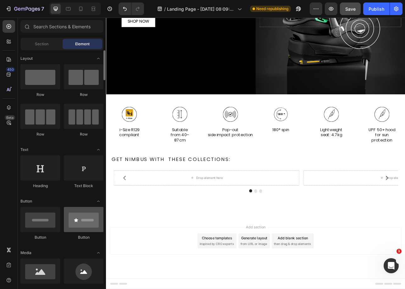
scroll to position [12, 0]
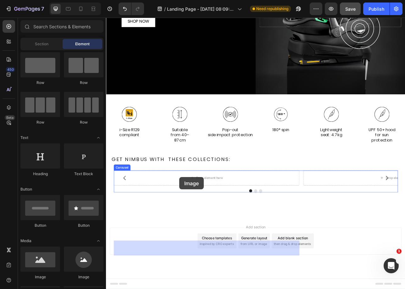
drag, startPoint x: 148, startPoint y: 276, endPoint x: 199, endPoint y: 219, distance: 76.5
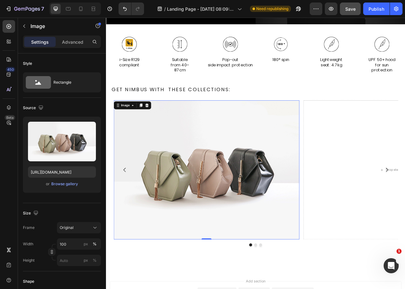
scroll to position [956, 0]
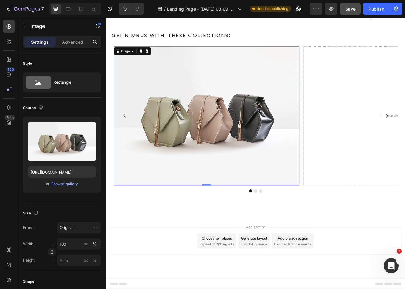
click at [199, 152] on img at bounding box center [233, 142] width 234 height 176
click at [63, 185] on div "Browse gallery" at bounding box center [64, 184] width 27 height 6
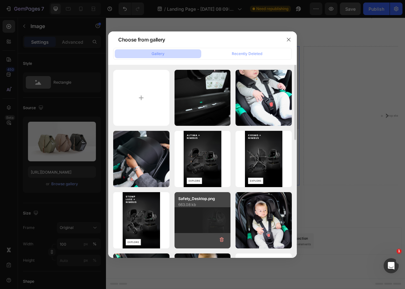
scroll to position [8, 0]
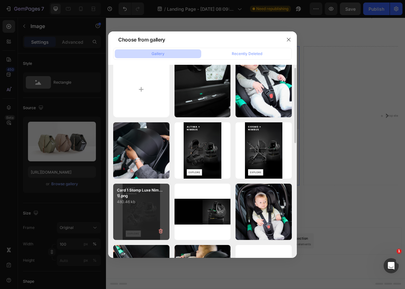
click at [137, 201] on p "480.46 kb" at bounding box center [141, 202] width 49 height 6
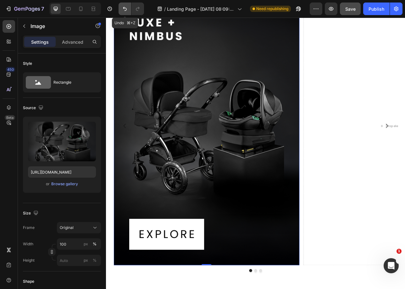
click at [121, 9] on button "Undo/Redo" at bounding box center [125, 9] width 13 height 13
type input "https://cdn.shopify.com/s/files/1/2005/9307/files/image_demo.jpg"
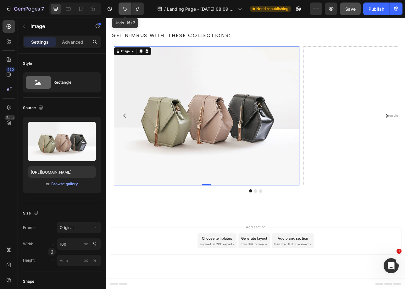
click at [121, 9] on button "Undo/Redo" at bounding box center [125, 9] width 13 height 13
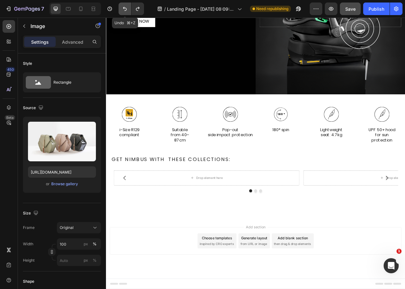
scroll to position [813, 0]
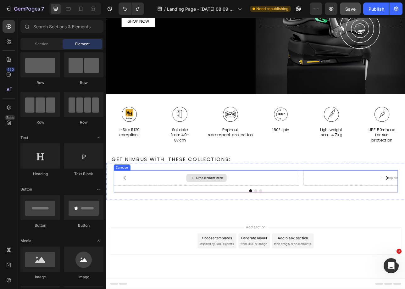
click at [167, 219] on div "Drop element here" at bounding box center [233, 220] width 234 height 19
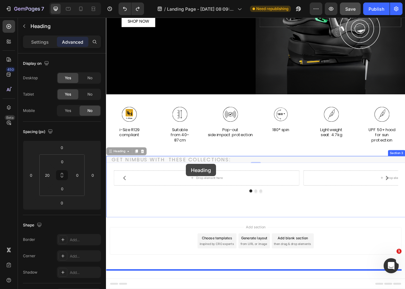
drag, startPoint x: 184, startPoint y: 196, endPoint x: 207, endPoint y: 202, distance: 23.5
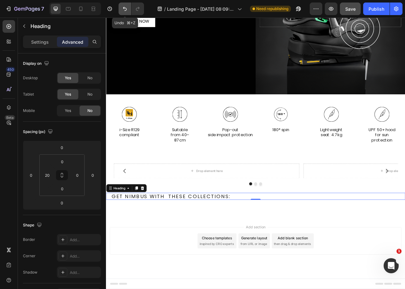
drag, startPoint x: 123, startPoint y: 6, endPoint x: 25, endPoint y: 23, distance: 99.4
click at [123, 6] on icon "Undo/Redo" at bounding box center [125, 9] width 6 height 6
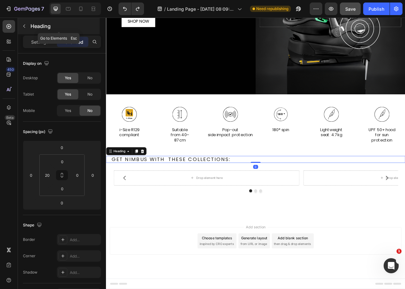
click at [26, 26] on icon "button" at bounding box center [24, 26] width 5 height 5
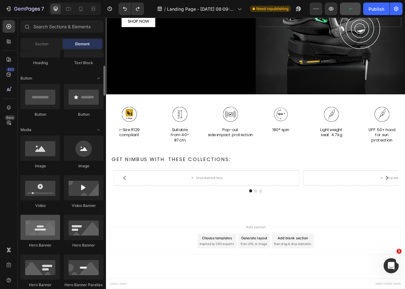
scroll to position [124, 0]
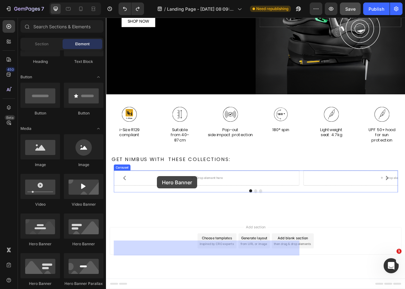
drag, startPoint x: 182, startPoint y: 238, endPoint x: 170, endPoint y: 218, distance: 22.8
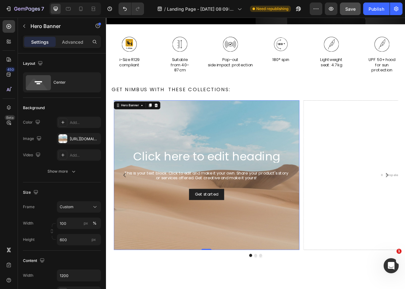
scroll to position [956, 0]
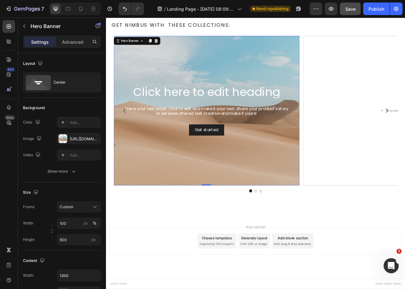
click at [244, 96] on div "Background Image" at bounding box center [233, 135] width 234 height 189
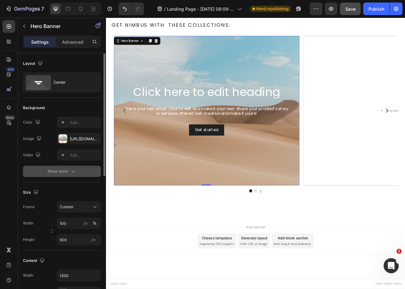
click at [62, 170] on div "Show more" at bounding box center [62, 171] width 29 height 6
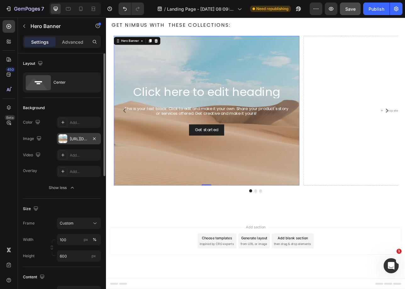
click at [76, 136] on div "https://cdn.shopify.com/s/files/1/2005/9307/files/background_settings.jpg" at bounding box center [79, 139] width 18 height 6
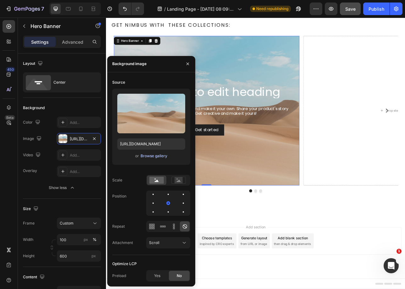
click at [146, 157] on div "Browse gallery" at bounding box center [154, 156] width 27 height 6
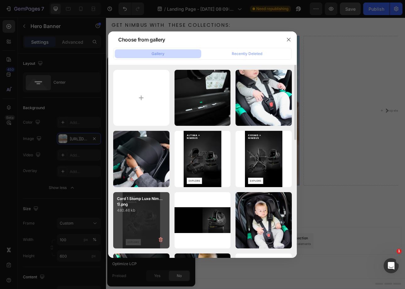
click at [136, 218] on div "Card 1 Stomp Luxe Nim...1).png 480.46 kb" at bounding box center [141, 220] width 56 height 56
type input "https://cdn.shopify.com/s/files/1/0680/1820/9052/files/gempages_467963313750279…"
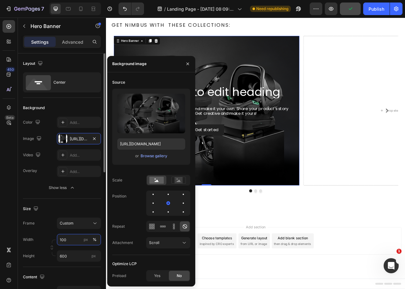
click at [62, 240] on input "100" at bounding box center [79, 239] width 44 height 11
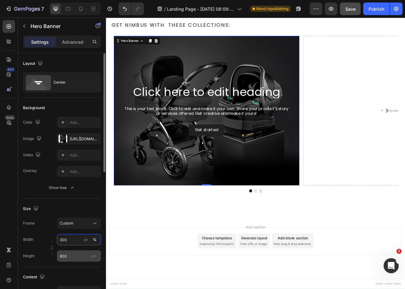
type input "300"
click at [66, 253] on input "600" at bounding box center [79, 256] width 44 height 11
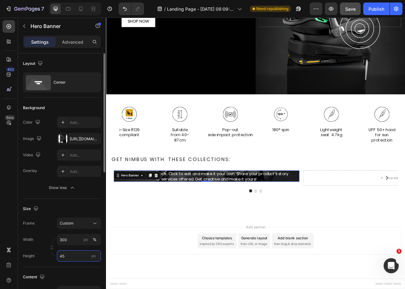
type input "450"
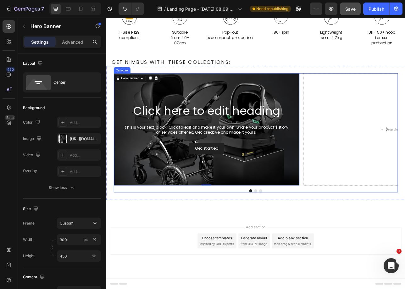
click at [351, 98] on div "Click here to edit heading Heading This is your text block. Click to edit and m…" at bounding box center [295, 159] width 359 height 142
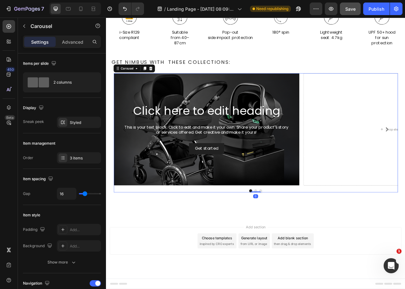
click at [161, 81] on icon at bounding box center [163, 82] width 4 height 4
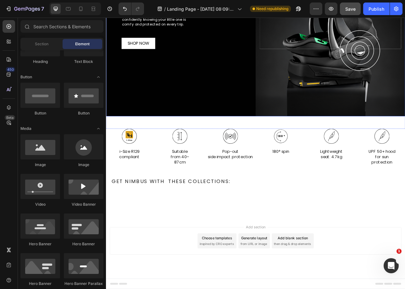
scroll to position [785, 0]
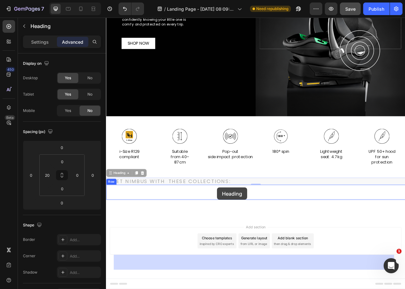
drag, startPoint x: 245, startPoint y: 225, endPoint x: 246, endPoint y: 232, distance: 7.0
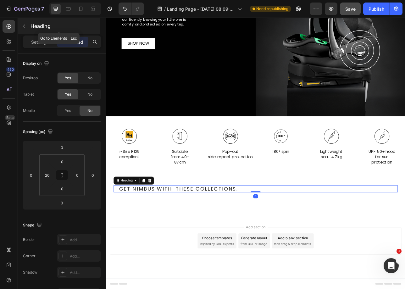
click at [25, 24] on icon "button" at bounding box center [24, 26] width 5 height 5
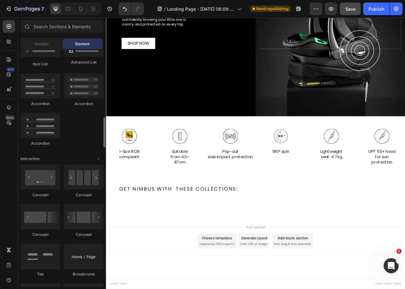
scroll to position [539, 0]
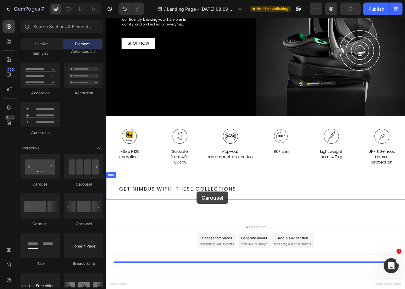
drag, startPoint x: 186, startPoint y: 228, endPoint x: 220, endPoint y: 237, distance: 36.0
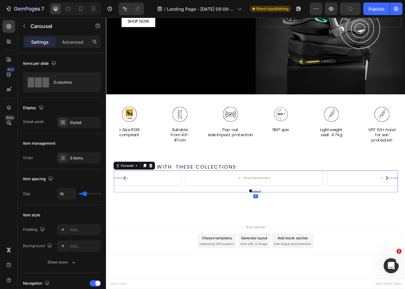
scroll to position [813, 0]
click at [166, 220] on div "Drop element here" at bounding box center [113, 220] width 175 height 19
click at [24, 25] on icon "button" at bounding box center [24, 26] width 2 height 3
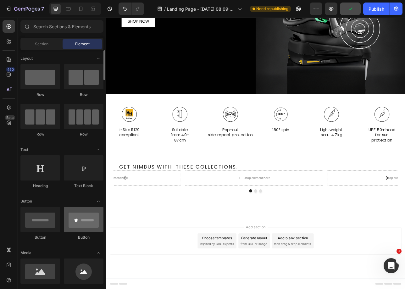
scroll to position [40, 0]
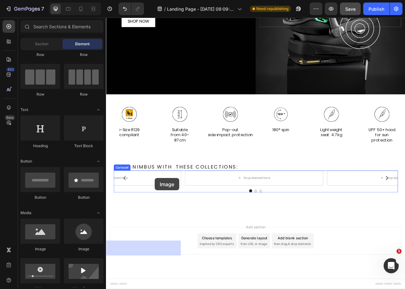
drag, startPoint x: 155, startPoint y: 259, endPoint x: 167, endPoint y: 220, distance: 41.0
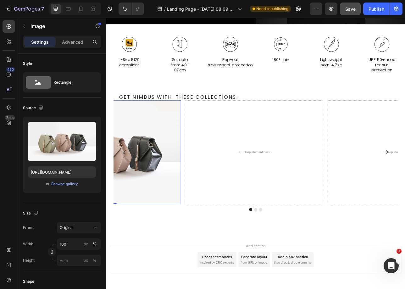
scroll to position [925, 0]
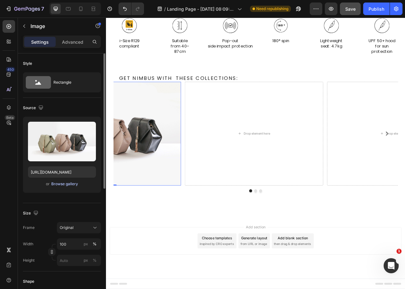
click at [66, 187] on button "Browse gallery" at bounding box center [64, 184] width 27 height 6
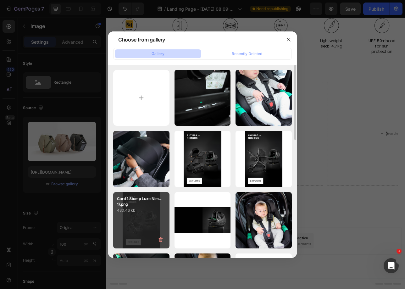
click at [141, 220] on div "Card 1 Stomp Luxe Nim...1).png 480.46 kb" at bounding box center [141, 220] width 56 height 56
type input "https://cdn.shopify.com/s/files/1/0680/1820/9052/files/gempages_467963313750279…"
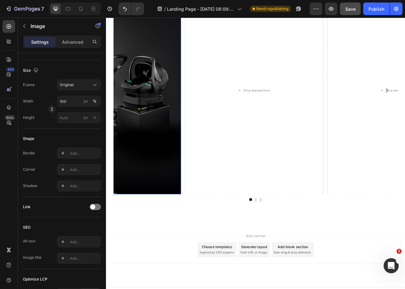
scroll to position [0, 0]
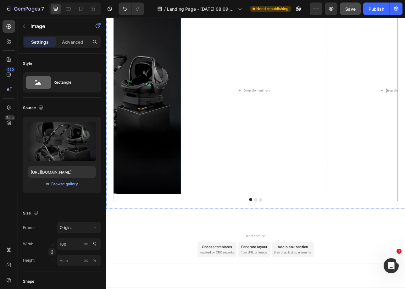
click at [202, 103] on div "Drop element here Drop element here Image 0" at bounding box center [295, 110] width 359 height 262
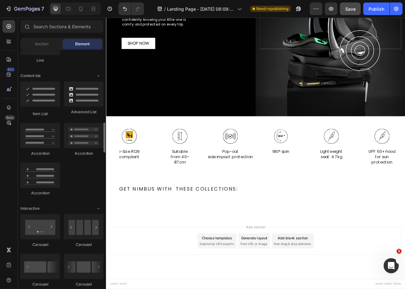
scroll to position [521, 0]
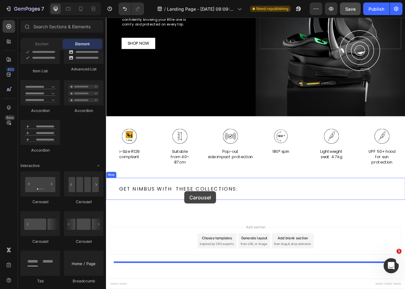
drag, startPoint x: 192, startPoint y: 207, endPoint x: 194, endPoint y: 243, distance: 36.6
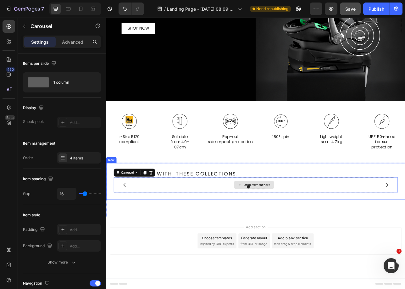
scroll to position [804, 0]
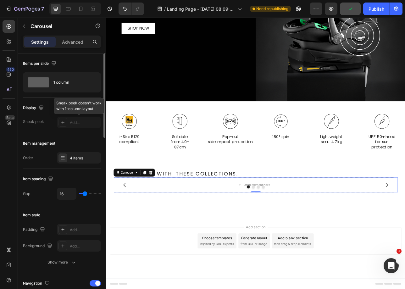
click at [81, 121] on div at bounding box center [79, 122] width 44 height 11
click at [64, 123] on div at bounding box center [79, 122] width 44 height 11
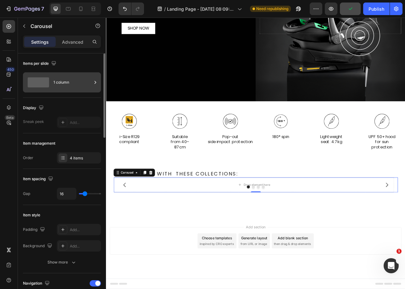
click at [74, 92] on div "1 column" at bounding box center [62, 82] width 78 height 20
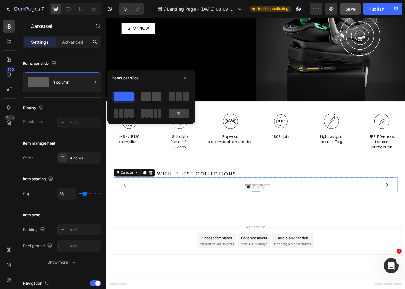
click at [148, 99] on span at bounding box center [146, 97] width 10 height 9
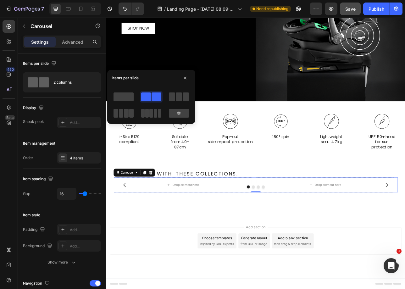
click at [169, 229] on div at bounding box center [295, 231] width 359 height 4
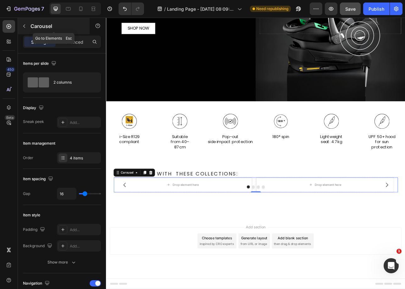
click at [34, 24] on p "Carousel" at bounding box center [58, 26] width 54 height 8
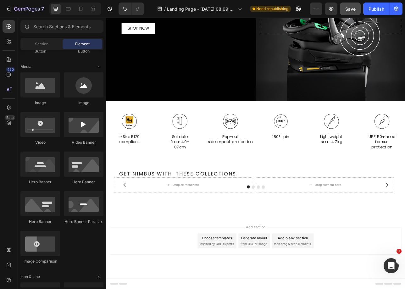
scroll to position [76, 0]
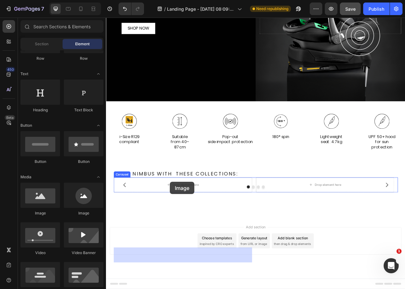
drag, startPoint x: 151, startPoint y: 220, endPoint x: 186, endPoint y: 225, distance: 36.0
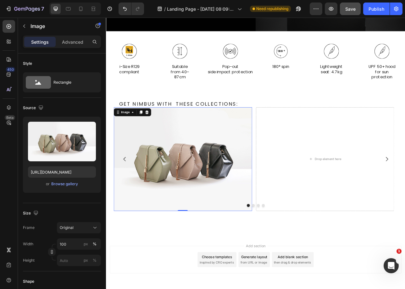
scroll to position [916, 0]
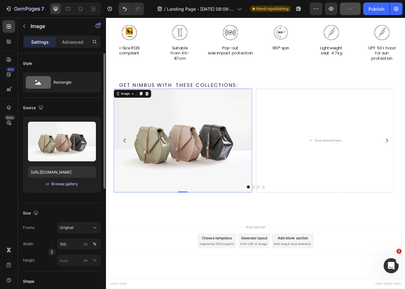
click at [59, 184] on div "Browse gallery" at bounding box center [64, 184] width 27 height 6
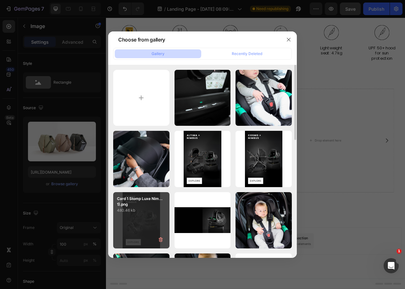
click at [145, 211] on p "480.46 kb" at bounding box center [141, 210] width 49 height 6
type input "https://cdn.shopify.com/s/files/1/0680/1820/9052/files/gempages_467963313750279…"
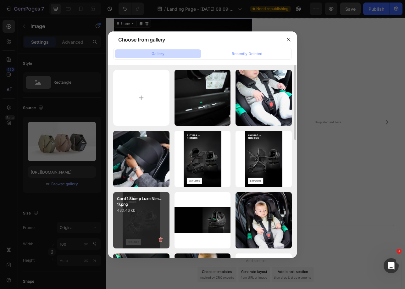
scroll to position [956, 0]
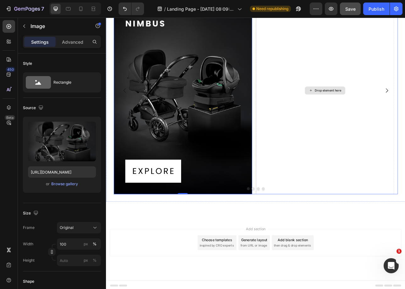
click at [379, 148] on div "Drop element here" at bounding box center [382, 110] width 175 height 262
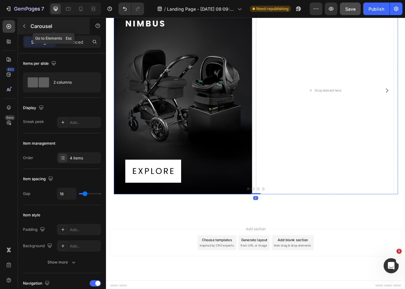
click at [27, 28] on button "button" at bounding box center [24, 26] width 10 height 10
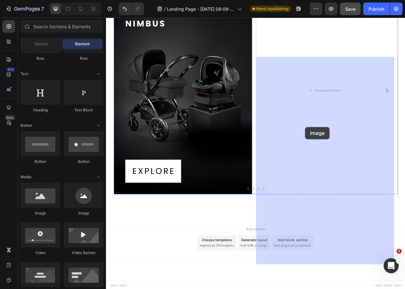
drag, startPoint x: 158, startPoint y: 217, endPoint x: 358, endPoint y: 156, distance: 209.1
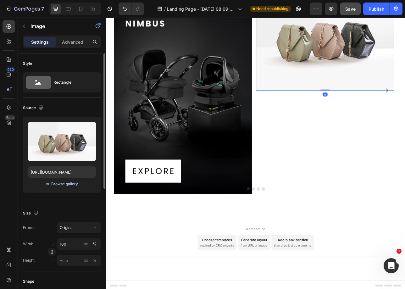
click at [73, 185] on div "Browse gallery" at bounding box center [64, 184] width 27 height 6
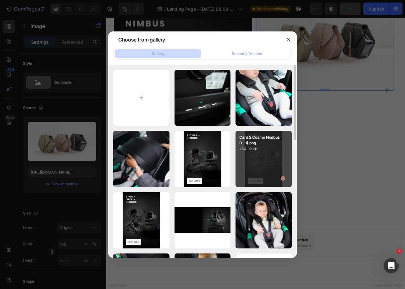
click at [246, 171] on div "Card 2 Cosmo Nimbus_D...1).png 454.32 kb" at bounding box center [264, 159] width 56 height 56
type input "https://cdn.shopify.com/s/files/1/0680/1820/9052/files/gempages_467963313750279…"
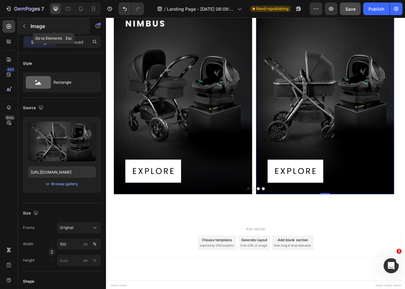
click at [25, 29] on button "button" at bounding box center [24, 26] width 10 height 10
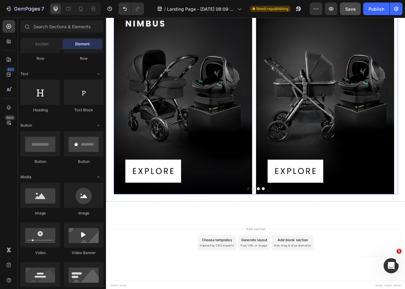
click at [291, 77] on div "Image Image Drop element here Drop element here" at bounding box center [295, 110] width 359 height 262
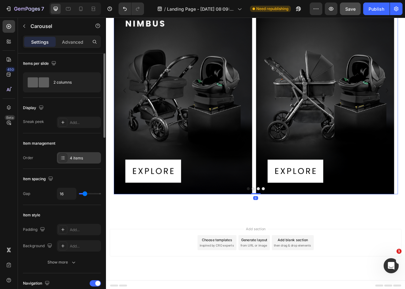
click at [84, 159] on div "4 items" at bounding box center [85, 158] width 30 height 6
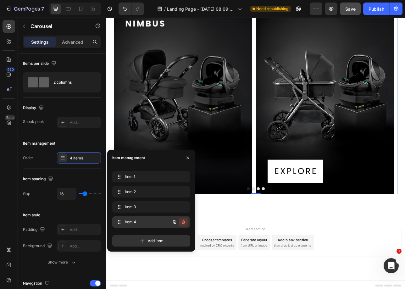
click at [185, 222] on icon "button" at bounding box center [183, 222] width 5 height 5
click at [185, 222] on button "Delete" at bounding box center [179, 222] width 17 height 9
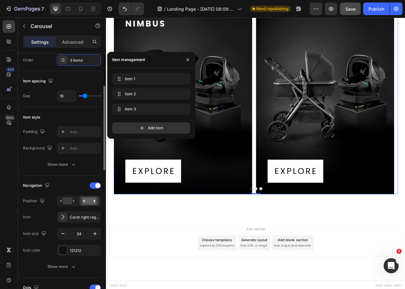
scroll to position [145, 0]
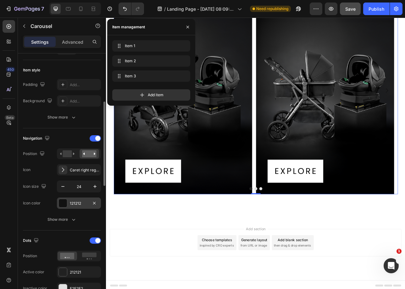
click at [74, 202] on div "121212" at bounding box center [79, 204] width 18 height 6
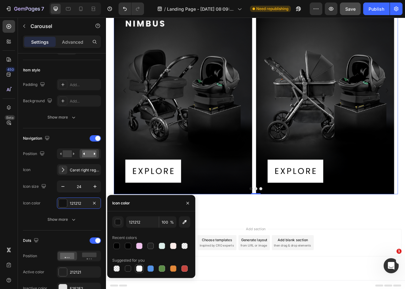
click at [139, 266] on div at bounding box center [139, 269] width 6 height 6
type input "FFFFFF"
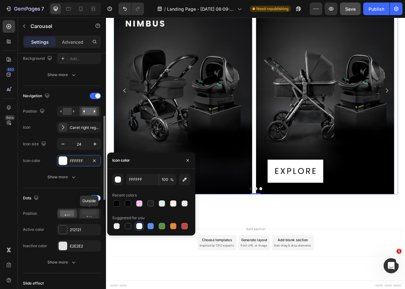
click at [90, 215] on icon at bounding box center [89, 213] width 14 height 7
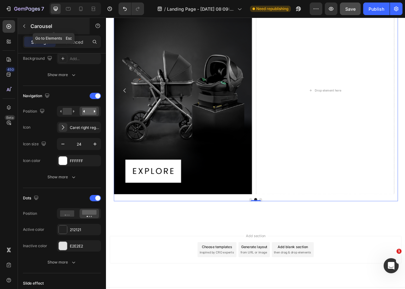
click at [22, 26] on icon "button" at bounding box center [24, 26] width 5 height 5
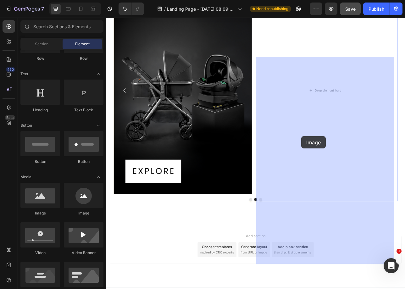
drag, startPoint x: 143, startPoint y: 210, endPoint x: 353, endPoint y: 167, distance: 213.9
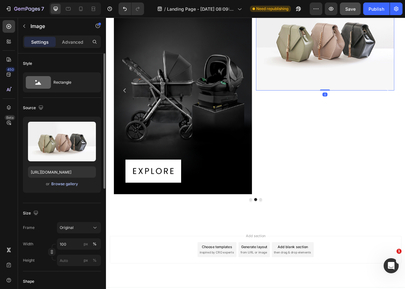
click at [68, 184] on div "Browse gallery" at bounding box center [64, 184] width 27 height 6
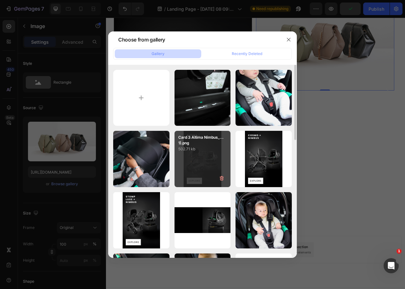
click at [211, 166] on div "Card 3 Altima Nimbus_...1).png 502.71 kb" at bounding box center [203, 159] width 56 height 56
type input "https://cdn.shopify.com/s/files/1/0680/1820/9052/files/gempages_467963313750279…"
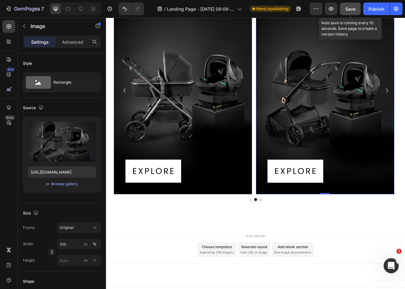
click at [352, 7] on span "Save" at bounding box center [351, 8] width 10 height 5
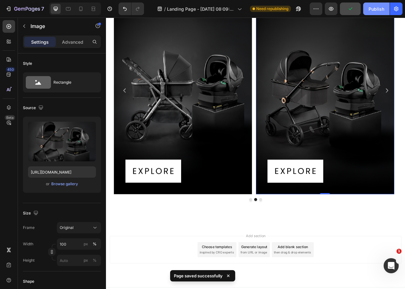
click at [372, 12] on div "Publish" at bounding box center [377, 9] width 16 height 7
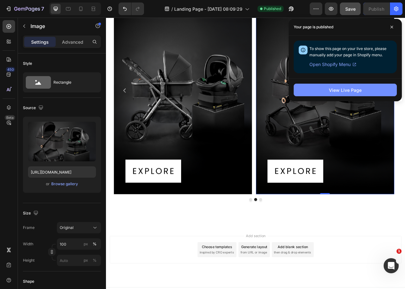
click at [327, 86] on button "View Live Page" at bounding box center [345, 90] width 103 height 13
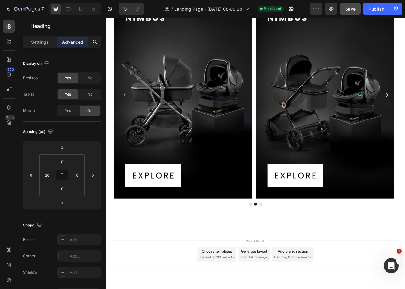
drag, startPoint x: 295, startPoint y: 66, endPoint x: 254, endPoint y: 59, distance: 41.3
type input "18"
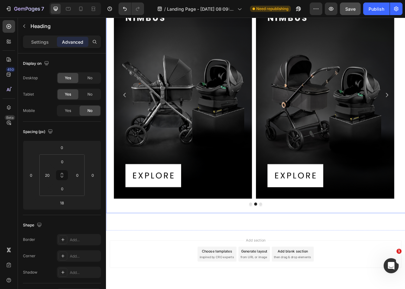
click at [292, 70] on div "GET NIMBUS WITH   THESE COLLECTIONS: Heading GET NIMBUS WITH THESE COLLECTIONS:…" at bounding box center [295, 112] width 359 height 285
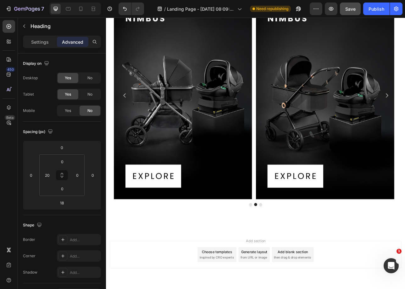
type input "20"
click at [350, 5] on button "Save" at bounding box center [350, 9] width 21 height 13
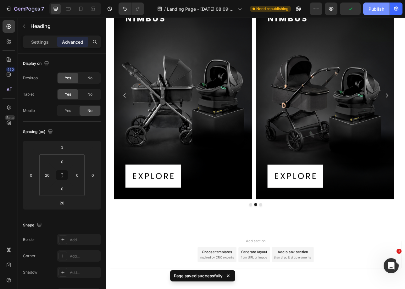
click at [371, 8] on div "Publish" at bounding box center [377, 9] width 16 height 7
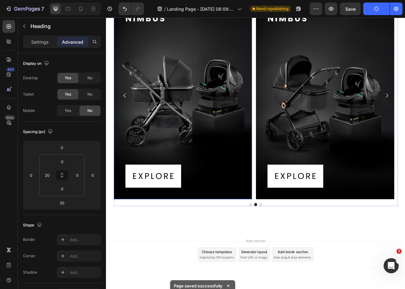
click at [292, 92] on div "Image Image Image" at bounding box center [295, 116] width 359 height 262
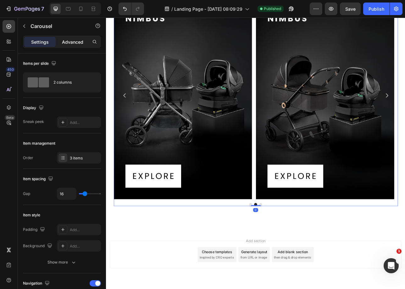
click at [65, 41] on p "Advanced" at bounding box center [72, 42] width 21 height 7
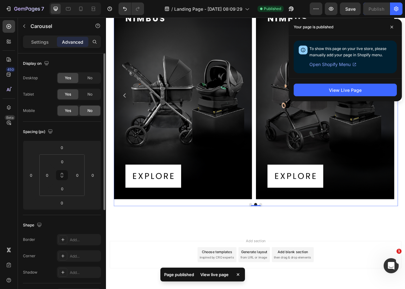
drag, startPoint x: 84, startPoint y: 108, endPoint x: 349, endPoint y: 48, distance: 272.0
click at [84, 108] on div "No" at bounding box center [90, 111] width 21 height 10
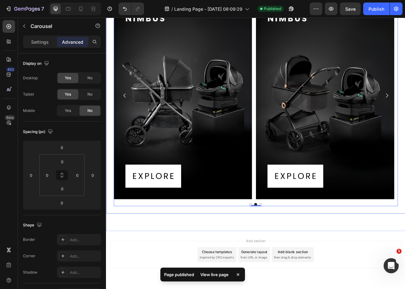
click at [287, 52] on div "GET NIMBUS WITH   THESE COLLECTIONS: Heading GET NIMBUS WITH THESE COLLECTIONS:…" at bounding box center [295, 112] width 378 height 305
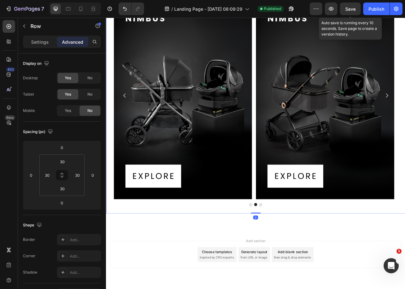
click at [349, 8] on span "Save" at bounding box center [351, 8] width 10 height 5
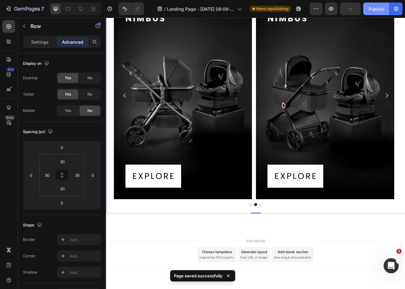
click at [368, 12] on button "Publish" at bounding box center [376, 9] width 26 height 13
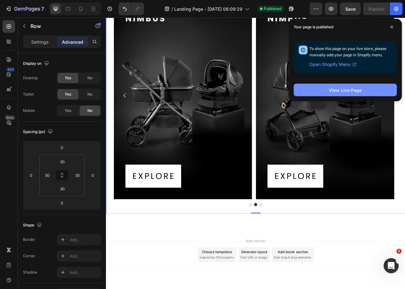
click at [357, 86] on button "View Live Page" at bounding box center [345, 90] width 103 height 13
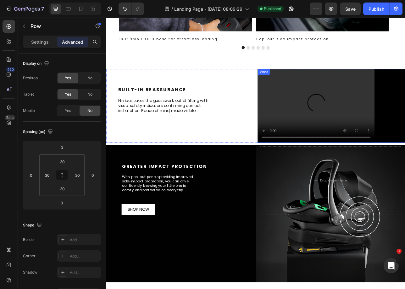
scroll to position [484, 0]
click at [354, 169] on video at bounding box center [390, 128] width 186 height 93
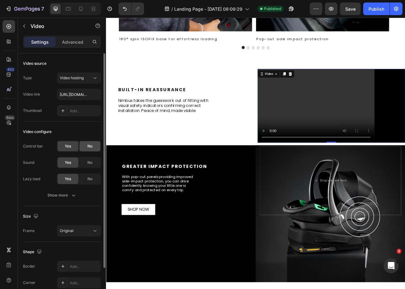
click at [90, 148] on span "No" at bounding box center [89, 147] width 5 height 6
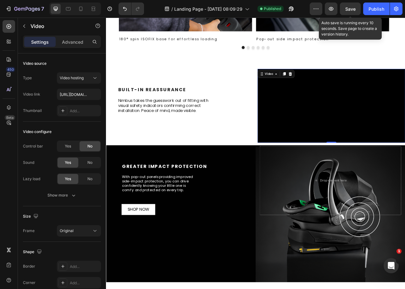
click at [348, 8] on span "Save" at bounding box center [351, 8] width 10 height 5
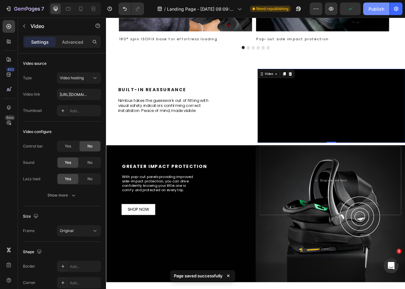
click at [382, 8] on div "Publish" at bounding box center [377, 9] width 16 height 7
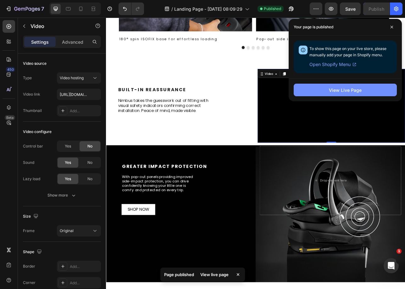
click at [368, 94] on button "View Live Page" at bounding box center [345, 90] width 103 height 13
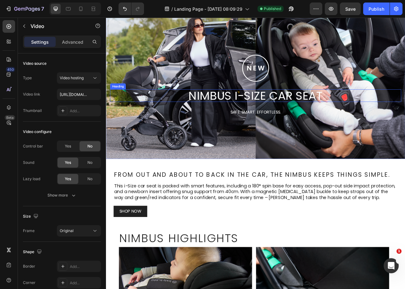
scroll to position [58, 0]
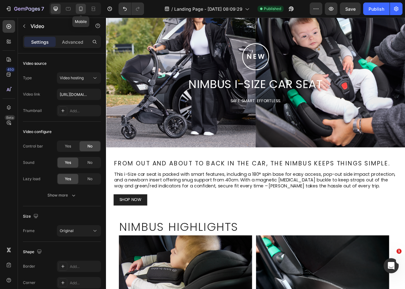
click at [81, 7] on icon at bounding box center [81, 9] width 6 height 6
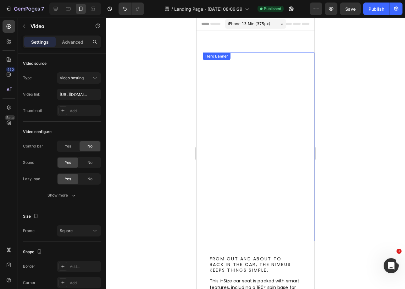
drag, startPoint x: 231, startPoint y: 88, endPoint x: 203, endPoint y: 105, distance: 32.2
click at [231, 88] on video "Background Image" at bounding box center [259, 147] width 112 height 189
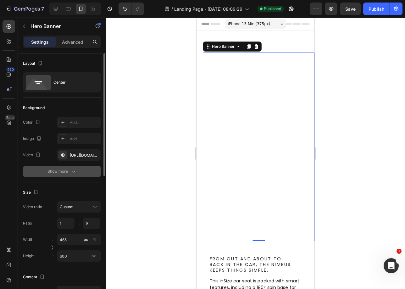
click at [70, 172] on div "Show more" at bounding box center [62, 171] width 29 height 6
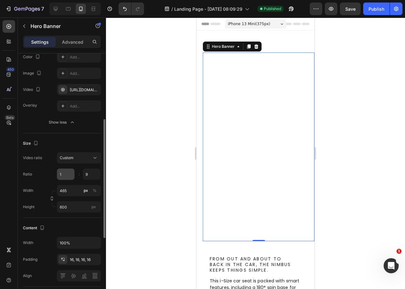
scroll to position [89, 0]
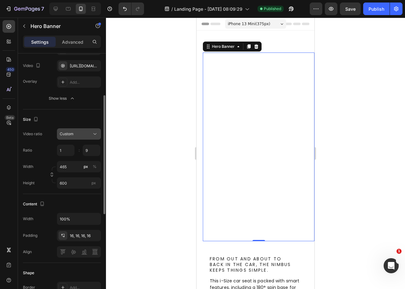
click at [72, 138] on button "Custom" at bounding box center [79, 133] width 44 height 11
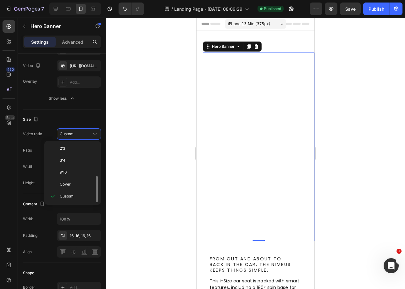
scroll to position [0, 0]
click at [75, 150] on p "Original" at bounding box center [76, 150] width 33 height 6
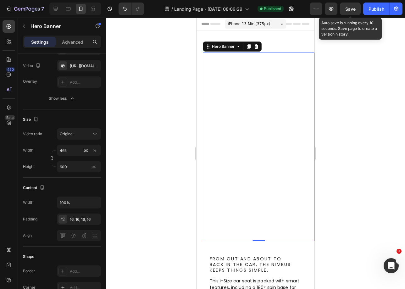
click at [351, 6] on span "Save" at bounding box center [351, 8] width 10 height 5
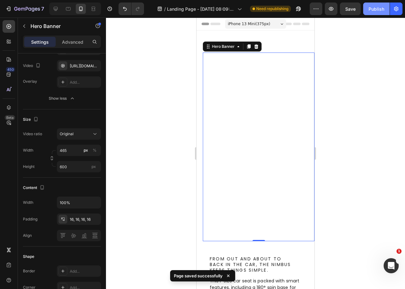
click at [381, 14] on button "Publish" at bounding box center [376, 9] width 26 height 13
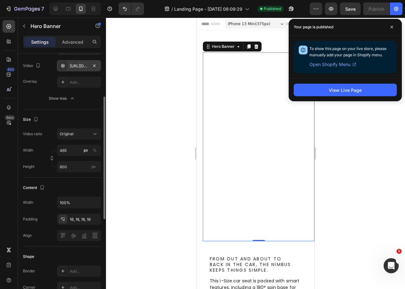
click at [78, 69] on div "[URL][DOMAIN_NAME]" at bounding box center [79, 65] width 44 height 11
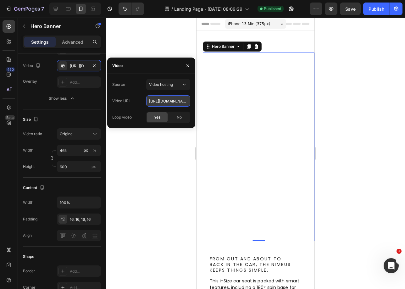
click at [155, 99] on input "[URL][DOMAIN_NAME]" at bounding box center [168, 100] width 44 height 11
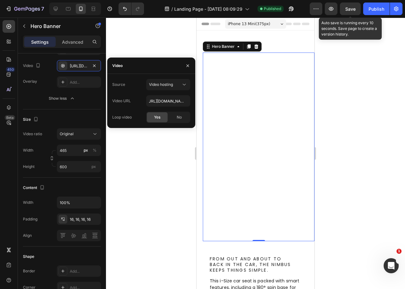
click at [348, 12] on div "Save" at bounding box center [351, 9] width 10 height 7
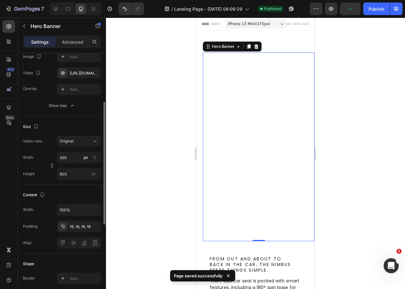
scroll to position [66, 0]
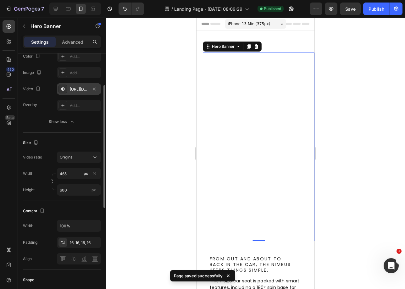
click at [86, 89] on div "[URL][DOMAIN_NAME]" at bounding box center [79, 90] width 18 height 6
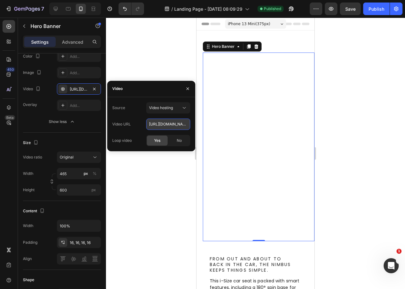
click at [154, 121] on input "[URL][DOMAIN_NAME]" at bounding box center [168, 124] width 44 height 11
click at [188, 88] on icon "button" at bounding box center [188, 88] width 3 height 3
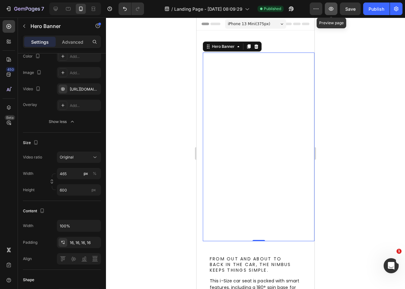
click at [329, 12] on button "button" at bounding box center [331, 9] width 13 height 13
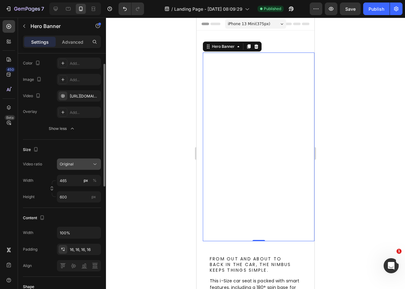
scroll to position [0, 0]
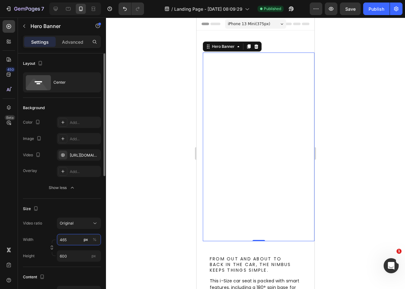
click at [79, 242] on input "465" at bounding box center [79, 239] width 44 height 11
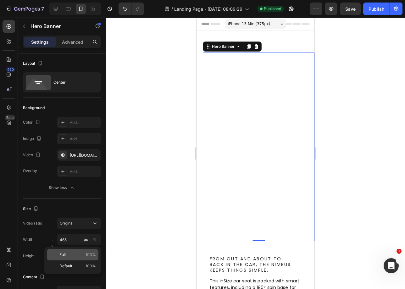
click at [78, 258] on div "Full 100%" at bounding box center [73, 254] width 52 height 11
type input "100"
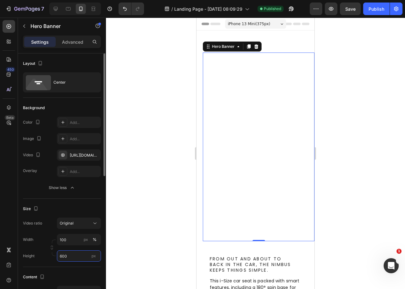
click at [77, 259] on input "600" at bounding box center [79, 256] width 44 height 11
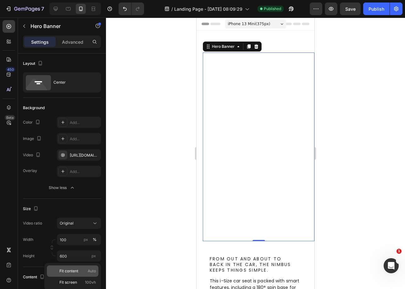
click at [78, 273] on span "Fit content" at bounding box center [68, 271] width 19 height 6
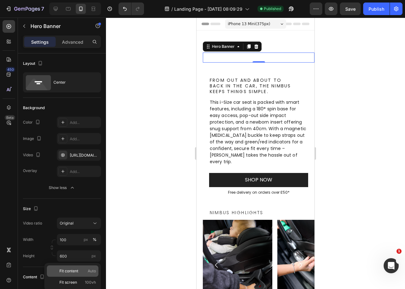
type input "Auto"
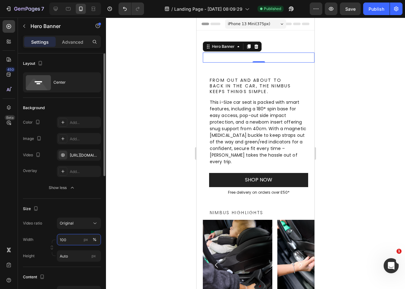
click at [59, 240] on input "100" at bounding box center [79, 239] width 44 height 11
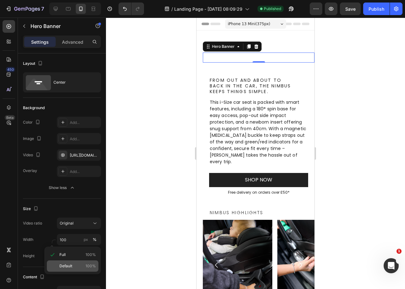
click at [67, 267] on span "Default" at bounding box center [65, 266] width 13 height 6
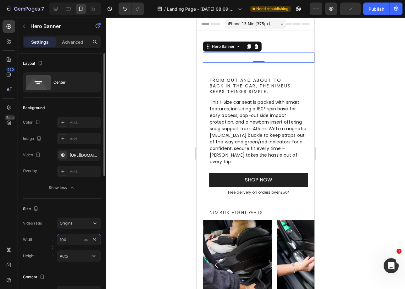
click at [74, 241] on input "100" at bounding box center [79, 239] width 44 height 11
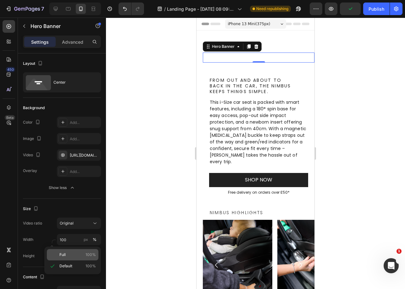
click at [77, 255] on p "Full 100%" at bounding box center [77, 255] width 37 height 6
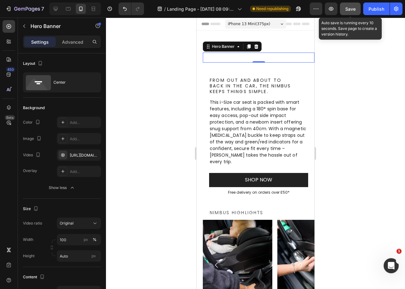
click at [341, 10] on button "Save" at bounding box center [350, 9] width 21 height 13
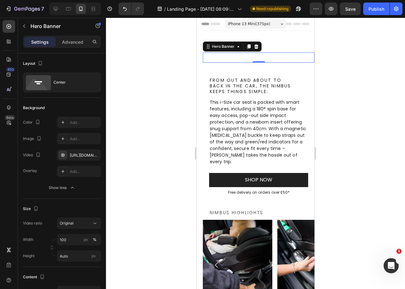
click at [301, 54] on div ".id580741988890968618 .st0 { fill: none; stroke: #fff; stroke-miterlimit: 10; s…" at bounding box center [259, 58] width 112 height 10
click at [78, 45] on div "Advanced" at bounding box center [72, 42] width 31 height 10
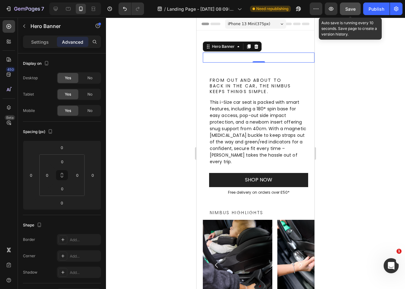
click at [350, 15] on button "Save" at bounding box center [350, 9] width 21 height 13
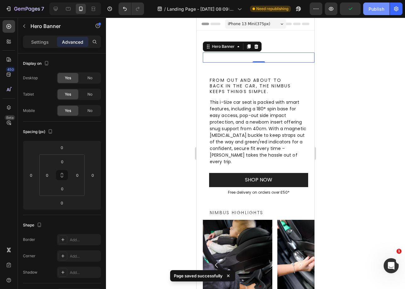
click at [368, 8] on button "Publish" at bounding box center [376, 9] width 26 height 13
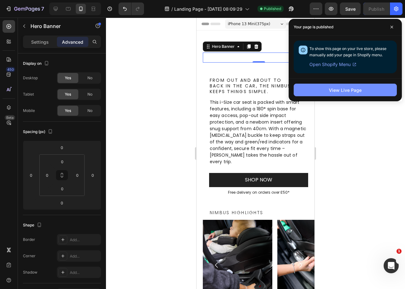
click at [363, 91] on button "View Live Page" at bounding box center [345, 90] width 103 height 13
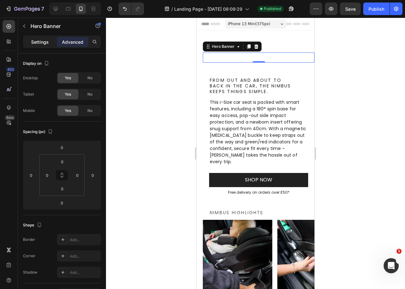
click at [38, 45] on p "Settings" at bounding box center [40, 42] width 18 height 7
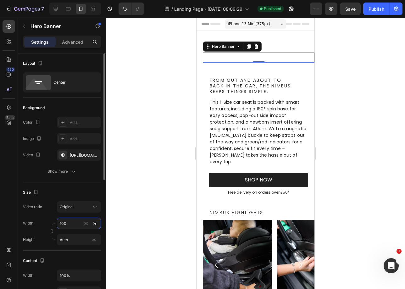
click at [68, 227] on input "100" at bounding box center [79, 223] width 44 height 11
click at [85, 224] on div "px" at bounding box center [86, 224] width 4 height 6
type input "375"
click at [68, 244] on input "Auto" at bounding box center [79, 239] width 44 height 11
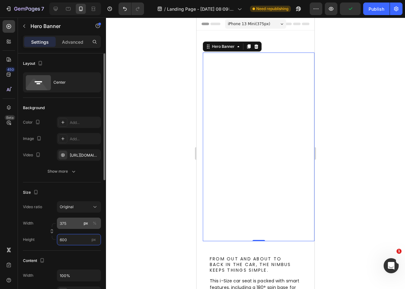
type input "600"
click at [74, 226] on input "375" at bounding box center [79, 223] width 44 height 11
type input "400"
click at [79, 209] on div "Original" at bounding box center [76, 207] width 32 height 6
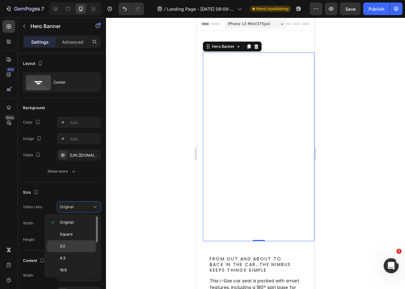
click at [73, 244] on p "3:2" at bounding box center [76, 247] width 33 height 6
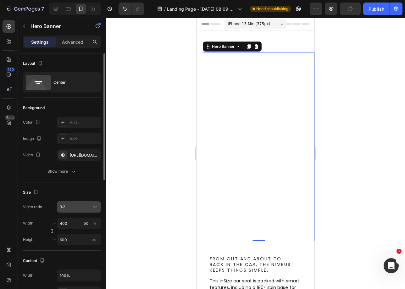
click at [74, 211] on button "3:2" at bounding box center [79, 206] width 44 height 11
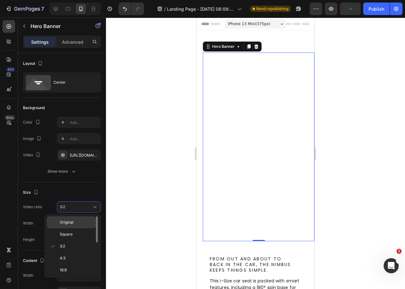
click at [68, 220] on span "Original" at bounding box center [67, 223] width 14 height 6
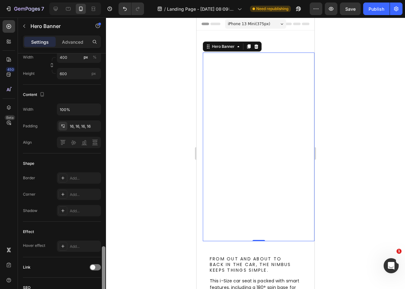
scroll to position [240, 0]
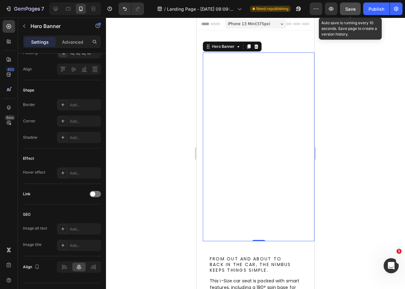
click at [346, 11] on span "Save" at bounding box center [351, 8] width 10 height 5
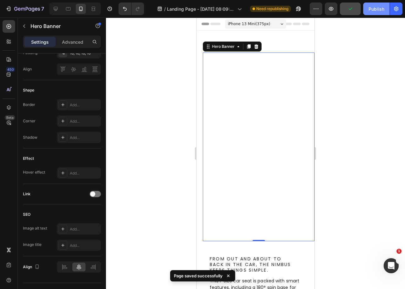
click at [372, 9] on div "Publish" at bounding box center [377, 9] width 16 height 7
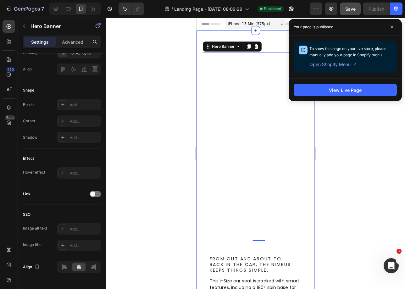
click at [299, 245] on div ".id580741988890968618 .st0 { fill: none; stroke: #fff; stroke-miterlimit: 10; s…" at bounding box center [259, 276] width 112 height 446
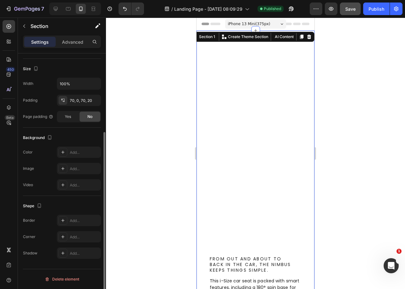
scroll to position [0, 0]
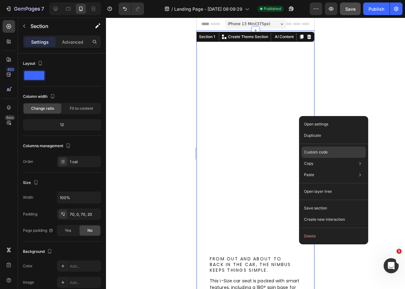
click at [332, 169] on div "Custom code" at bounding box center [334, 174] width 64 height 11
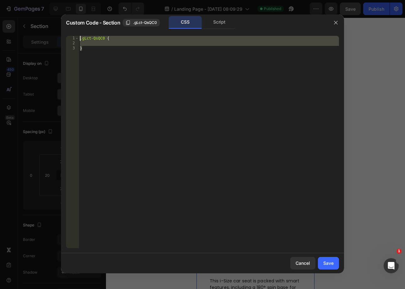
drag, startPoint x: 131, startPoint y: 64, endPoint x: 27, endPoint y: -6, distance: 125.3
click at [27, 0] on html "7 Version history / Landing Page - Aug 27, 08:09:29 Published Preview Save Publ…" at bounding box center [202, 0] width 405 height 0
paste textarea "}"
type textarea "}"
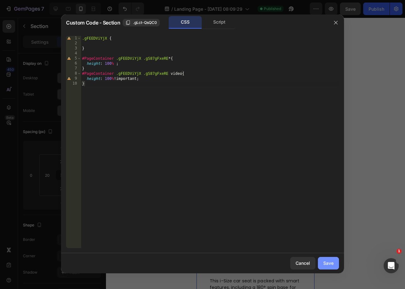
click at [326, 264] on div "Save" at bounding box center [329, 263] width 10 height 7
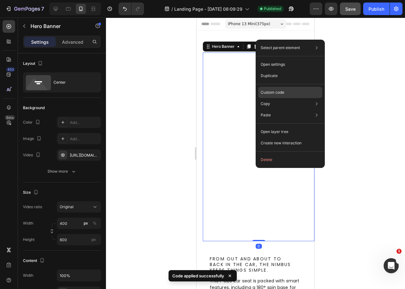
click at [292, 110] on div "Custom code" at bounding box center [290, 115] width 64 height 11
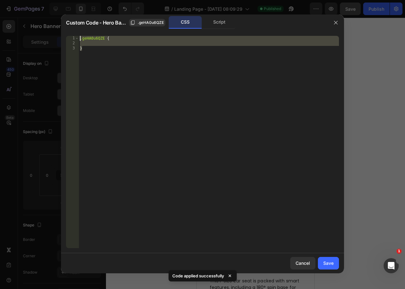
drag, startPoint x: 132, startPoint y: 61, endPoint x: 40, endPoint y: 5, distance: 107.7
click at [40, 5] on div "Custom Code - Hero Banner .geHA0u6QZE CSS Script } 1 2 3 .geHA0u6QZE { } הההההה…" at bounding box center [202, 144] width 405 height 289
paste textarea "TrkTIONhI"
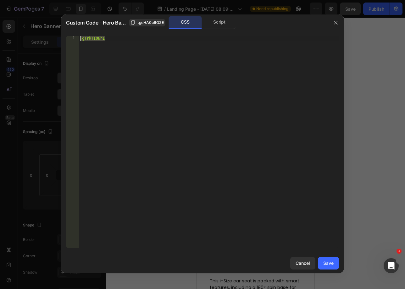
drag, startPoint x: 128, startPoint y: 71, endPoint x: 33, endPoint y: -22, distance: 133.8
click at [33, 0] on html "7 Version history / Landing Page - Aug 27, 08:09:29 Need republishing Preview S…" at bounding box center [202, 0] width 405 height 0
paste textarea "}"
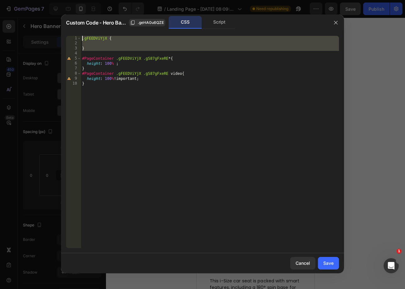
drag, startPoint x: 98, startPoint y: 54, endPoint x: 75, endPoint y: 36, distance: 29.7
click at [75, 36] on div "} 1 2 3 4 5 6 7 8 9 10 .gFEEDViYjX { } #PageContainer .gFEEDViYjX .gS87gFxeRE *…" at bounding box center [202, 142] width 273 height 212
click at [89, 39] on div ".gFEEDViYjX { } #PageContainer .gFEEDViYjX .gS87gFxeRE * { height : 100 % ; } #…" at bounding box center [210, 147] width 258 height 223
drag, startPoint x: 95, startPoint y: 51, endPoint x: 65, endPoint y: 22, distance: 41.4
click at [68, 26] on div "Custom Code - Hero Banner .geHA0u6QZE CSS Script .gFEEDViYjX { 1 2 3 4 5 6 7 8 …" at bounding box center [202, 143] width 283 height 259
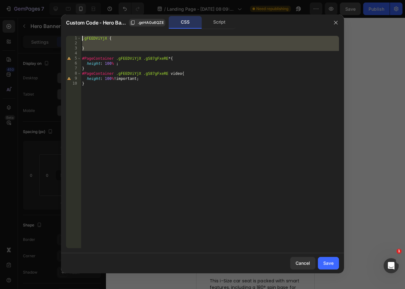
type textarea ".gFEEDViYjX {"
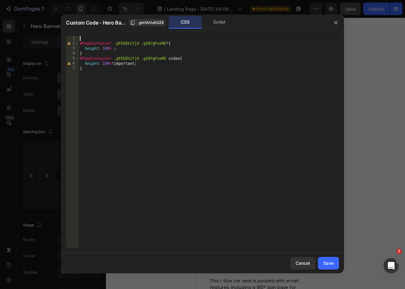
type textarea "#PageContainer .gFEEDViYjX .gS87gFxeRE *{"
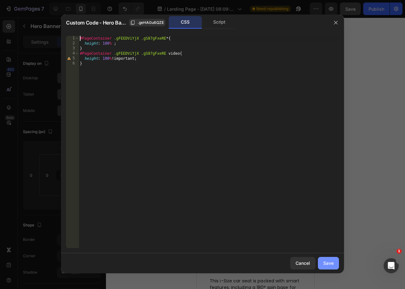
click at [329, 264] on div "Save" at bounding box center [329, 263] width 10 height 7
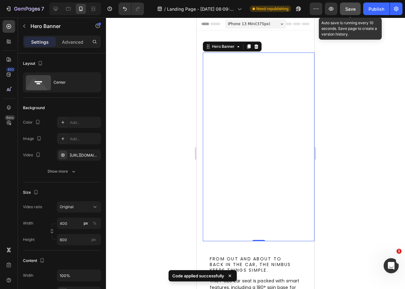
click at [346, 8] on span "Save" at bounding box center [351, 8] width 10 height 5
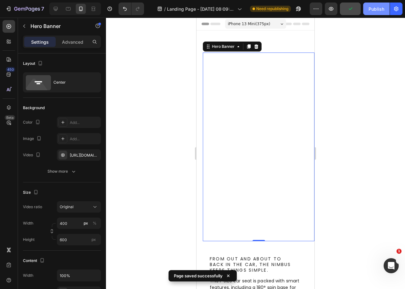
click at [370, 12] on div "Publish" at bounding box center [377, 9] width 16 height 7
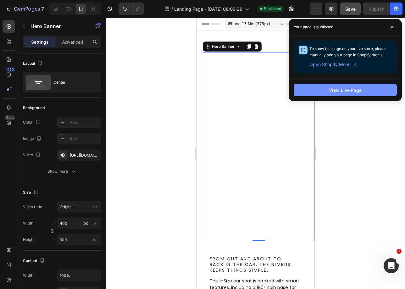
click at [363, 92] on button "View Live Page" at bounding box center [345, 90] width 103 height 13
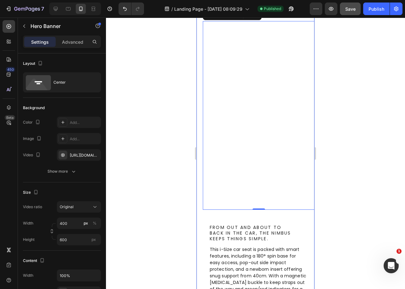
scroll to position [36, 0]
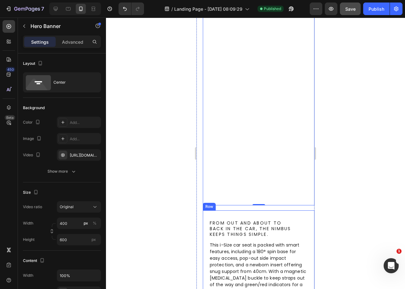
click at [283, 213] on div "From out and about to back in the car, the Nimbus keeps things simple. Heading …" at bounding box center [259, 279] width 112 height 137
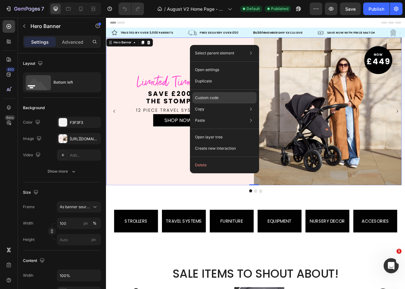
click at [218, 98] on p "Custom code" at bounding box center [207, 98] width 24 height 6
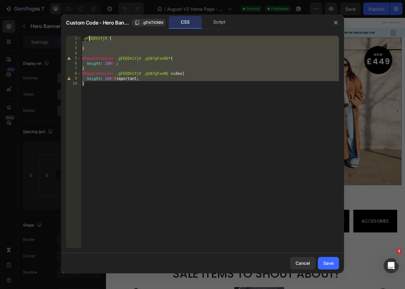
drag, startPoint x: 161, startPoint y: 83, endPoint x: 75, endPoint y: 27, distance: 103.0
click at [75, 27] on div "Custom Code - Hero Banner .gTrkTIONhI CSS Script } 1 2 3 4 5 6 7 8 9 10 .gFEEDV…" at bounding box center [202, 143] width 283 height 259
click at [217, 24] on div "Script" at bounding box center [219, 22] width 33 height 13
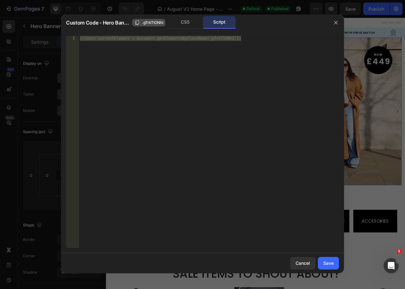
click at [144, 21] on span ".gTrkTIONhI" at bounding box center [152, 23] width 21 height 6
click at [186, 22] on div "CSS" at bounding box center [185, 22] width 33 height 13
type textarea "height: 100% !important; }"
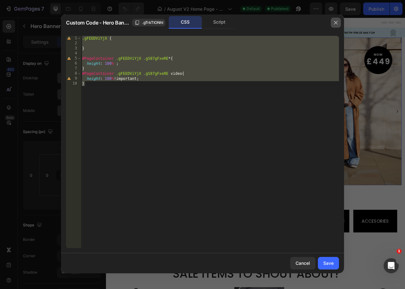
click at [337, 25] on icon "button" at bounding box center [336, 22] width 5 height 5
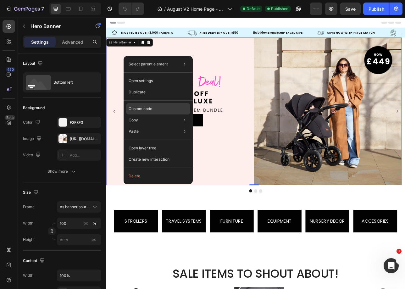
click at [166, 126] on div "Custom code" at bounding box center [158, 131] width 64 height 11
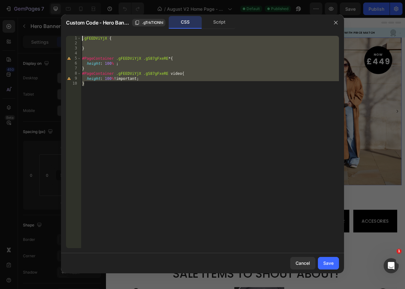
drag, startPoint x: 113, startPoint y: 92, endPoint x: 68, endPoint y: 16, distance: 88.3
click at [60, 28] on div "Custom Code - Hero Banner .gTrkTIONhI CSS Script } 1 2 3 4 5 6 7 8 9 10 .gFEEDV…" at bounding box center [202, 144] width 405 height 289
type textarea ".gFEEDViYjX {"
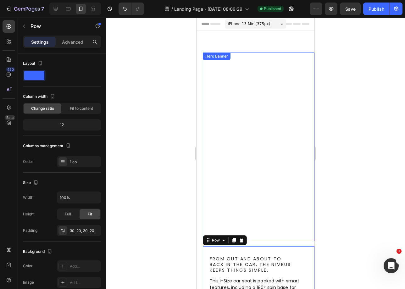
scroll to position [36, 0]
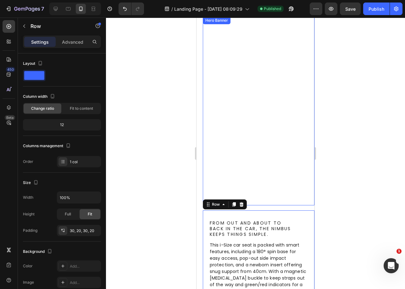
click at [292, 59] on video "Background Image" at bounding box center [259, 111] width 112 height 189
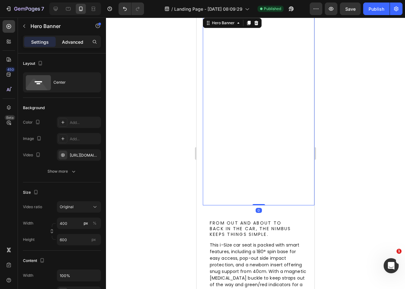
click at [80, 39] on p "Advanced" at bounding box center [72, 42] width 21 height 7
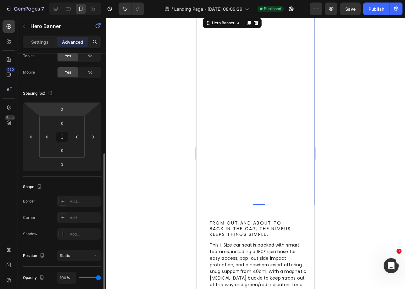
scroll to position [157, 0]
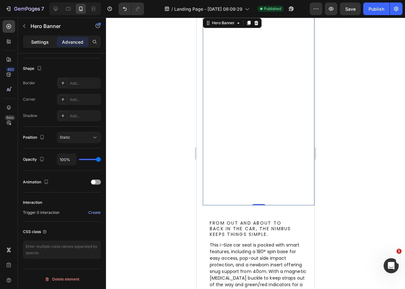
click at [44, 40] on p "Settings" at bounding box center [40, 42] width 18 height 7
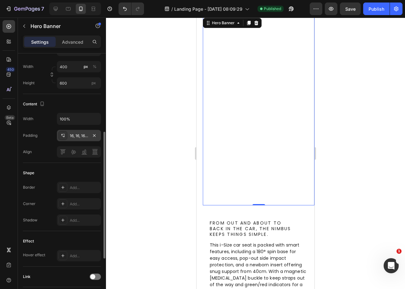
click at [80, 138] on div "16, 16, 16, 16" at bounding box center [79, 136] width 18 height 6
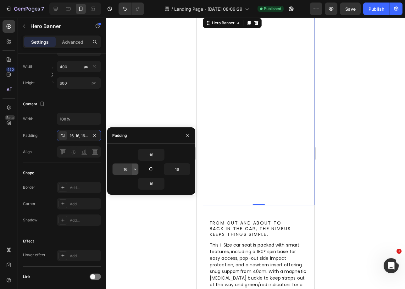
click at [132, 172] on button "button" at bounding box center [135, 169] width 6 height 11
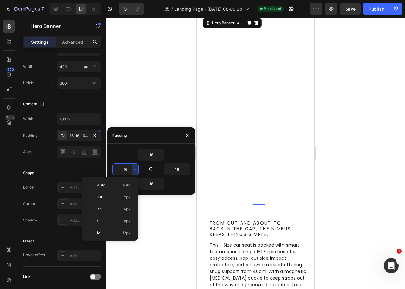
click at [127, 173] on input "16" at bounding box center [126, 169] width 26 height 11
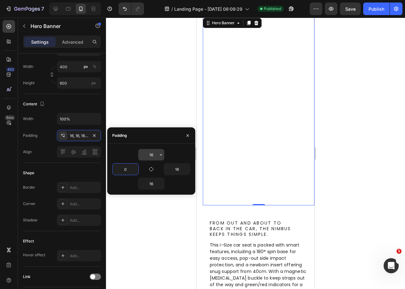
type input "0"
click at [142, 157] on input "16" at bounding box center [151, 154] width 26 height 11
type input "0"
click at [180, 171] on input "16" at bounding box center [177, 169] width 26 height 11
type input "0"
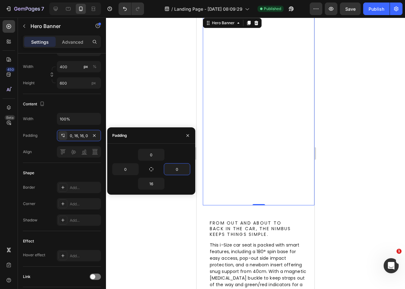
click at [137, 184] on div "16" at bounding box center [151, 184] width 78 height 12
click at [153, 185] on input "16" at bounding box center [151, 183] width 26 height 11
type input "0"
click at [163, 95] on div at bounding box center [255, 154] width 299 height 272
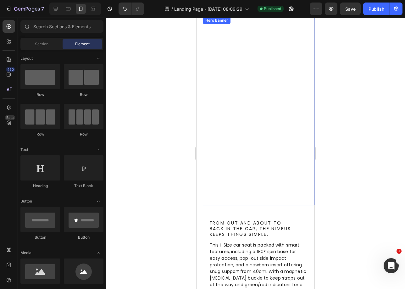
click at [229, 54] on video "Background Image" at bounding box center [259, 111] width 112 height 189
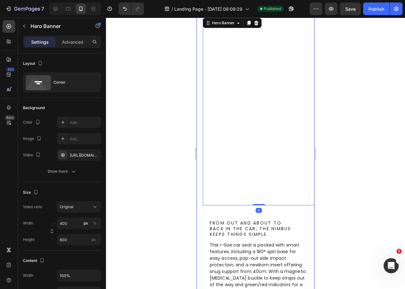
click at [199, 68] on div ".id580741988890968618 .st0 { fill: none; stroke: #fff; stroke-miterlimit: 10; s…" at bounding box center [256, 238] width 118 height 487
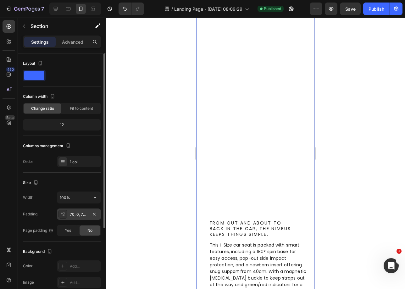
scroll to position [1, 0]
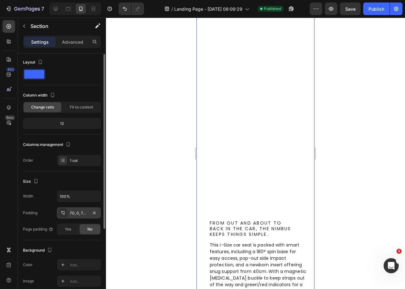
click at [80, 215] on div "70, 0, 70, 20" at bounding box center [79, 214] width 18 height 6
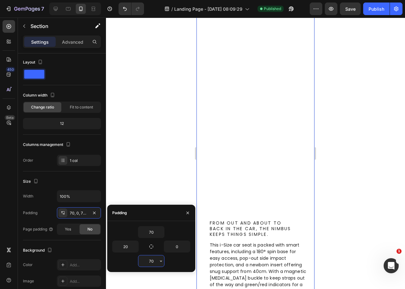
click at [150, 261] on input "70" at bounding box center [151, 261] width 26 height 11
type input "0"
click at [177, 248] on input "0" at bounding box center [177, 246] width 26 height 11
click at [130, 247] on input "20" at bounding box center [126, 246] width 26 height 11
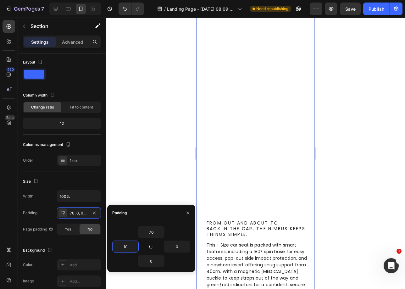
type input "1"
click at [153, 231] on input "70" at bounding box center [151, 232] width 26 height 11
type input "0"
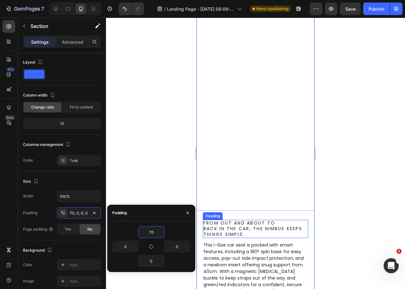
type input "0"
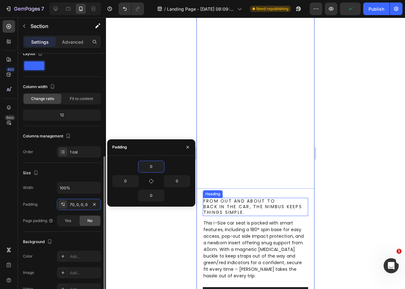
scroll to position [0, 0]
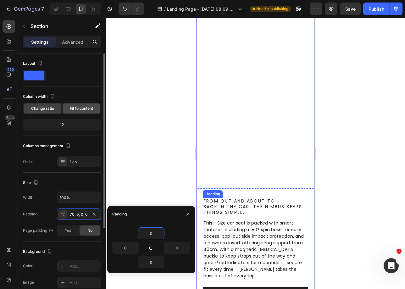
click at [80, 110] on span "Fit to content" at bounding box center [81, 109] width 23 height 6
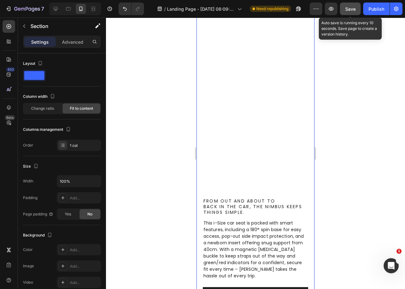
click at [352, 9] on span "Save" at bounding box center [351, 8] width 10 height 5
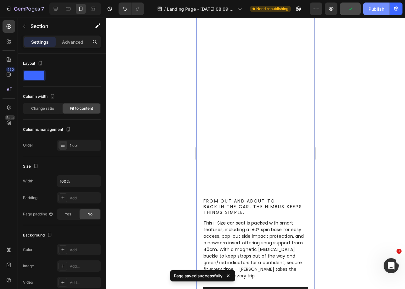
click at [380, 9] on div "Publish" at bounding box center [377, 9] width 16 height 7
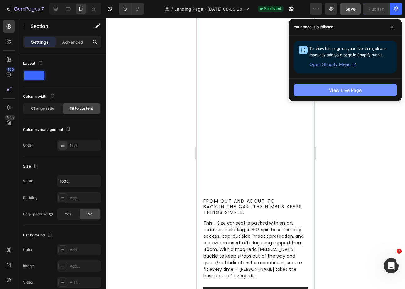
click at [361, 89] on div "View Live Page" at bounding box center [345, 90] width 33 height 7
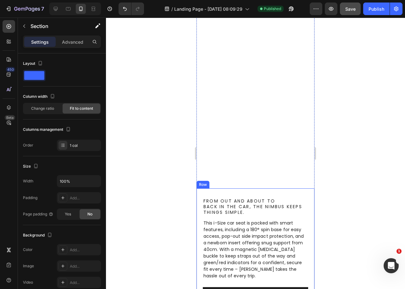
click at [263, 194] on div "From out and about to back in the car, the Nimbus keeps things simple. Heading …" at bounding box center [256, 254] width 118 height 130
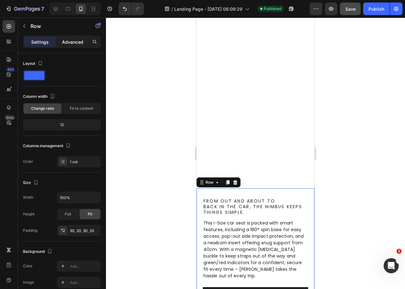
click at [80, 44] on p "Advanced" at bounding box center [72, 42] width 21 height 7
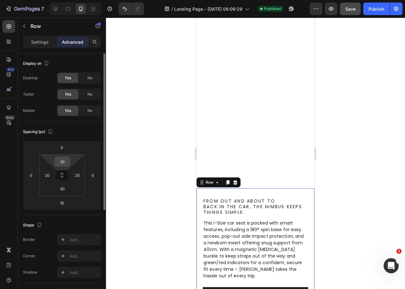
click at [62, 163] on input "30" at bounding box center [62, 161] width 13 height 9
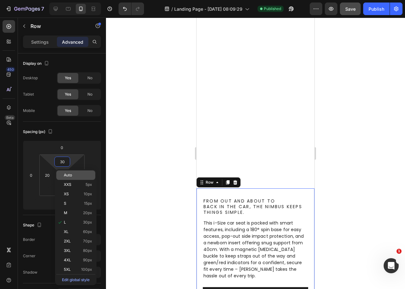
type input "0"
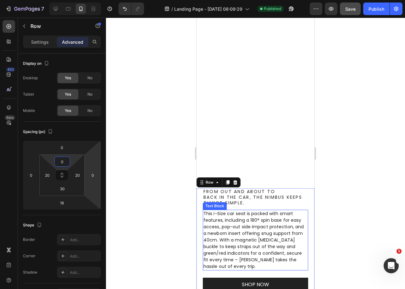
click at [255, 223] on p "This i-Size car seat is packed with smart features, including a 180° spin base …" at bounding box center [256, 240] width 104 height 59
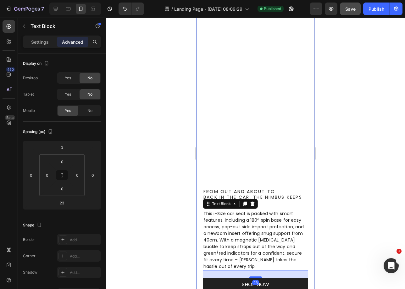
click at [277, 186] on div ".id580741988890968618 .st0 { fill: none; stroke: #fff; stroke-miterlimit: 10; s…" at bounding box center [256, 210] width 118 height 431
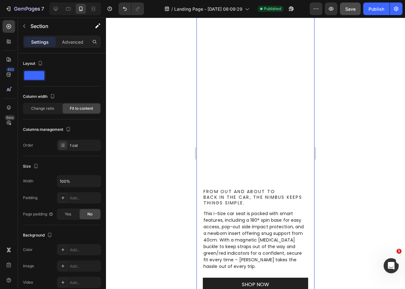
click at [277, 184] on div ".id580741988890968618 .st0 { fill: none; stroke: #fff; stroke-miterlimit: 10; s…" at bounding box center [256, 210] width 118 height 431
click at [78, 45] on p "Advanced" at bounding box center [72, 42] width 21 height 7
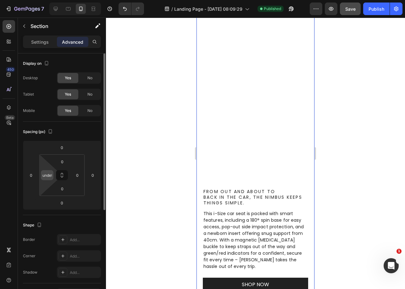
click at [41, 177] on div "undefined" at bounding box center [47, 175] width 13 height 10
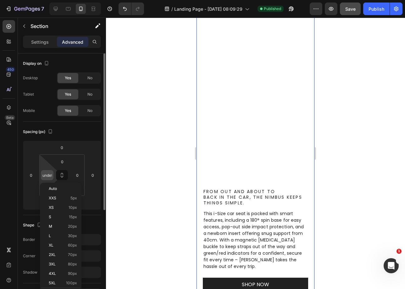
click at [45, 178] on input "undefined" at bounding box center [46, 175] width 9 height 9
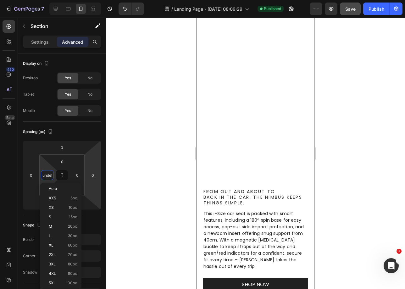
type input "0"
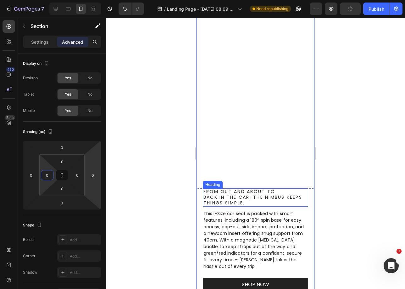
click at [283, 199] on h2 "From out and about to back in the car, the Nimbus keeps things simple." at bounding box center [255, 198] width 105 height 18
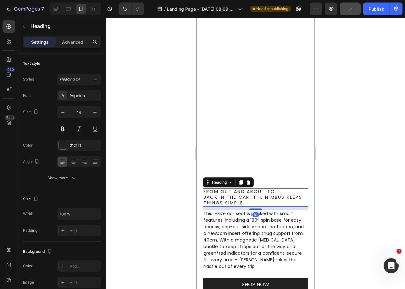
click at [277, 183] on div ".id580741988890968618 .st0 { fill: none; stroke: #fff; stroke-miterlimit: 10; s…" at bounding box center [256, 210] width 118 height 431
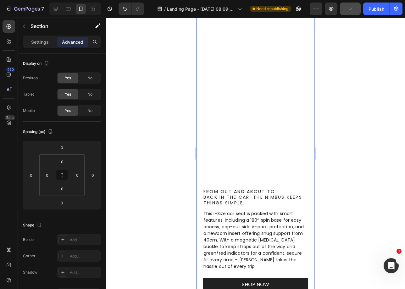
click at [277, 185] on div ".id580741988890968618 .st0 { fill: none; stroke: #fff; stroke-miterlimit: 10; s…" at bounding box center [256, 210] width 118 height 431
click at [272, 158] on video "Background Image" at bounding box center [256, 89] width 118 height 189
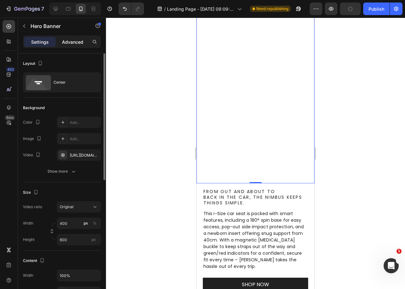
click at [72, 39] on p "Advanced" at bounding box center [72, 42] width 21 height 7
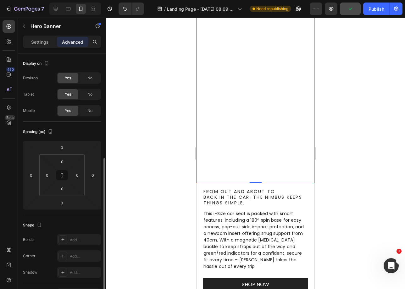
scroll to position [157, 0]
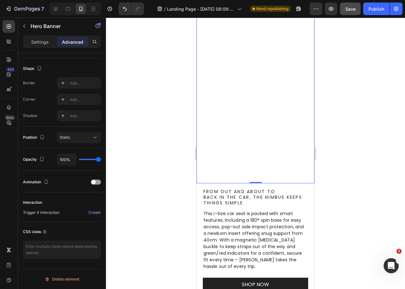
click at [350, 3] on button "Save" at bounding box center [350, 9] width 21 height 13
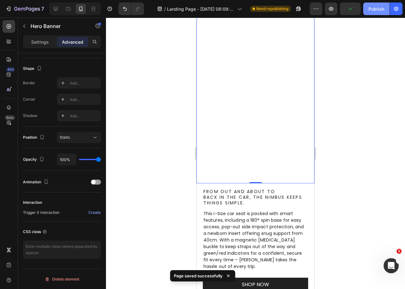
click at [376, 11] on div "Publish" at bounding box center [377, 9] width 16 height 7
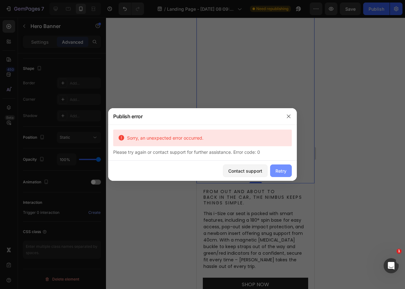
click at [287, 169] on button "Retry" at bounding box center [281, 171] width 22 height 13
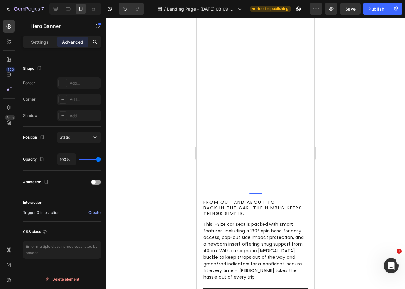
scroll to position [0, 0]
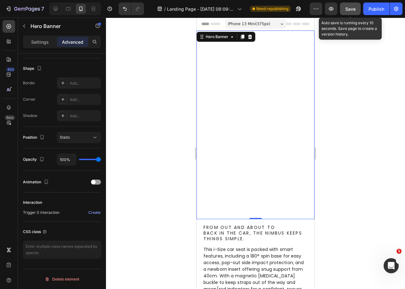
click at [348, 14] on button "Save" at bounding box center [350, 9] width 21 height 13
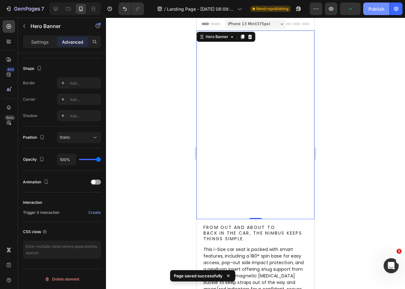
click at [385, 8] on button "Publish" at bounding box center [376, 9] width 26 height 13
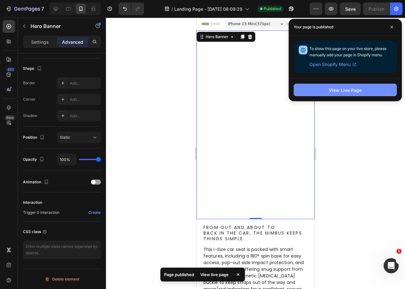
click at [363, 95] on button "View Live Page" at bounding box center [345, 90] width 103 height 13
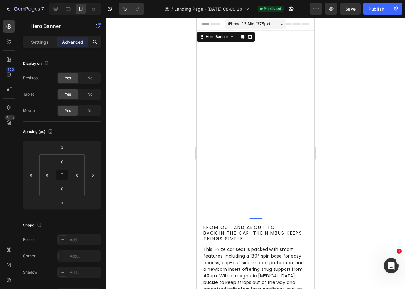
click at [48, 47] on div "Settings Advanced" at bounding box center [62, 42] width 78 height 13
click at [48, 47] on div "Settings" at bounding box center [39, 42] width 31 height 10
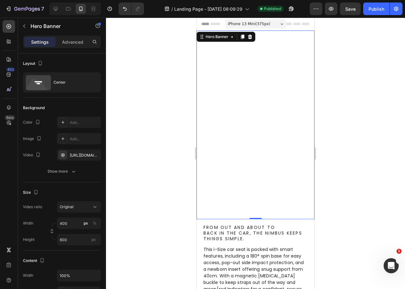
click at [262, 93] on video "Background Image" at bounding box center [256, 125] width 118 height 189
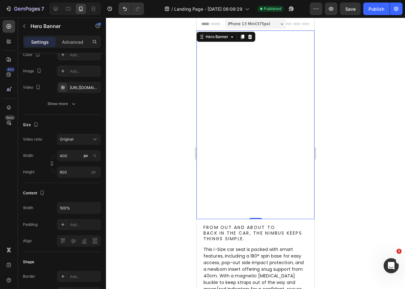
click at [243, 205] on video "Background Image" at bounding box center [256, 125] width 118 height 189
click at [240, 132] on video "Background Image" at bounding box center [256, 125] width 118 height 189
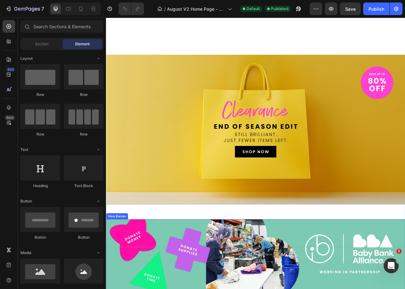
scroll to position [313, 0]
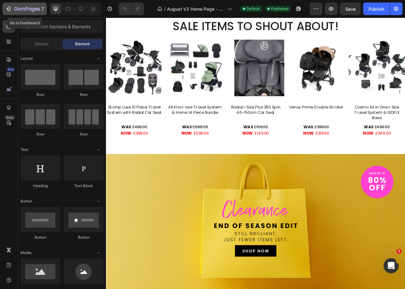
click at [19, 12] on div "7" at bounding box center [29, 9] width 30 height 8
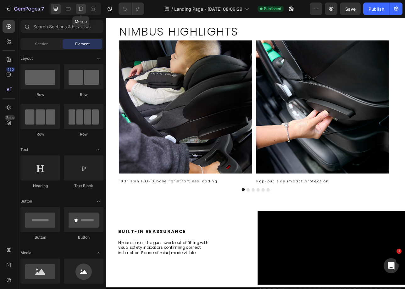
click at [81, 13] on div at bounding box center [81, 9] width 10 height 10
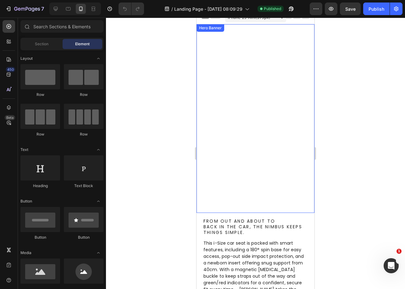
scroll to position [5, 0]
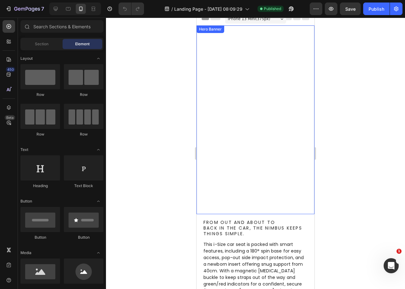
click at [251, 135] on video "Background Image" at bounding box center [256, 119] width 118 height 189
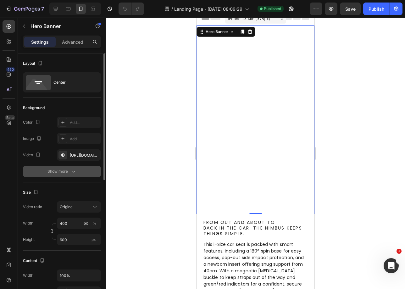
click at [70, 175] on button "Show more" at bounding box center [62, 171] width 78 height 11
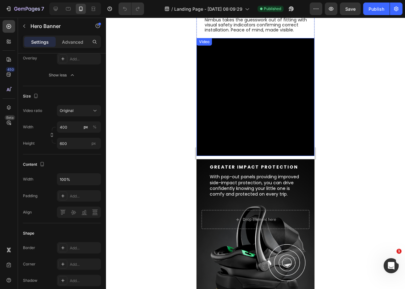
scroll to position [454, 0]
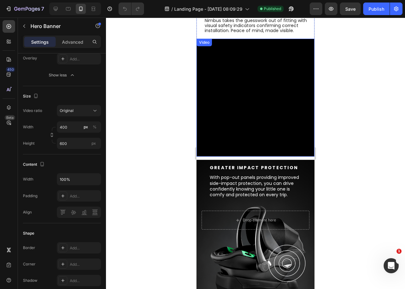
click at [258, 117] on video at bounding box center [256, 98] width 118 height 118
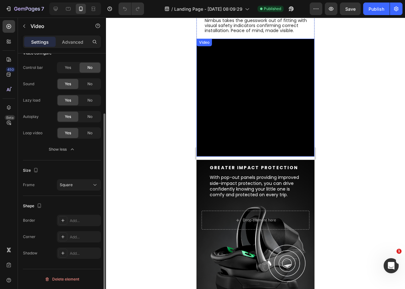
scroll to position [0, 0]
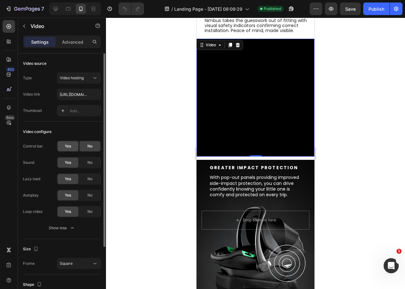
click at [64, 143] on div "Yes" at bounding box center [68, 146] width 21 height 10
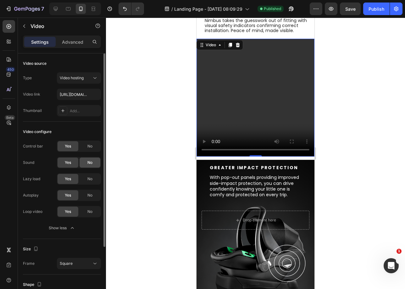
click at [83, 165] on div "No" at bounding box center [90, 163] width 21 height 10
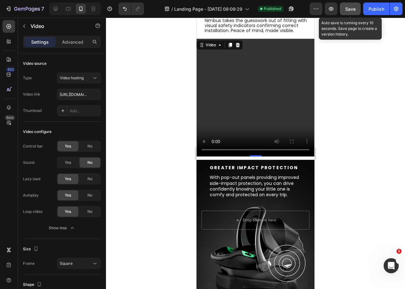
click at [352, 14] on button "Save" at bounding box center [350, 9] width 21 height 13
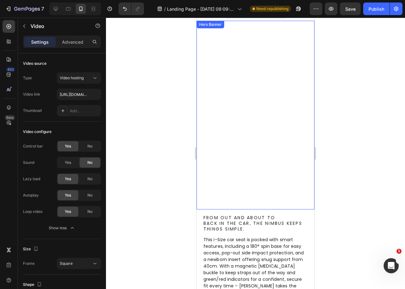
scroll to position [10, 0]
click at [239, 62] on video "Background Image" at bounding box center [256, 114] width 118 height 189
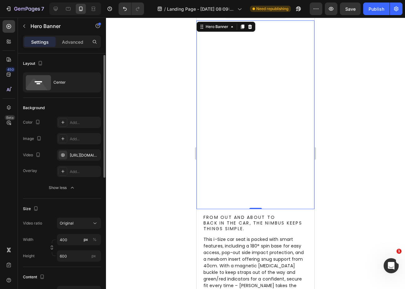
scroll to position [7, 0]
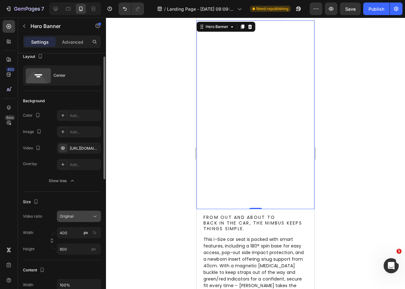
click at [68, 217] on span "Original" at bounding box center [67, 216] width 14 height 5
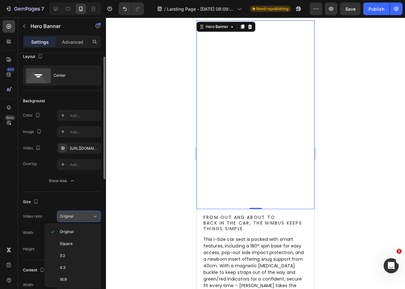
click at [68, 217] on span "Original" at bounding box center [67, 216] width 14 height 5
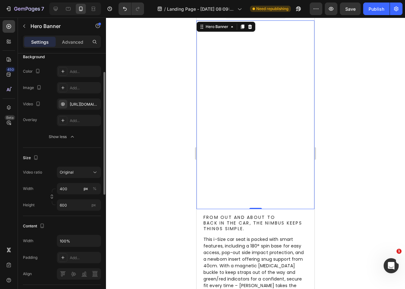
scroll to position [58, 0]
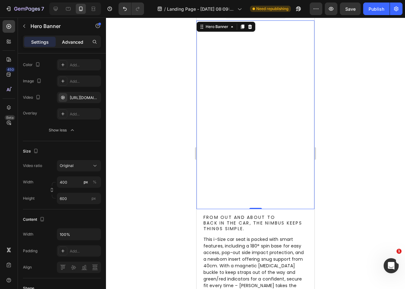
click at [66, 41] on p "Advanced" at bounding box center [72, 42] width 21 height 7
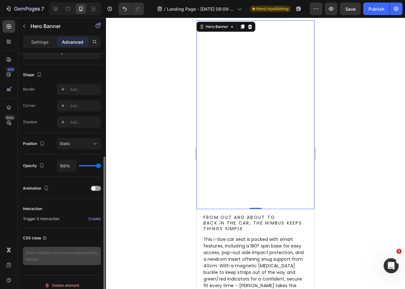
scroll to position [157, 0]
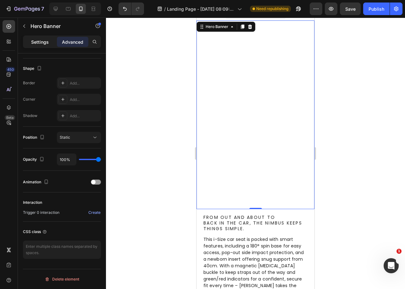
click at [45, 42] on p "Settings" at bounding box center [40, 42] width 18 height 7
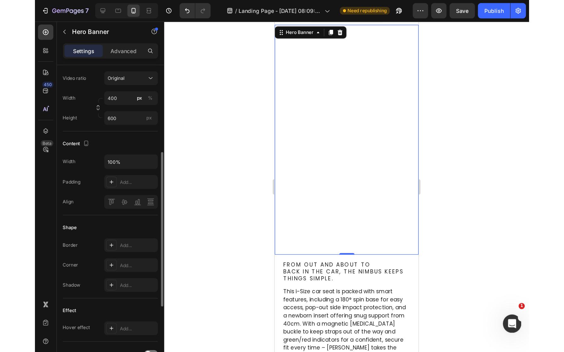
scroll to position [142, 0]
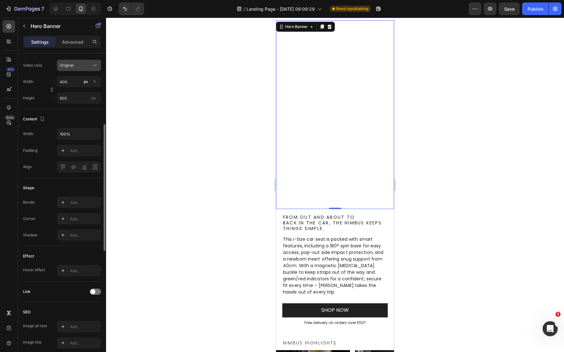
click at [61, 64] on span "Original" at bounding box center [67, 65] width 14 height 5
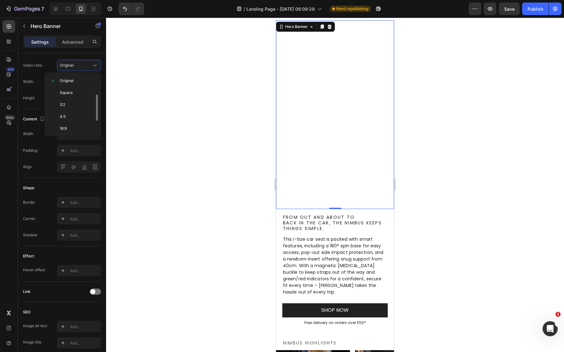
scroll to position [73, 0]
click at [33, 73] on div "Video ratio Original Width 400 px % Height 600 px" at bounding box center [62, 82] width 78 height 44
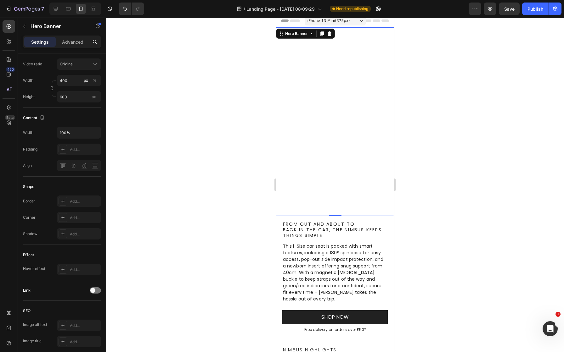
scroll to position [0, 0]
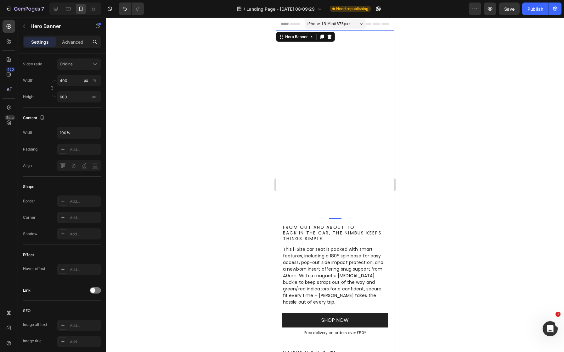
click at [284, 79] on video "Background Image" at bounding box center [335, 125] width 118 height 189
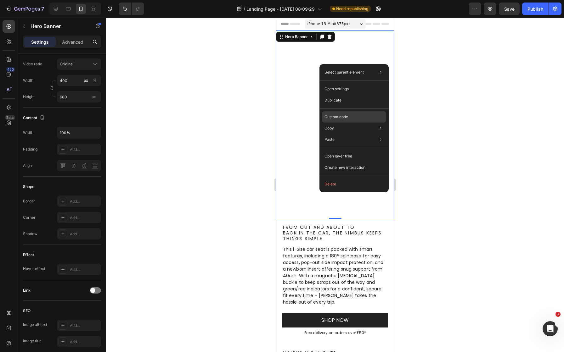
click at [324, 120] on p "Custom code" at bounding box center [336, 117] width 24 height 6
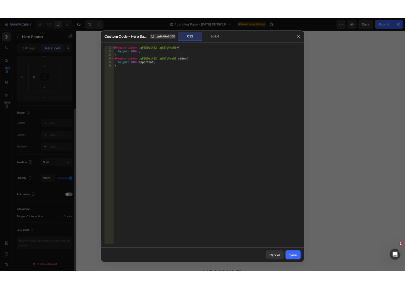
scroll to position [93, 0]
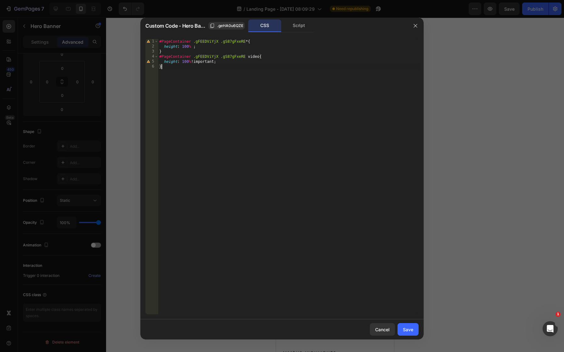
drag, startPoint x: 221, startPoint y: 69, endPoint x: 198, endPoint y: 70, distance: 23.0
click at [198, 70] on div "#PageContainer .gFEEDViYjX .gS87gFxeRE * { height : 100 % ; } #PageContainer .g…" at bounding box center [288, 182] width 261 height 286
click at [181, 77] on div "#PageContainer .gFEEDViYjX .gS87gFxeRE * { height : 100 % ; } #PageContainer .g…" at bounding box center [288, 182] width 261 height 286
click at [180, 73] on div "#PageContainer .gFEEDViYjX .gS87gFxeRE * { height : 100 % ; } #PageContainer .g…" at bounding box center [288, 182] width 261 height 286
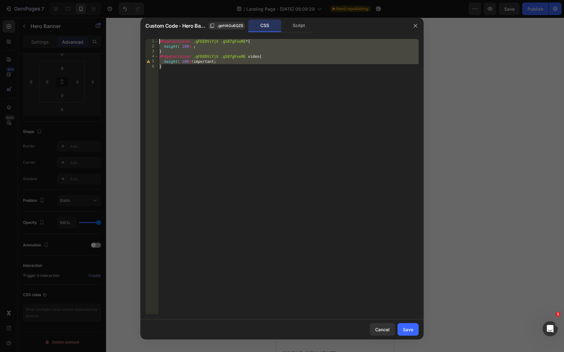
drag, startPoint x: 174, startPoint y: 72, endPoint x: 154, endPoint y: 29, distance: 47.3
click at [155, 31] on div "Custom Code - Hero Banner .geHA0u6QZE CSS Script } 1 2 3 4 5 6 #PageContainer .…" at bounding box center [281, 179] width 283 height 322
type textarea "#PageContainer .gFEEDViYjX .gS87gFxeRE *{ height: 100% ;"
click at [349, 223] on div "#PageContainer .gFEEDViYjX .gS87gFxeRE * { height : 100 % ; } #PageContainer .g…" at bounding box center [288, 182] width 261 height 286
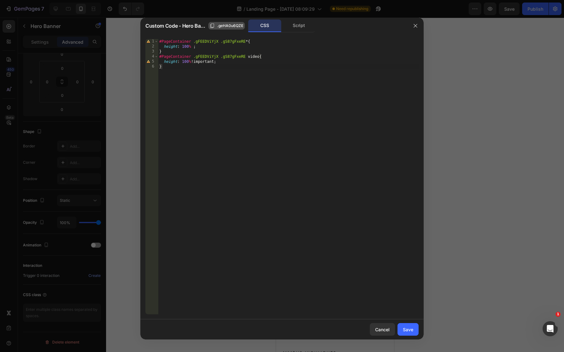
click at [224, 24] on span ".geHA0u6QZE" at bounding box center [230, 26] width 26 height 6
click at [209, 58] on div "#PageContainer .gFEEDViYjX .gS87gFxeRE * { height : 100 % ; } #PageContainer .g…" at bounding box center [288, 182] width 261 height 286
click at [234, 58] on div "#PageContainer .gFEEDViYjX .gS87gFxeRE * { height : 100 % ; } #PageContainer .g…" at bounding box center [288, 182] width 261 height 286
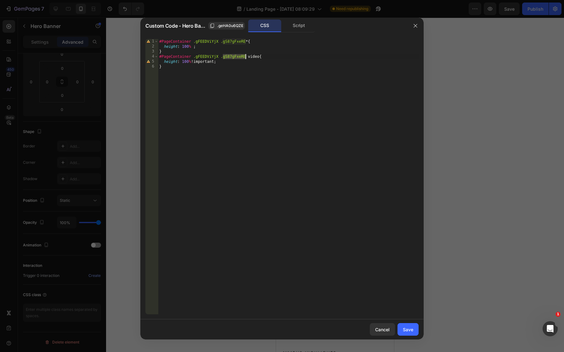
paste textarea ".geHA0u6QZ"
click at [224, 55] on div "#PageContainer .gFEEDViYjX .gS87gFxeRE * { height : 100 % ; } #PageContainer .g…" at bounding box center [288, 182] width 261 height 286
type textarea "#PageContainer .gFEEDViYjX .geHA0u6QZE video{"
click at [405, 289] on div "Save" at bounding box center [408, 330] width 10 height 7
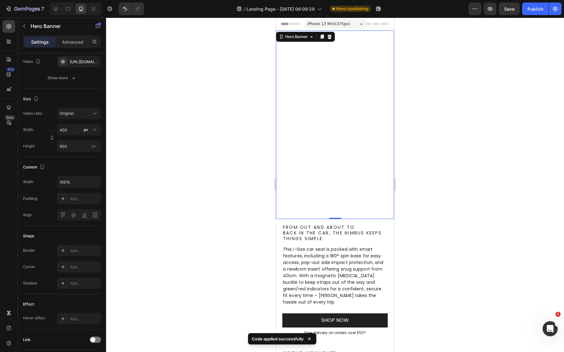
click at [405, 15] on div "7 Version history / Landing Page - [DATE] 08:09:29 Need republishing Preview Sa…" at bounding box center [282, 9] width 564 height 18
click at [405, 13] on button "Save" at bounding box center [509, 9] width 21 height 13
click at [405, 11] on div "Publish" at bounding box center [535, 9] width 16 height 7
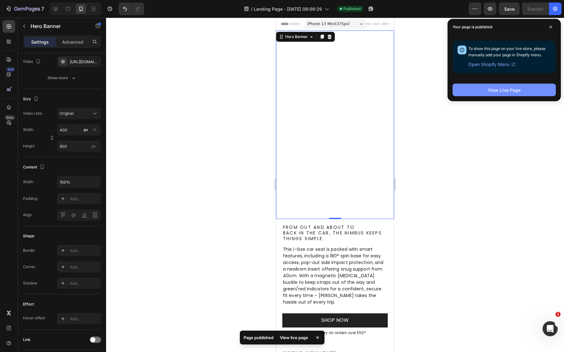
click at [405, 92] on button "View Live Page" at bounding box center [504, 90] width 103 height 13
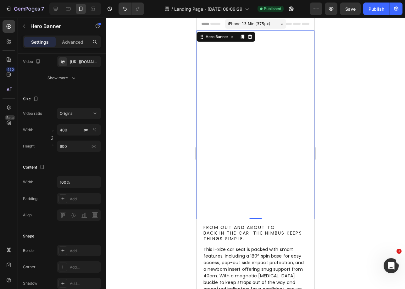
click at [234, 92] on video "Background Image" at bounding box center [256, 125] width 118 height 189
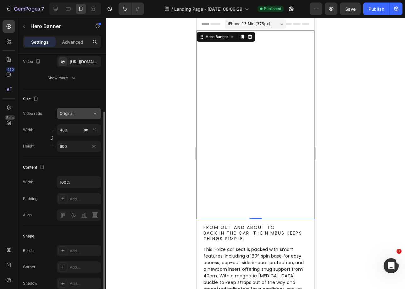
click at [86, 116] on div "Original" at bounding box center [76, 114] width 32 height 6
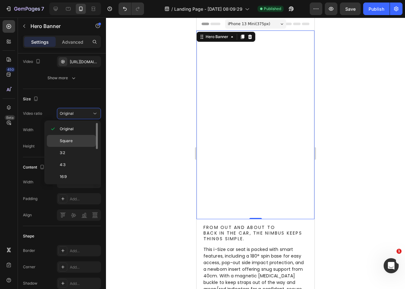
click at [63, 141] on span "Square" at bounding box center [66, 141] width 13 height 6
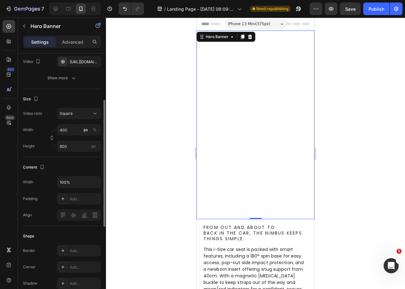
scroll to position [104, 0]
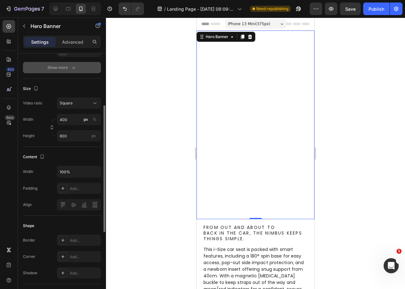
click at [78, 65] on button "Show more" at bounding box center [62, 67] width 78 height 11
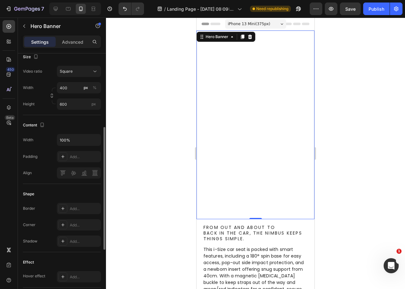
scroll to position [99, 0]
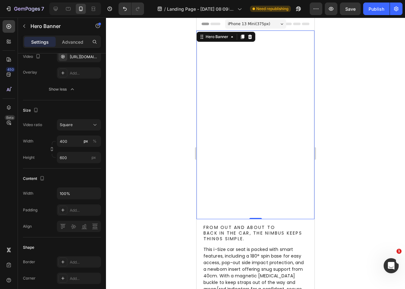
click at [262, 89] on video "Background Image" at bounding box center [256, 125] width 118 height 189
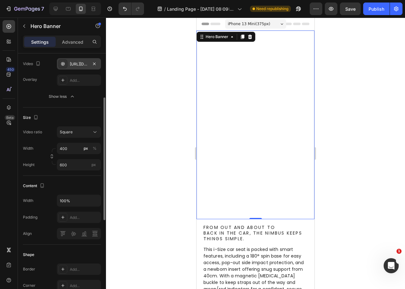
click at [77, 69] on div "[URL][DOMAIN_NAME]" at bounding box center [79, 63] width 44 height 11
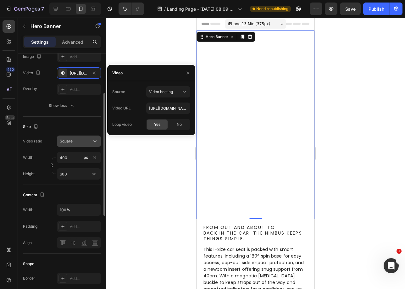
scroll to position [81, 0]
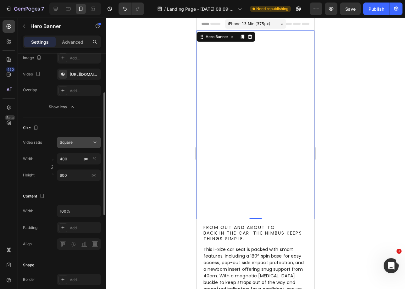
click at [87, 142] on div "Square" at bounding box center [76, 143] width 32 height 6
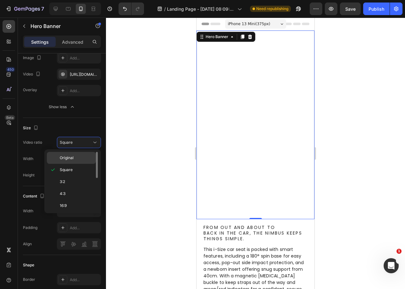
click at [65, 161] on span "Original" at bounding box center [67, 158] width 14 height 6
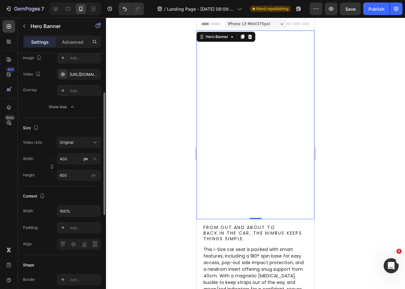
click at [72, 122] on div "Size Video ratio Original Width 400 px % Height 600 px" at bounding box center [62, 152] width 78 height 68
click at [83, 146] on button "Original" at bounding box center [79, 142] width 44 height 11
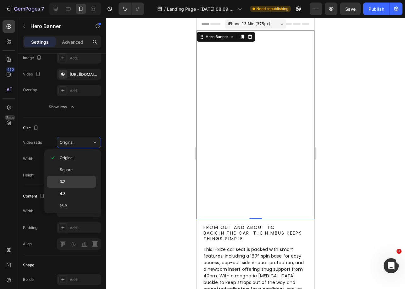
scroll to position [73, 0]
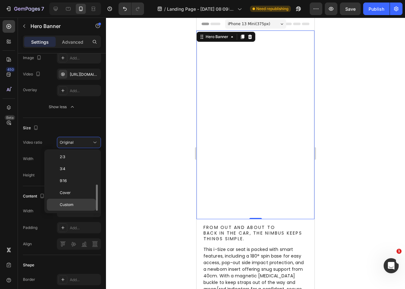
click at [70, 204] on span "Custom" at bounding box center [67, 205] width 14 height 6
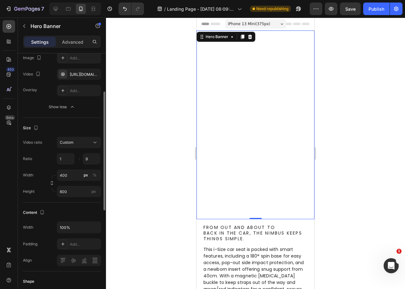
click at [66, 119] on div "Size Video ratio Custom Ratio 1 9 : Width 400 px % Height 600 px" at bounding box center [62, 160] width 78 height 85
click at [66, 159] on input "1" at bounding box center [66, 158] width 18 height 11
type input "1"
click at [91, 159] on input "9" at bounding box center [92, 158] width 18 height 11
type input "9"
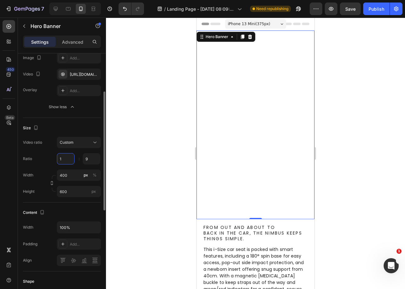
click at [66, 160] on input "1" at bounding box center [66, 158] width 18 height 11
click at [197, 84] on video "Background Image" at bounding box center [256, 125] width 118 height 189
type input "1"
click at [85, 128] on div "Size" at bounding box center [62, 128] width 78 height 10
click at [84, 141] on div "Custom" at bounding box center [76, 143] width 32 height 6
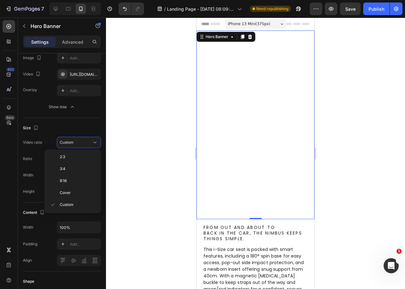
scroll to position [0, 0]
click at [82, 160] on p "Original" at bounding box center [76, 158] width 33 height 6
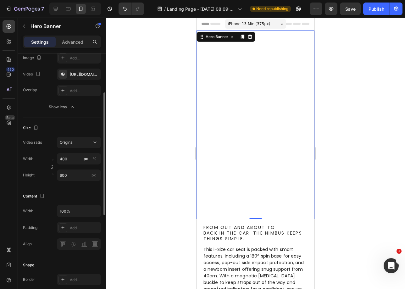
click at [83, 122] on div "Size Video ratio Original Width 400 px % Height 600 px" at bounding box center [62, 152] width 78 height 68
click at [63, 145] on span "Original" at bounding box center [67, 143] width 14 height 6
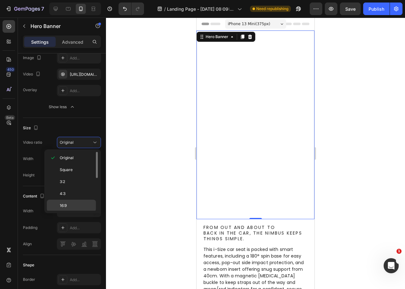
scroll to position [73, 0]
click at [67, 202] on div "Custom" at bounding box center [71, 205] width 49 height 12
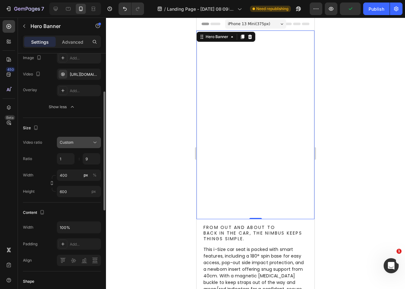
click at [67, 141] on span "Custom" at bounding box center [67, 142] width 14 height 5
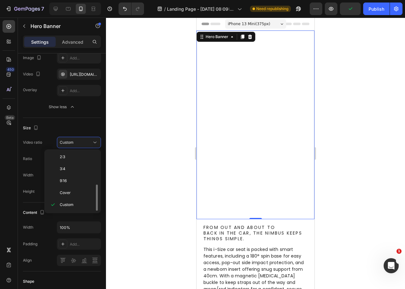
scroll to position [0, 0]
click at [68, 158] on span "Original" at bounding box center [67, 158] width 14 height 6
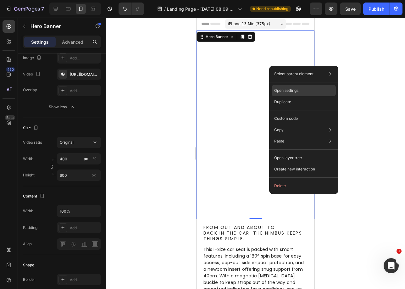
click at [286, 91] on p "Open settings" at bounding box center [286, 91] width 24 height 6
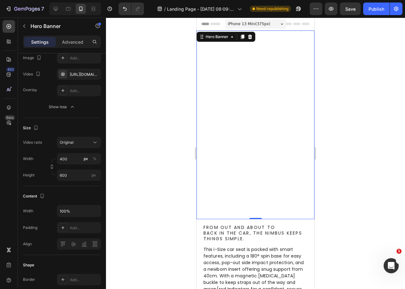
click at [245, 96] on video "Background Image" at bounding box center [256, 125] width 118 height 189
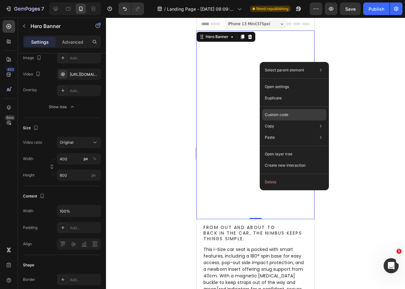
click at [292, 132] on div "Custom code" at bounding box center [294, 137] width 64 height 11
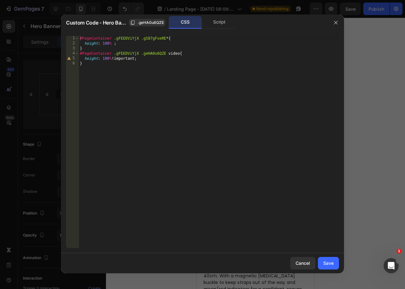
click at [152, 55] on div "#PageContainer .gFEEDViYjX .gS87gFxeRE * { height : 100 % ; } #PageContainer .g…" at bounding box center [209, 147] width 261 height 223
click at [158, 39] on div "#PageContainer .gFEEDViYjX .gS87gFxeRE * { height : 100 % ; } #PageContainer .g…" at bounding box center [209, 147] width 261 height 223
paste textarea "eHA0u6QZ"
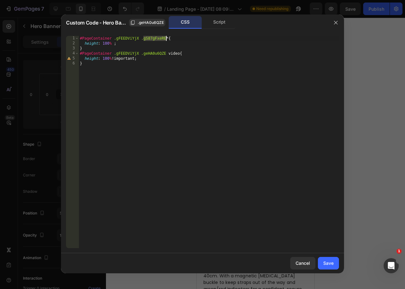
type textarea "#PageContainer .gFEEDViYjX .geHA0u6QZE *{"
click at [322, 261] on button "Save" at bounding box center [328, 263] width 21 height 13
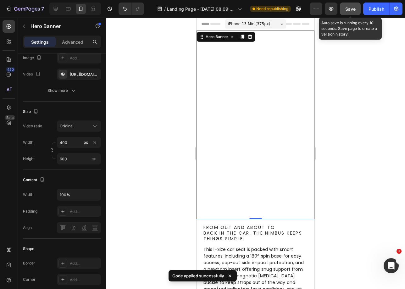
click at [347, 10] on span "Save" at bounding box center [351, 8] width 10 height 5
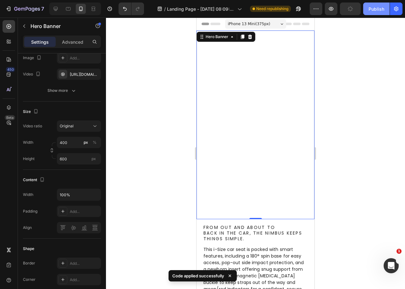
click at [382, 9] on div "Publish" at bounding box center [377, 9] width 16 height 7
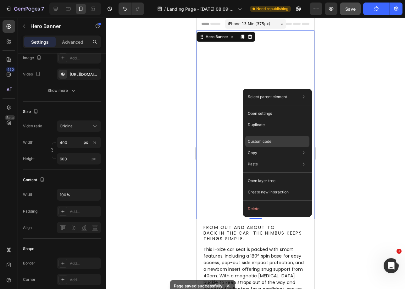
click at [277, 159] on div "Custom code" at bounding box center [277, 164] width 64 height 11
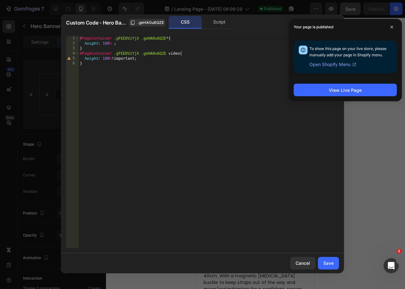
click at [101, 28] on div "Custom Code - Hero Banner .geHA0u6QZE CSS Script" at bounding box center [197, 22] width 262 height 13
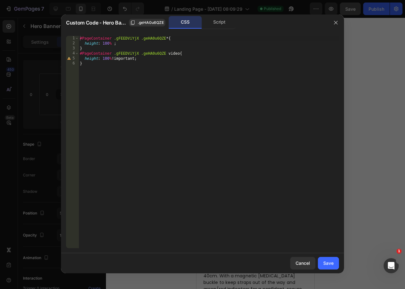
click at [124, 39] on div "#PageContainer .gFEEDViYjX .geHA0u6QZE * { height : 100 % ; } #PageContainer .g…" at bounding box center [209, 147] width 261 height 223
click at [130, 57] on div "#PageContainer .geHA0u6QZE * { height : 100 % ; } #PageContainer .gFEEDViYjX .g…" at bounding box center [209, 147] width 261 height 223
click at [135, 51] on div "#PageContainer .geHA0u6QZE * { height : 100 % ; } #PageContainer .gFEEDViYjX .g…" at bounding box center [209, 147] width 261 height 223
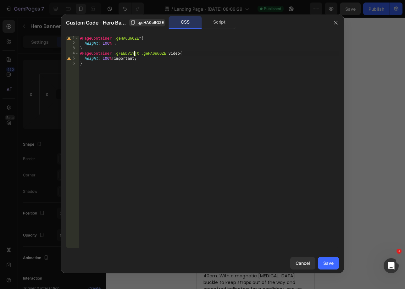
click at [133, 53] on div "#PageContainer .geHA0u6QZE * { height : 100 % ; } #PageContainer .gFEEDViYjX .g…" at bounding box center [209, 147] width 261 height 223
type textarea "#PageContainer .geHA0u6QZE video{"
click at [327, 264] on div "Save" at bounding box center [329, 263] width 10 height 7
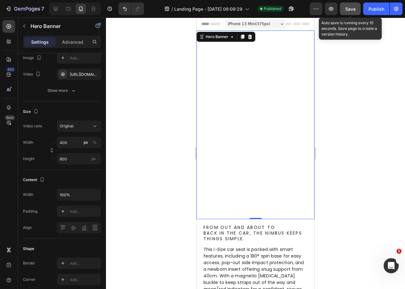
click at [354, 9] on span "Save" at bounding box center [351, 8] width 10 height 5
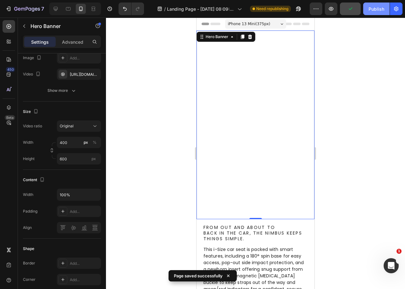
click at [378, 8] on div "Publish" at bounding box center [377, 9] width 16 height 7
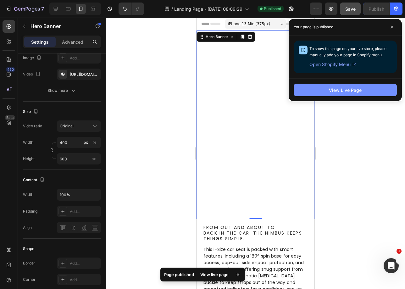
click at [344, 91] on div "View Live Page" at bounding box center [345, 90] width 33 height 7
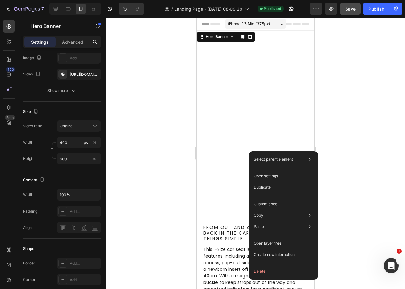
click at [261, 198] on div "Select parent element Section Row 1 col Hero Banner Open settings Duplicate Cus…" at bounding box center [283, 215] width 69 height 128
click at [261, 203] on p "Custom code" at bounding box center [266, 204] width 24 height 6
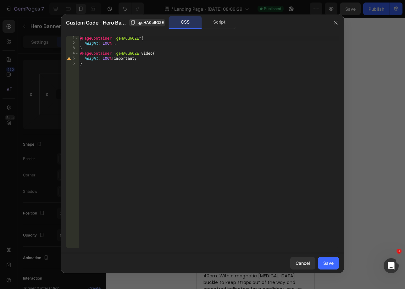
click at [131, 78] on div "#PageContainer .geHA0u6QZE * { height : 100 % ; } #PageContainer .geHA0u6QZE vi…" at bounding box center [209, 147] width 261 height 223
click at [147, 61] on div "#PageContainer .geHA0u6QZE * { height : 100 % ; } #PageContainer .geHA0u6QZE vi…" at bounding box center [209, 147] width 261 height 223
click at [150, 58] on div "#PageContainer .geHA0u6QZE * { height : 100 % ; } #PageContainer .geHA0u6QZE vi…" at bounding box center [209, 147] width 261 height 223
type textarea "height: 100% !important;"
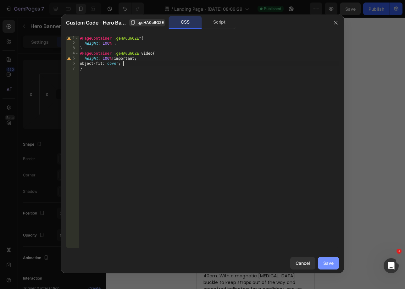
type textarea "object-fit: cover;"
click at [332, 267] on button "Save" at bounding box center [328, 263] width 21 height 13
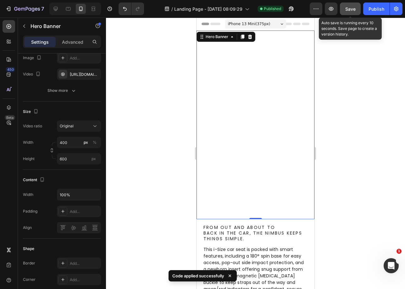
click at [352, 12] on div "Save" at bounding box center [351, 9] width 10 height 7
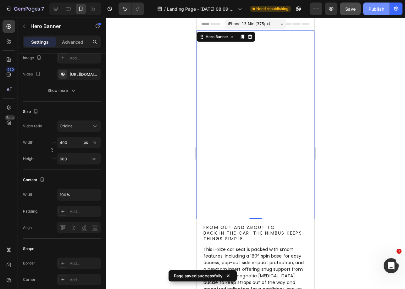
click at [376, 8] on div "Publish" at bounding box center [377, 9] width 16 height 7
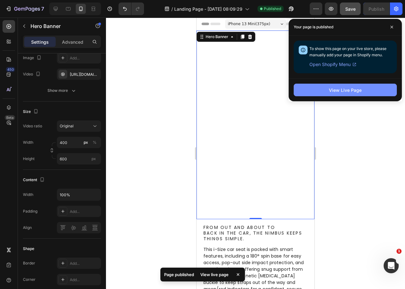
click at [352, 91] on div "View Live Page" at bounding box center [345, 90] width 33 height 7
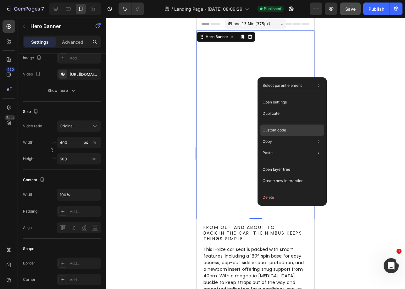
click at [282, 129] on p "Custom code" at bounding box center [275, 130] width 24 height 6
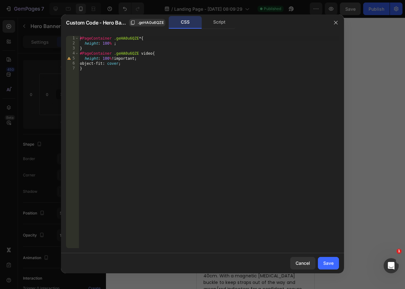
click at [135, 58] on div "#PageContainer .geHA0u6QZE * { height : 100 % ; } #PageContainer .geHA0u6QZE vi…" at bounding box center [209, 147] width 261 height 223
click at [128, 60] on div "#PageContainer .geHA0u6QZE * { height : 100 % ; } #PageContainer .geHA0u6QZE vi…" at bounding box center [209, 147] width 261 height 223
click at [141, 59] on div "#PageContainer .geHA0u6QZE * { height : 100 % ; } #PageContainer .geHA0u6QZE vi…" at bounding box center [209, 147] width 261 height 223
drag, startPoint x: 142, startPoint y: 60, endPoint x: 119, endPoint y: 59, distance: 23.0
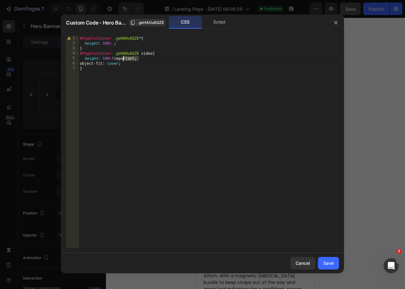
click at [119, 59] on div "#PageContainer .geHA0u6QZE * { height : 100 % ; } #PageContainer .geHA0u6QZE vi…" at bounding box center [209, 147] width 261 height 223
click at [120, 59] on div "#PageContainer .geHA0u6QZE * { height : 100 % ; } #PageContainer .geHA0u6QZE vi…" at bounding box center [209, 147] width 261 height 223
drag, startPoint x: 115, startPoint y: 57, endPoint x: 138, endPoint y: 59, distance: 23.0
click at [138, 59] on div "#PageContainer .geHA0u6QZE * { height : 100 % ; } #PageContainer .geHA0u6QZE vi…" at bounding box center [209, 147] width 261 height 223
paste textarea "!important;"
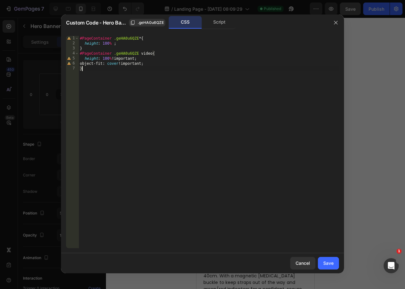
click at [178, 74] on div "#PageContainer .geHA0u6QZE * { height : 100 % ; } #PageContainer .geHA0u6QZE vi…" at bounding box center [209, 147] width 261 height 223
type textarea "}"
click at [319, 262] on button "Save" at bounding box center [328, 263] width 21 height 13
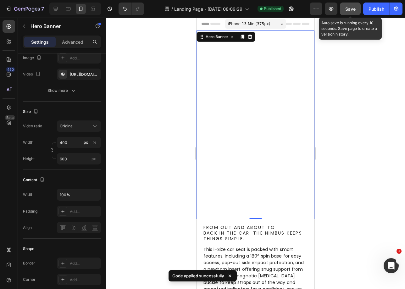
click at [344, 12] on button "Save" at bounding box center [350, 9] width 21 height 13
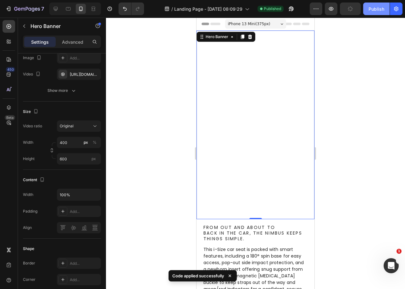
click at [371, 9] on div "Publish" at bounding box center [377, 9] width 16 height 7
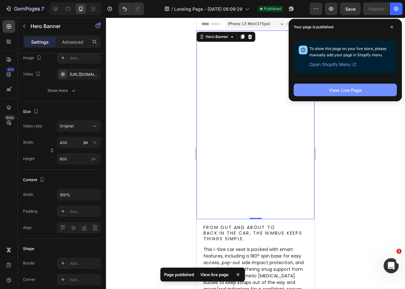
click at [332, 88] on div "View Live Page" at bounding box center [345, 90] width 33 height 7
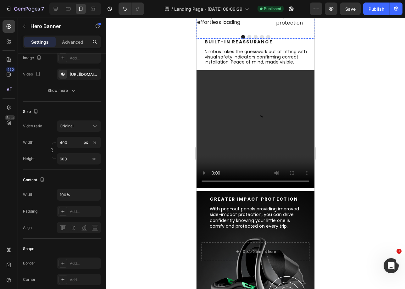
scroll to position [426, 0]
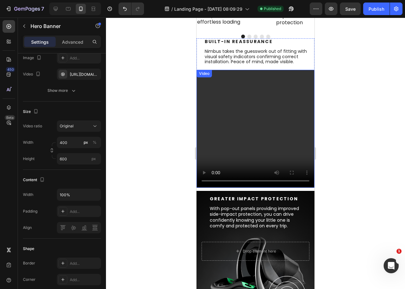
click at [244, 137] on video at bounding box center [256, 129] width 118 height 118
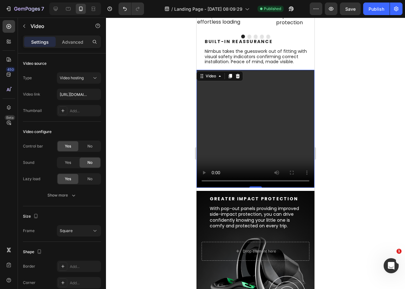
click at [159, 183] on div at bounding box center [255, 154] width 299 height 272
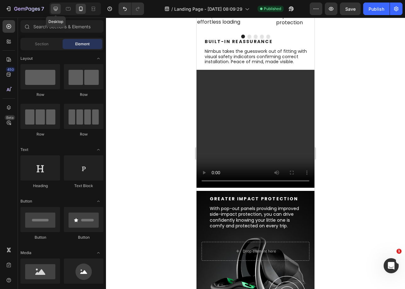
click at [52, 6] on div at bounding box center [56, 9] width 10 height 10
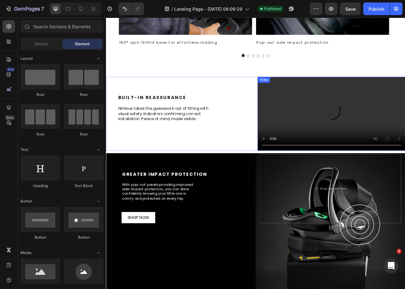
scroll to position [487, 0]
